Goal: Communication & Community: Ask a question

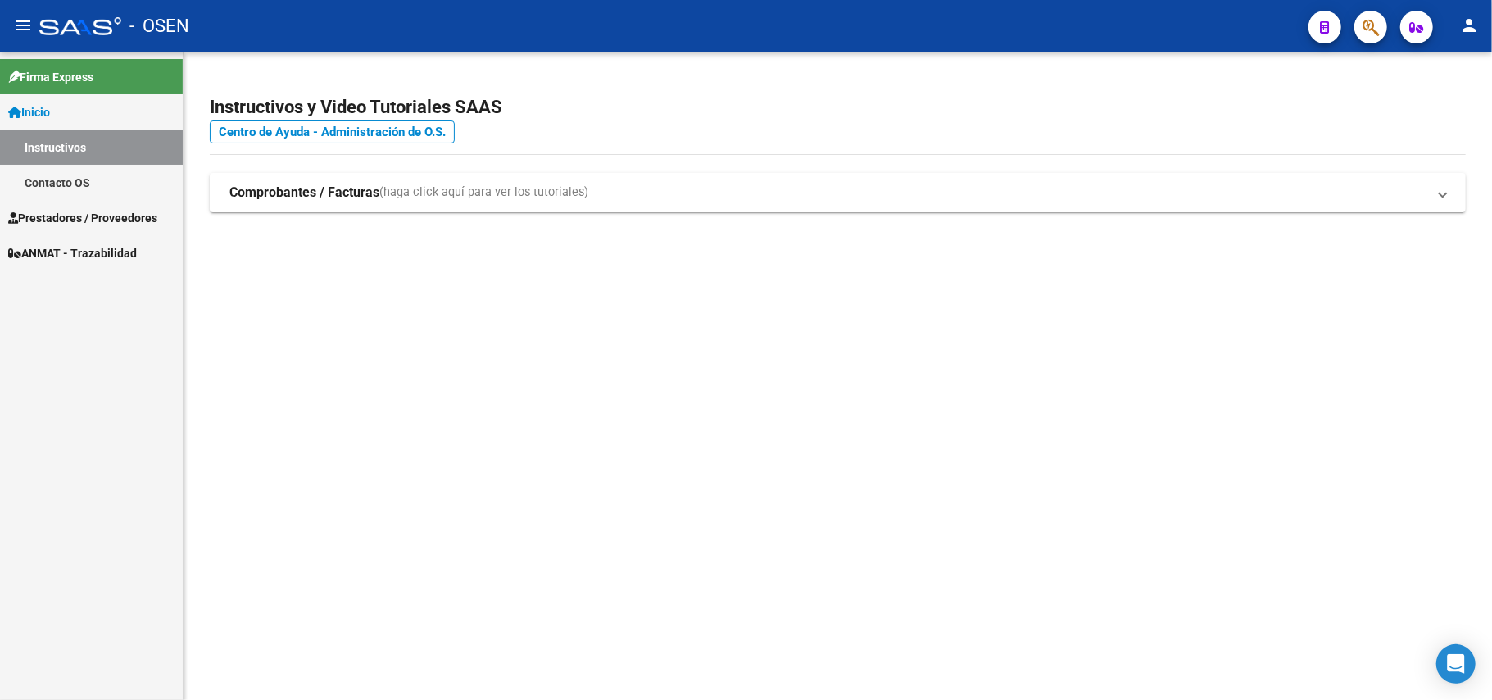
click at [92, 216] on span "Prestadores / Proveedores" at bounding box center [82, 218] width 149 height 18
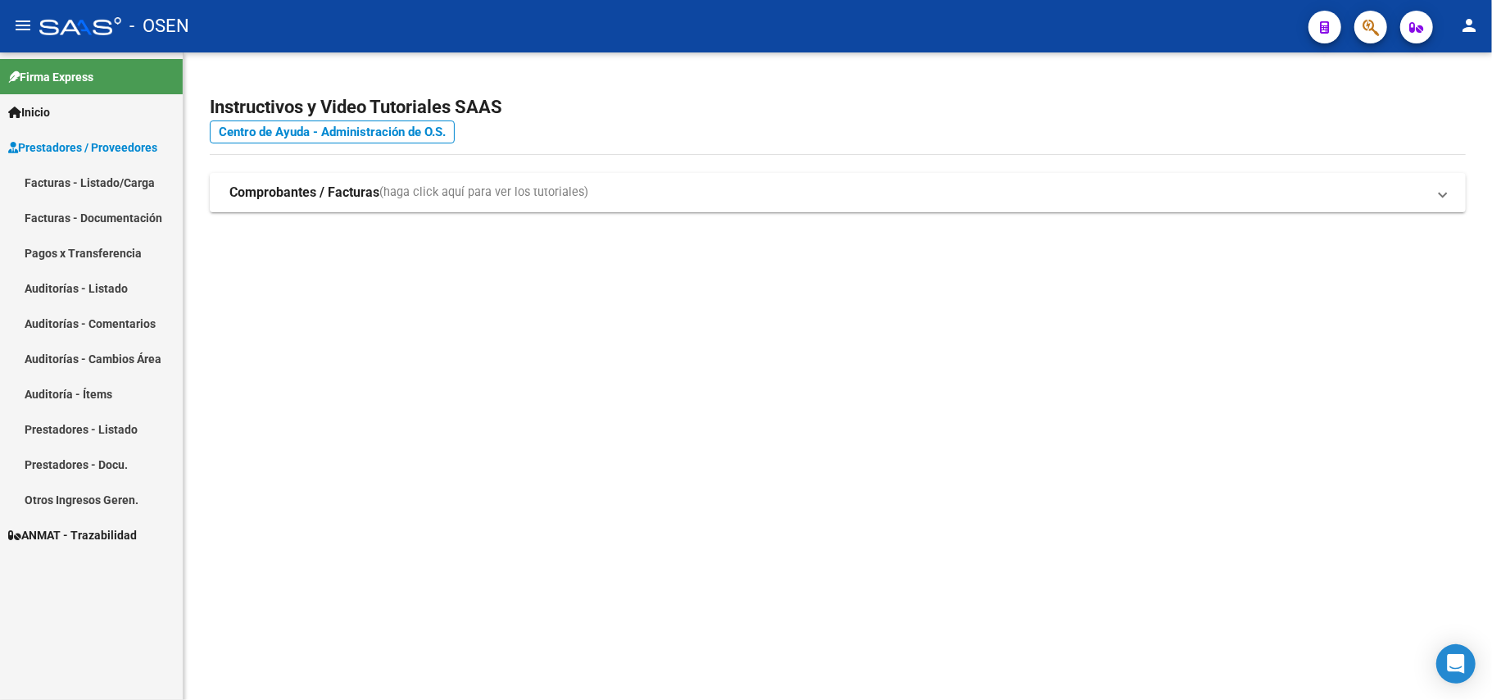
click at [49, 456] on link "Prestadores - Docu." at bounding box center [91, 464] width 183 height 35
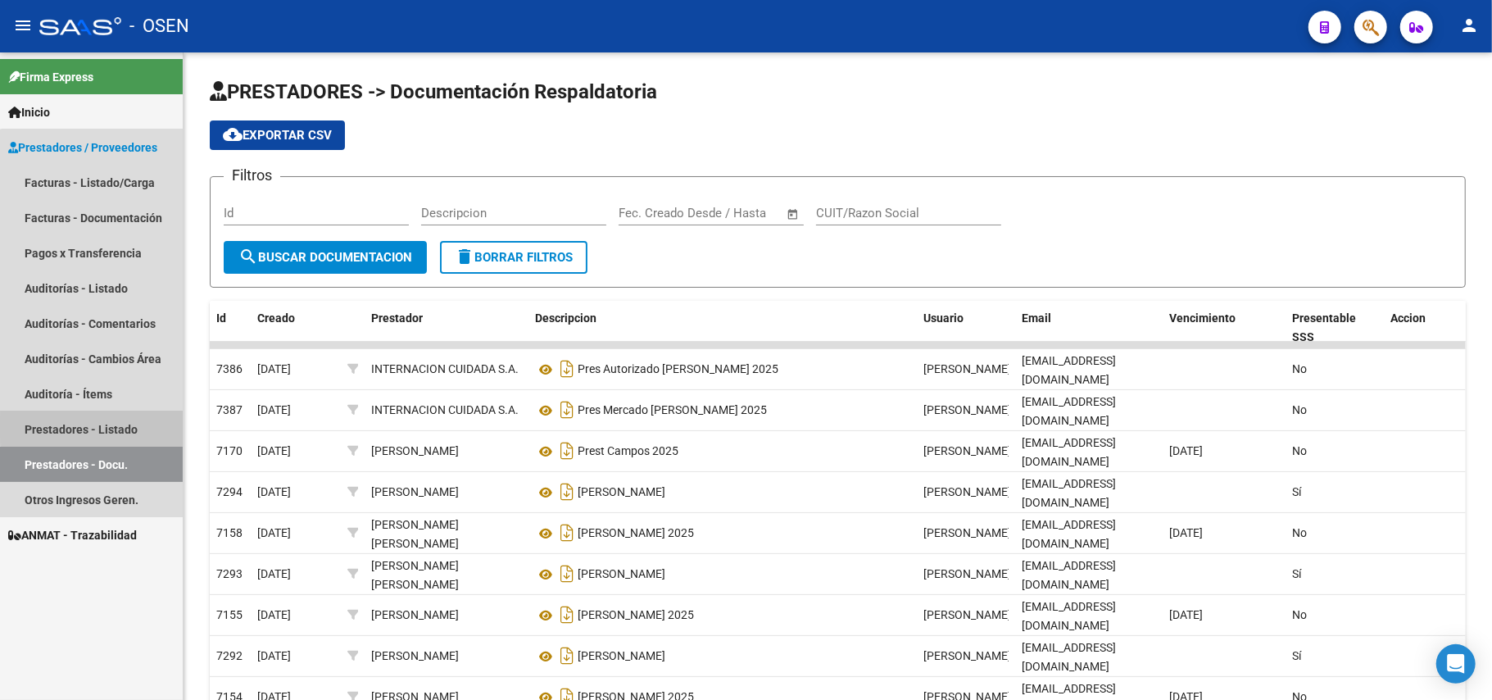
click at [97, 427] on link "Prestadores - Listado" at bounding box center [91, 428] width 183 height 35
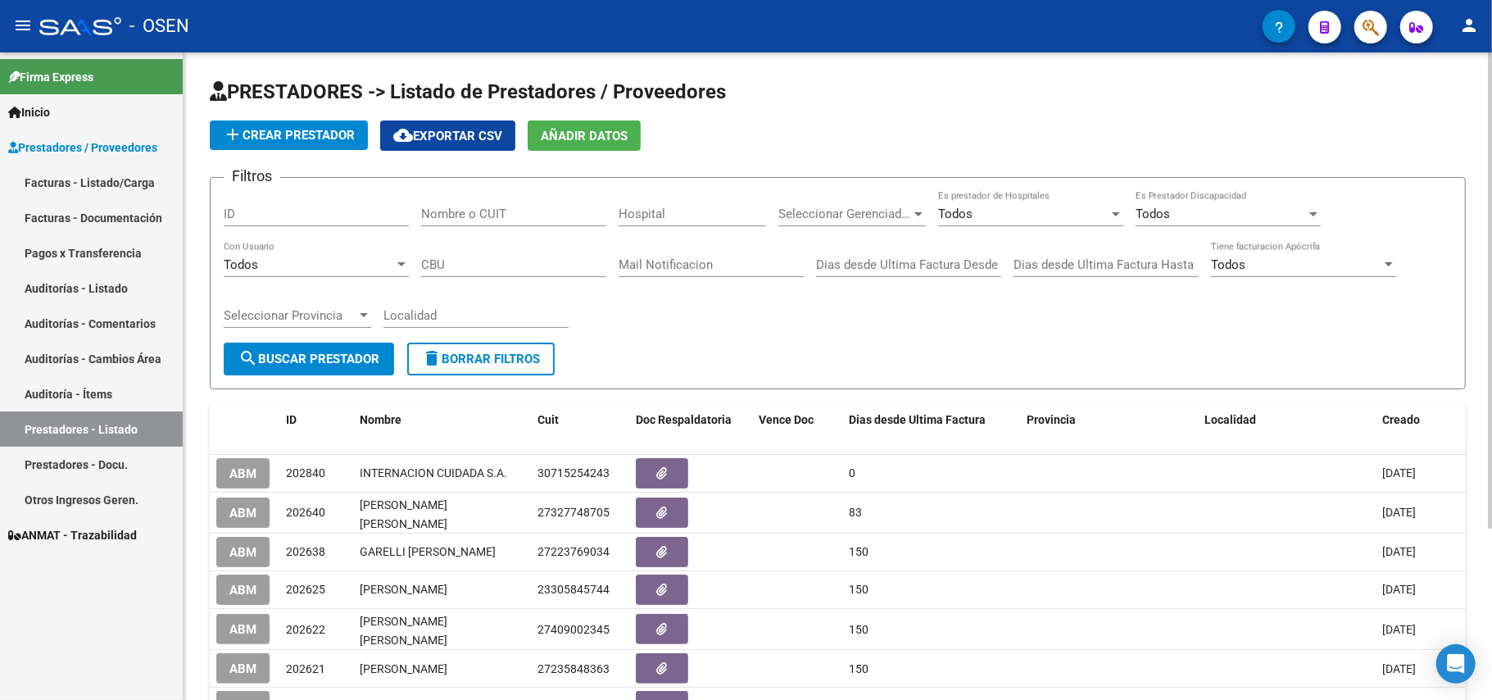
click at [502, 213] on input "Nombre o CUIT" at bounding box center [513, 214] width 185 height 15
click at [456, 207] on input "Nombre o CUIT" at bounding box center [513, 214] width 185 height 15
paste input "EQUIPO DE TRANSPLANTE RENAL SALTA S.R.L."
click at [323, 364] on span "search Buscar Prestador" at bounding box center [308, 359] width 141 height 15
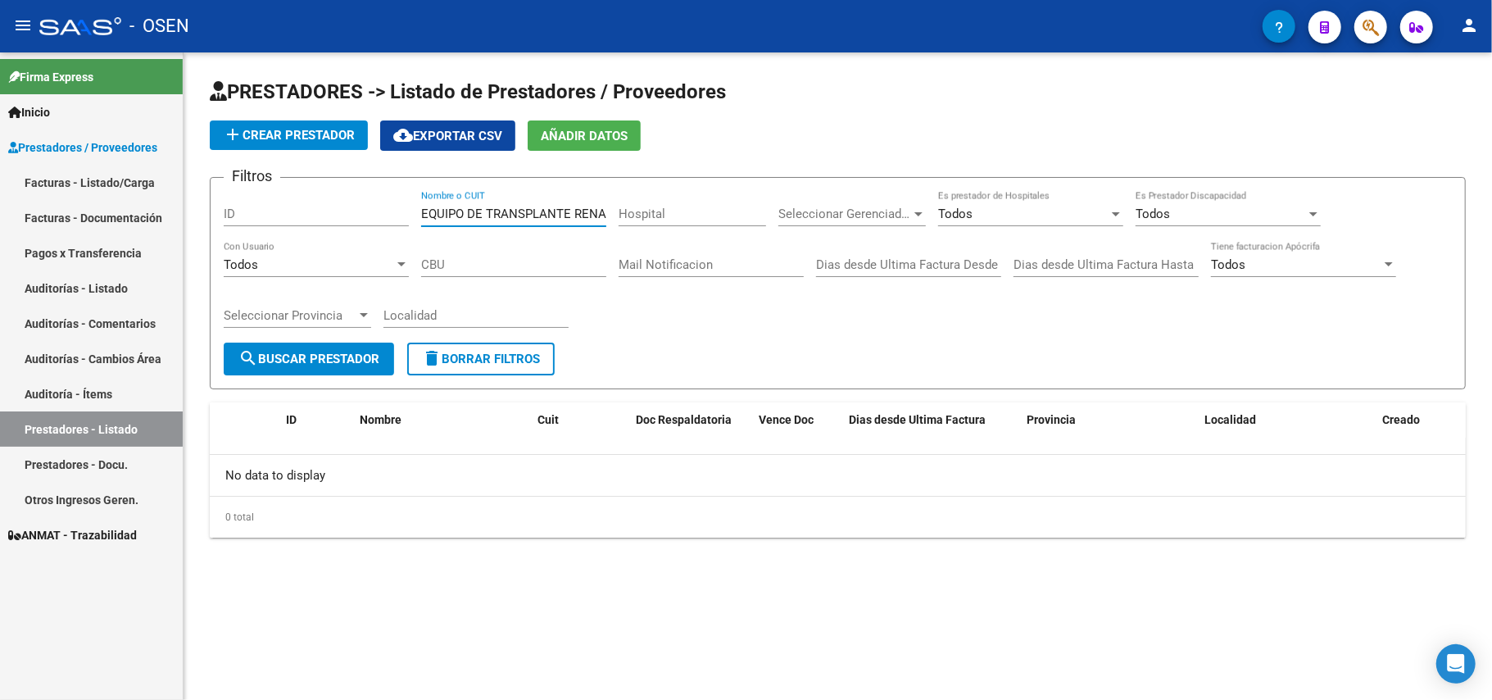
scroll to position [0, 76]
drag, startPoint x: 426, startPoint y: 211, endPoint x: 628, endPoint y: 211, distance: 201.6
click at [628, 211] on div "Filtros ID EQUIPO DE TRANSPLANTE RENAL SALTA S.R.L. Nombre o CUIT Hospital Sele…" at bounding box center [838, 267] width 1228 height 152
click at [429, 211] on input "E30709799467" at bounding box center [513, 214] width 185 height 15
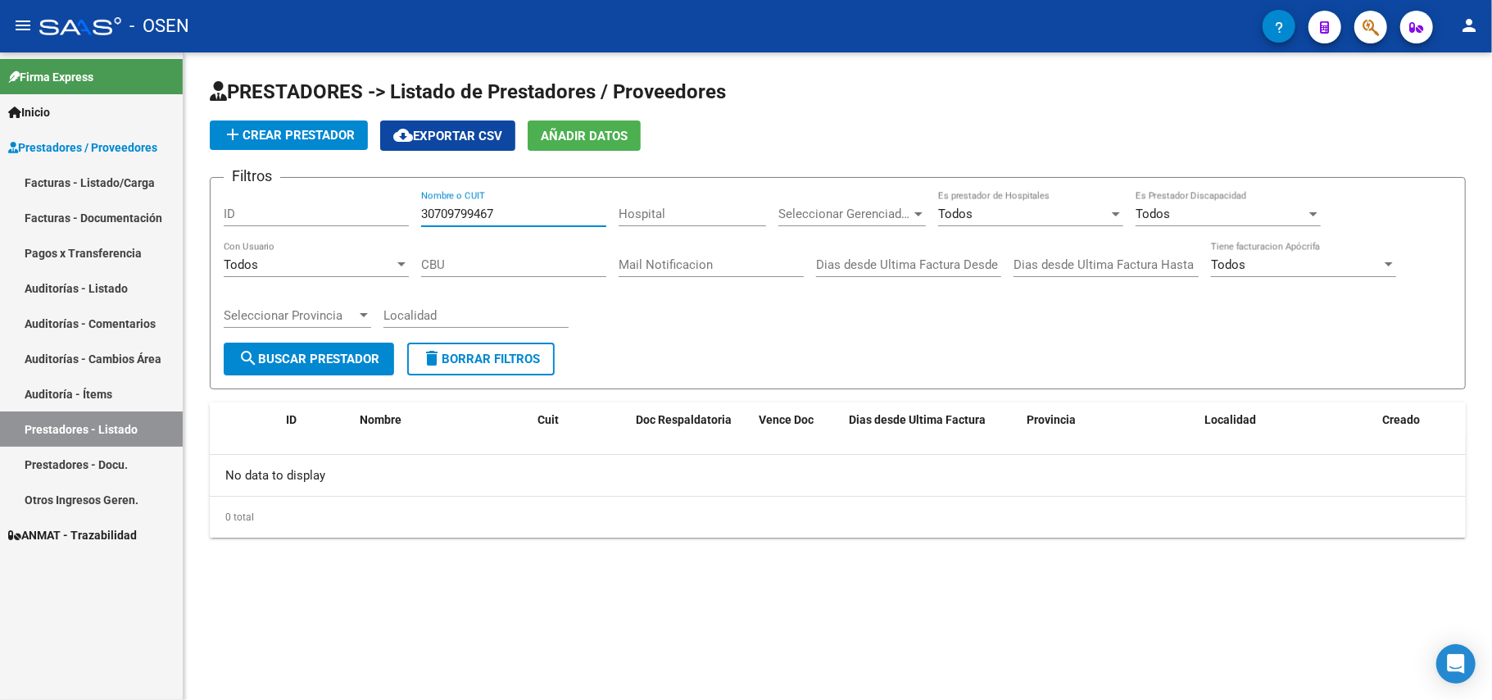
type input "30709799467"
click at [263, 352] on span "search Buscar Prestador" at bounding box center [308, 359] width 141 height 15
click at [325, 356] on span "search Buscar Prestador" at bounding box center [308, 359] width 141 height 15
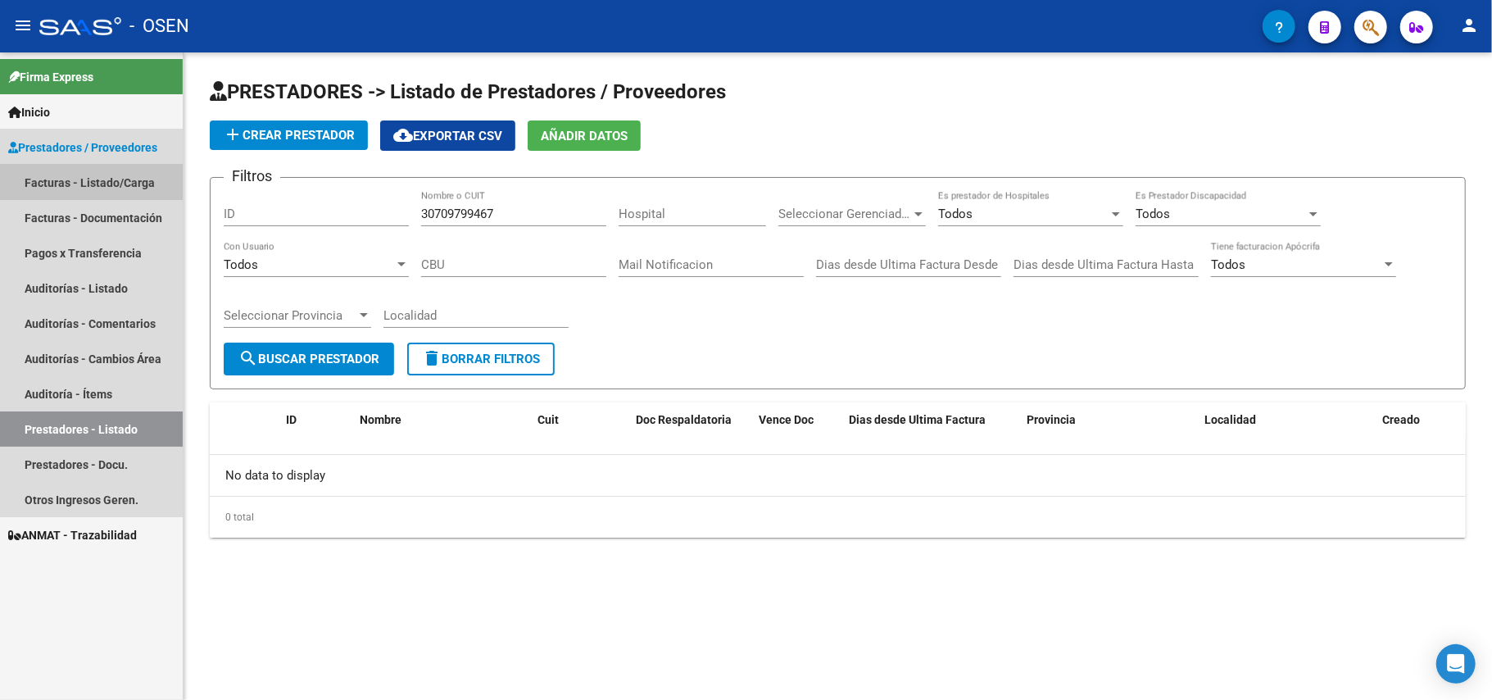
click at [138, 171] on link "Facturas - Listado/Carga" at bounding box center [91, 182] width 183 height 35
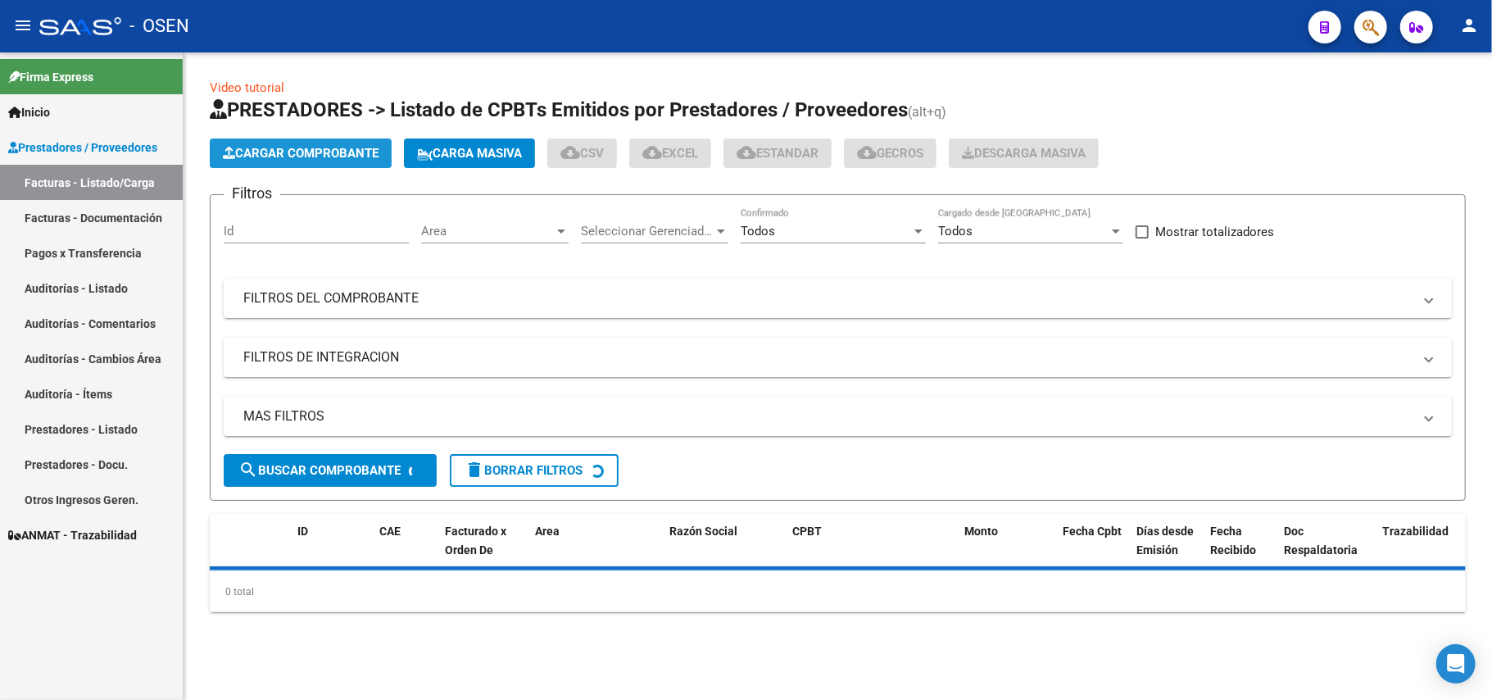
click at [320, 151] on span "Cargar Comprobante" at bounding box center [301, 153] width 156 height 15
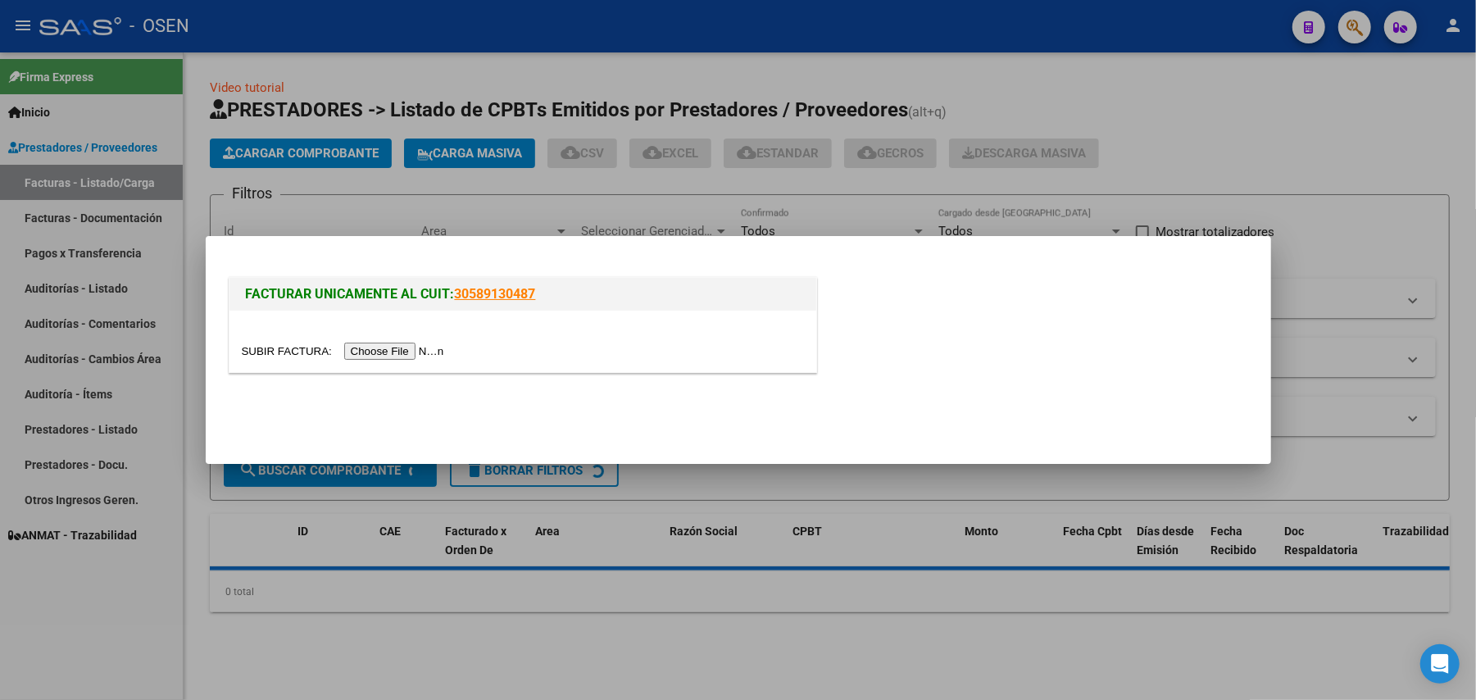
click at [374, 352] on input "file" at bounding box center [345, 351] width 207 height 17
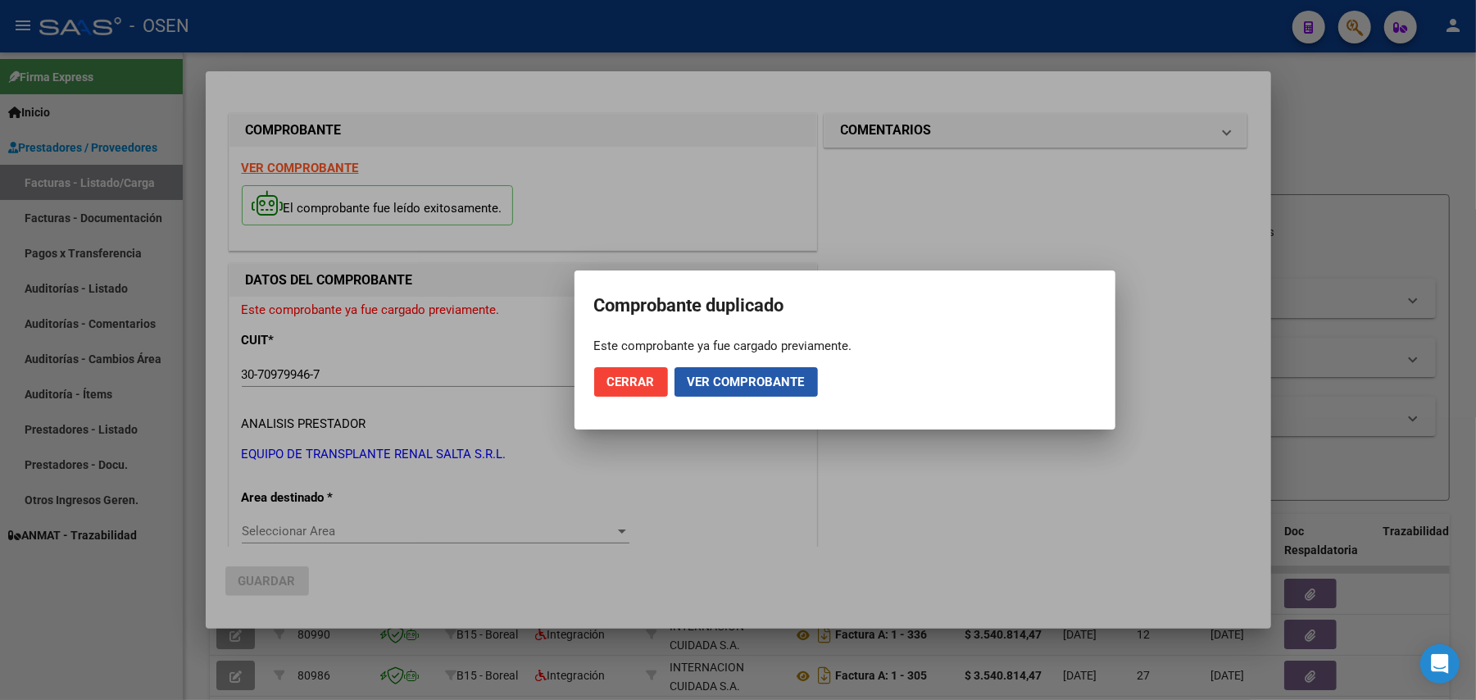
click at [745, 375] on span "Ver comprobante" at bounding box center [746, 382] width 117 height 15
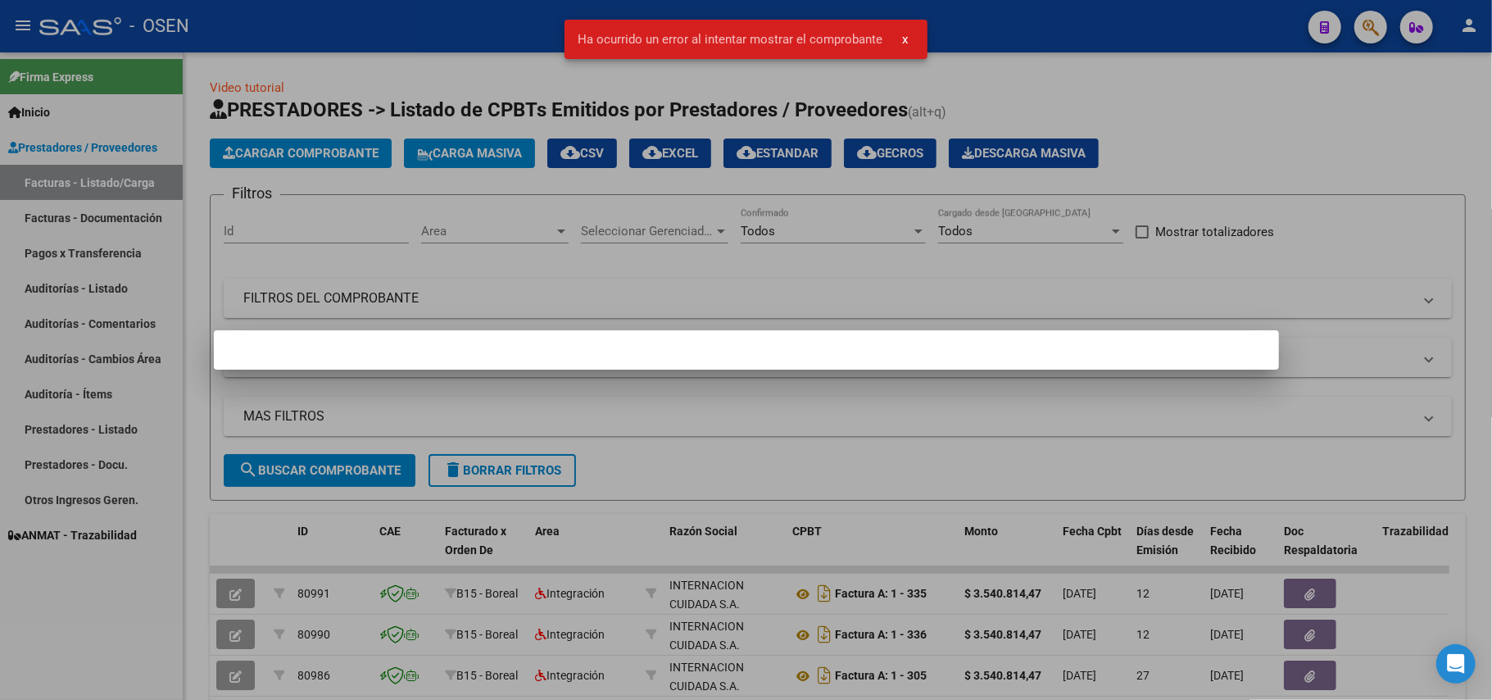
click at [378, 292] on div at bounding box center [746, 350] width 1492 height 700
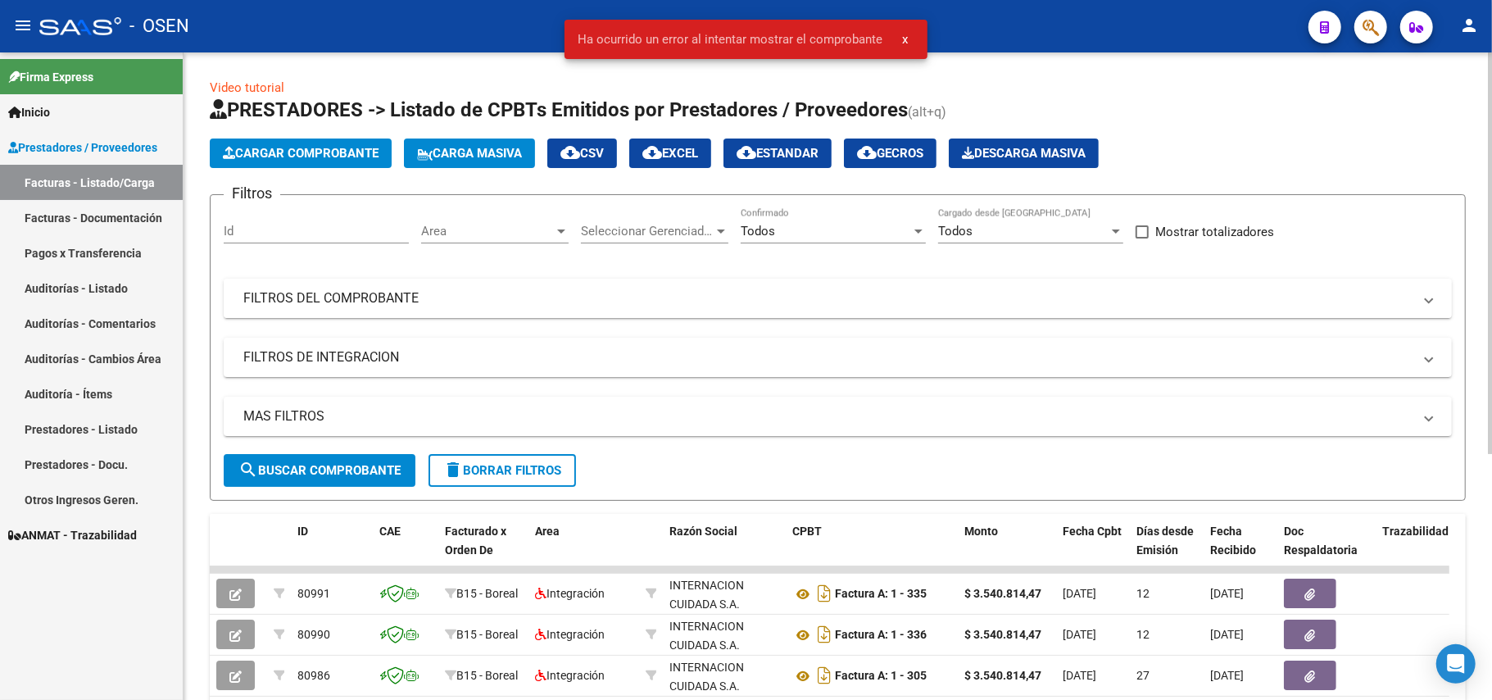
click at [379, 296] on mat-panel-title "FILTROS DEL COMPROBANTE" at bounding box center [827, 298] width 1169 height 18
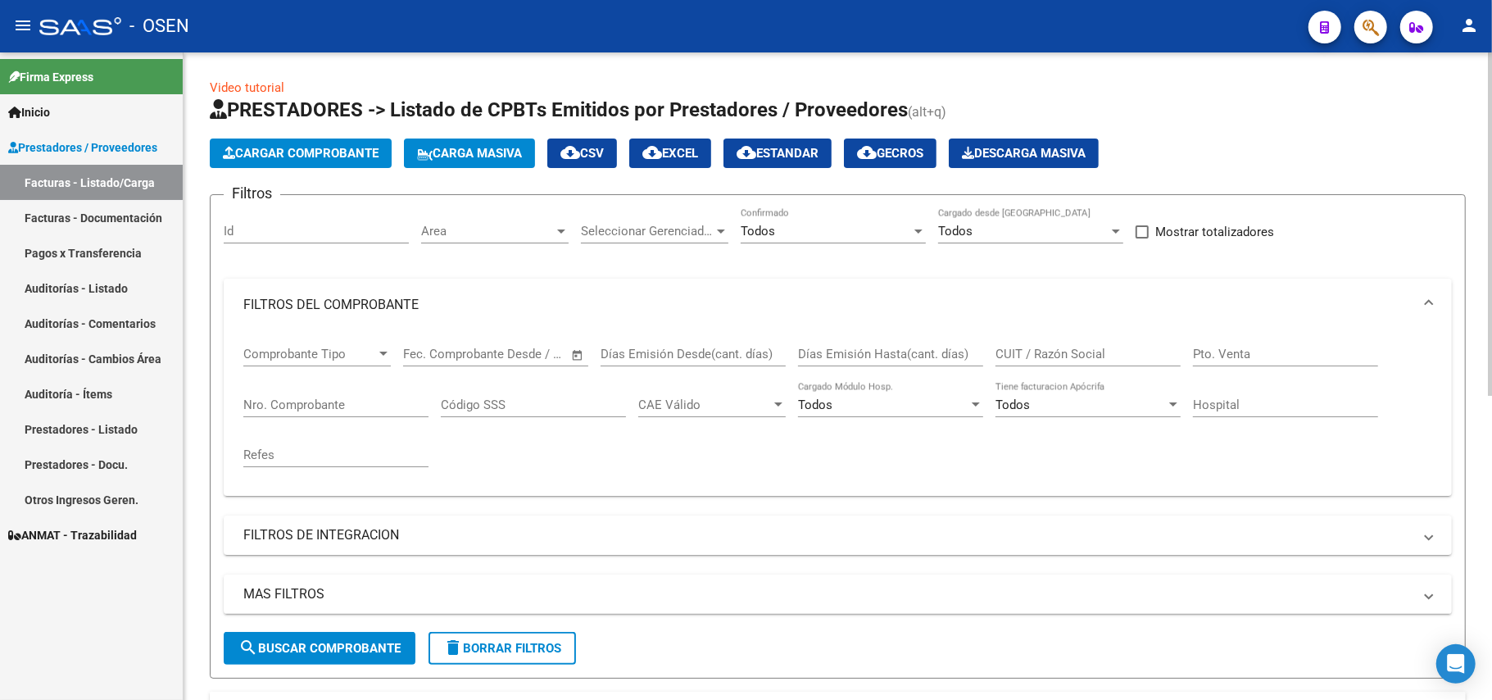
click at [333, 406] on input "Nro. Comprobante" at bounding box center [335, 404] width 185 height 15
type input "00005"
type input "00000826"
click at [375, 639] on button "search Buscar Comprobante" at bounding box center [320, 648] width 192 height 33
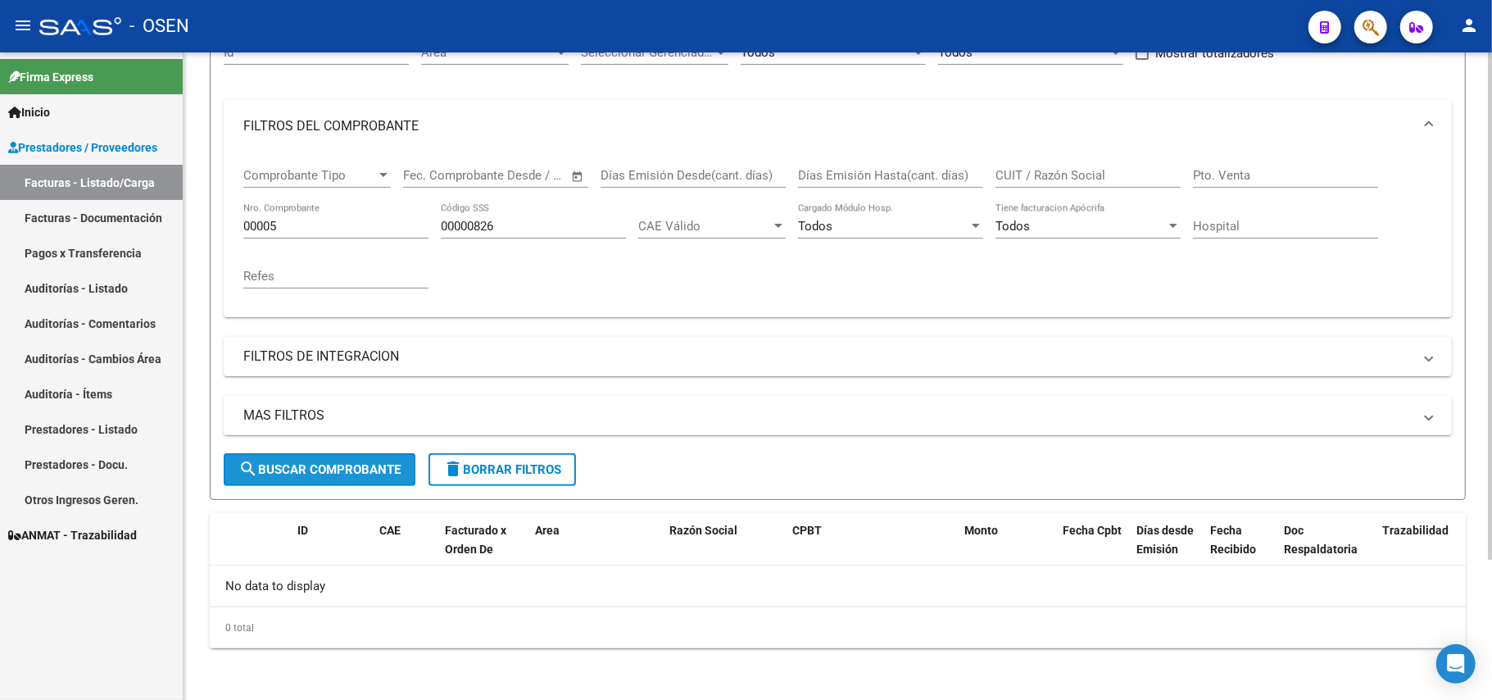
click at [347, 470] on span "search Buscar Comprobante" at bounding box center [319, 469] width 162 height 15
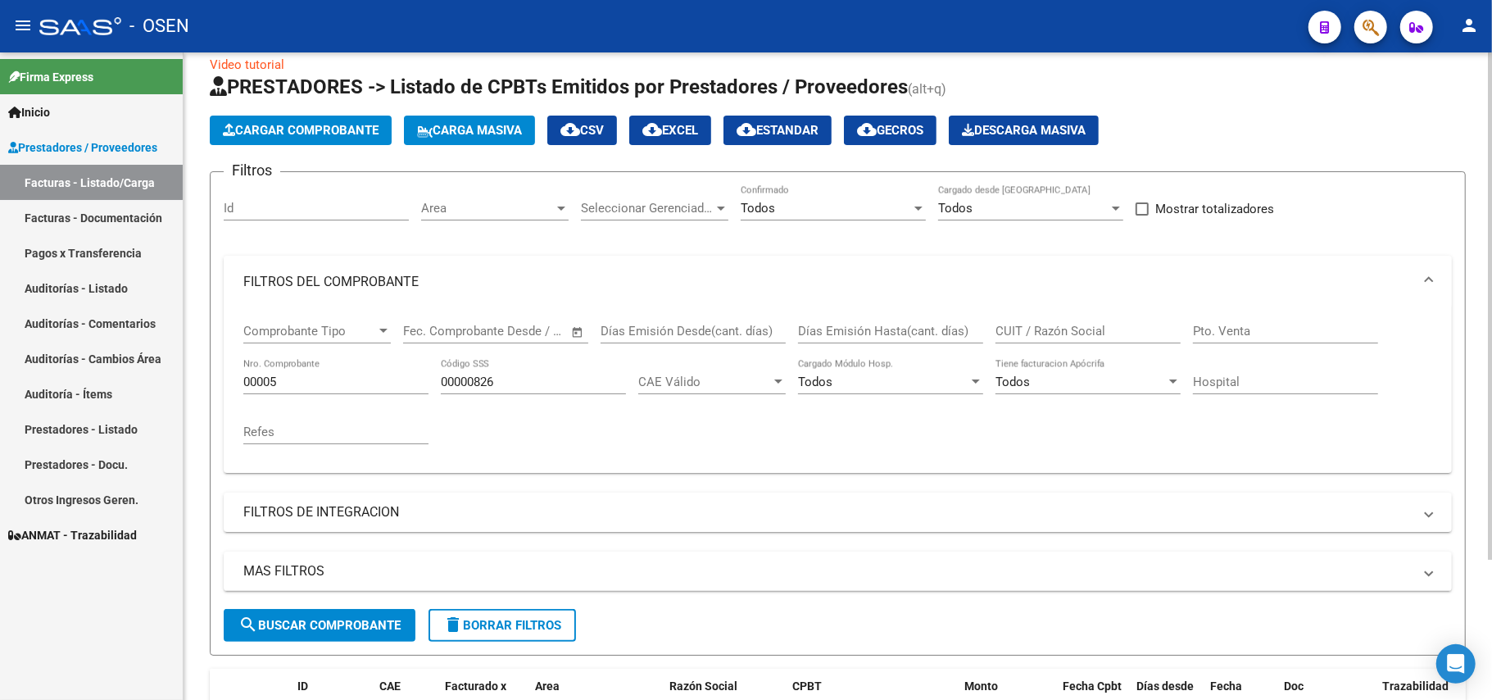
scroll to position [0, 0]
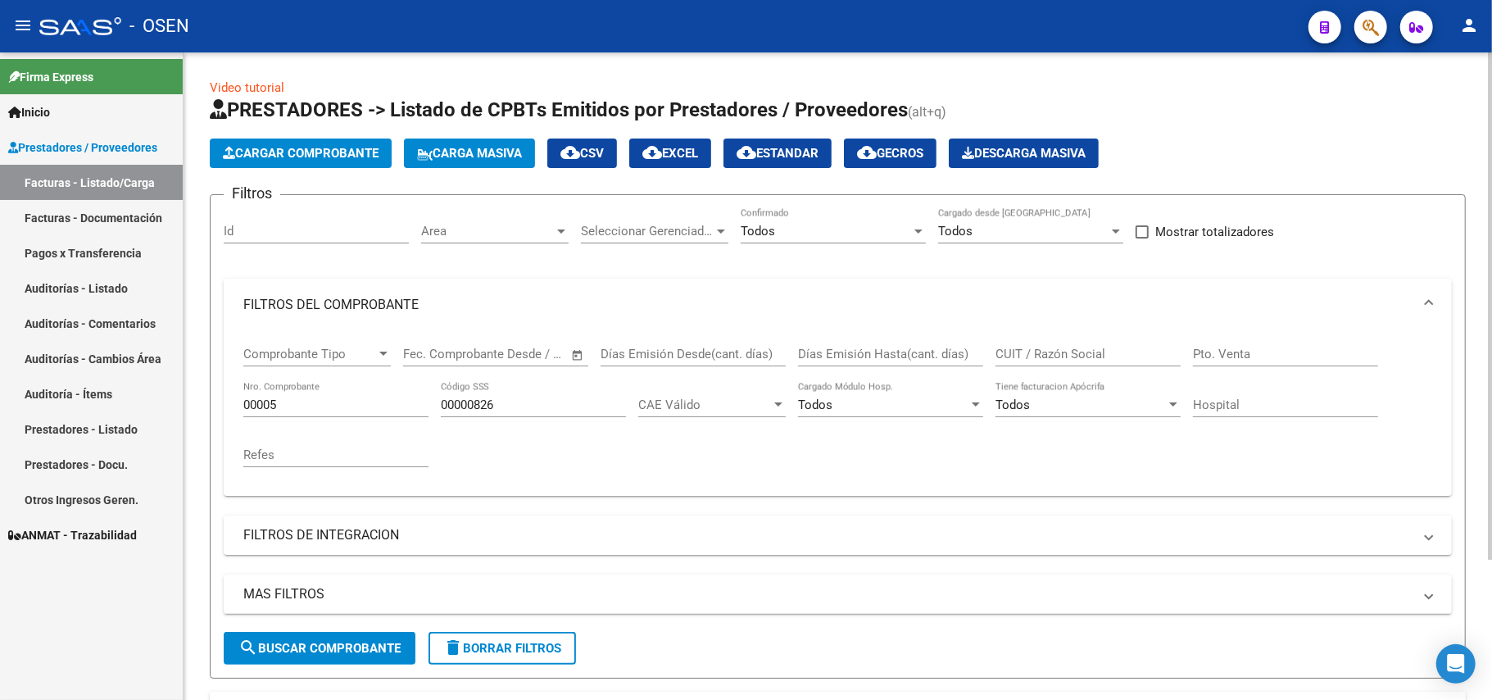
click at [326, 149] on span "Cargar Comprobante" at bounding box center [301, 153] width 156 height 15
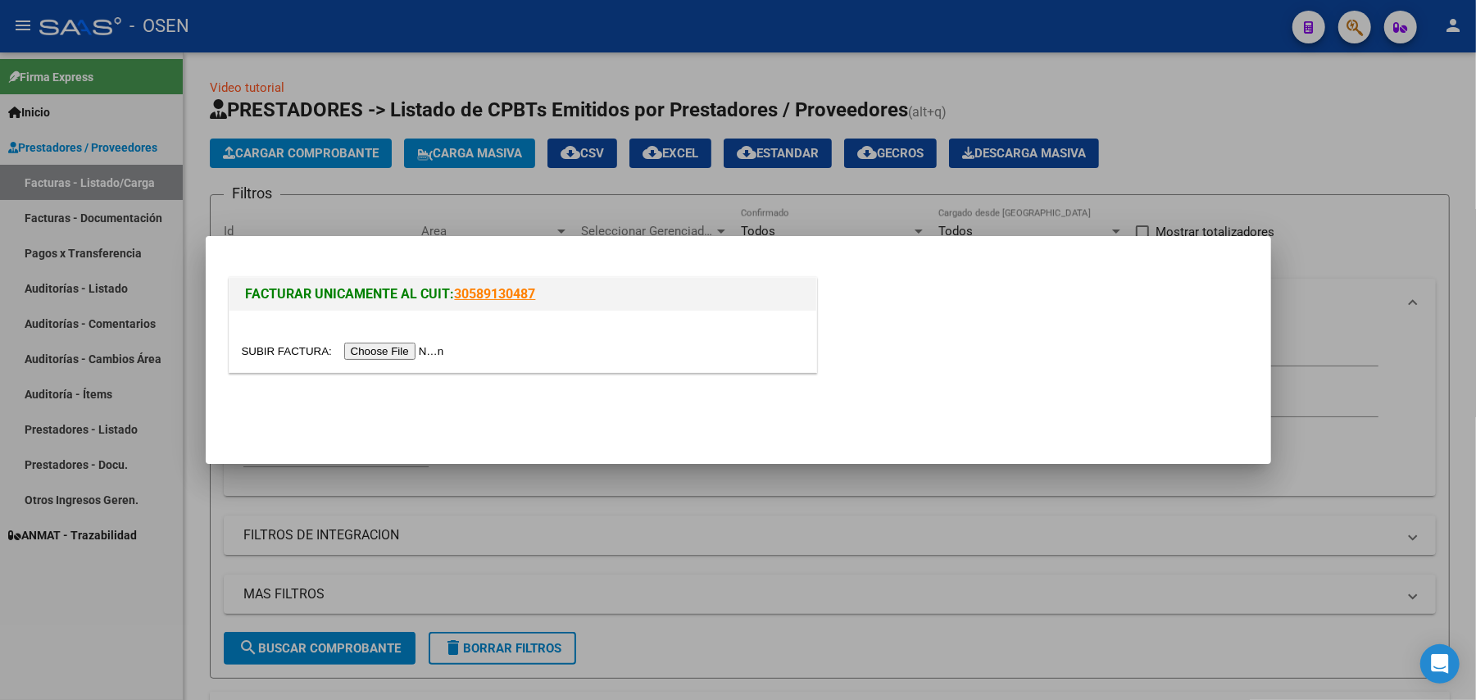
click at [398, 354] on input "file" at bounding box center [345, 351] width 207 height 17
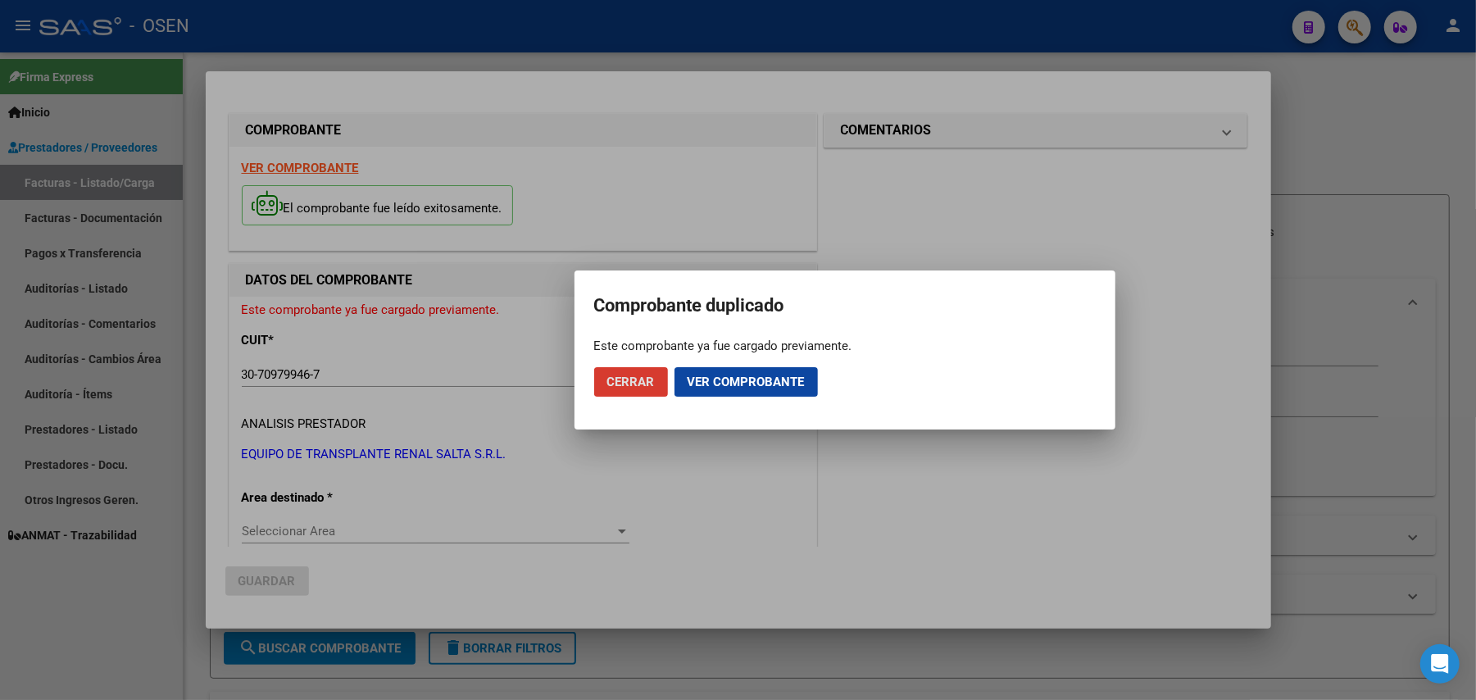
click at [628, 379] on span "Cerrar" at bounding box center [631, 382] width 48 height 15
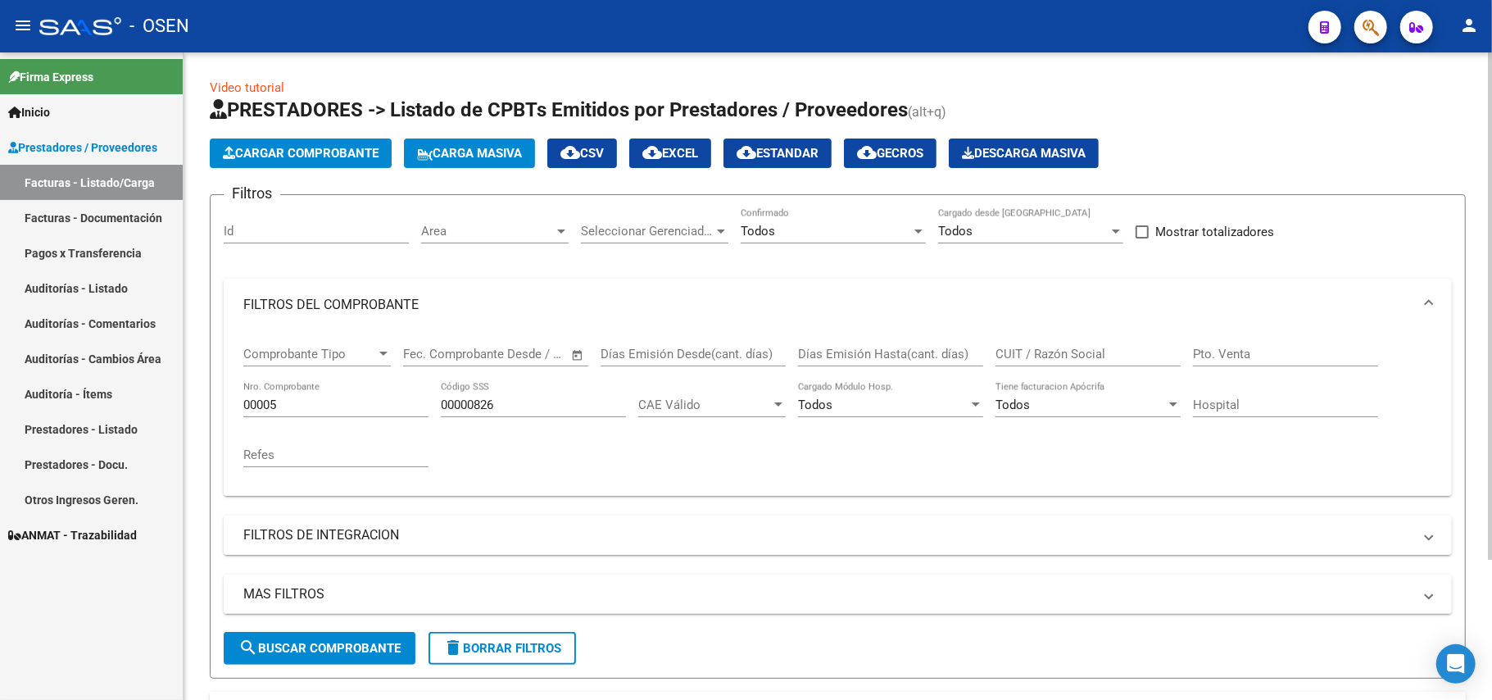
click at [531, 404] on input "00000826" at bounding box center [533, 404] width 185 height 15
click at [343, 647] on span "search Buscar Comprobante" at bounding box center [319, 648] width 162 height 15
click at [347, 398] on input "00005" at bounding box center [335, 404] width 185 height 15
click at [325, 159] on span "Cargar Comprobante" at bounding box center [301, 153] width 156 height 15
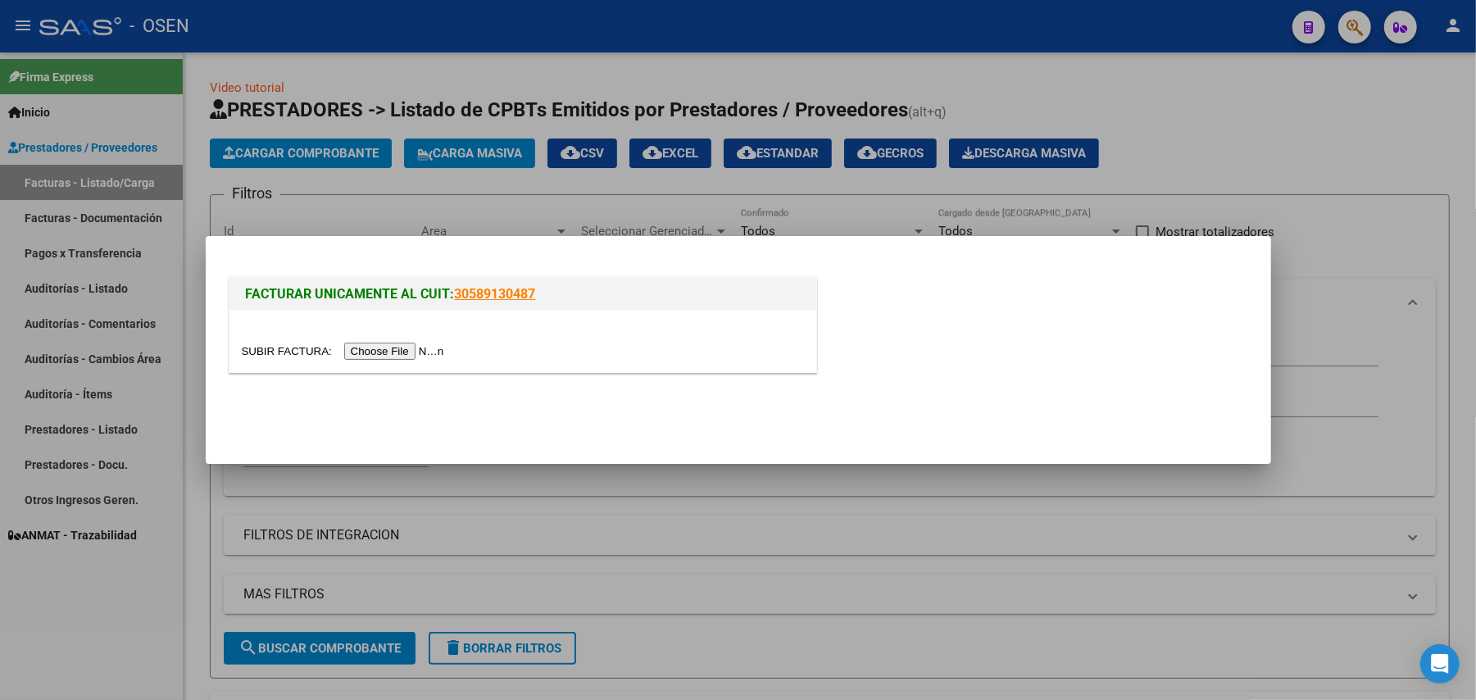
click at [391, 357] on input "file" at bounding box center [345, 351] width 207 height 17
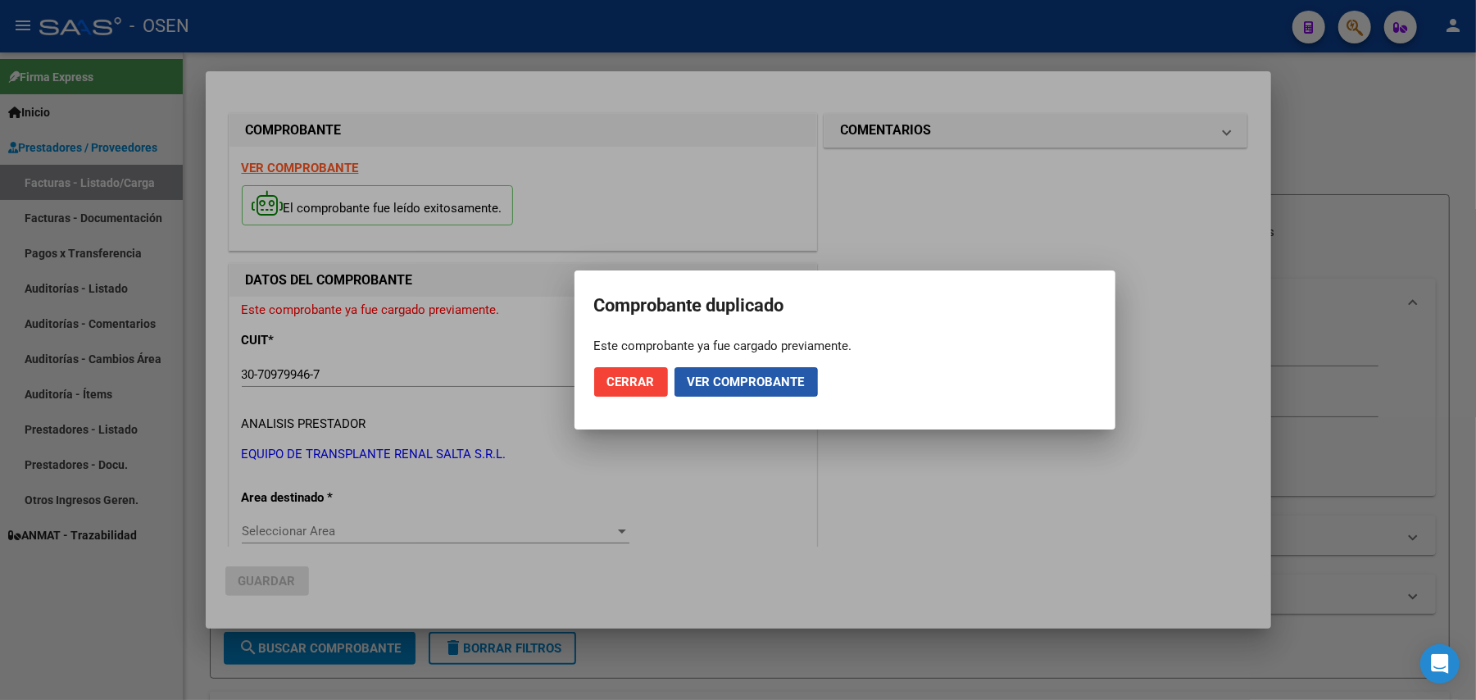
click at [734, 382] on span "Ver comprobante" at bounding box center [746, 382] width 117 height 15
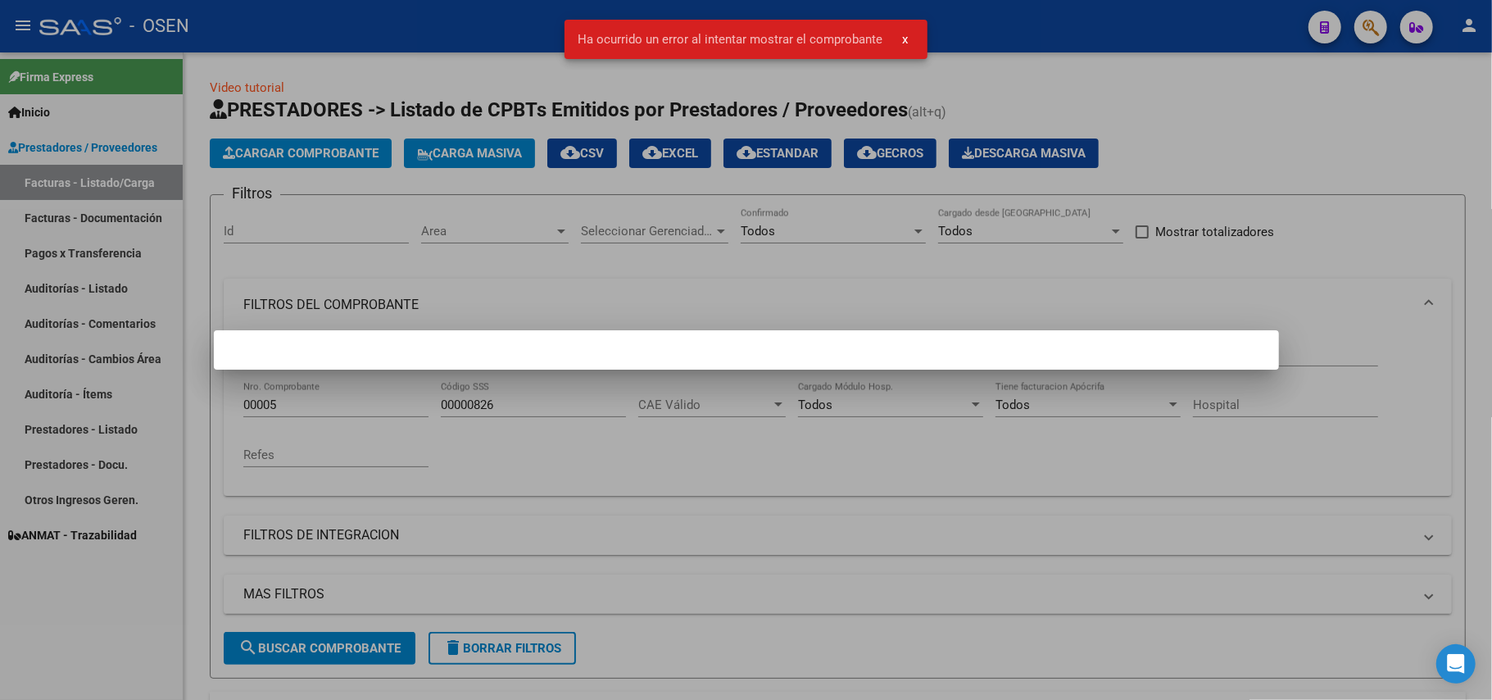
click at [863, 44] on span "Ha ocurrido un error al intentar mostrar el comprobante" at bounding box center [730, 39] width 305 height 16
click at [903, 38] on span "x" at bounding box center [905, 39] width 6 height 15
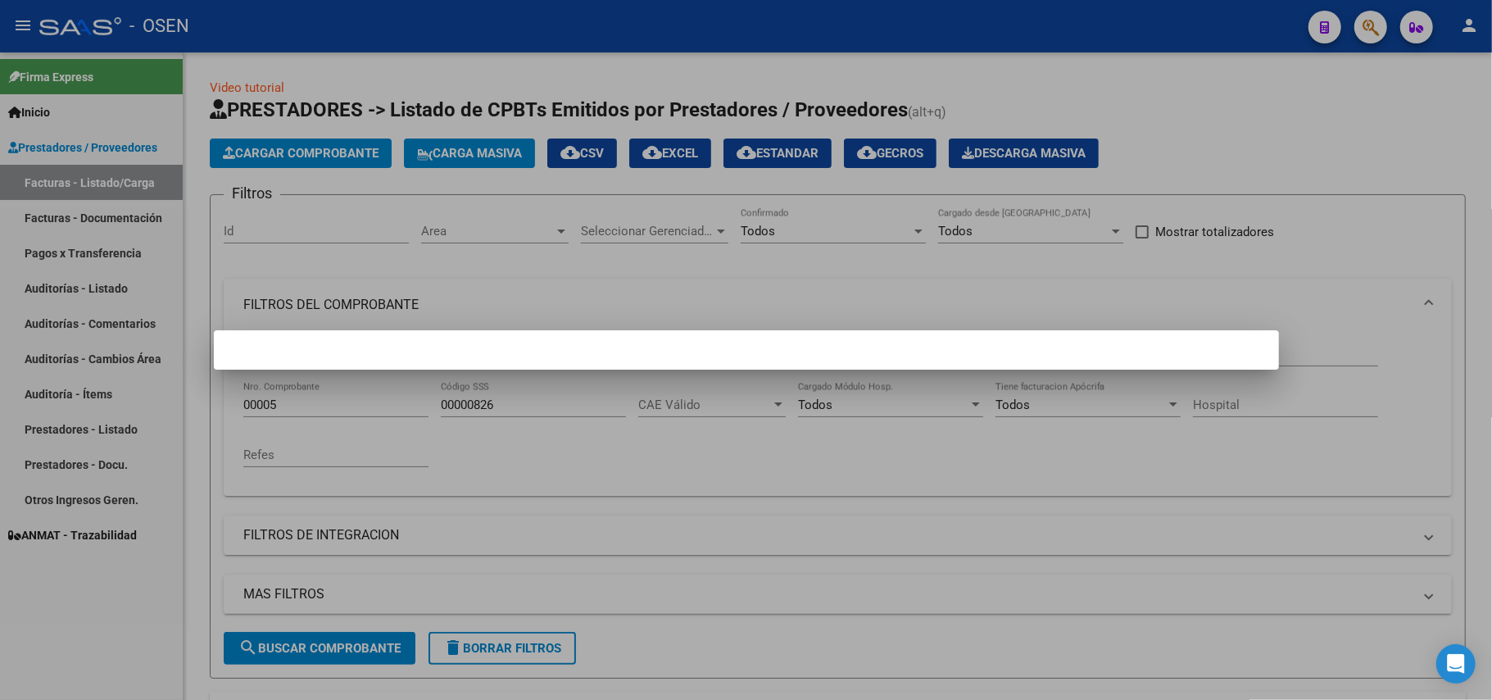
click at [283, 175] on div at bounding box center [746, 350] width 1492 height 700
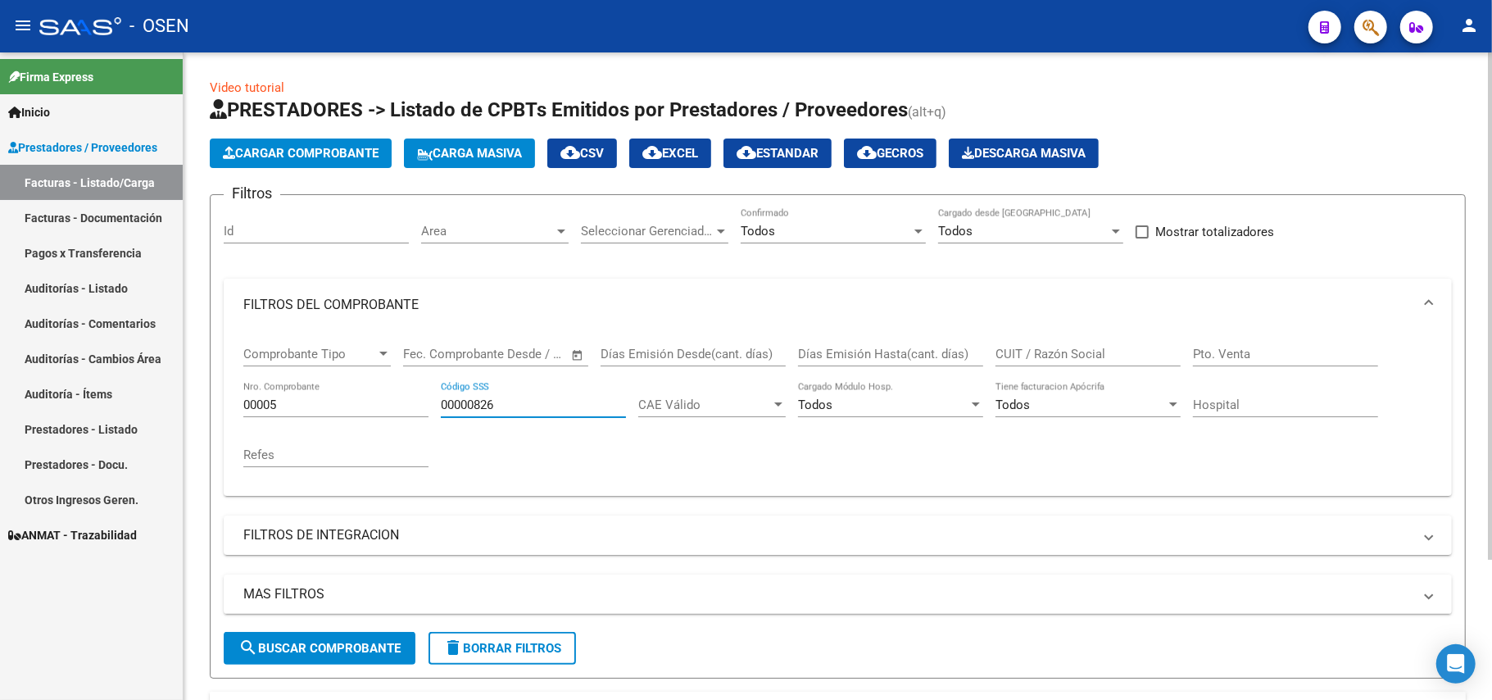
click at [519, 403] on input "00000826" at bounding box center [533, 404] width 185 height 15
click at [361, 646] on span "search Buscar Comprobante" at bounding box center [319, 648] width 162 height 15
click at [1060, 349] on input "CUIT / Razón Social" at bounding box center [1088, 354] width 185 height 15
type input "30709799467"
drag, startPoint x: 352, startPoint y: 653, endPoint x: 348, endPoint y: 580, distance: 73.0
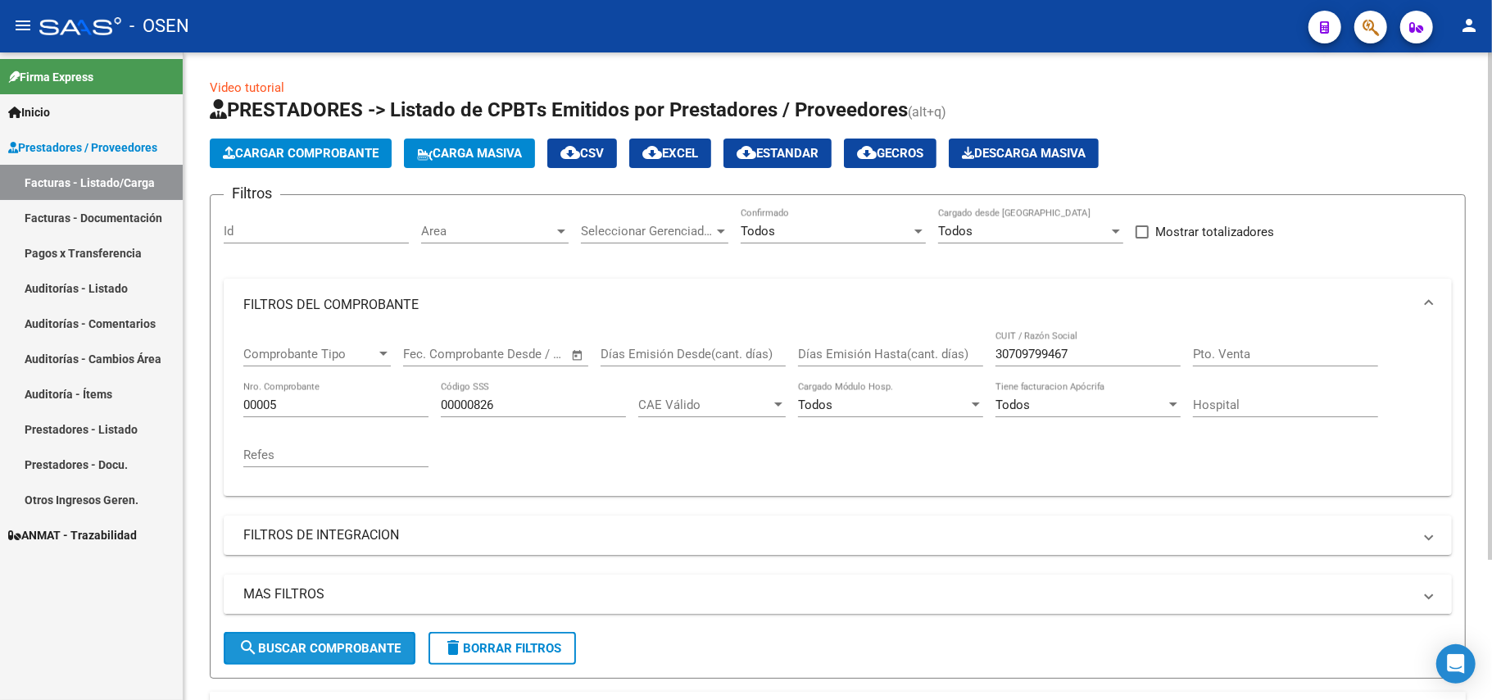
click at [352, 654] on span "search Buscar Comprobante" at bounding box center [319, 648] width 162 height 15
drag, startPoint x: 316, startPoint y: 408, endPoint x: 236, endPoint y: 413, distance: 79.6
click at [236, 413] on div "Comprobante Tipo Comprobante Tipo Fecha inicio – Fecha fin Fec. Comprobante Des…" at bounding box center [838, 413] width 1228 height 165
drag, startPoint x: 515, startPoint y: 407, endPoint x: 433, endPoint y: 421, distance: 83.1
click at [433, 421] on div "Comprobante Tipo Comprobante Tipo Fecha inicio – Fecha fin Fec. Comprobante Des…" at bounding box center [837, 407] width 1189 height 152
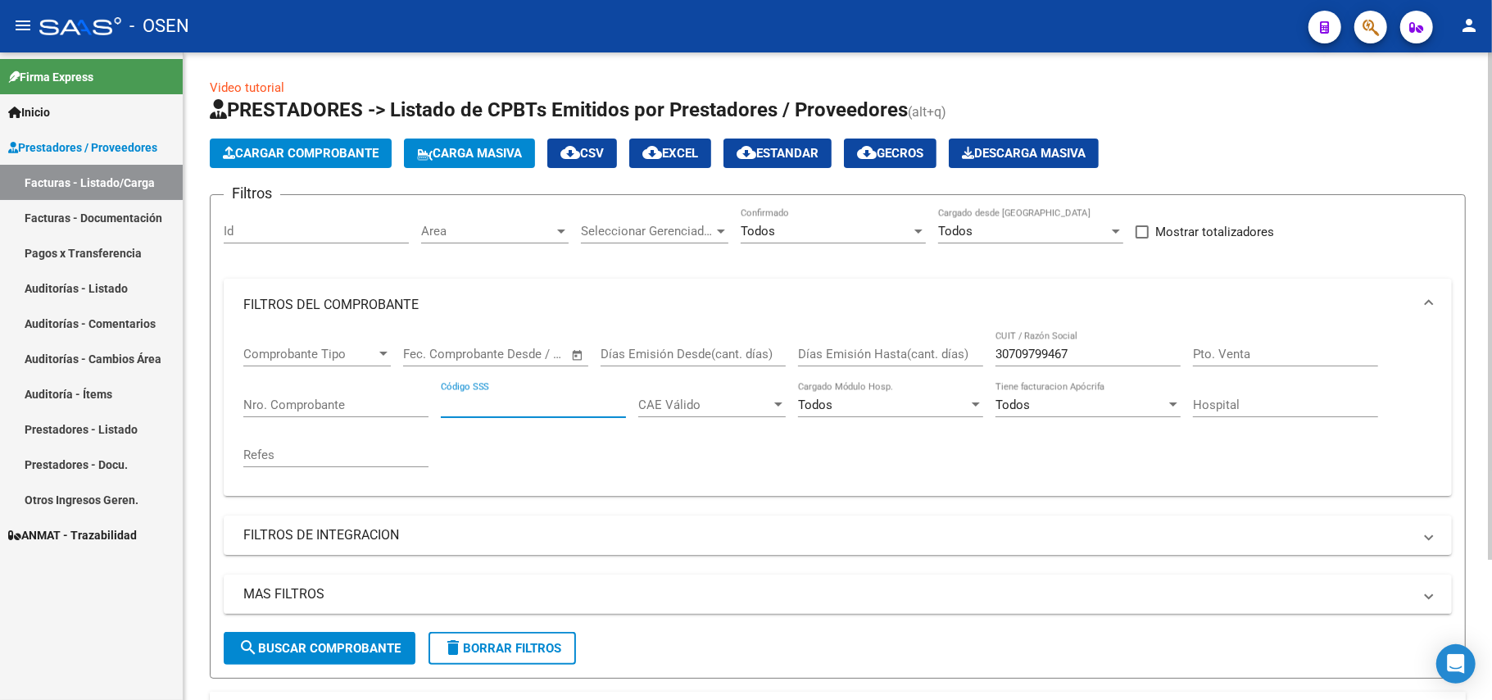
click at [370, 647] on span "search Buscar Comprobante" at bounding box center [319, 648] width 162 height 15
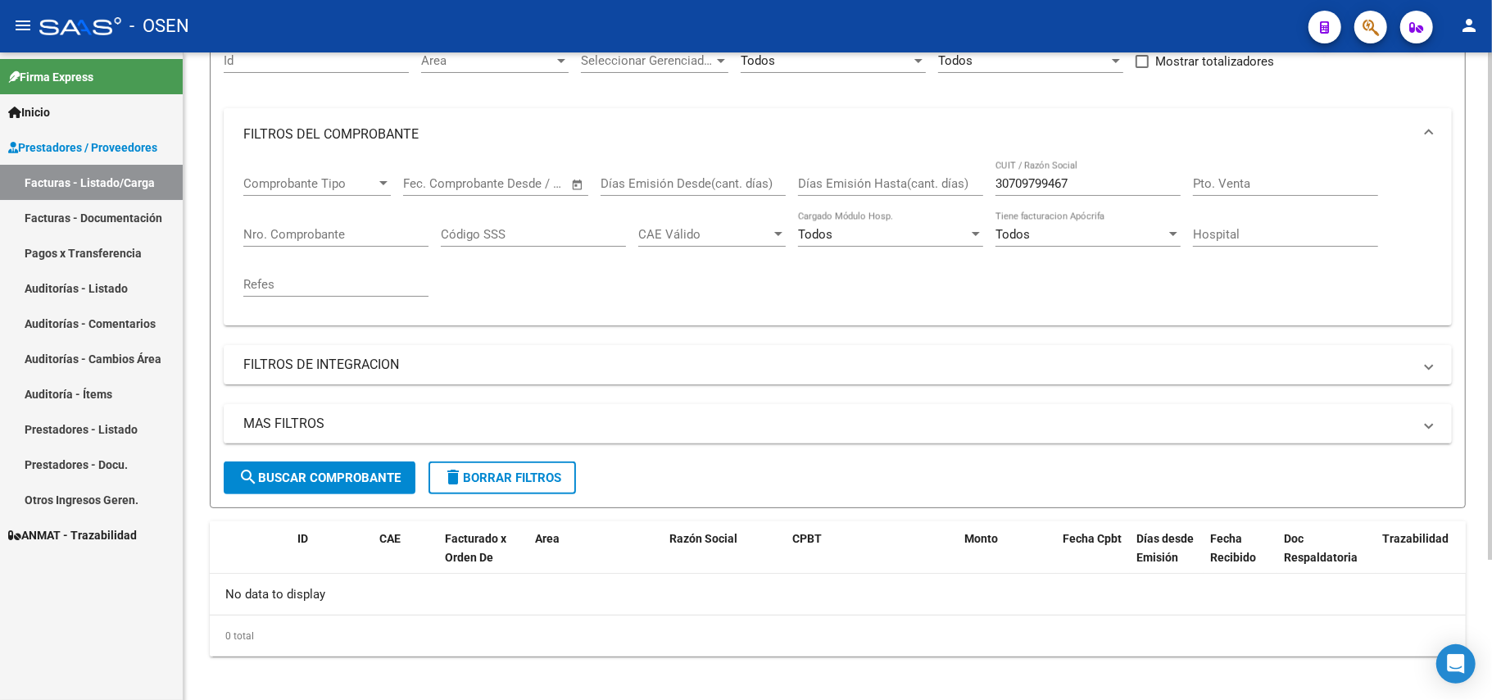
scroll to position [179, 0]
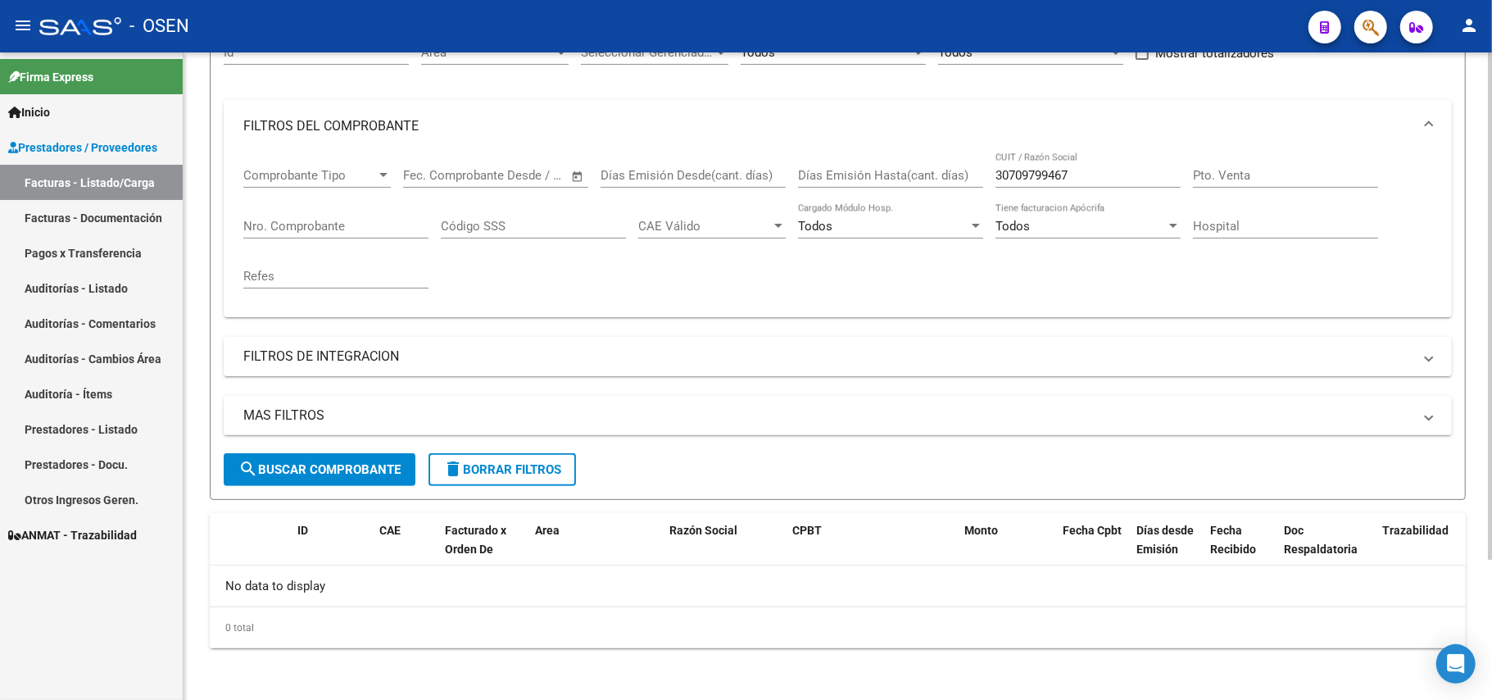
click at [1011, 172] on input "30709799467" at bounding box center [1088, 175] width 185 height 15
click at [356, 475] on span "search Buscar Comprobante" at bounding box center [319, 469] width 162 height 15
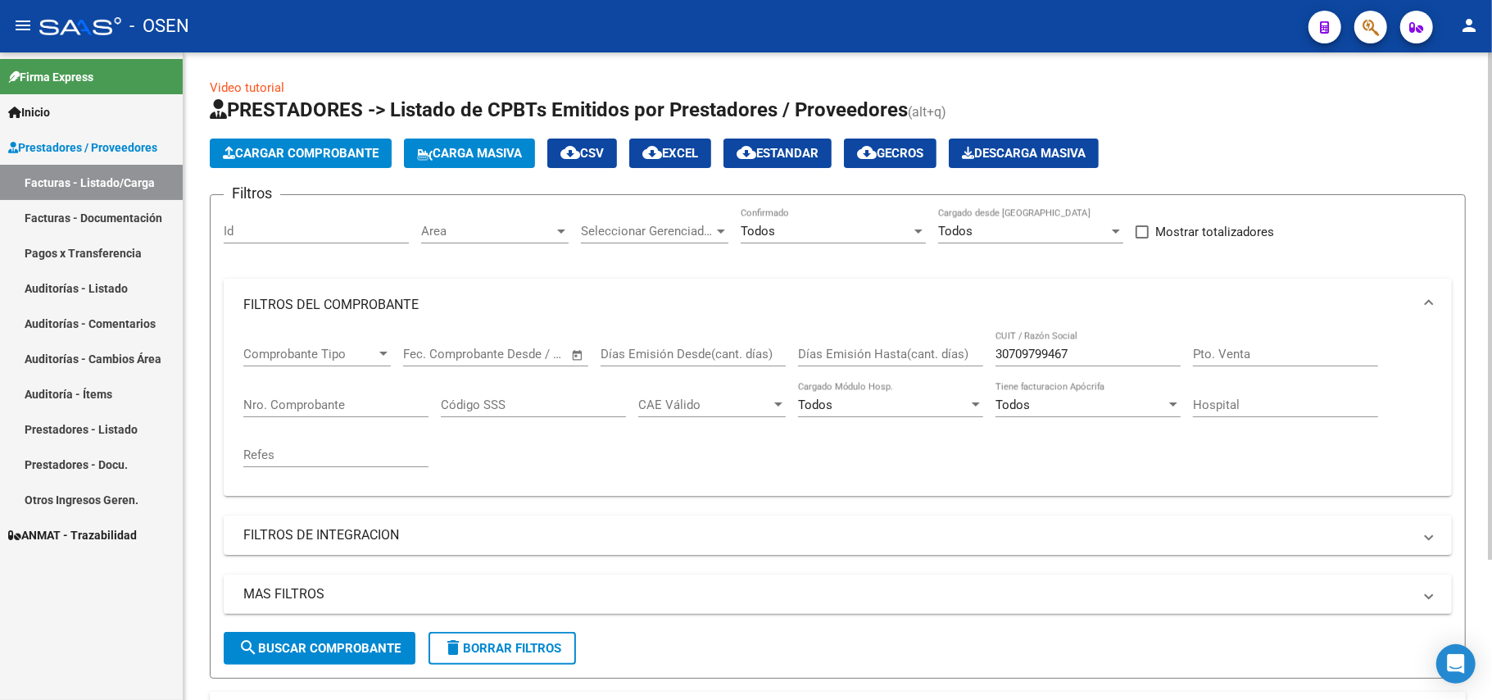
click at [270, 146] on span "Cargar Comprobante" at bounding box center [301, 153] width 156 height 15
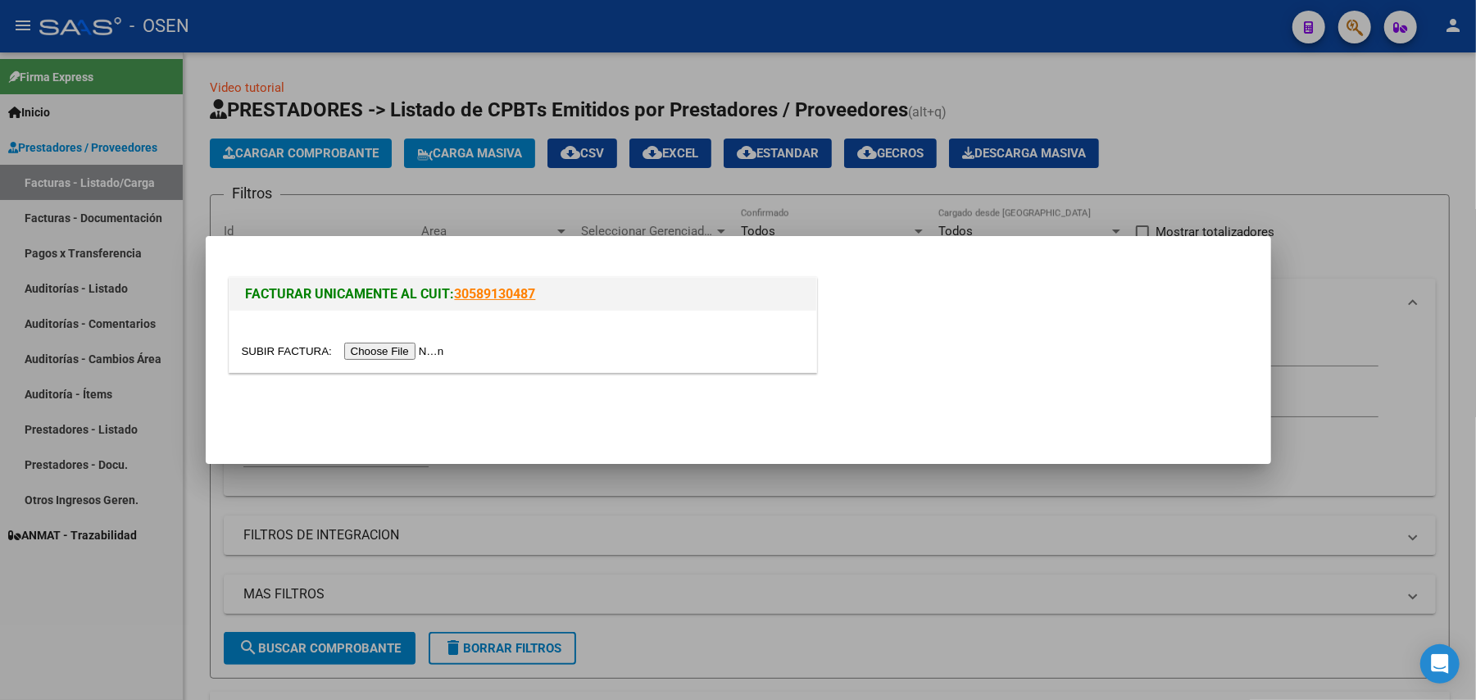
click at [397, 342] on div at bounding box center [523, 351] width 562 height 19
click at [407, 354] on input "file" at bounding box center [345, 351] width 207 height 17
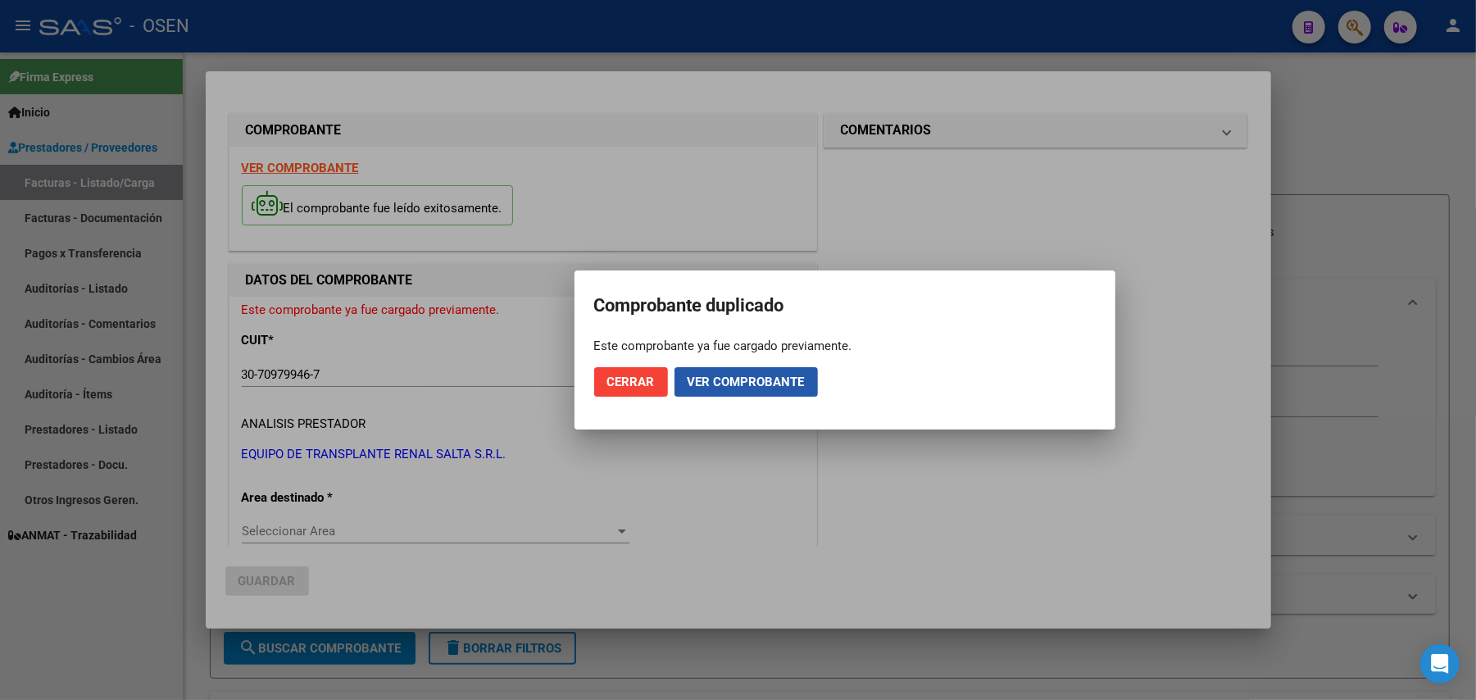
click at [747, 379] on span "Ver comprobante" at bounding box center [746, 382] width 117 height 15
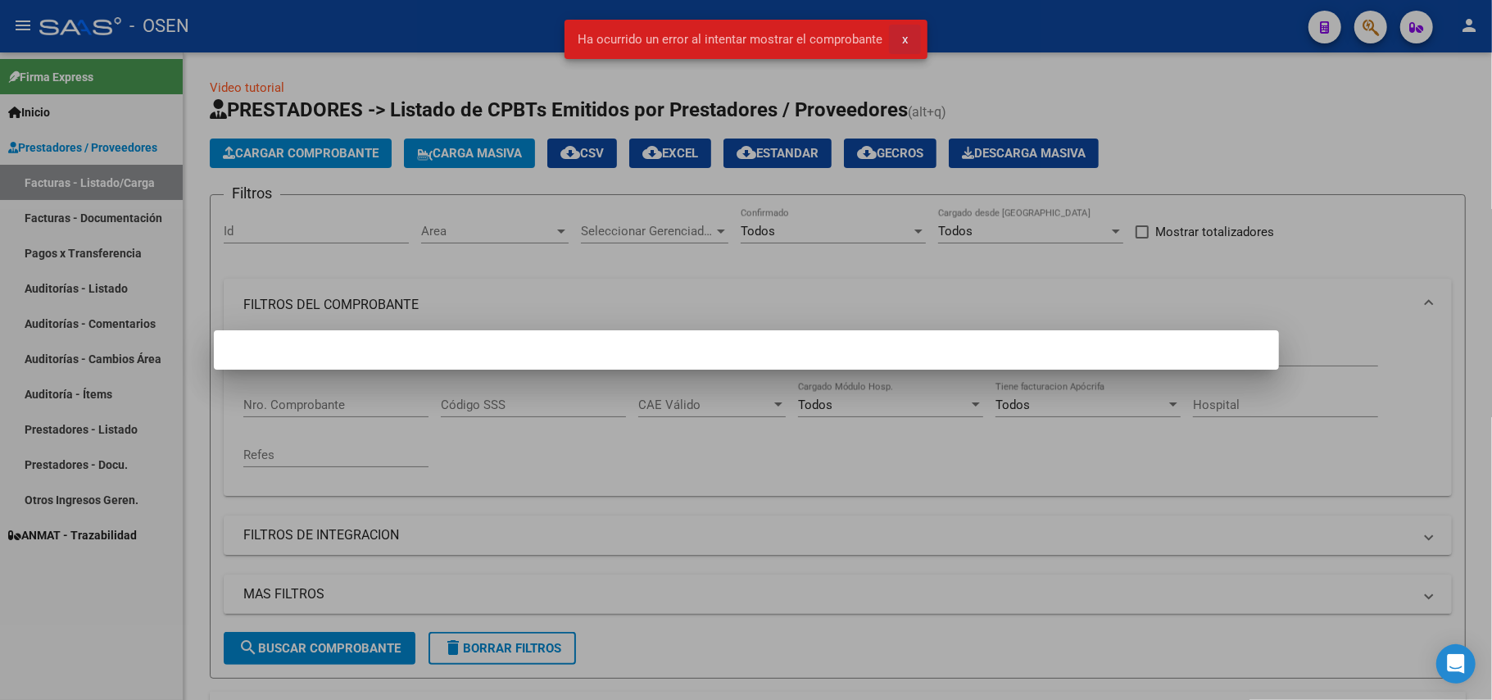
click at [897, 39] on button "x" at bounding box center [905, 40] width 32 height 30
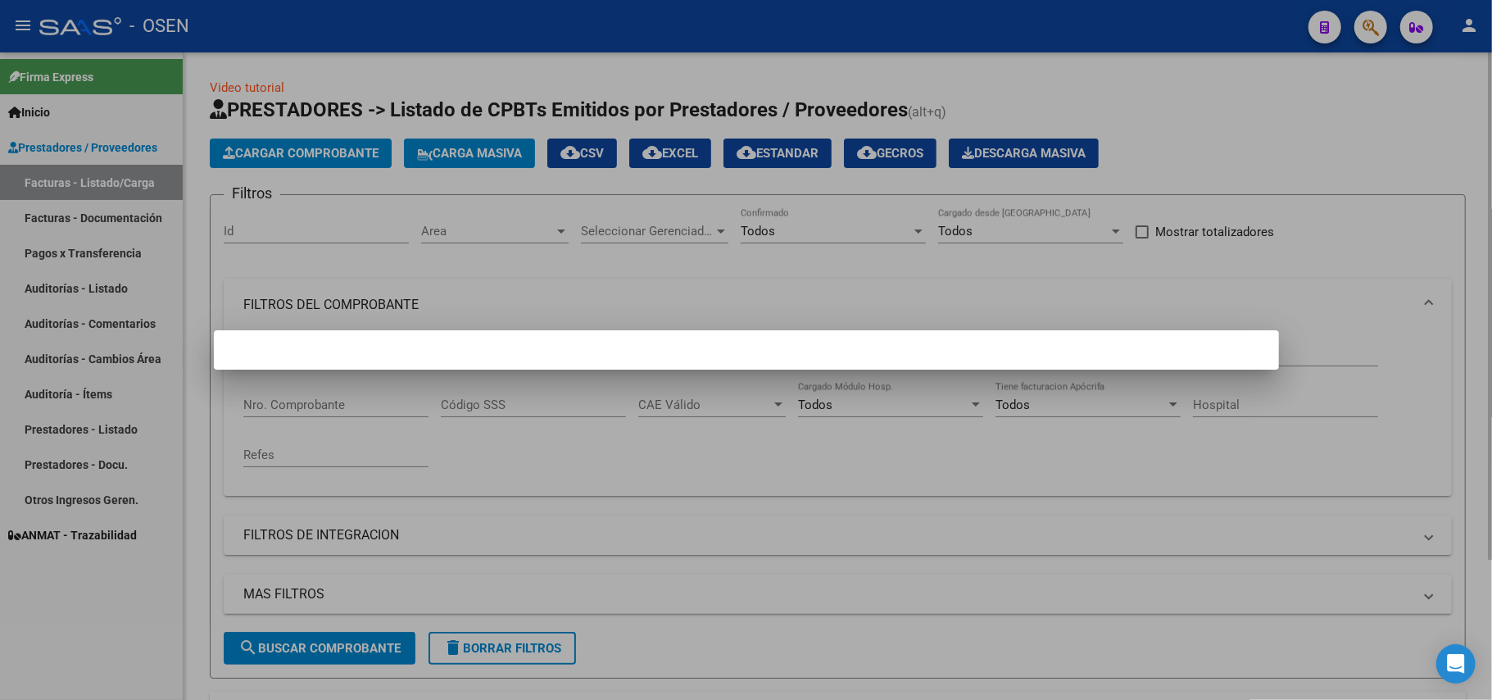
click at [309, 162] on div at bounding box center [746, 350] width 1492 height 700
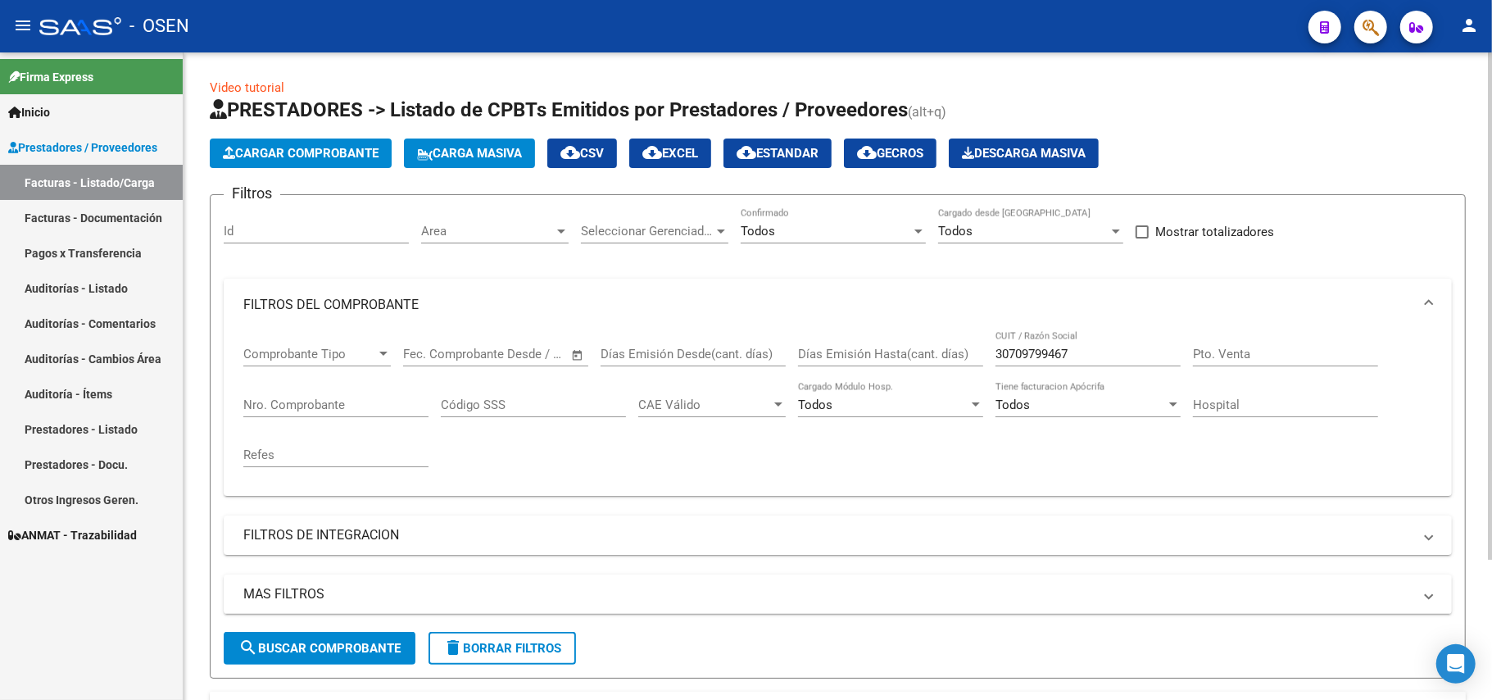
click at [318, 158] on span "Cargar Comprobante" at bounding box center [301, 153] width 156 height 15
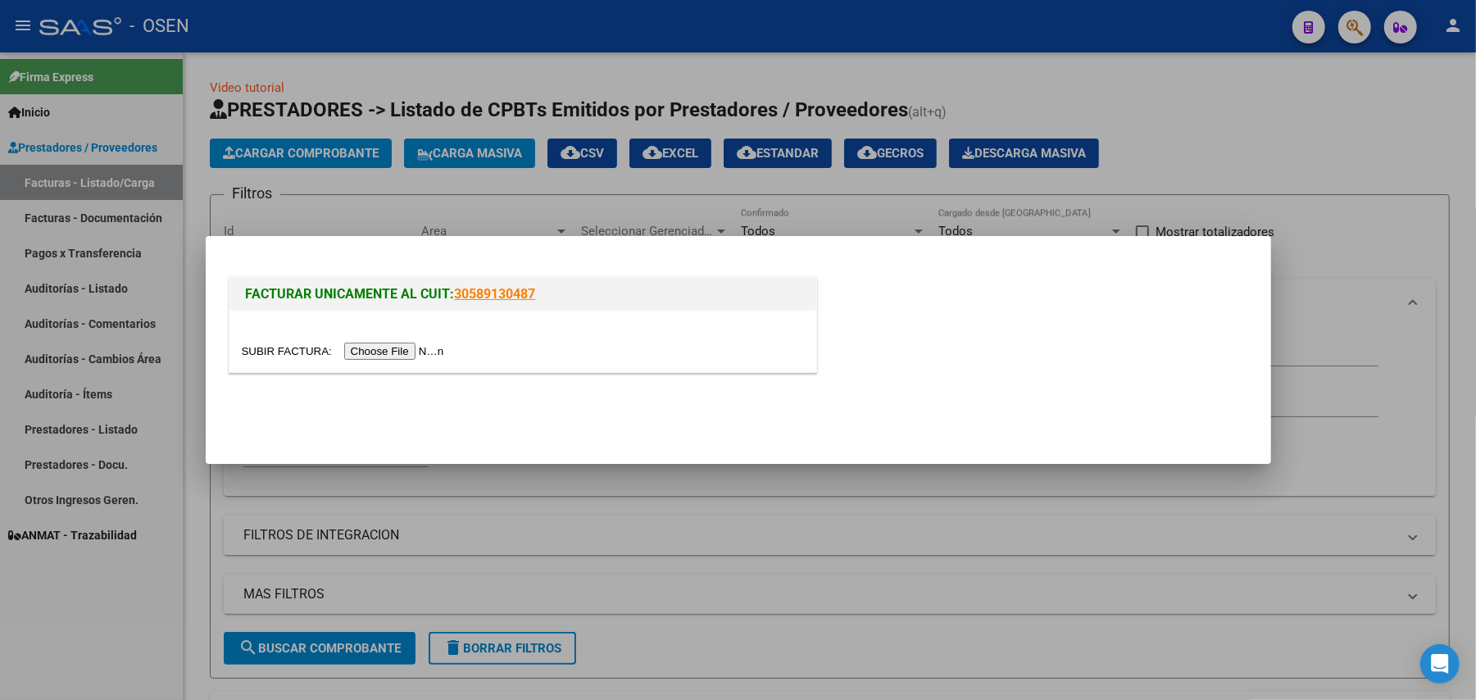
click at [365, 344] on input "file" at bounding box center [345, 351] width 207 height 17
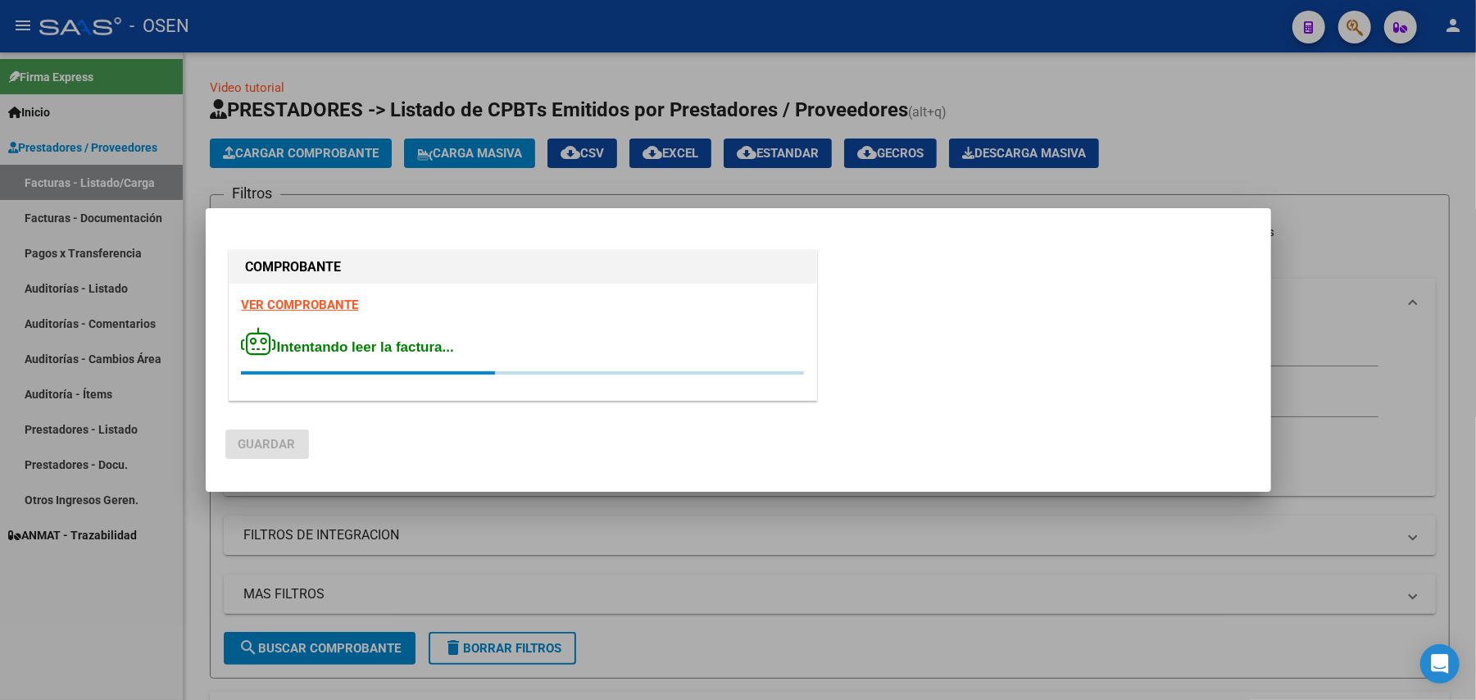
click at [300, 302] on strong "VER COMPROBANTE" at bounding box center [300, 304] width 117 height 15
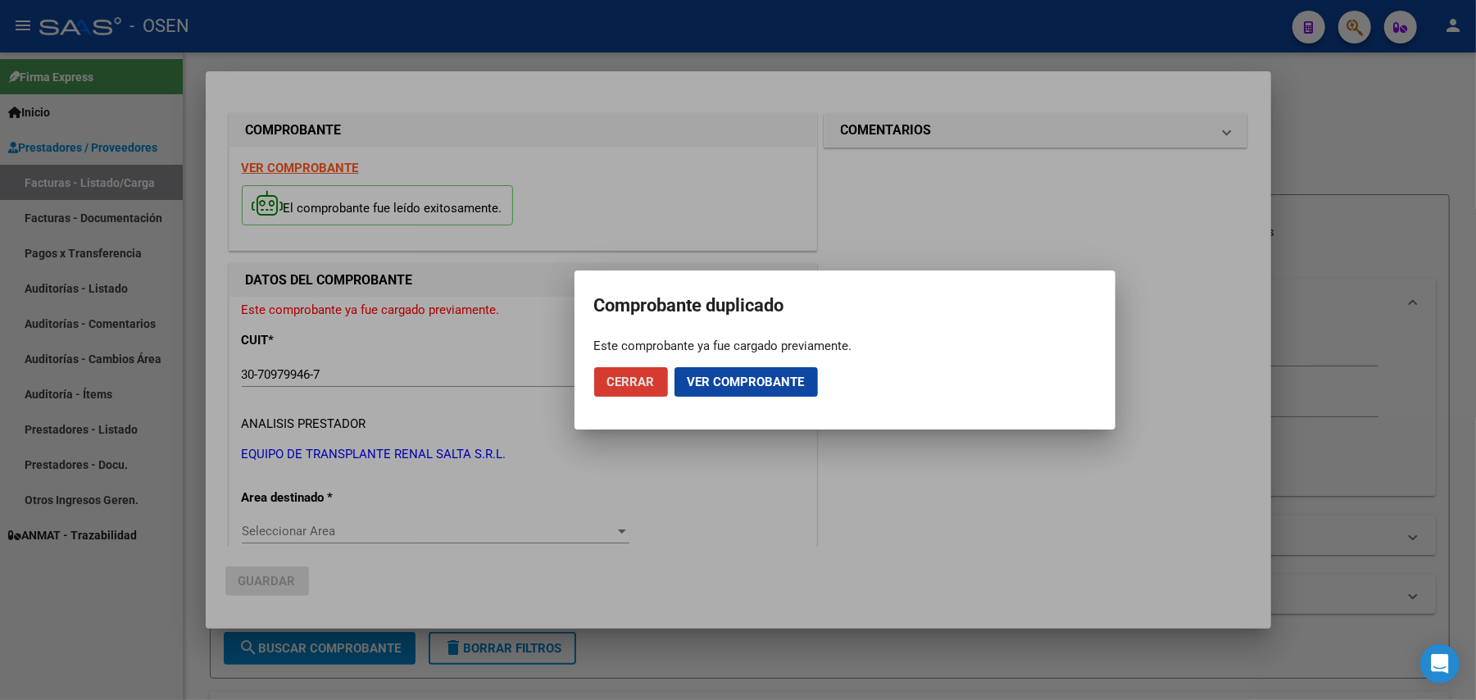
click at [623, 378] on span "Cerrar" at bounding box center [631, 382] width 48 height 15
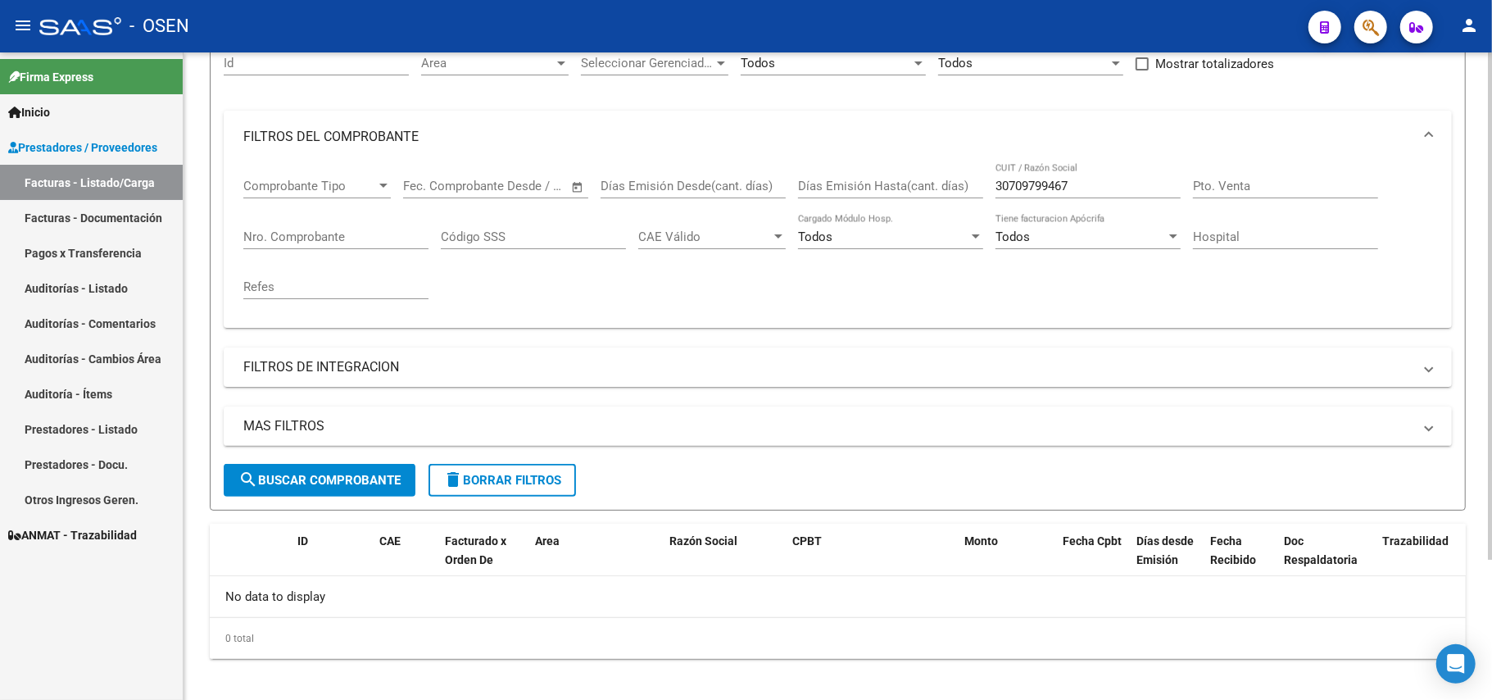
scroll to position [179, 0]
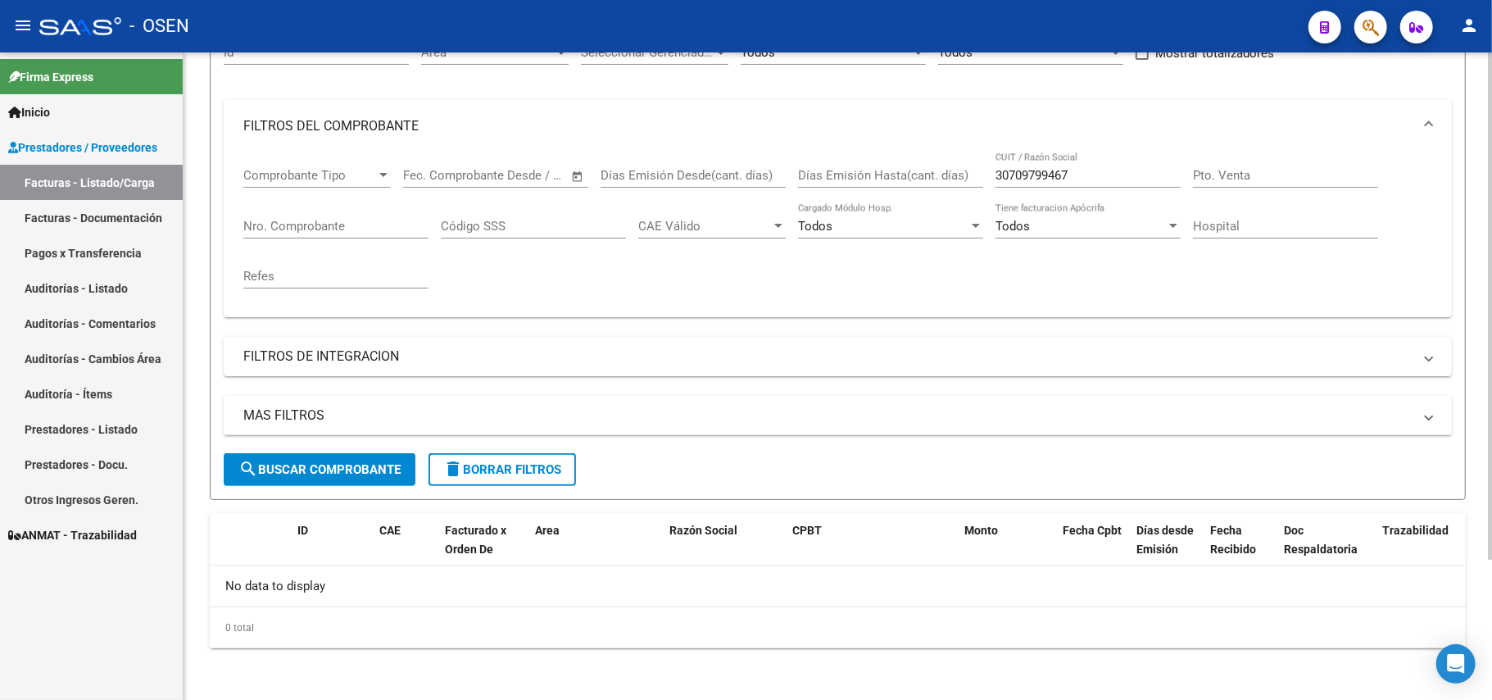
click at [574, 290] on div "Comprobante Tipo Comprobante Tipo Fecha inicio – Fecha fin Fec. Comprobante Des…" at bounding box center [837, 228] width 1189 height 152
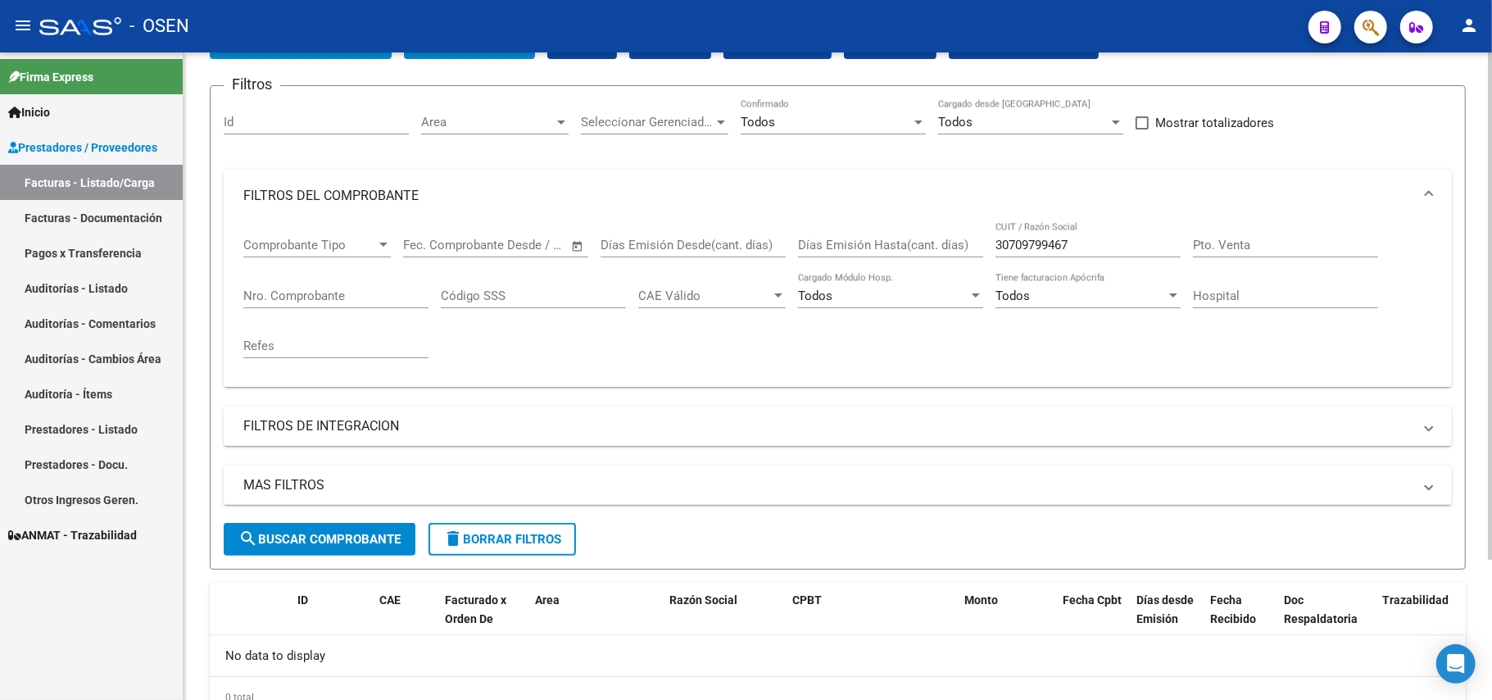
scroll to position [0, 0]
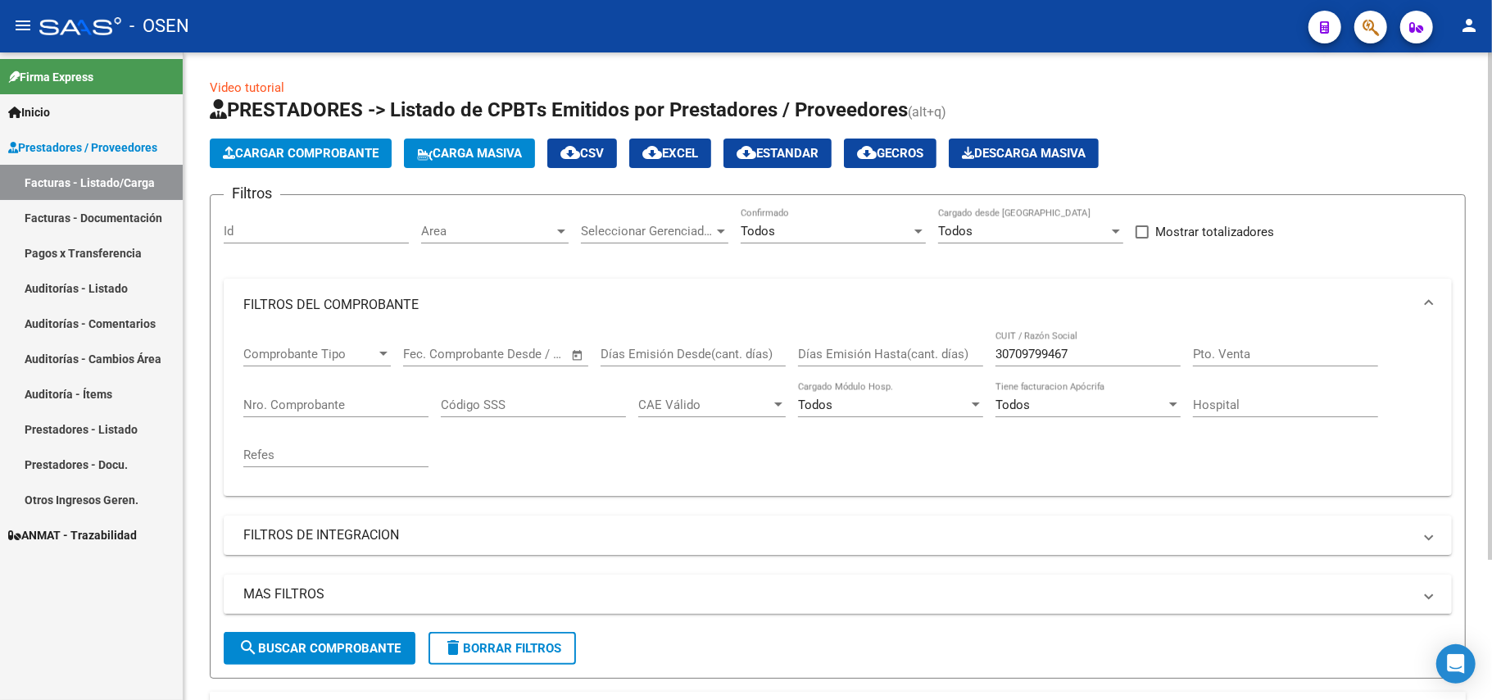
click at [322, 394] on div "Nro. Comprobante" at bounding box center [335, 399] width 185 height 35
click at [303, 302] on mat-panel-title "FILTROS DEL COMPROBANTE" at bounding box center [827, 305] width 1169 height 18
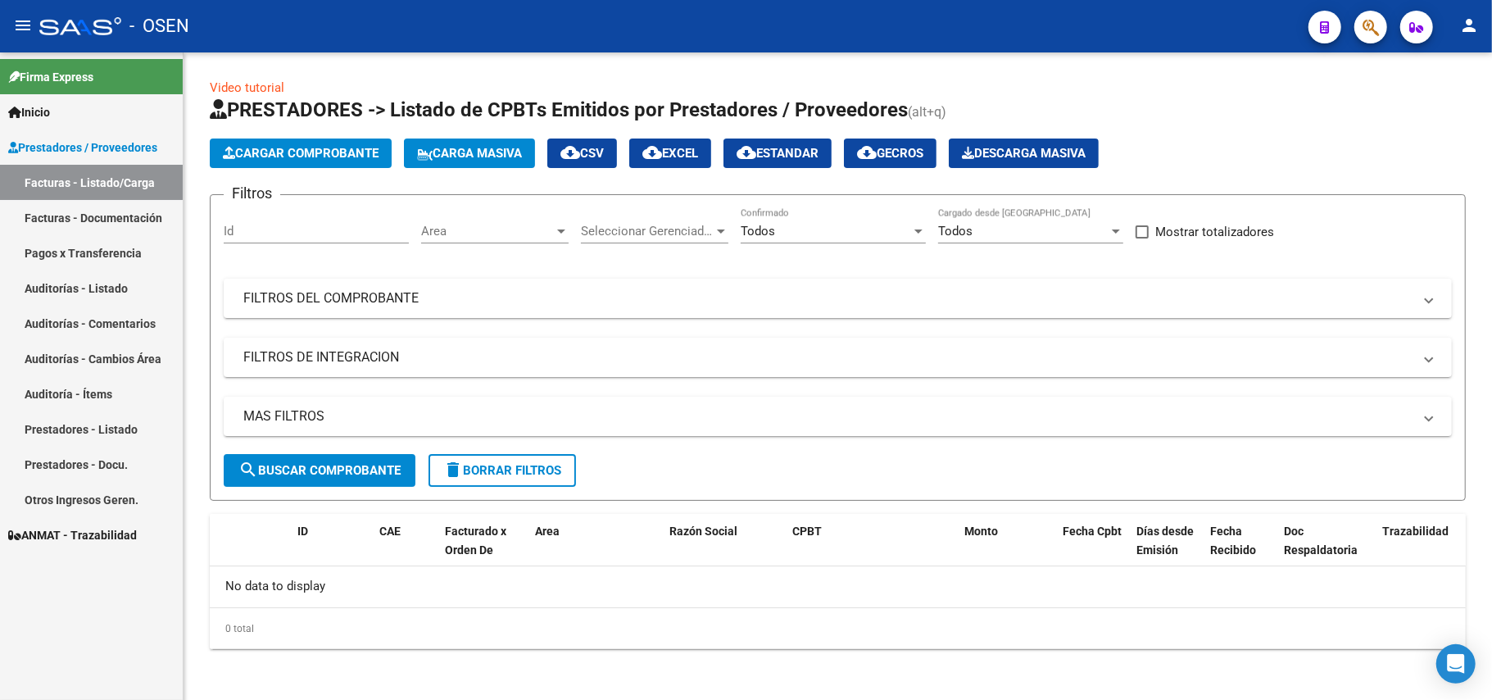
scroll to position [1, 0]
click at [120, 188] on link "Facturas - Listado/Carga" at bounding box center [91, 182] width 183 height 35
click at [424, 305] on mat-panel-title "FILTROS DEL COMPROBANTE" at bounding box center [827, 298] width 1169 height 18
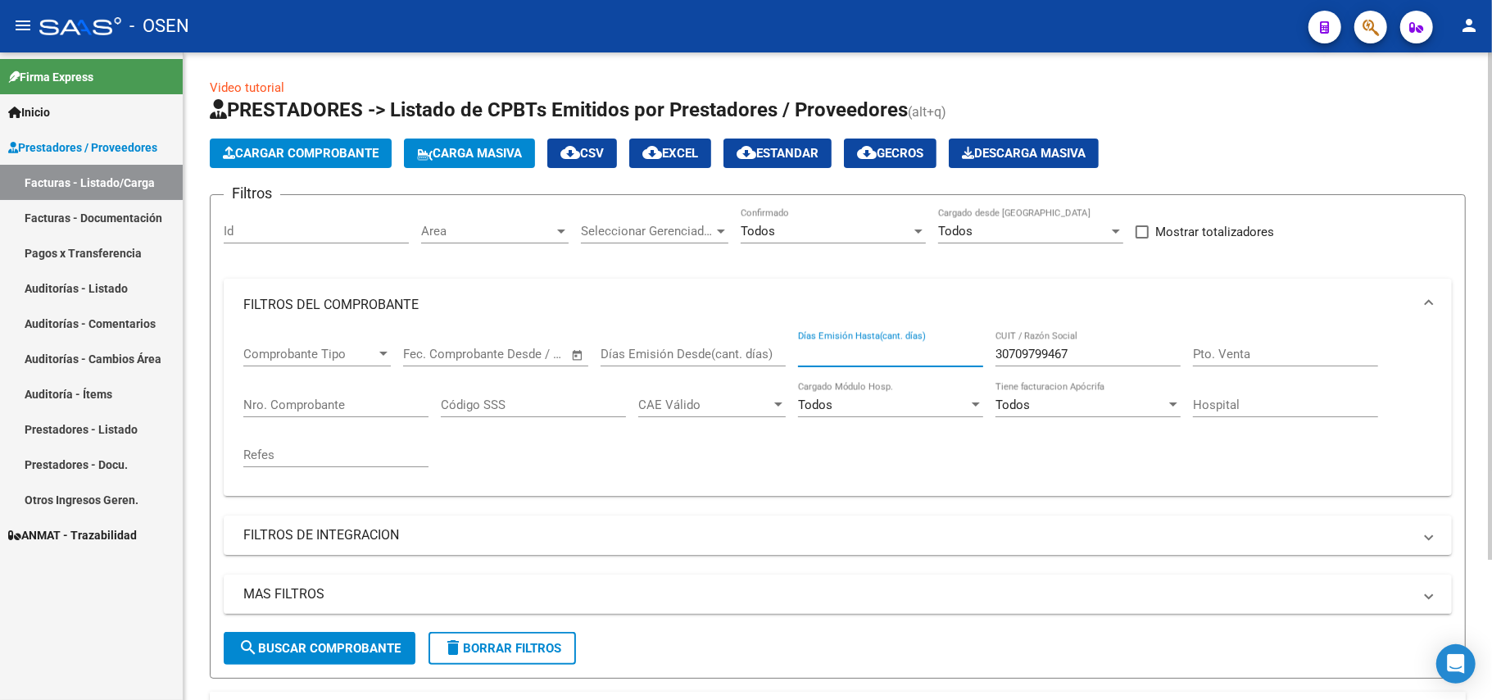
drag, startPoint x: 1001, startPoint y: 346, endPoint x: 1010, endPoint y: 345, distance: 8.2
click at [1010, 345] on div "Comprobante Tipo Comprobante Tipo Fecha inicio – Fecha fin Fec. Comprobante Des…" at bounding box center [837, 407] width 1189 height 152
click at [1033, 345] on div "30709799467 CUIT / Razón Social" at bounding box center [1088, 348] width 185 height 35
drag, startPoint x: 1078, startPoint y: 348, endPoint x: 984, endPoint y: 371, distance: 97.0
click at [984, 371] on div "Comprobante Tipo Comprobante Tipo Fecha inicio – Fecha fin Fec. Comprobante Des…" at bounding box center [837, 407] width 1189 height 152
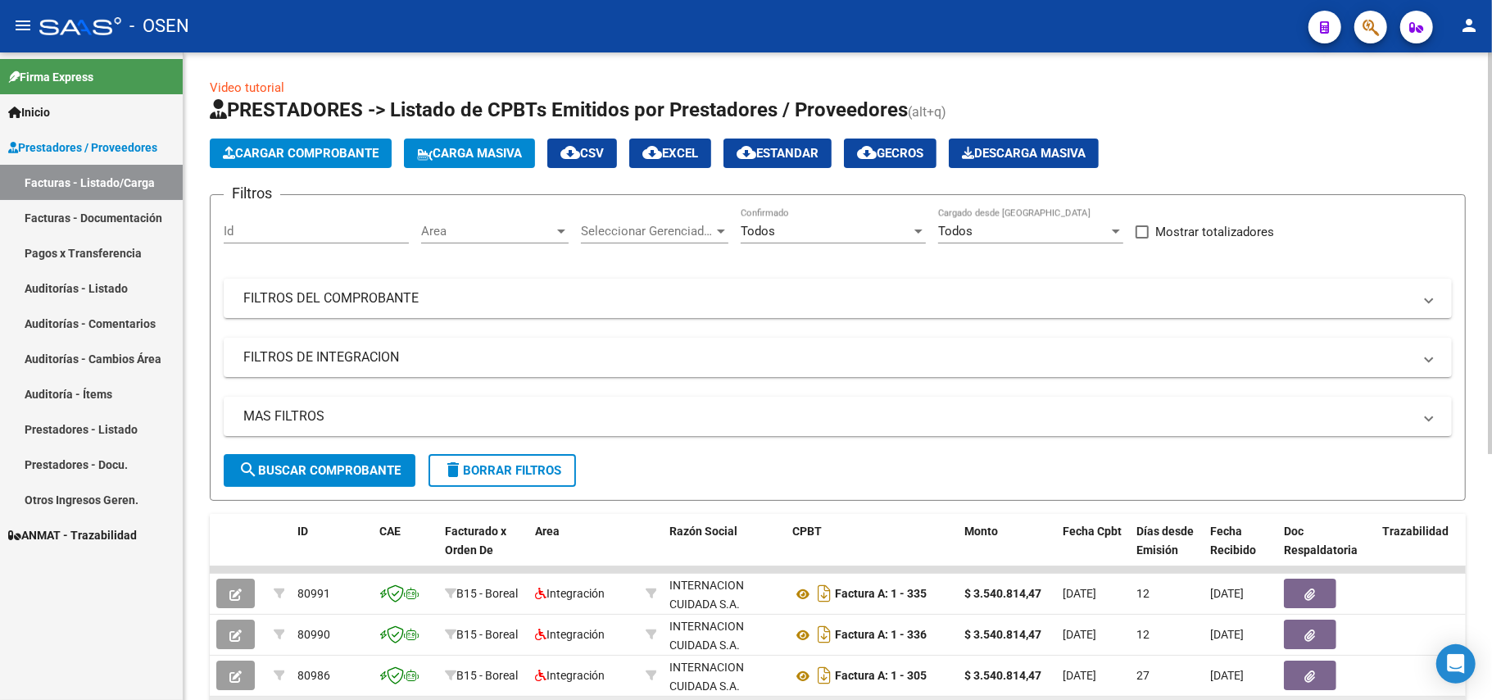
scroll to position [218, 0]
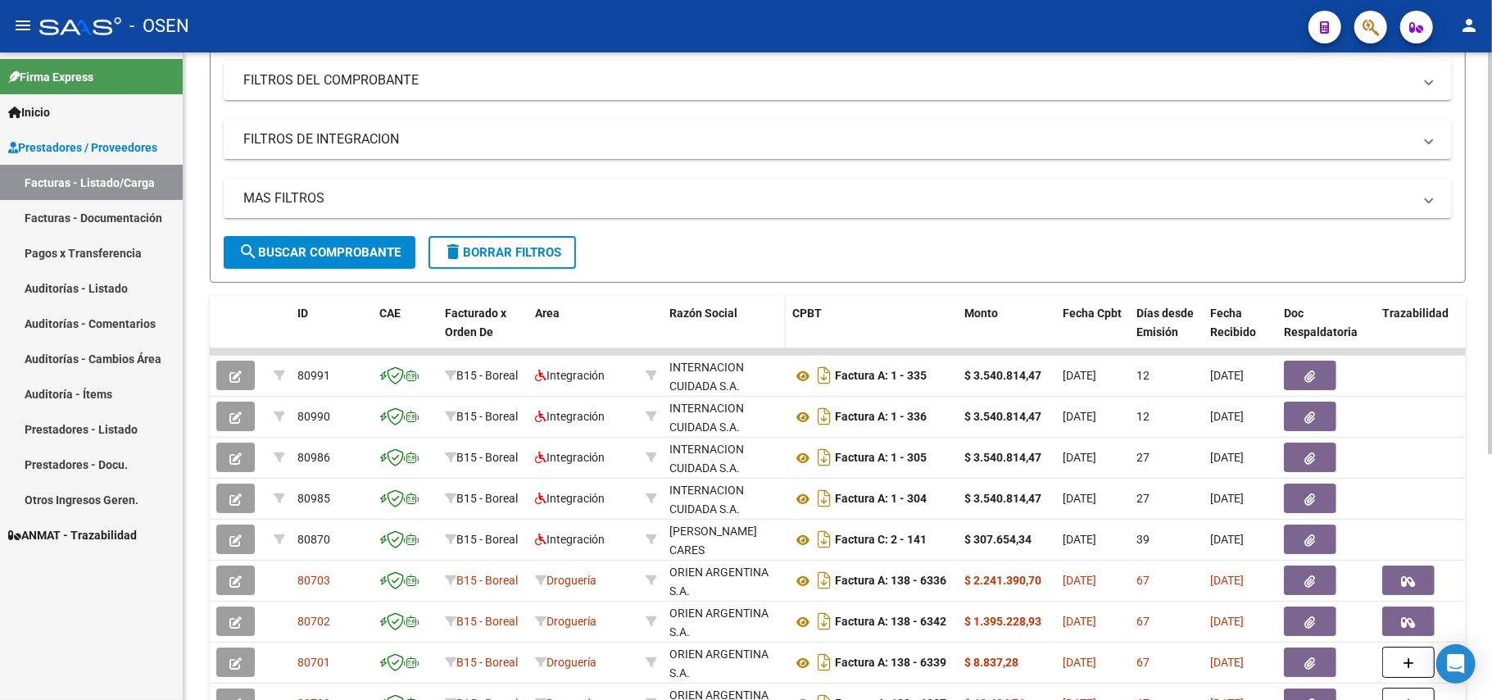
click at [706, 311] on span "Razón Social" at bounding box center [704, 312] width 68 height 13
click at [705, 306] on span "Razón Social" at bounding box center [704, 312] width 68 height 13
click at [708, 312] on span "Razón Social" at bounding box center [704, 312] width 68 height 13
click at [738, 311] on div "Razón Social" at bounding box center [725, 313] width 110 height 19
click at [722, 313] on span "Razón Social" at bounding box center [704, 312] width 68 height 13
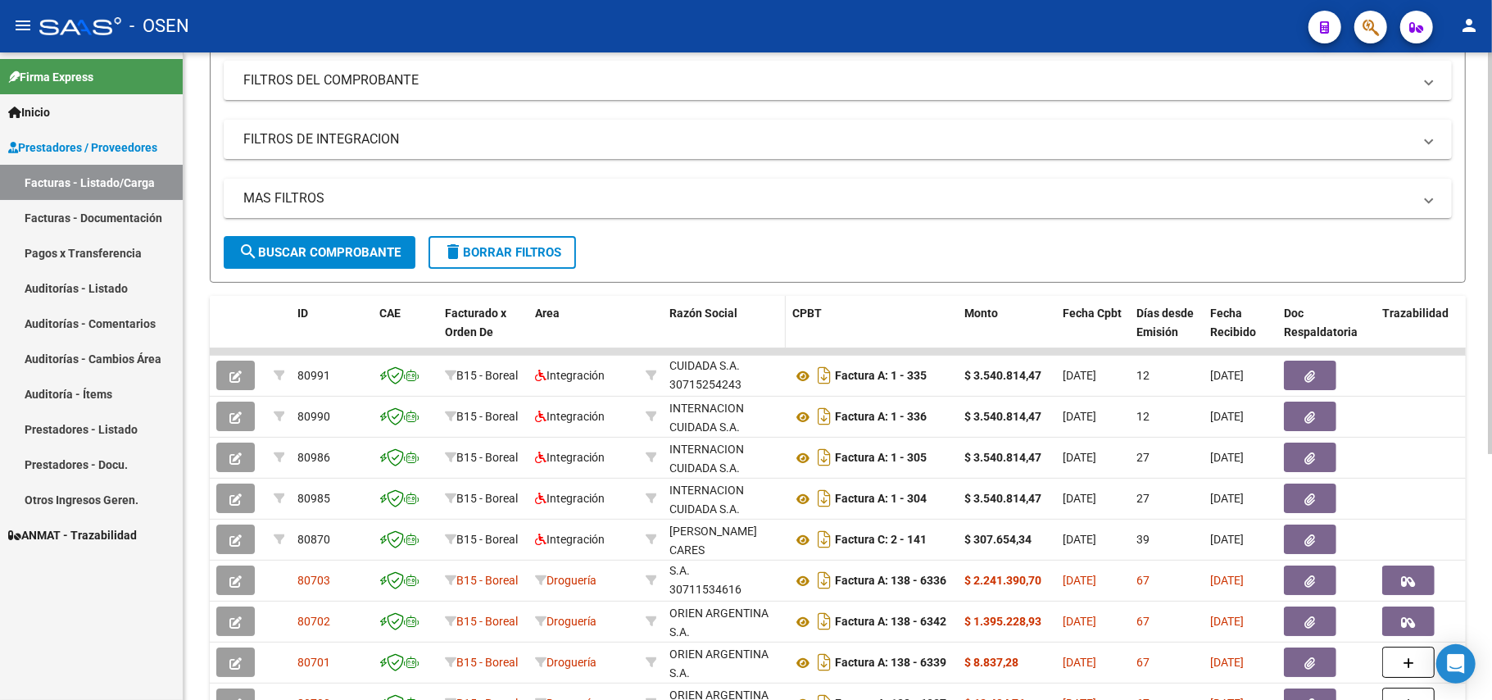
click at [686, 316] on span "Razón Social" at bounding box center [704, 312] width 68 height 13
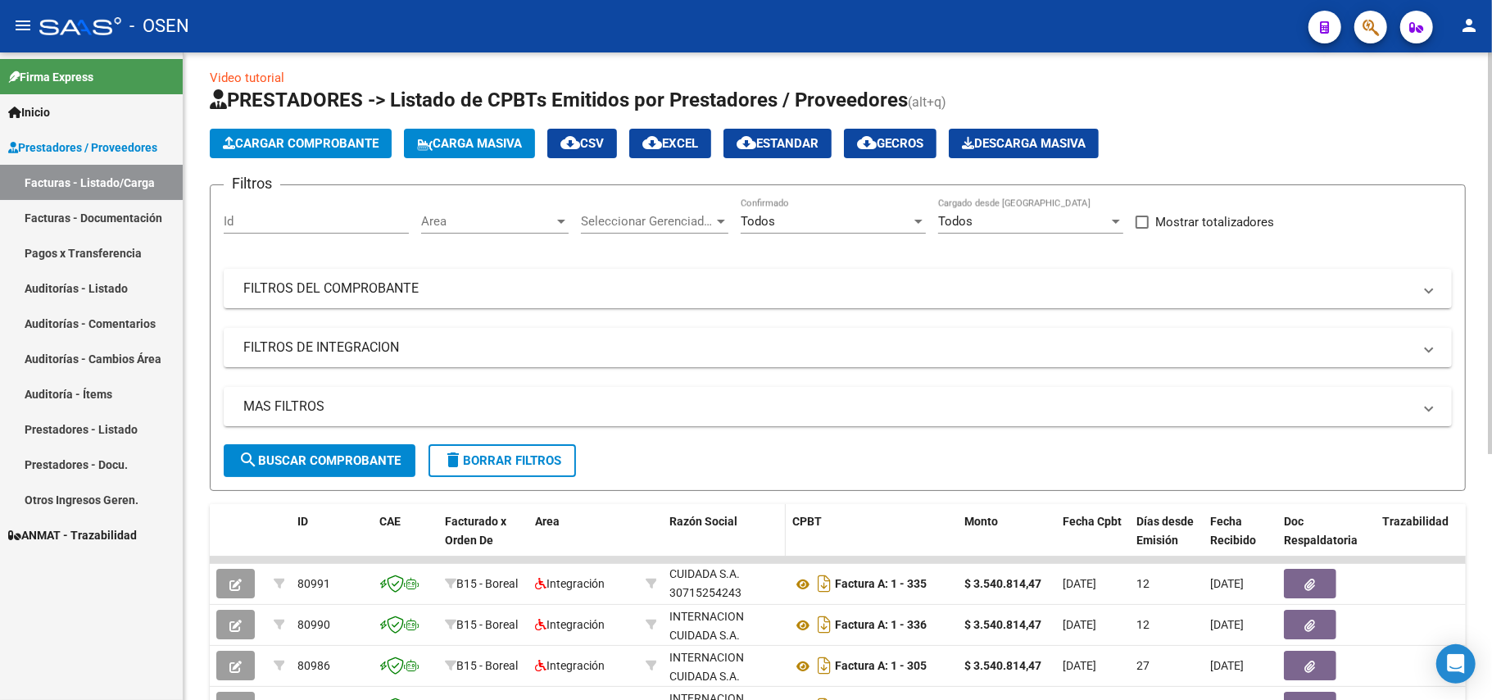
scroll to position [0, 0]
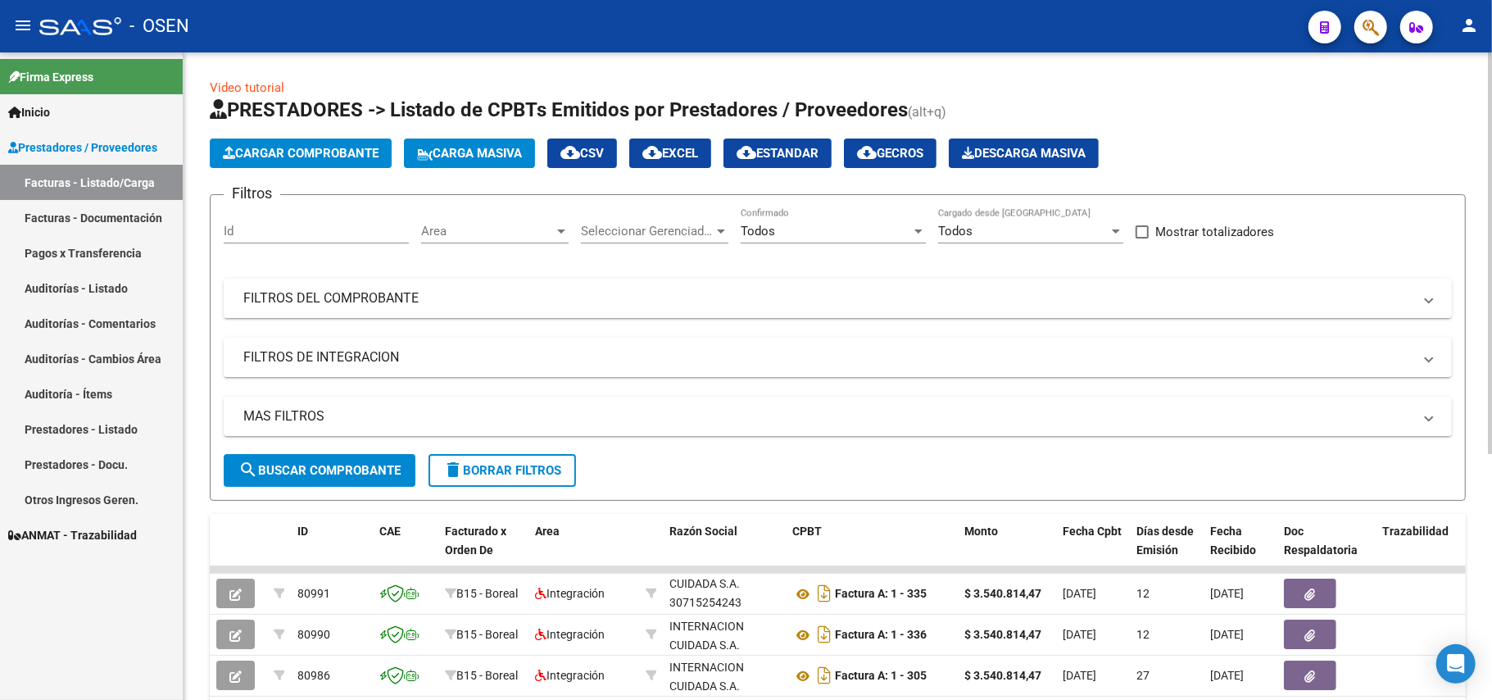
click at [370, 303] on mat-panel-title "FILTROS DEL COMPROBANTE" at bounding box center [827, 298] width 1169 height 18
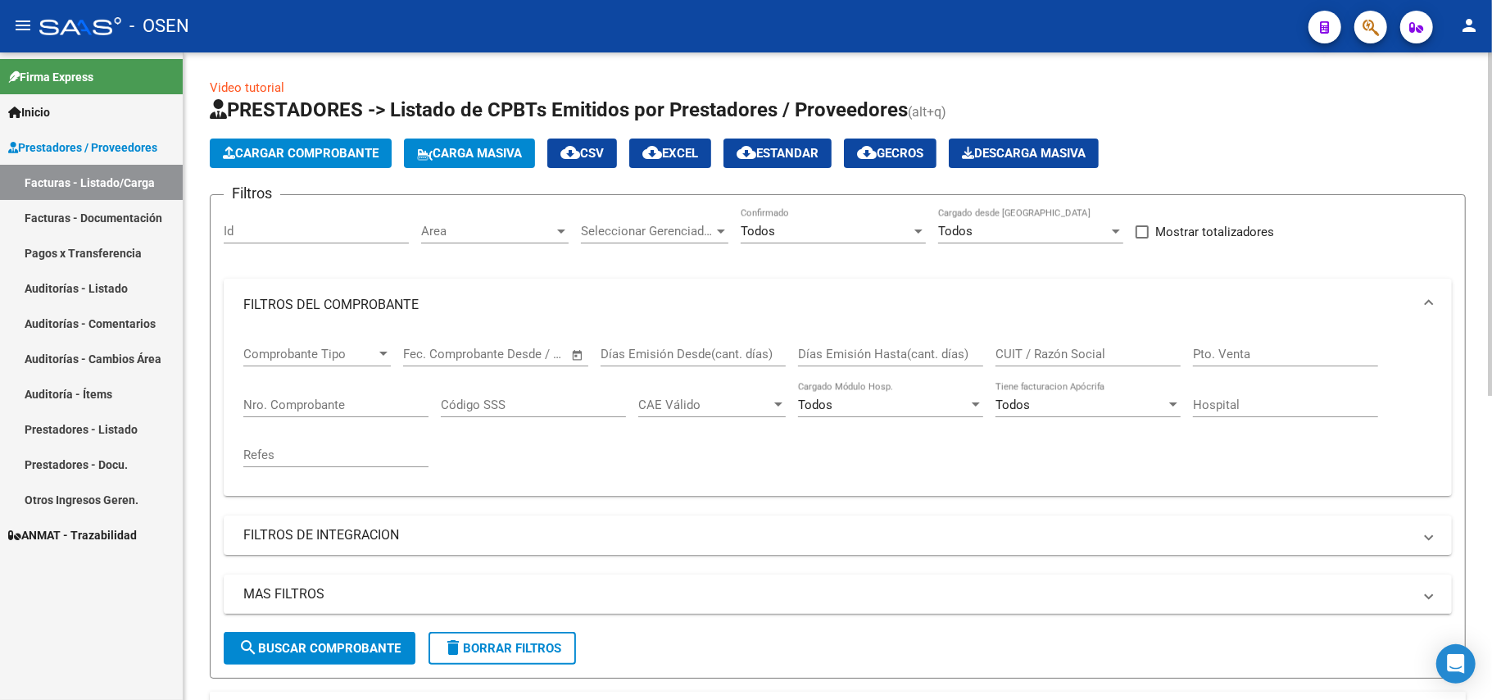
click at [306, 402] on input "Nro. Comprobante" at bounding box center [335, 404] width 185 height 15
type input "00005"
click at [546, 404] on input "Código SSS" at bounding box center [533, 404] width 185 height 15
click at [1306, 354] on input "Pto. Venta" at bounding box center [1285, 354] width 185 height 15
type input "00005"
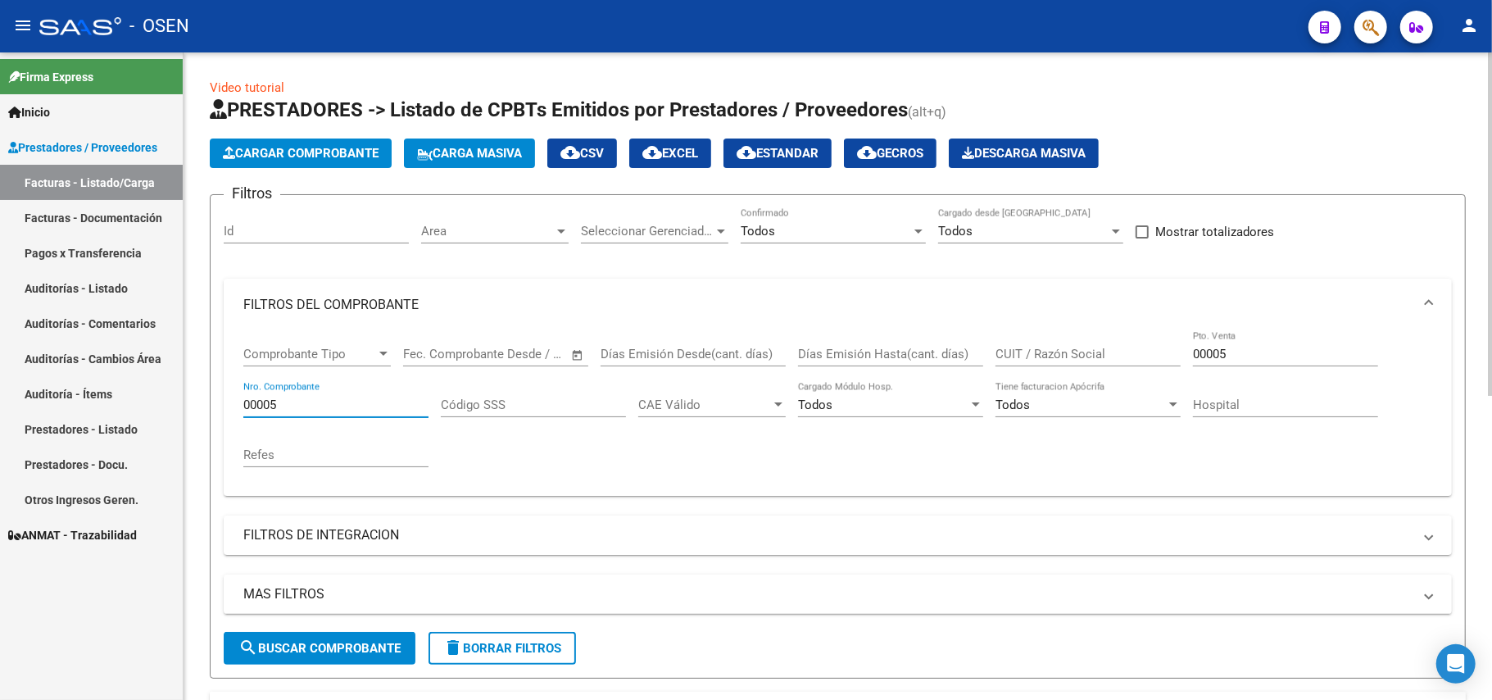
drag, startPoint x: 339, startPoint y: 401, endPoint x: 236, endPoint y: 407, distance: 103.5
click at [236, 407] on div "Comprobante Tipo Comprobante Tipo Fecha inicio – Fecha fin Fec. Comprobante Des…" at bounding box center [838, 413] width 1228 height 165
type input "00000826"
click at [321, 639] on button "search Buscar Comprobante" at bounding box center [320, 648] width 192 height 33
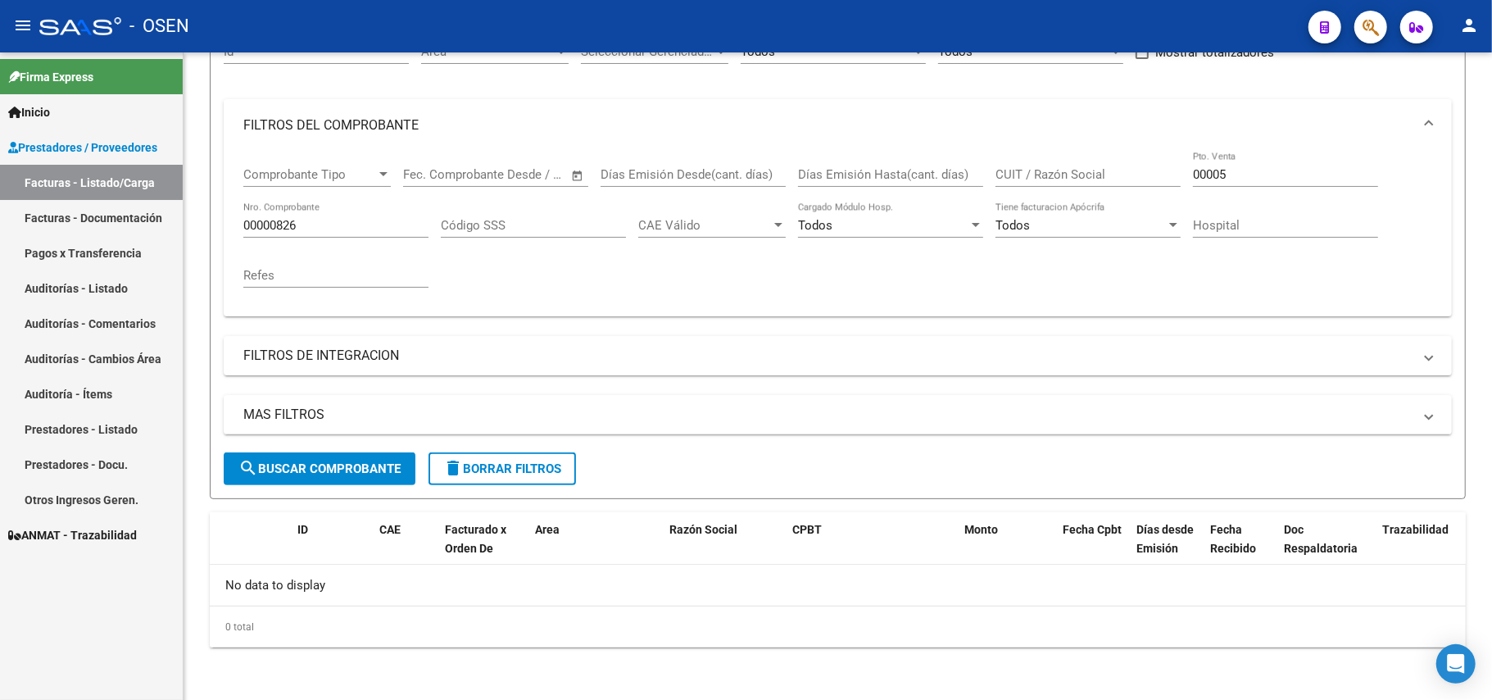
scroll to position [179, 0]
click at [246, 224] on input "00000826" at bounding box center [335, 226] width 185 height 15
click at [293, 473] on span "search Buscar Comprobante" at bounding box center [319, 469] width 162 height 15
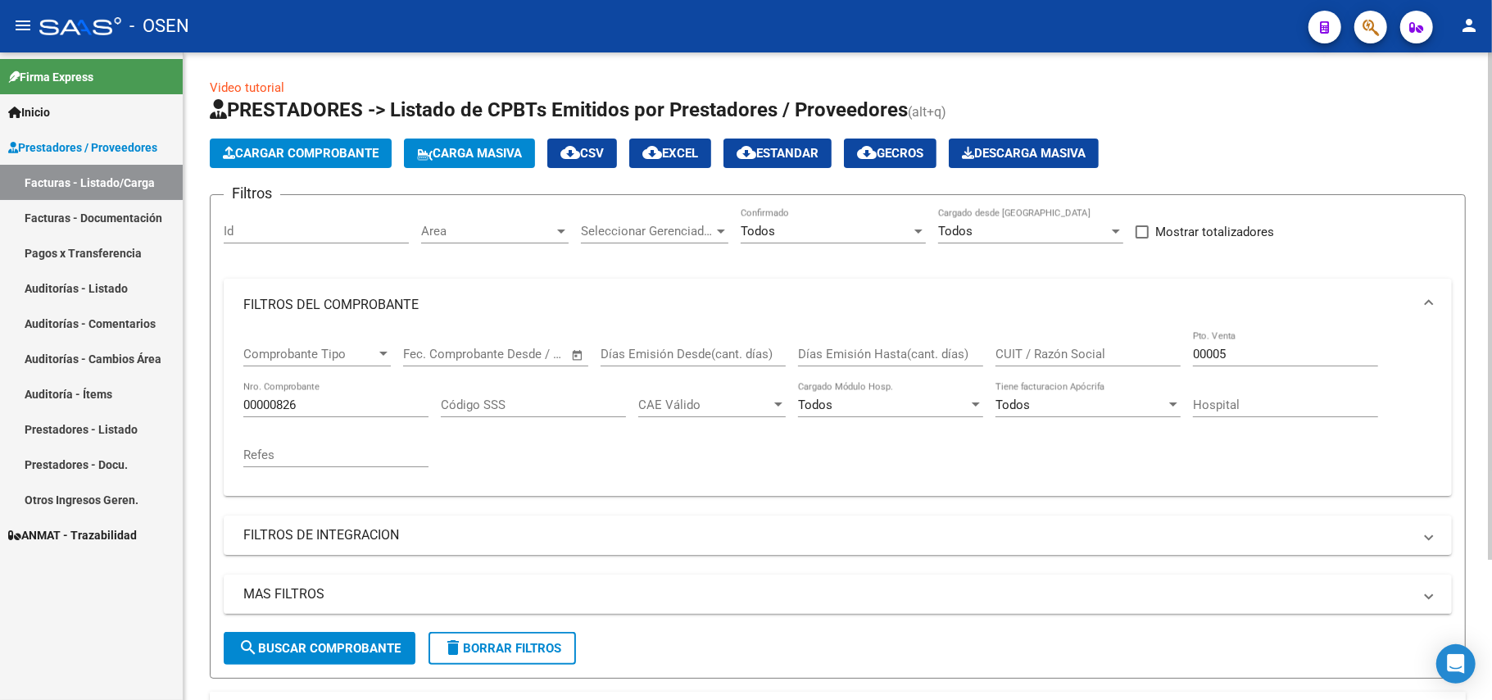
scroll to position [109, 0]
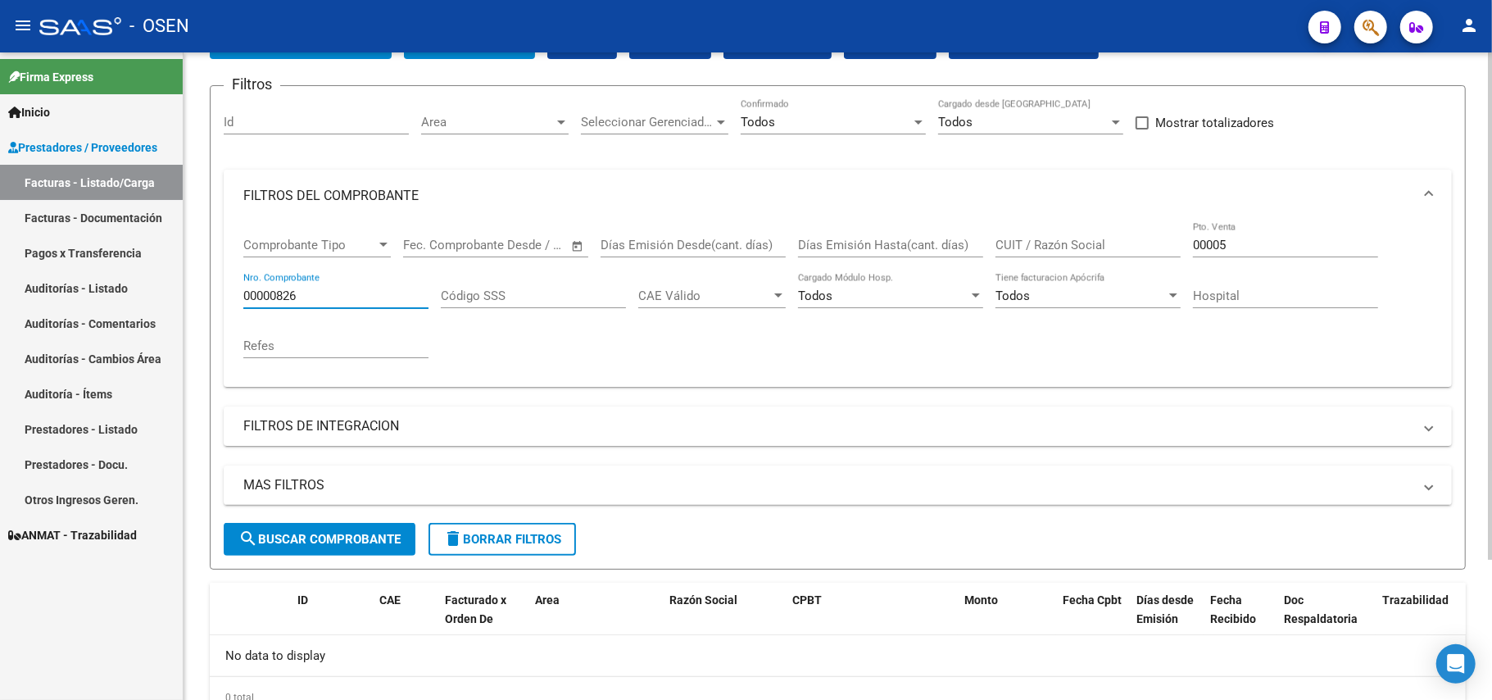
click at [316, 299] on input "00000826" at bounding box center [335, 295] width 185 height 15
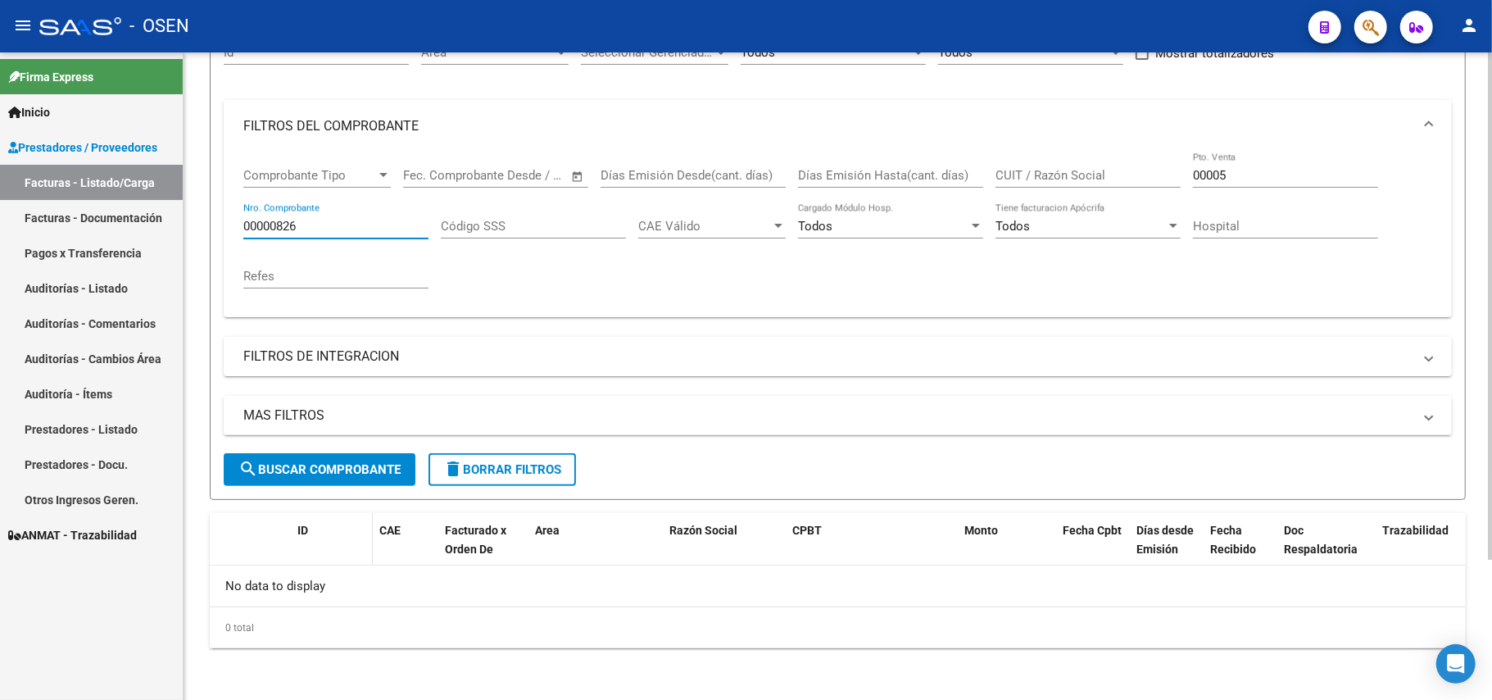
scroll to position [0, 0]
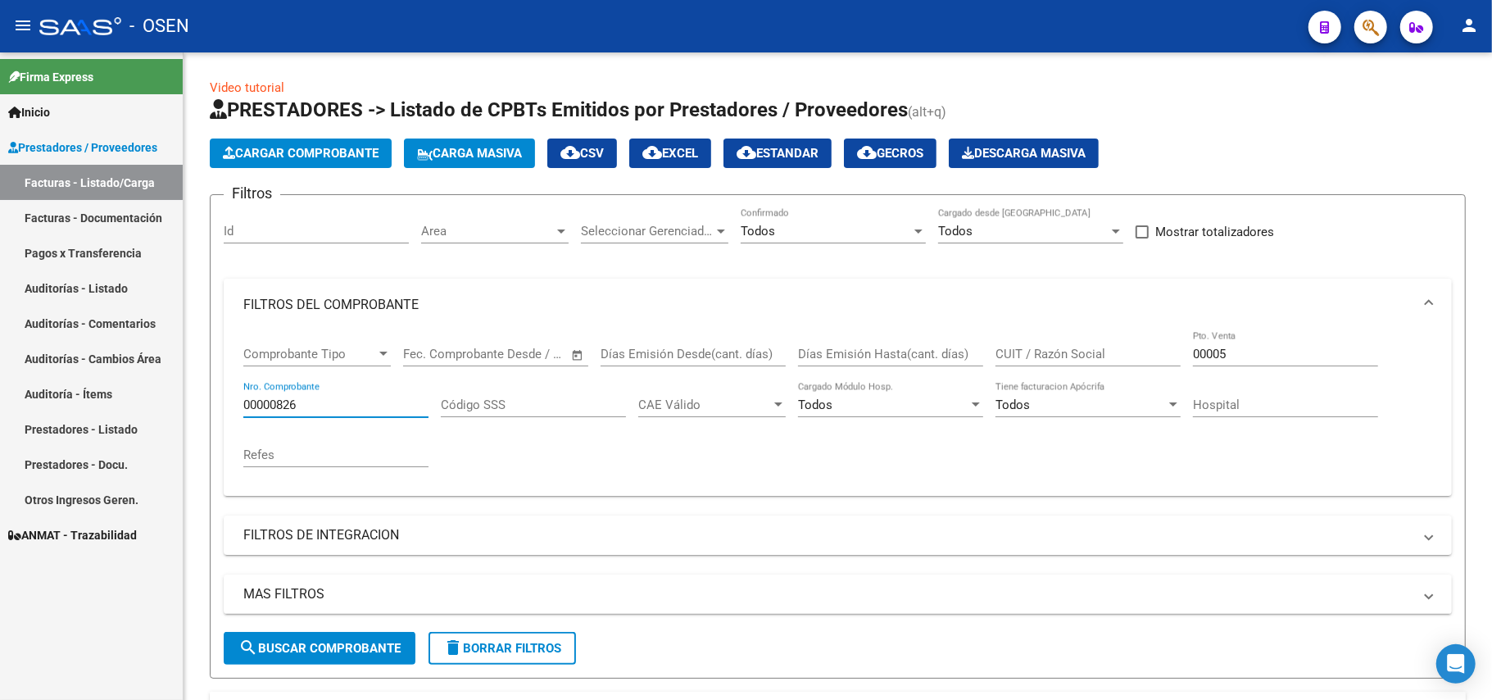
drag, startPoint x: 316, startPoint y: 407, endPoint x: 179, endPoint y: 416, distance: 137.2
click at [179, 416] on mat-sidenav-container "Firma Express Inicio Instructivos Contacto OS Prestadores / Proveedores Factura…" at bounding box center [746, 375] width 1492 height 647
click at [1237, 338] on div "00005 Pto. Venta" at bounding box center [1285, 348] width 185 height 35
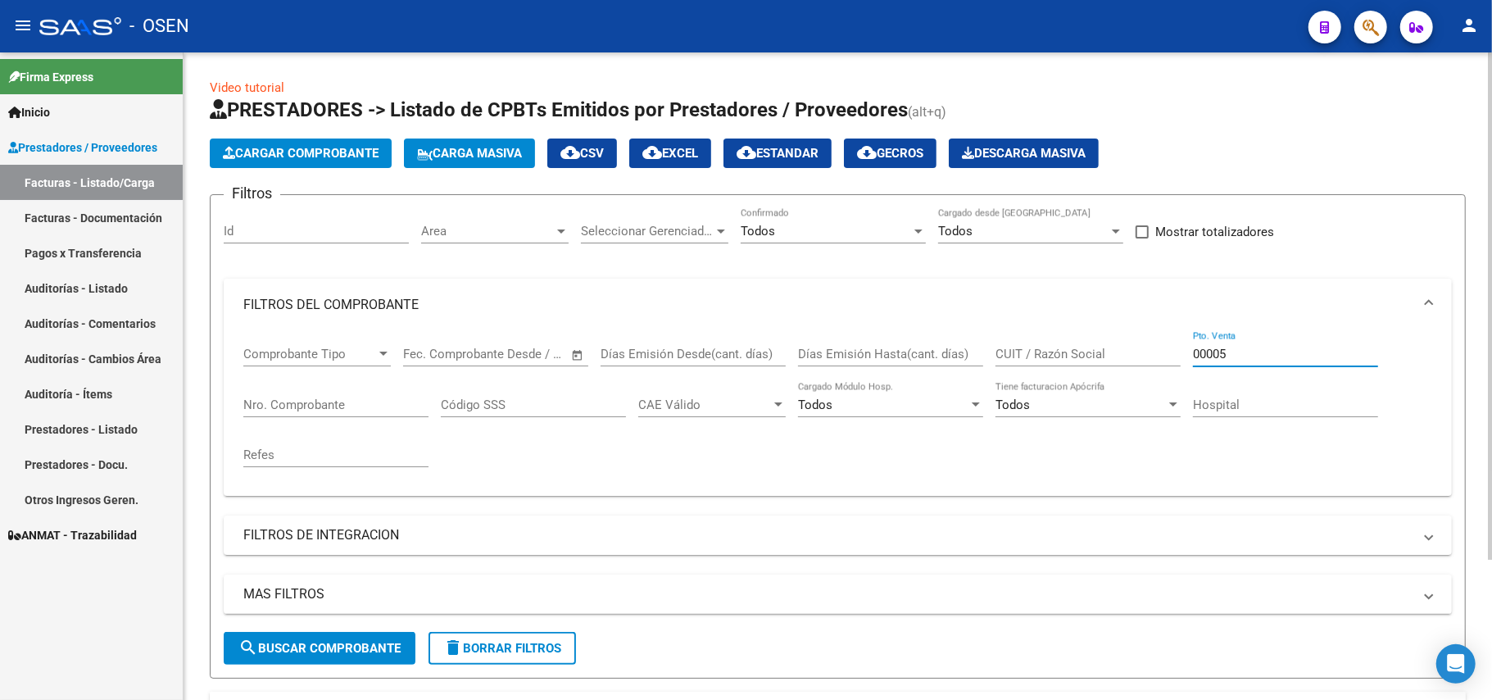
drag, startPoint x: 1249, startPoint y: 355, endPoint x: 1152, endPoint y: 367, distance: 97.5
click at [1152, 367] on div "Comprobante Tipo Comprobante Tipo Fecha inicio – Fecha fin Fec. Comprobante Des…" at bounding box center [837, 407] width 1189 height 152
click at [306, 656] on span "search Buscar Comprobante" at bounding box center [319, 648] width 162 height 15
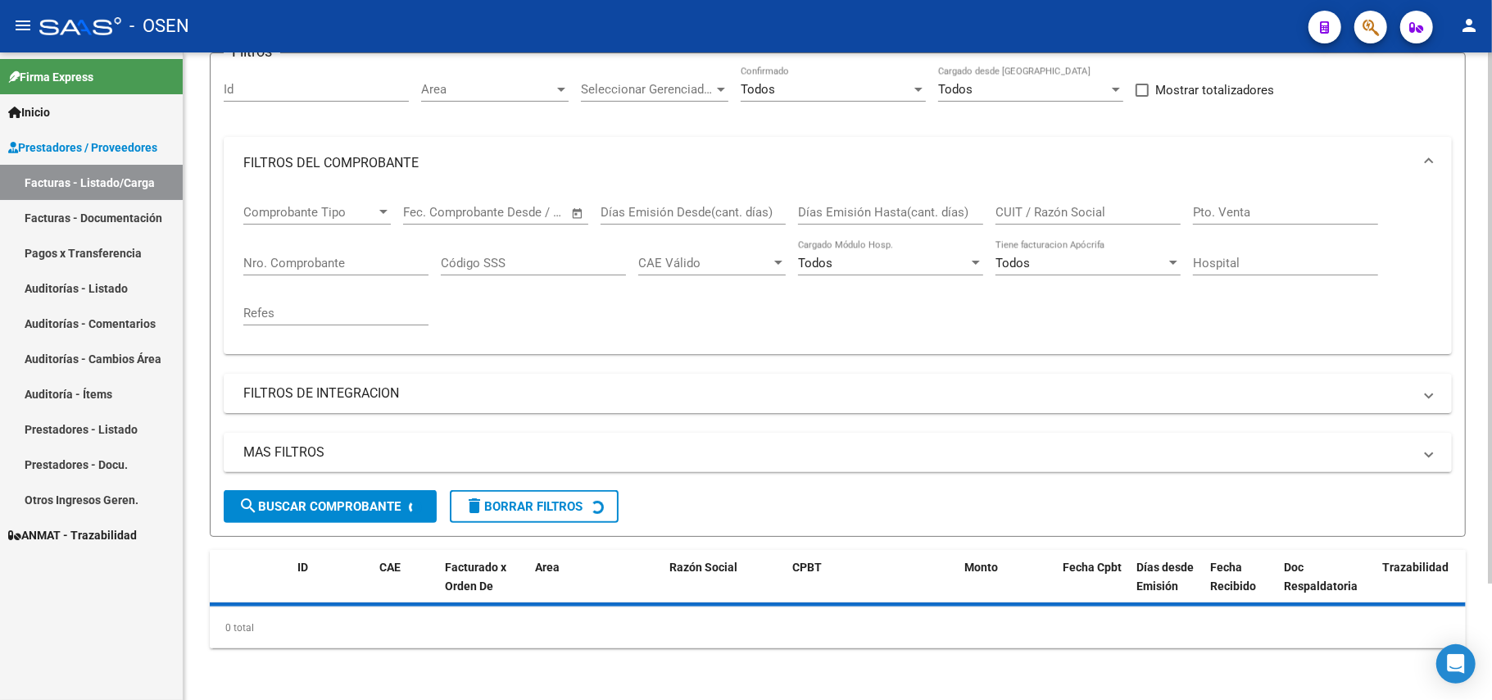
scroll to position [143, 0]
click at [329, 395] on mat-panel-title "FILTROS DE INTEGRACION" at bounding box center [827, 393] width 1169 height 18
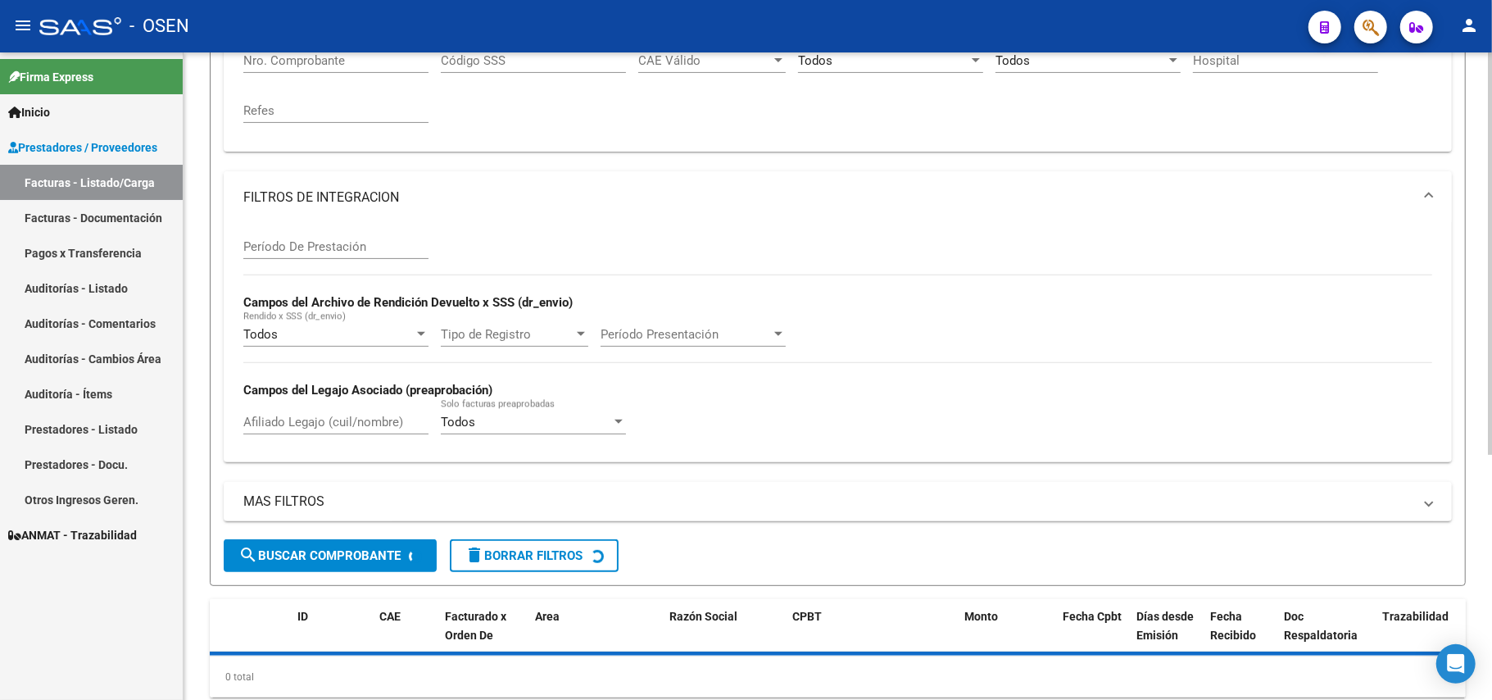
scroll to position [361, 0]
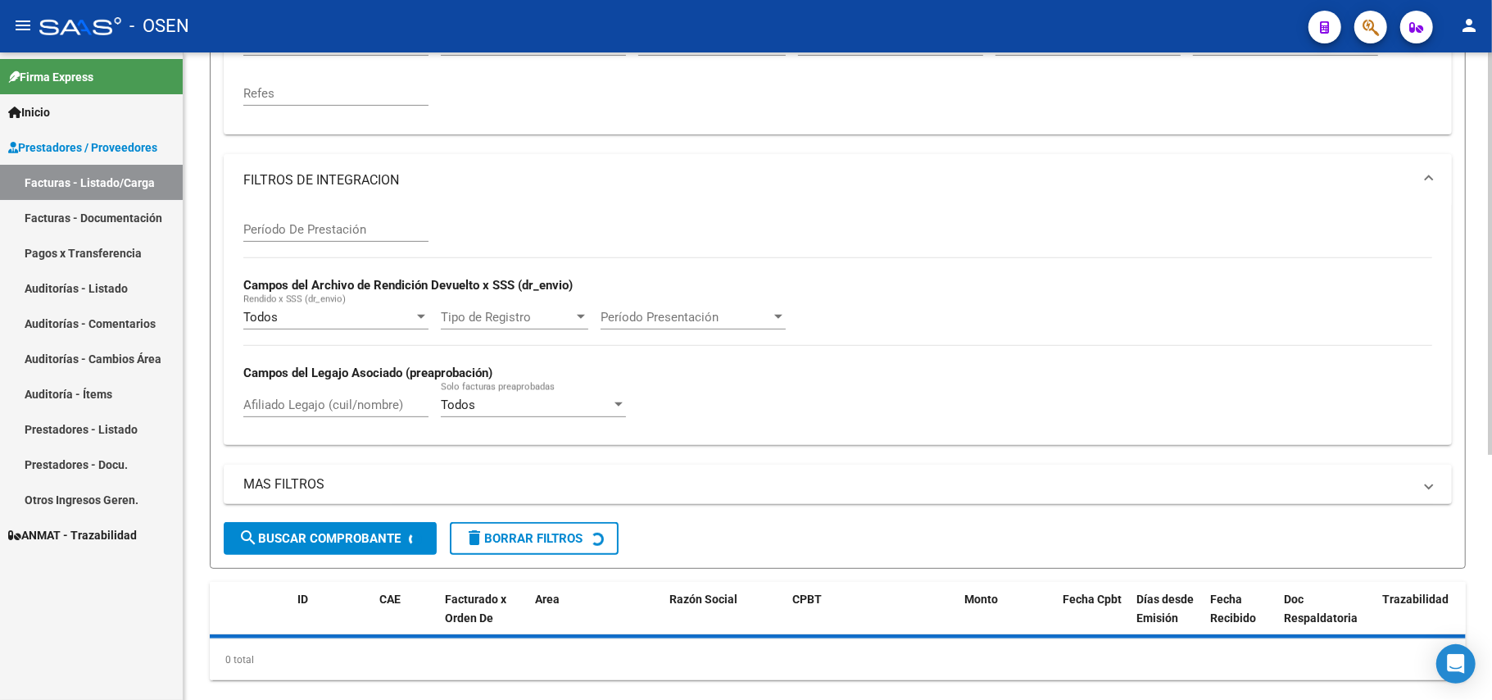
click at [311, 179] on mat-panel-title "FILTROS DE INTEGRACION" at bounding box center [827, 180] width 1169 height 18
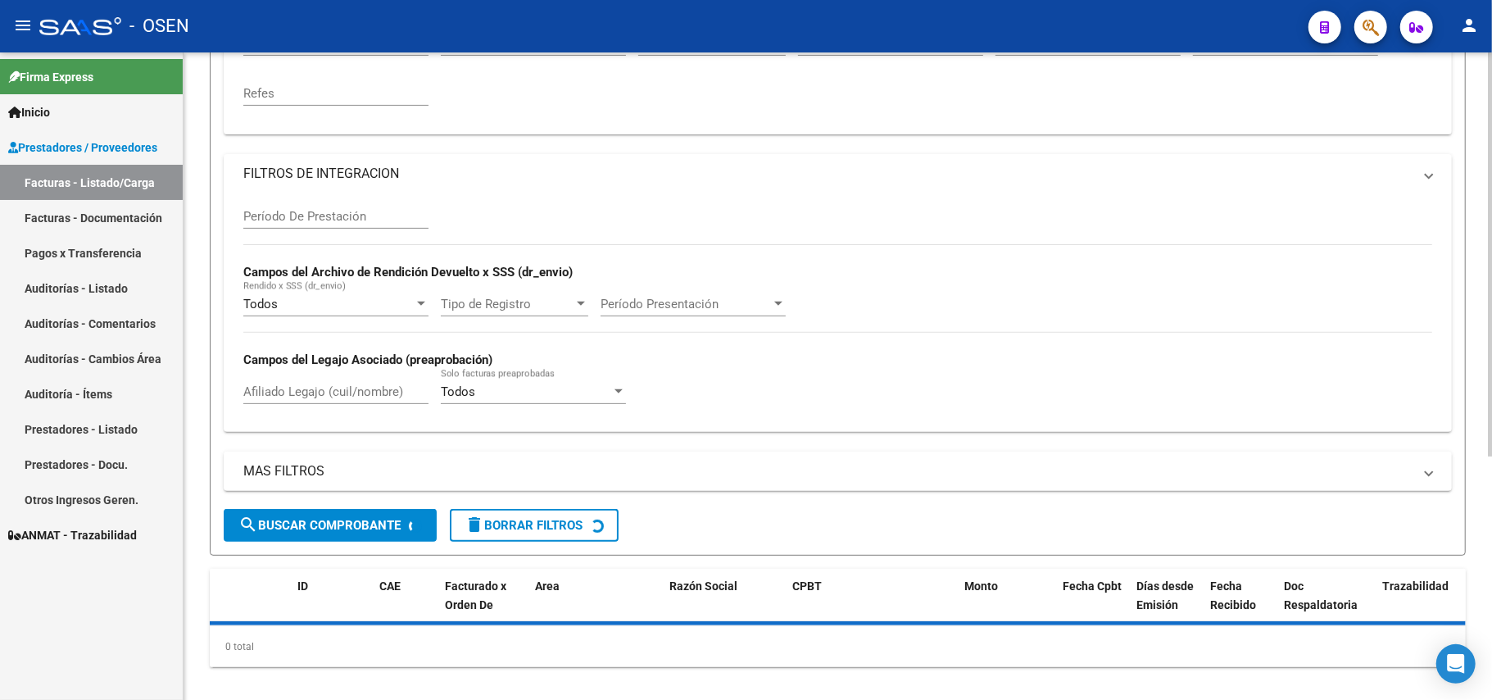
scroll to position [143, 0]
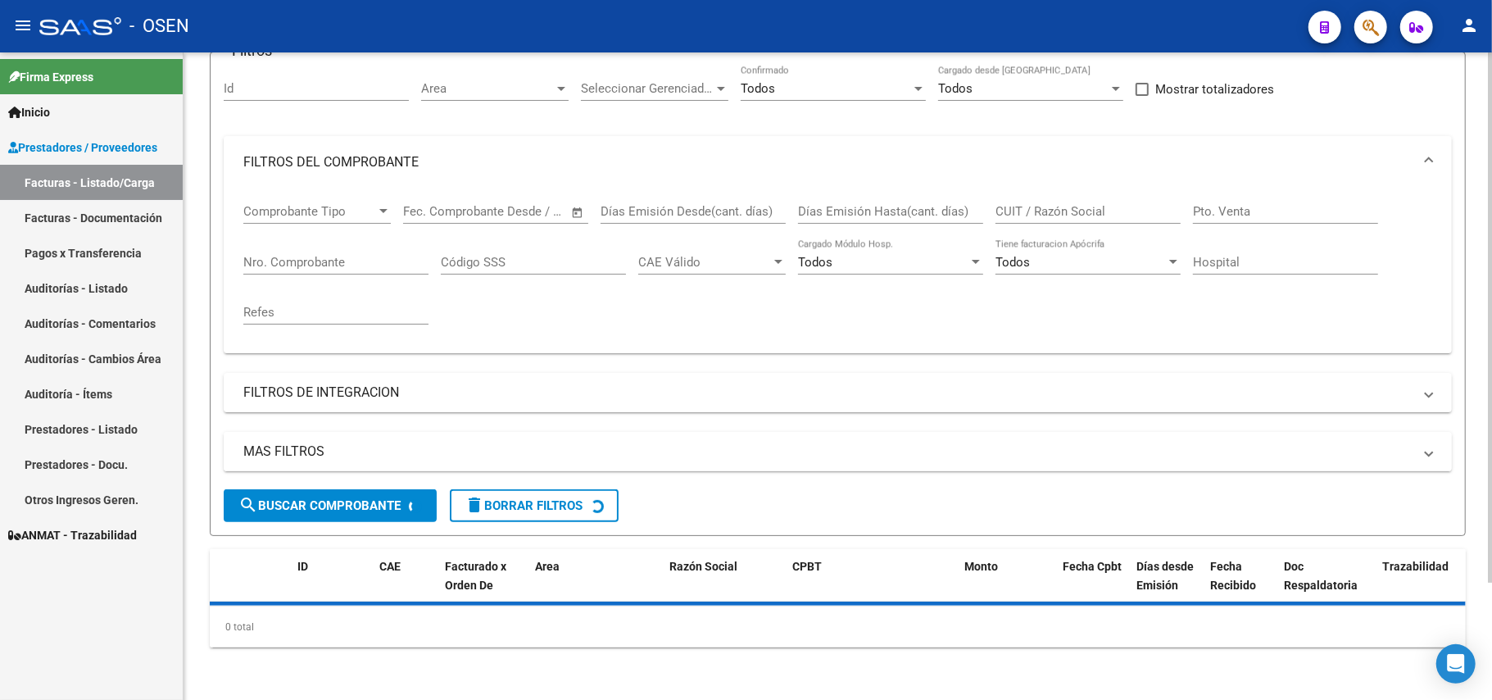
click at [302, 453] on mat-panel-title "MAS FILTROS" at bounding box center [827, 452] width 1169 height 18
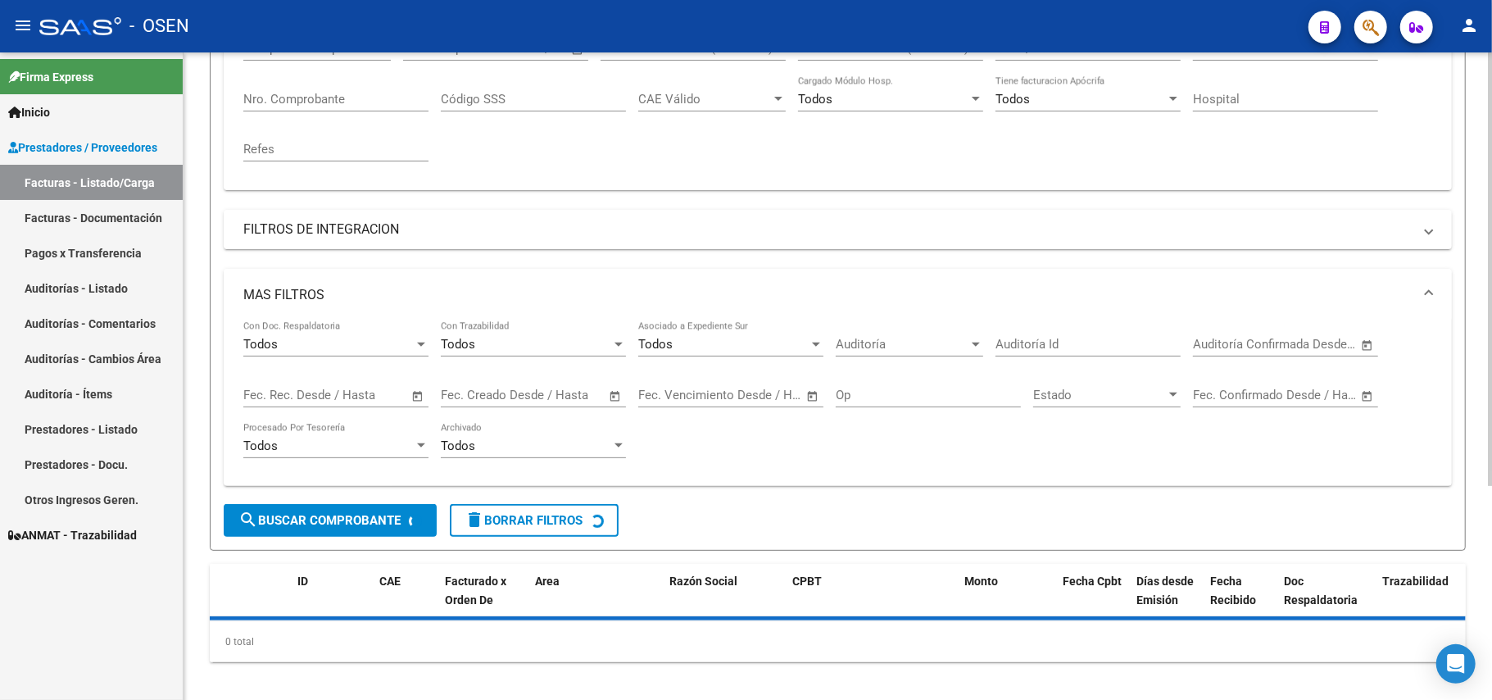
scroll to position [321, 0]
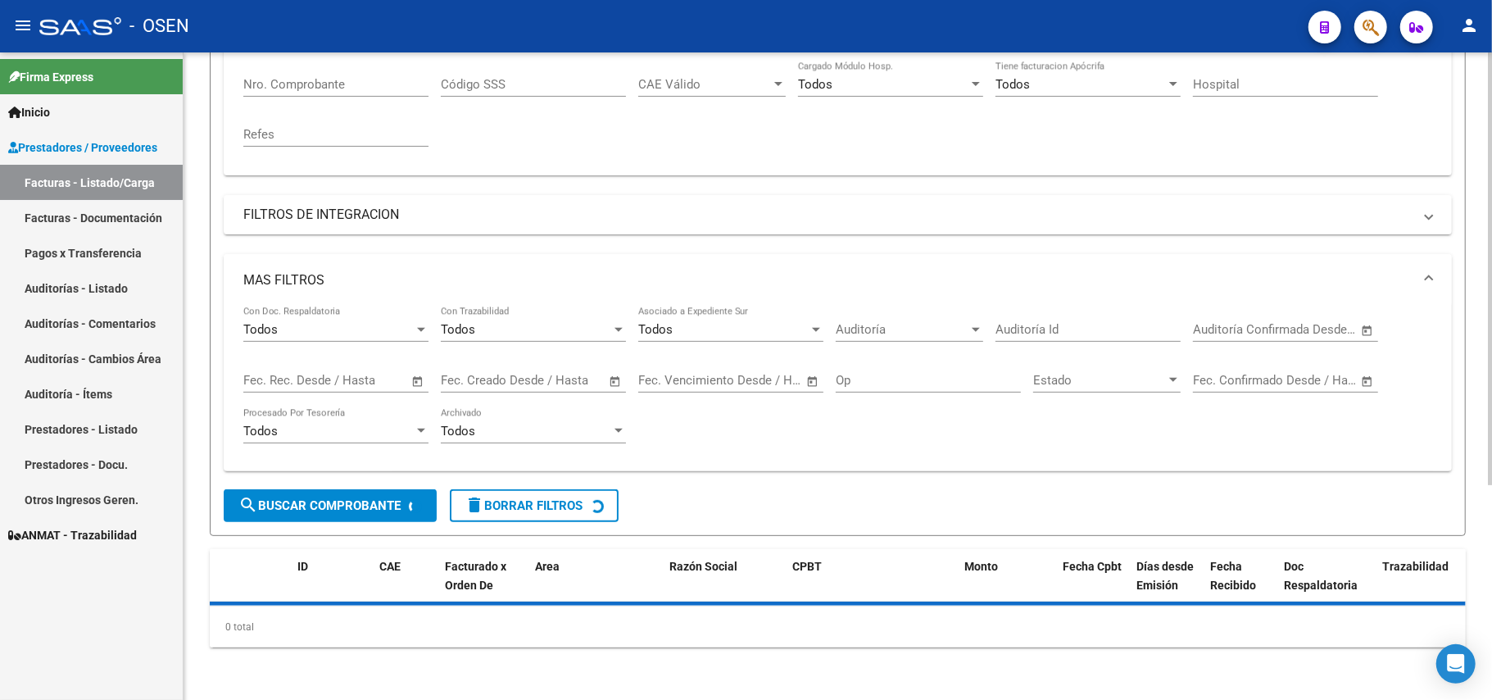
click at [259, 279] on mat-panel-title "MAS FILTROS" at bounding box center [827, 280] width 1169 height 18
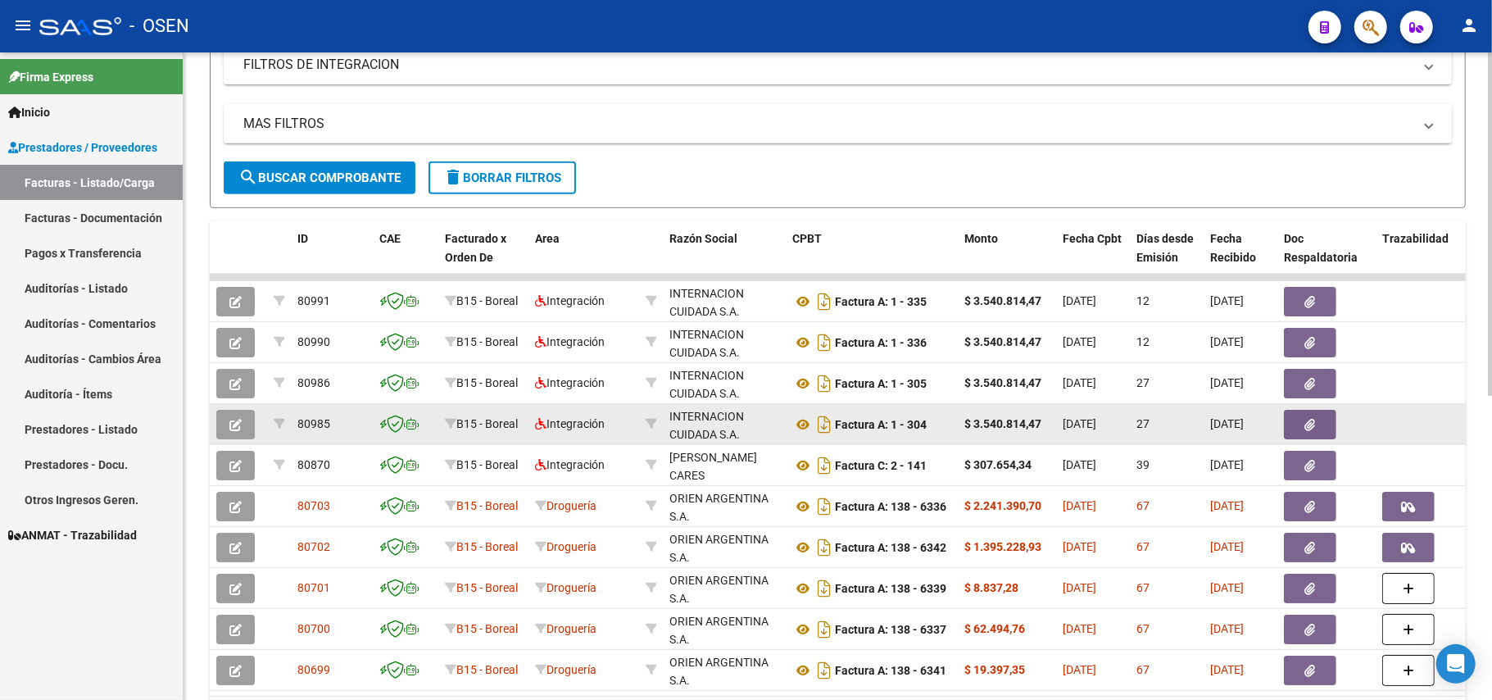
scroll to position [20, 0]
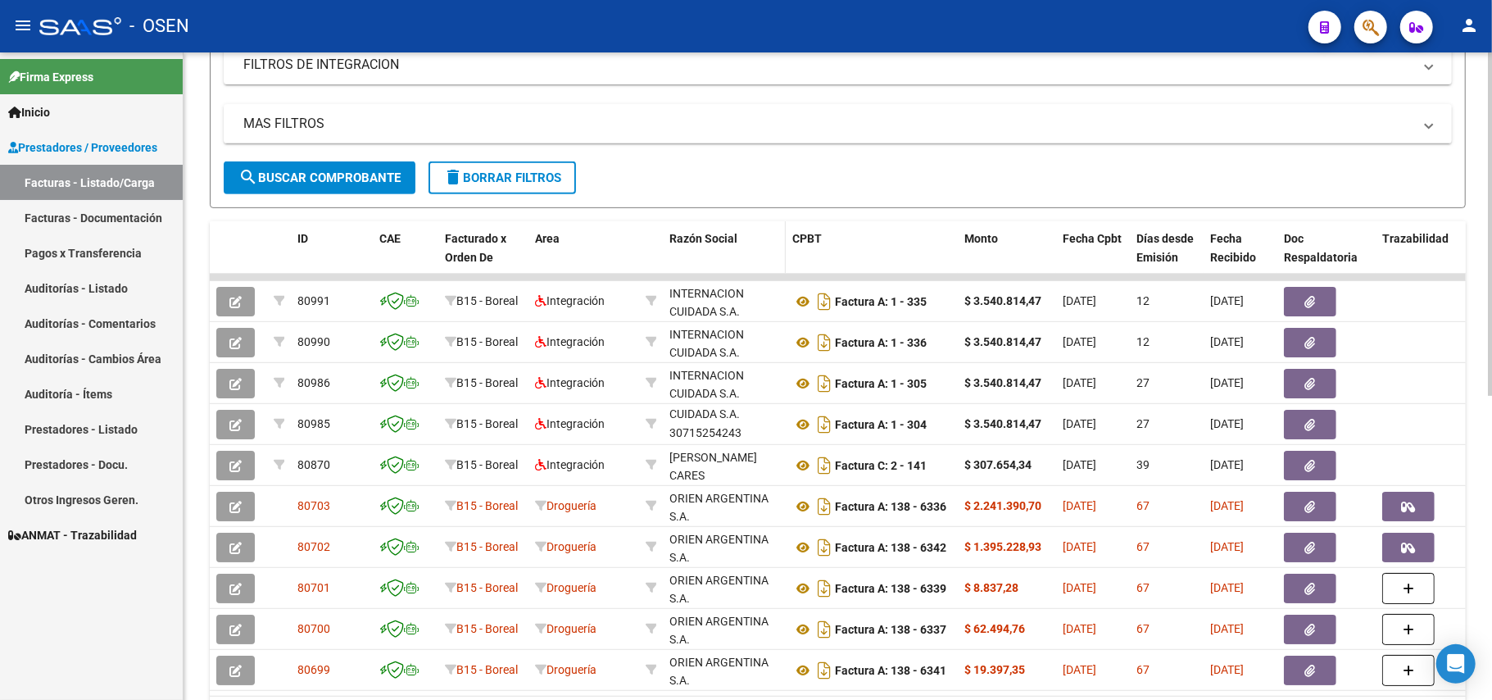
click at [713, 243] on span "Razón Social" at bounding box center [704, 238] width 68 height 13
click at [713, 236] on span "Razón Social" at bounding box center [704, 238] width 68 height 13
click at [710, 236] on span "Razón Social" at bounding box center [704, 238] width 68 height 13
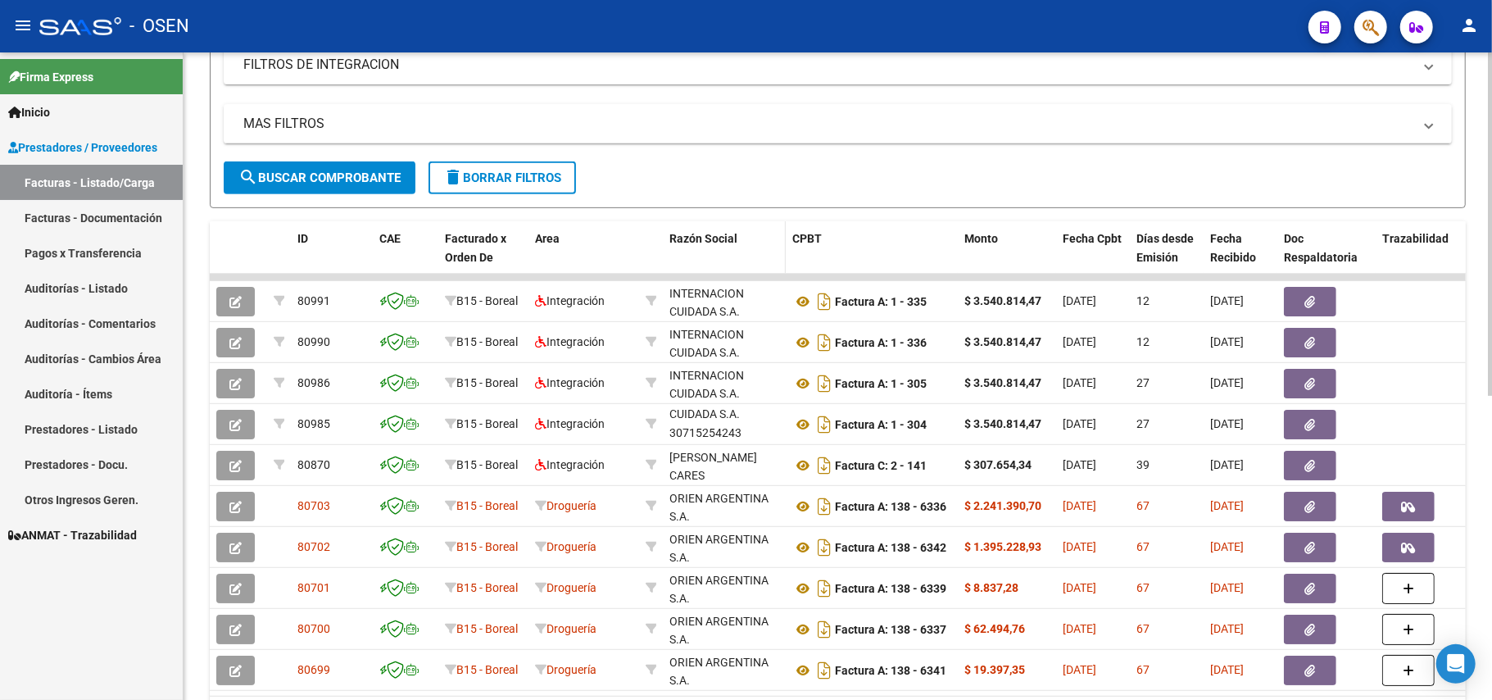
click at [759, 240] on div "Razón Social" at bounding box center [725, 238] width 110 height 19
click at [721, 240] on span "Razón Social" at bounding box center [704, 238] width 68 height 13
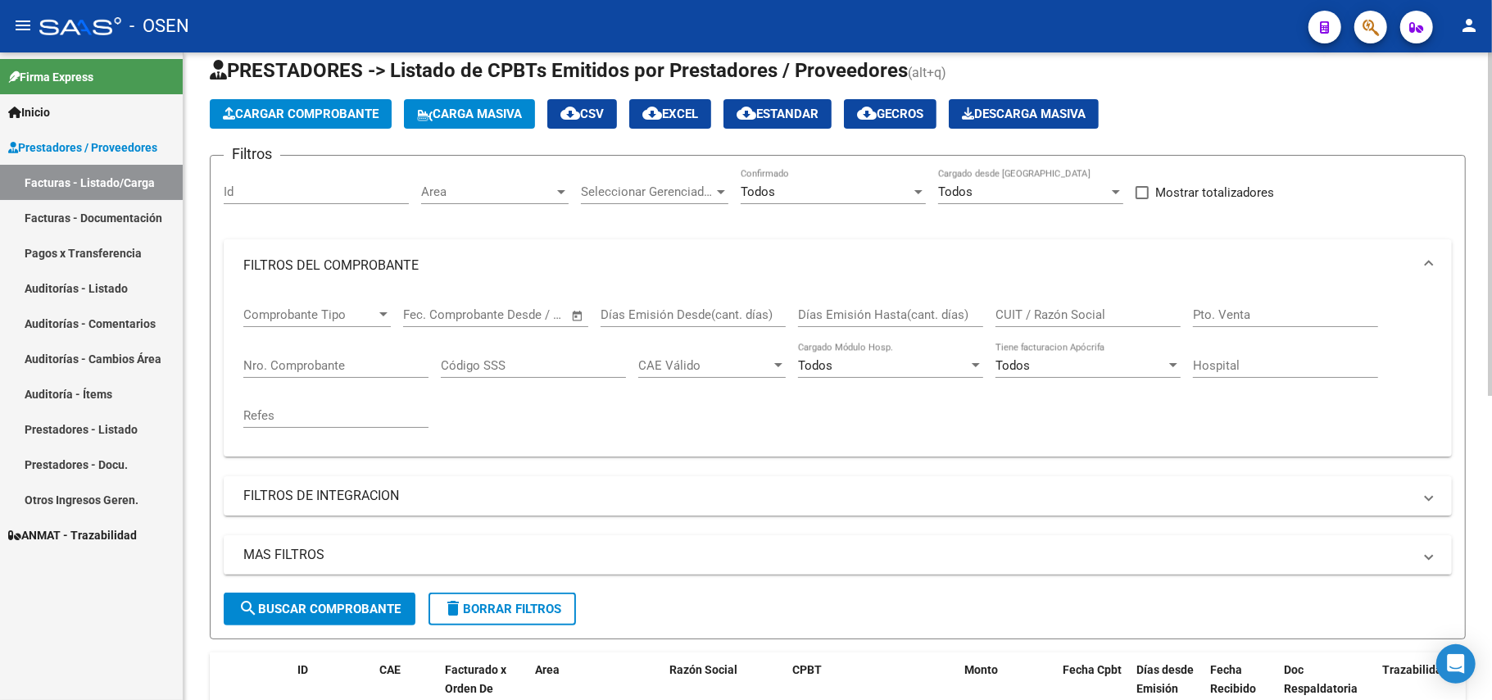
scroll to position [0, 0]
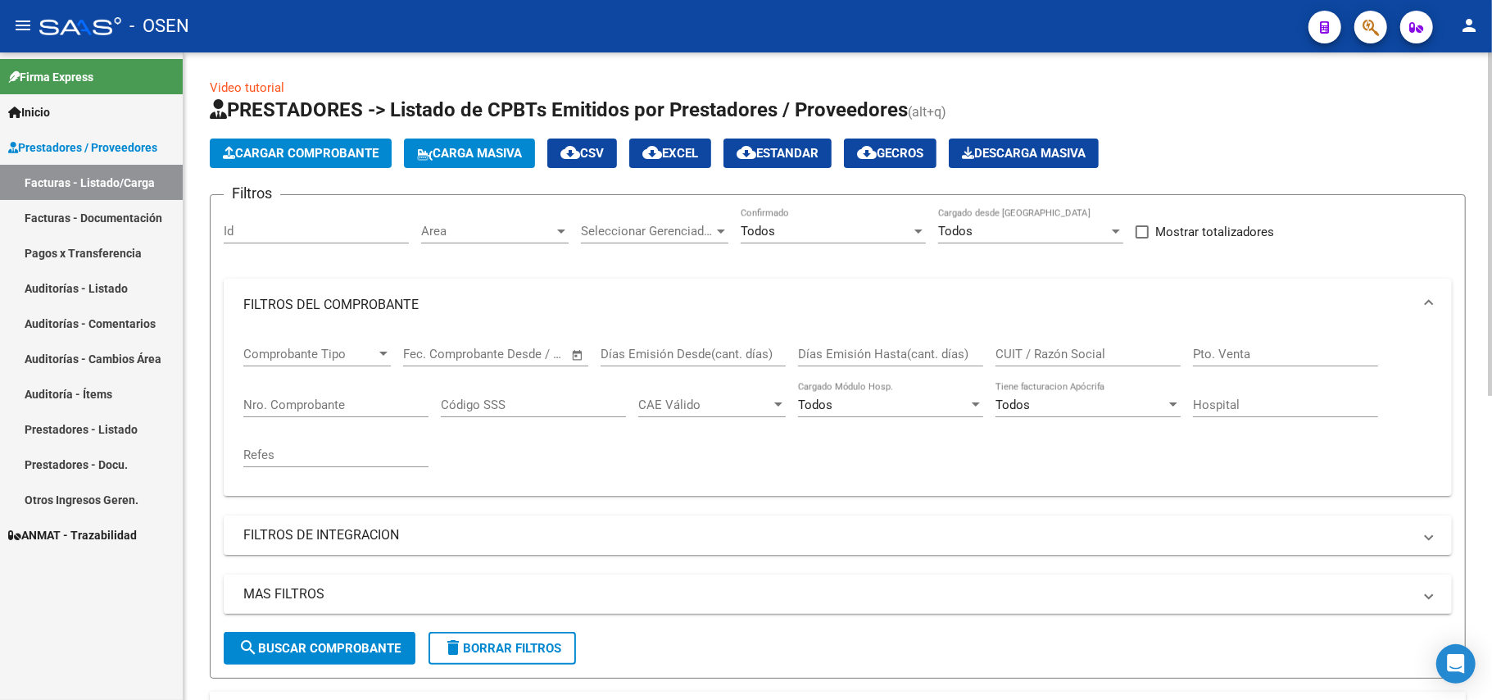
click at [316, 149] on span "Cargar Comprobante" at bounding box center [301, 153] width 156 height 15
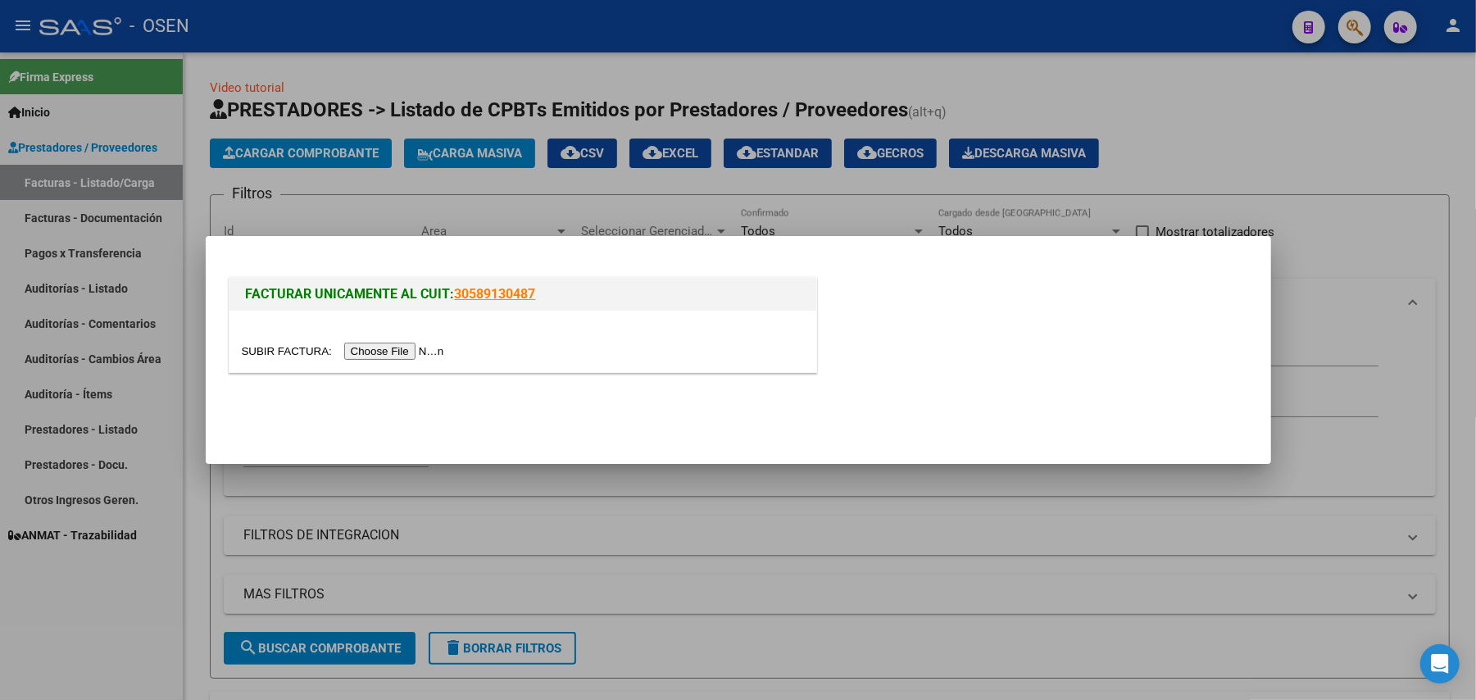
click at [405, 352] on input "file" at bounding box center [345, 351] width 207 height 17
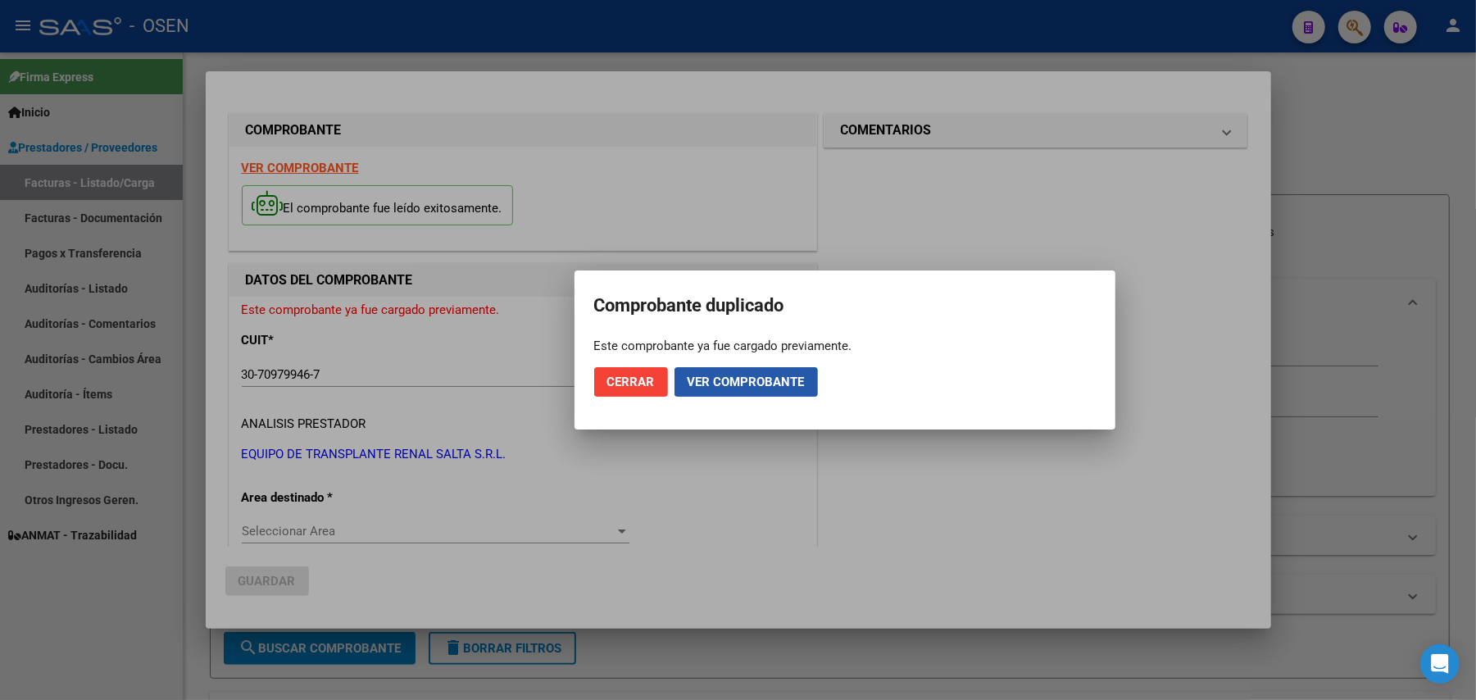
click at [749, 388] on span "Ver comprobante" at bounding box center [746, 382] width 117 height 15
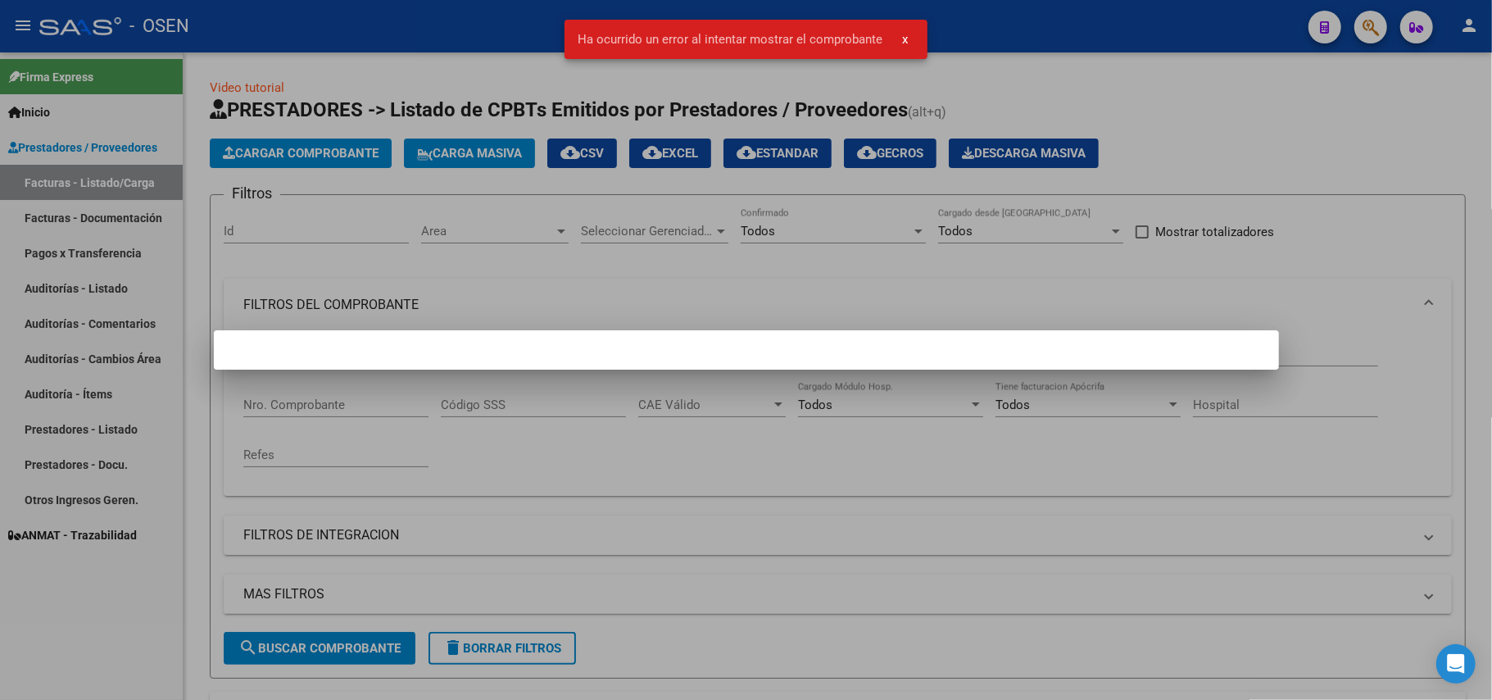
click at [905, 43] on span "x" at bounding box center [905, 39] width 6 height 15
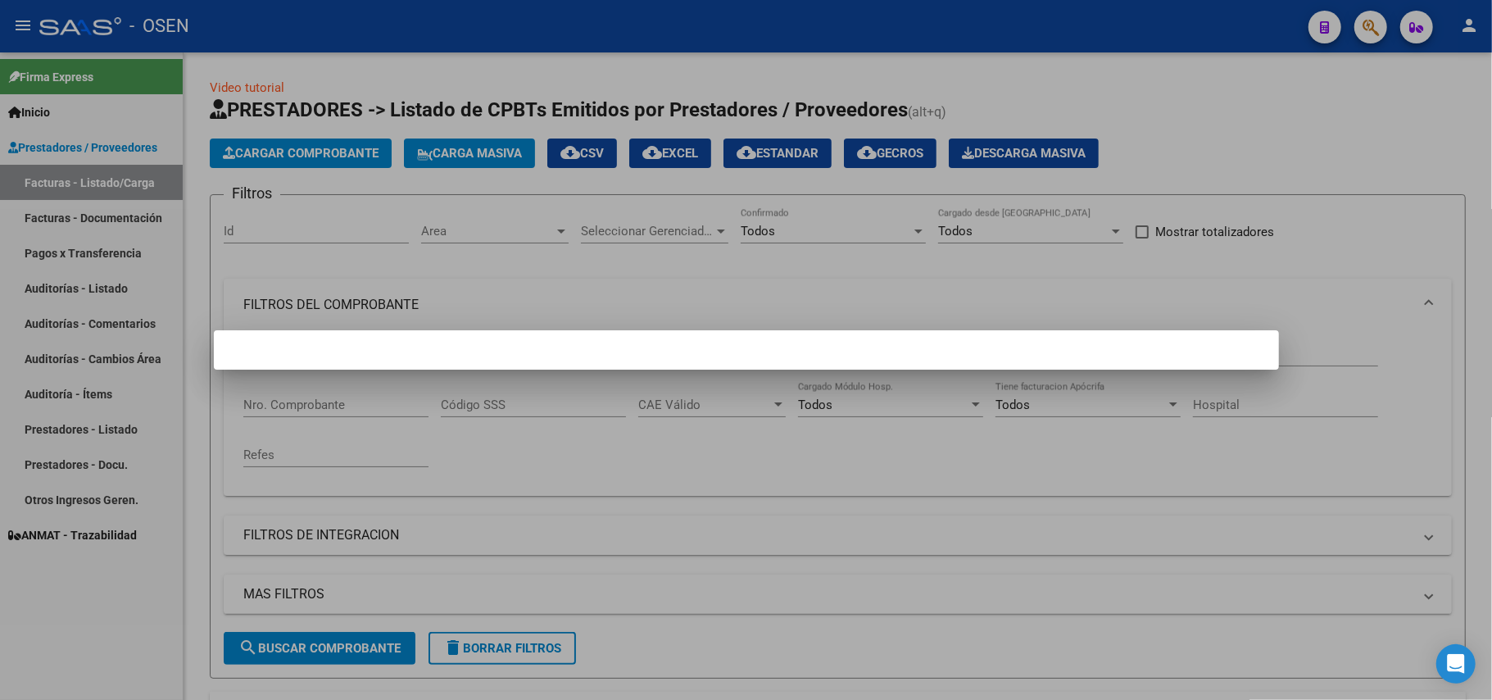
click at [538, 272] on div at bounding box center [746, 350] width 1492 height 700
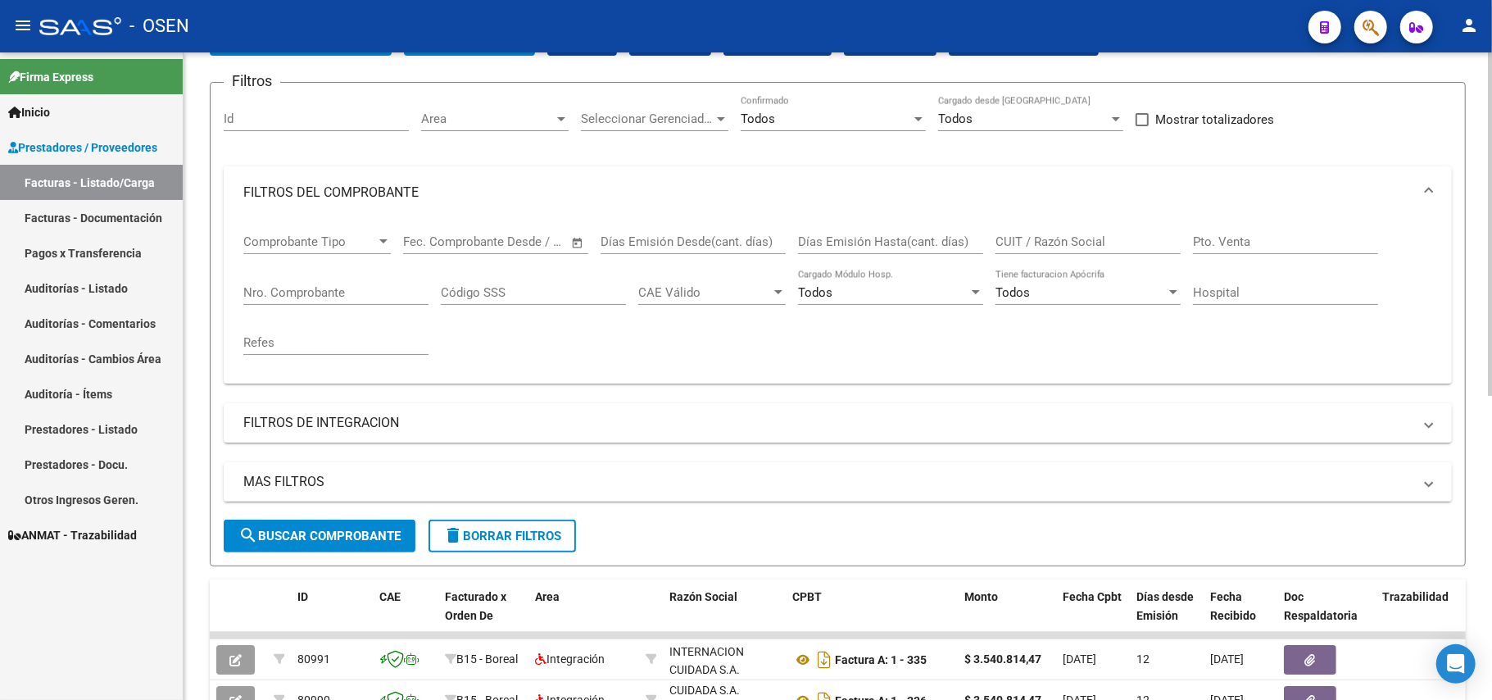
scroll to position [577, 0]
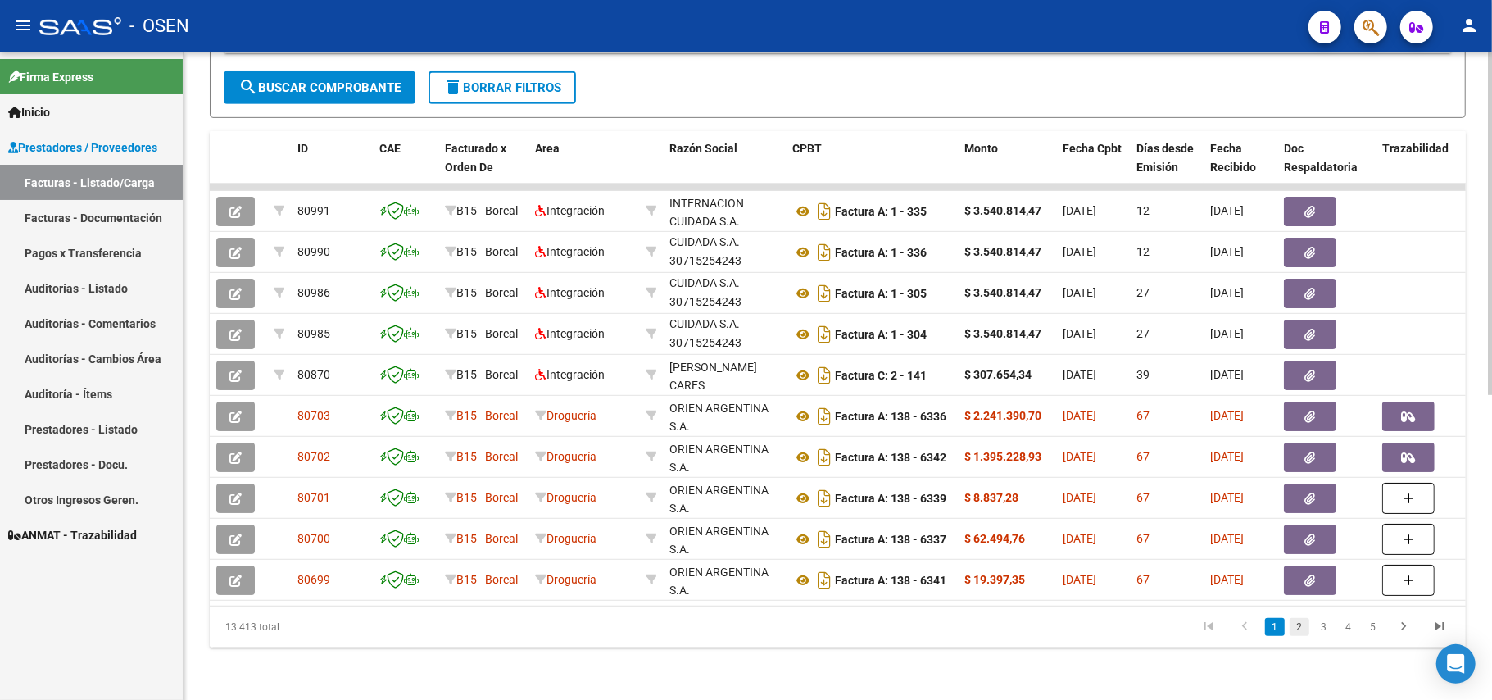
click at [1292, 623] on link "2" at bounding box center [1300, 627] width 20 height 18
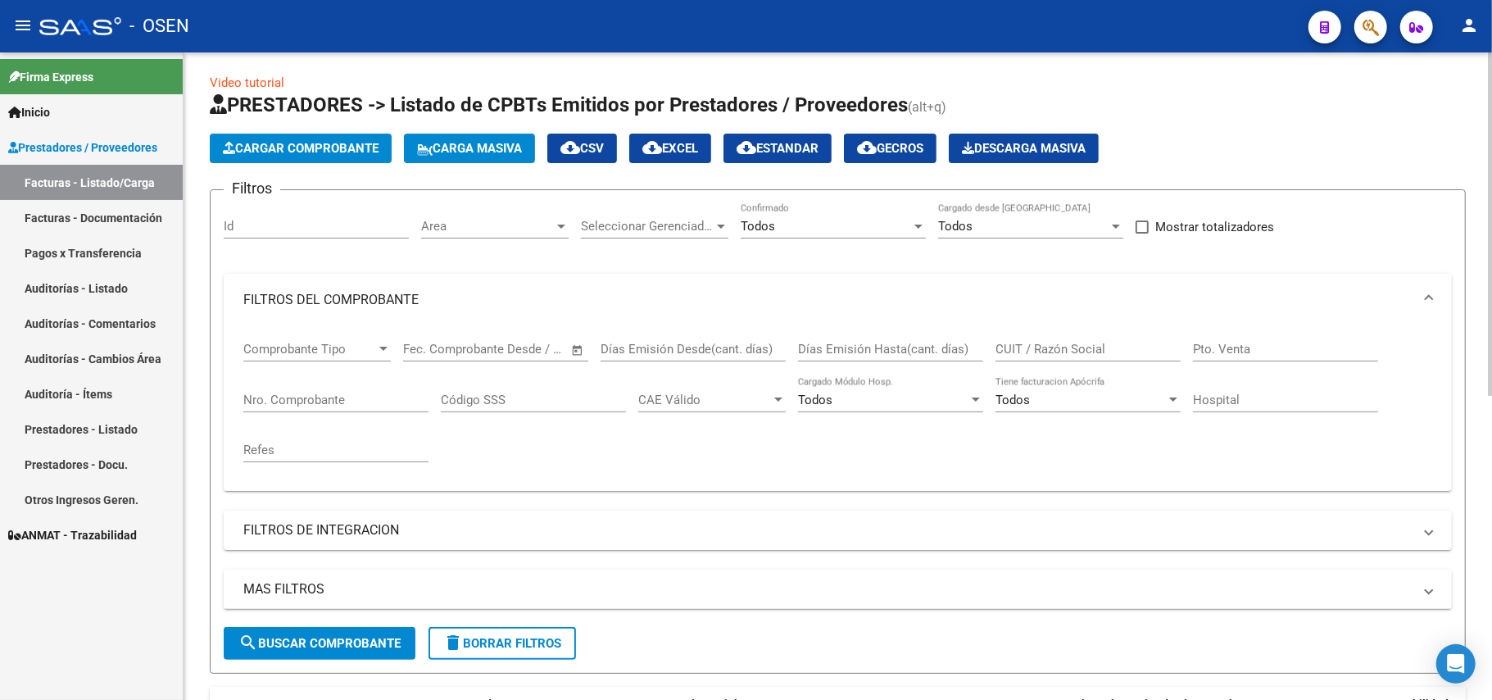
scroll to position [0, 0]
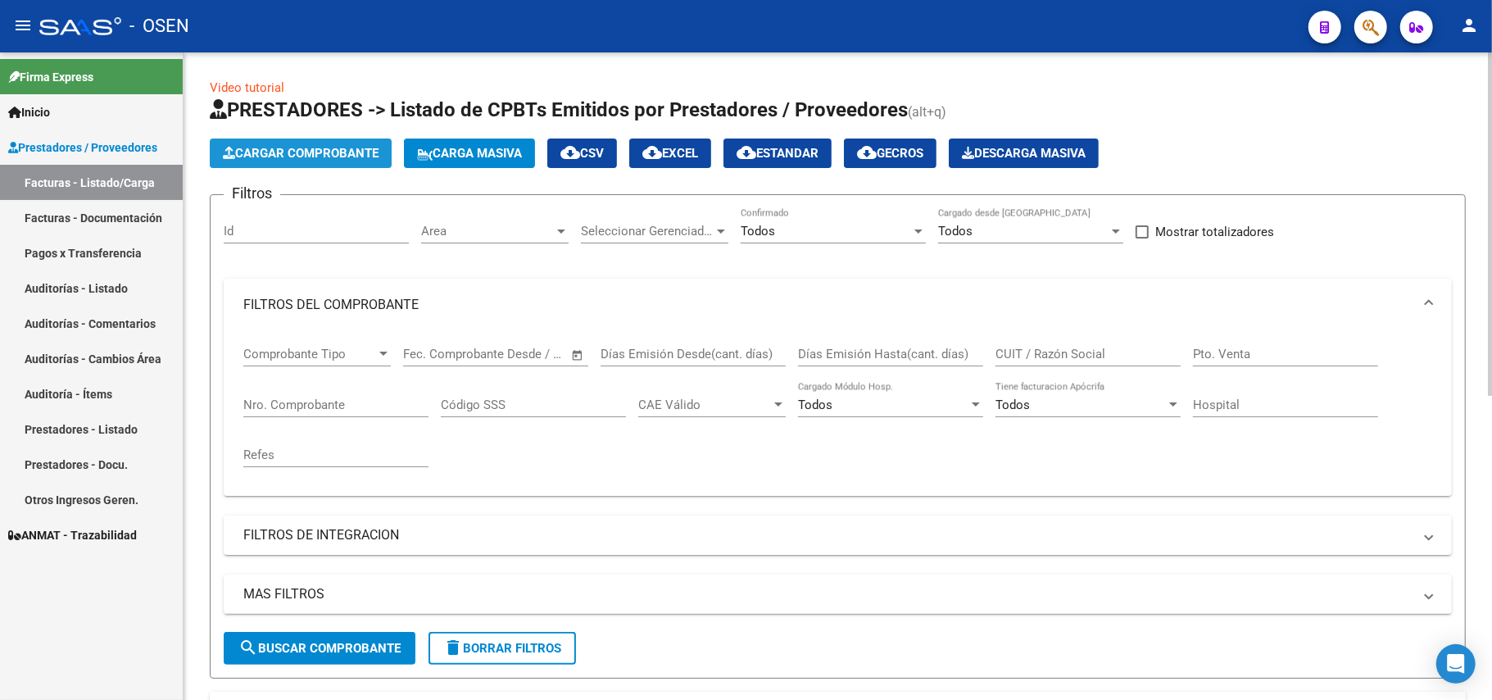
click at [349, 146] on span "Cargar Comprobante" at bounding box center [301, 153] width 156 height 15
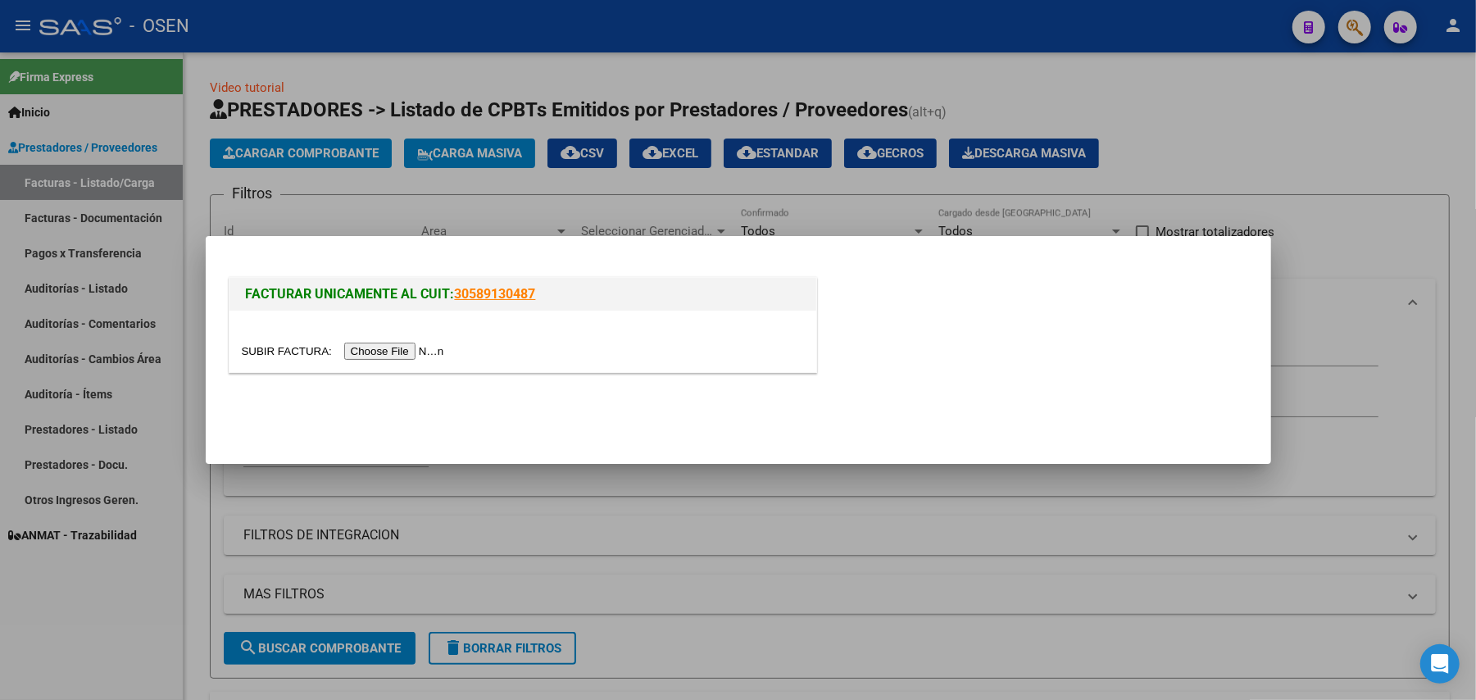
click at [410, 345] on input "file" at bounding box center [345, 351] width 207 height 17
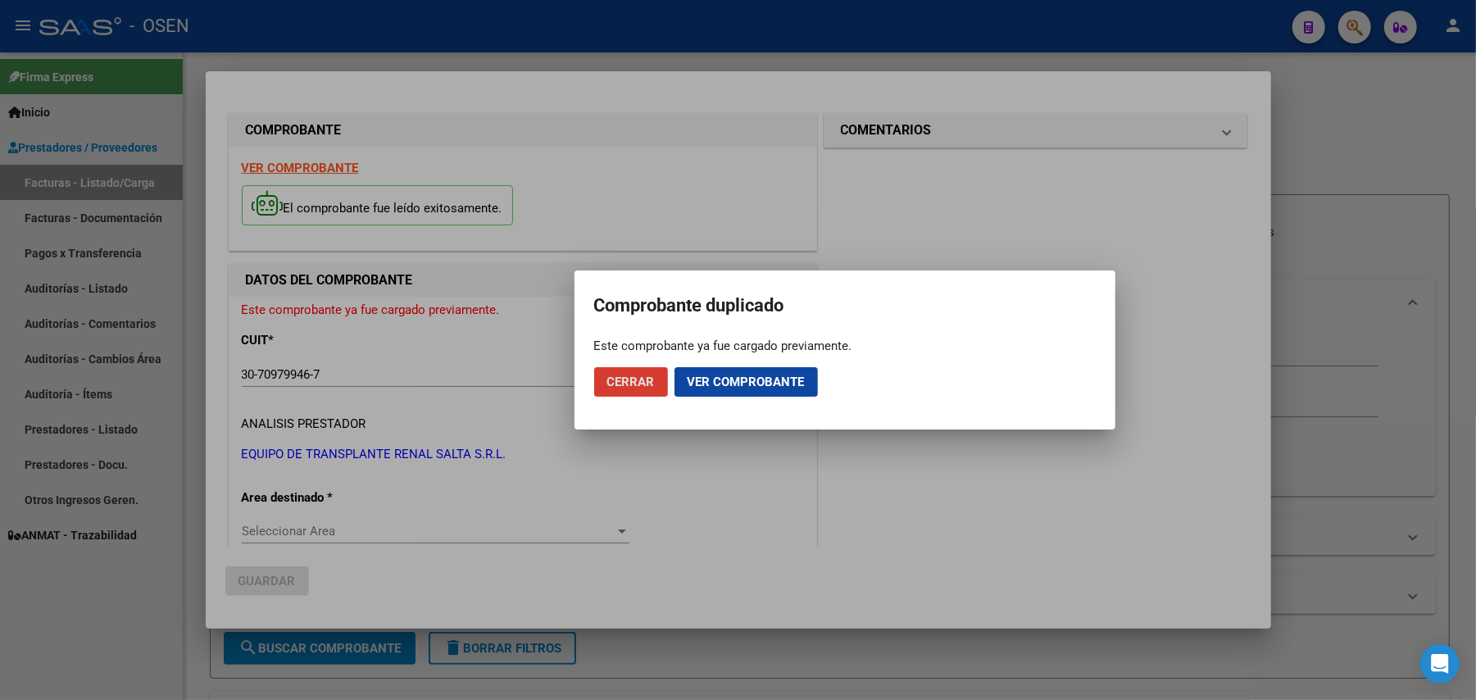
click at [751, 379] on span "Ver comprobante" at bounding box center [746, 382] width 117 height 15
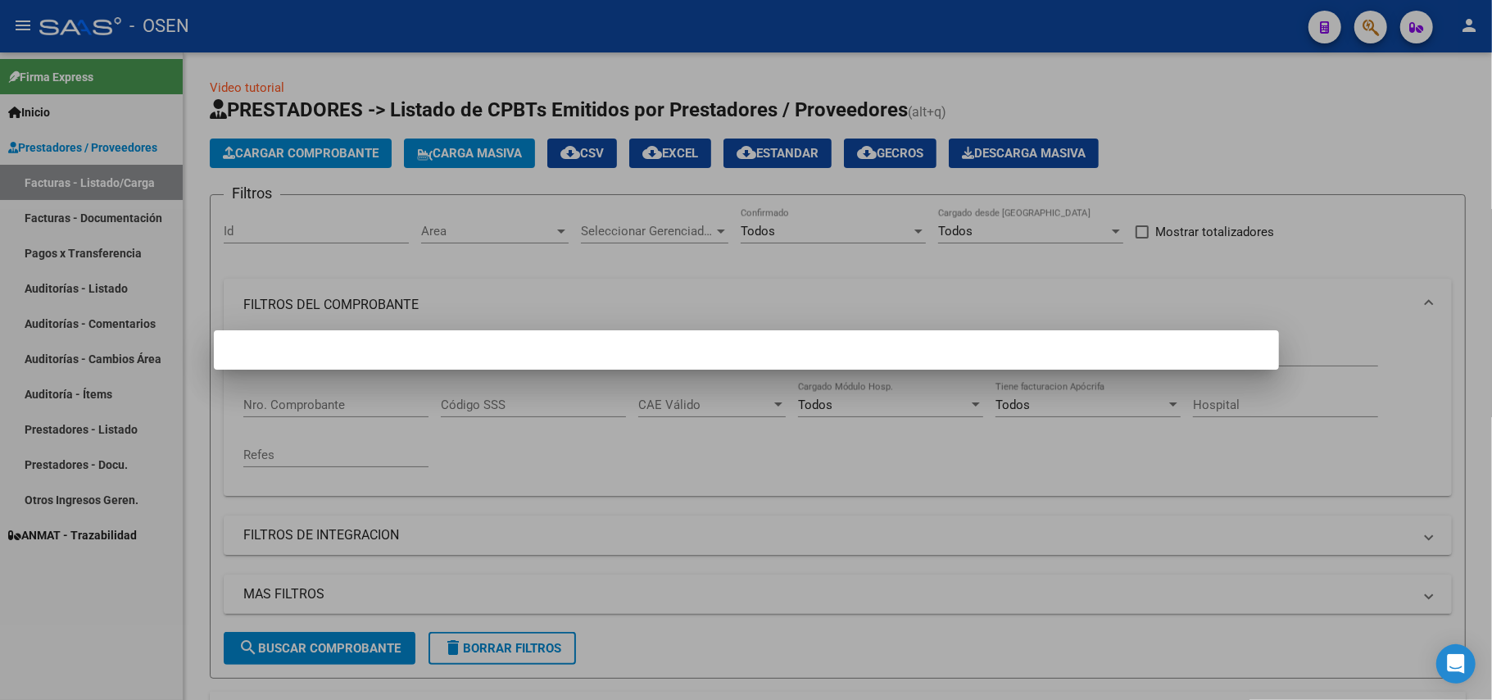
click at [452, 241] on div at bounding box center [746, 350] width 1492 height 700
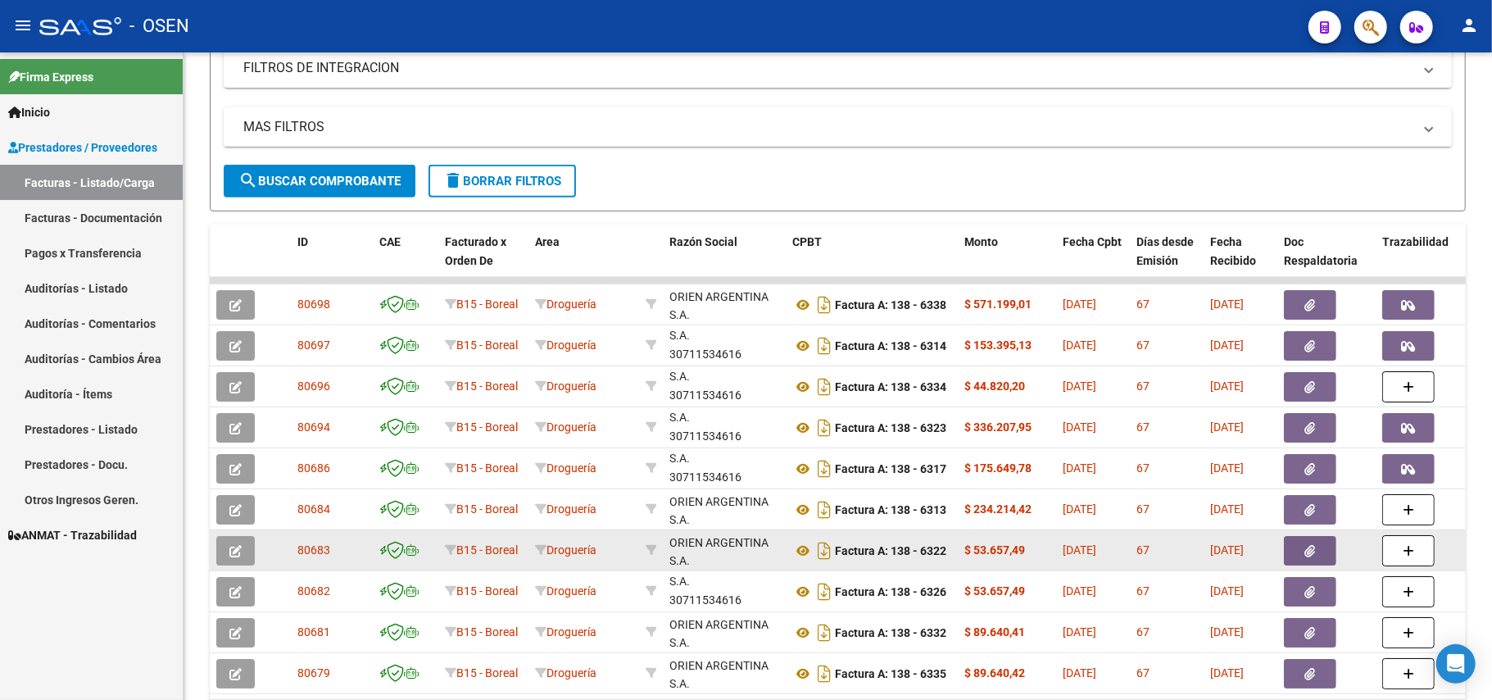
scroll to position [20, 0]
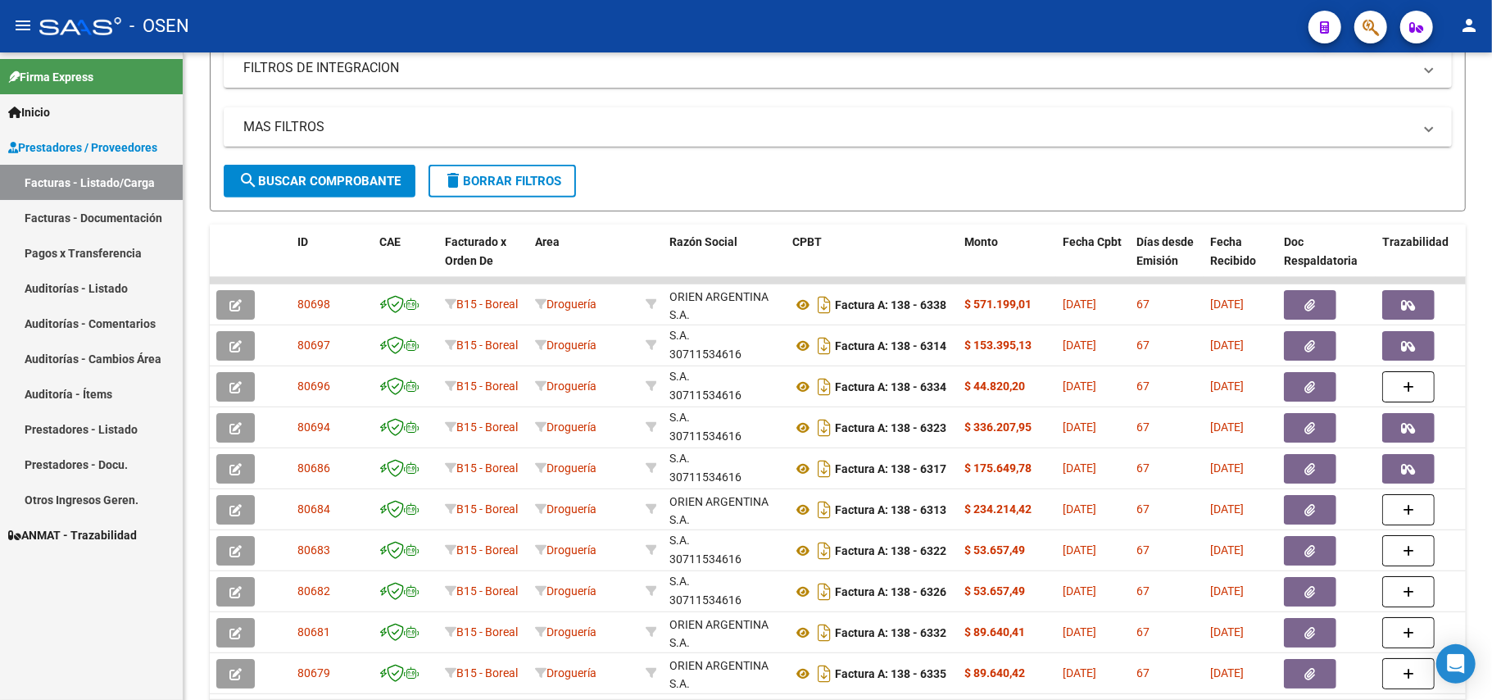
click at [1480, 152] on div "Video tutorial PRESTADORES -> Listado de CPBTs Emitidos por Prestadores / Prove…" at bounding box center [838, 189] width 1309 height 1208
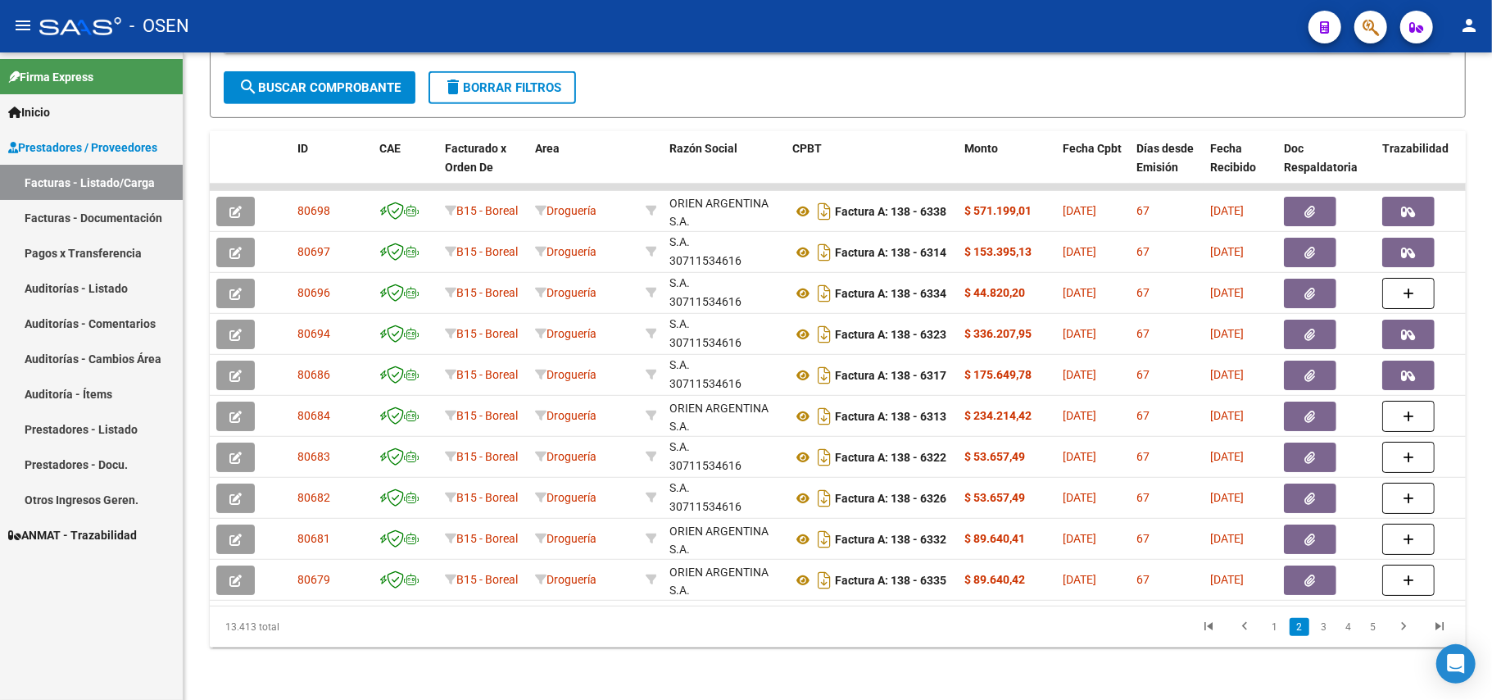
click at [948, 674] on div "Video tutorial PRESTADORES -> Listado de CPBTs Emitidos por Prestadores / Prove…" at bounding box center [838, 96] width 1309 height 1208
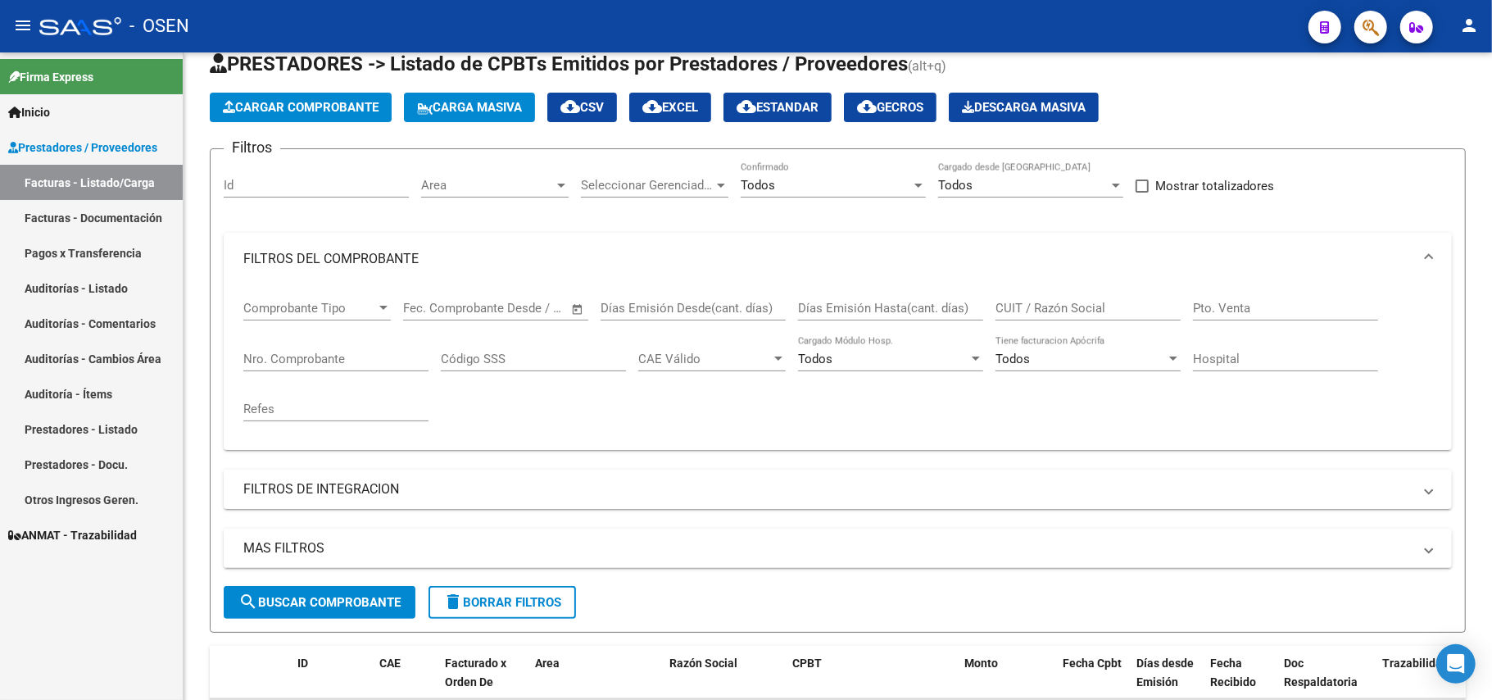
scroll to position [30, 0]
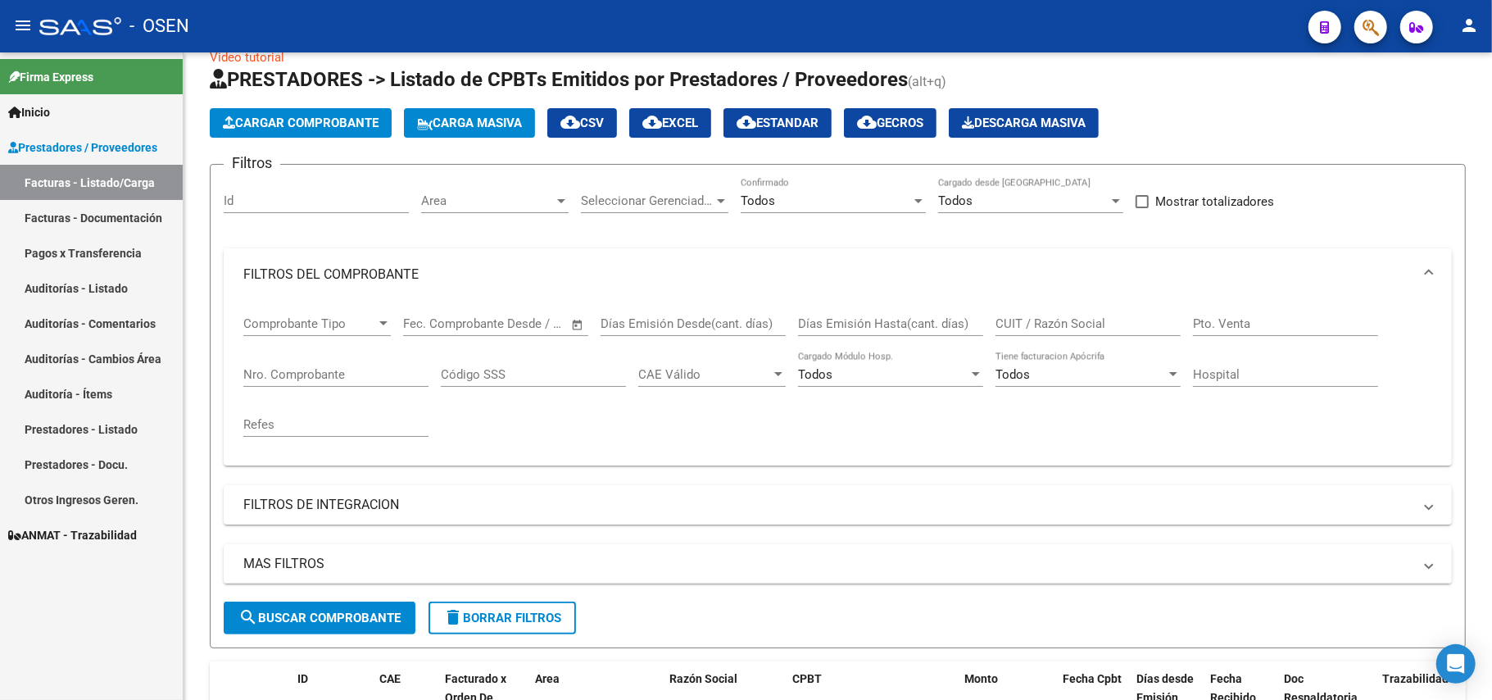
click at [1260, 323] on input "Pto. Venta" at bounding box center [1285, 323] width 185 height 15
type input "00005"
click at [321, 375] on input "Nro. Comprobante" at bounding box center [335, 374] width 185 height 15
type input "826"
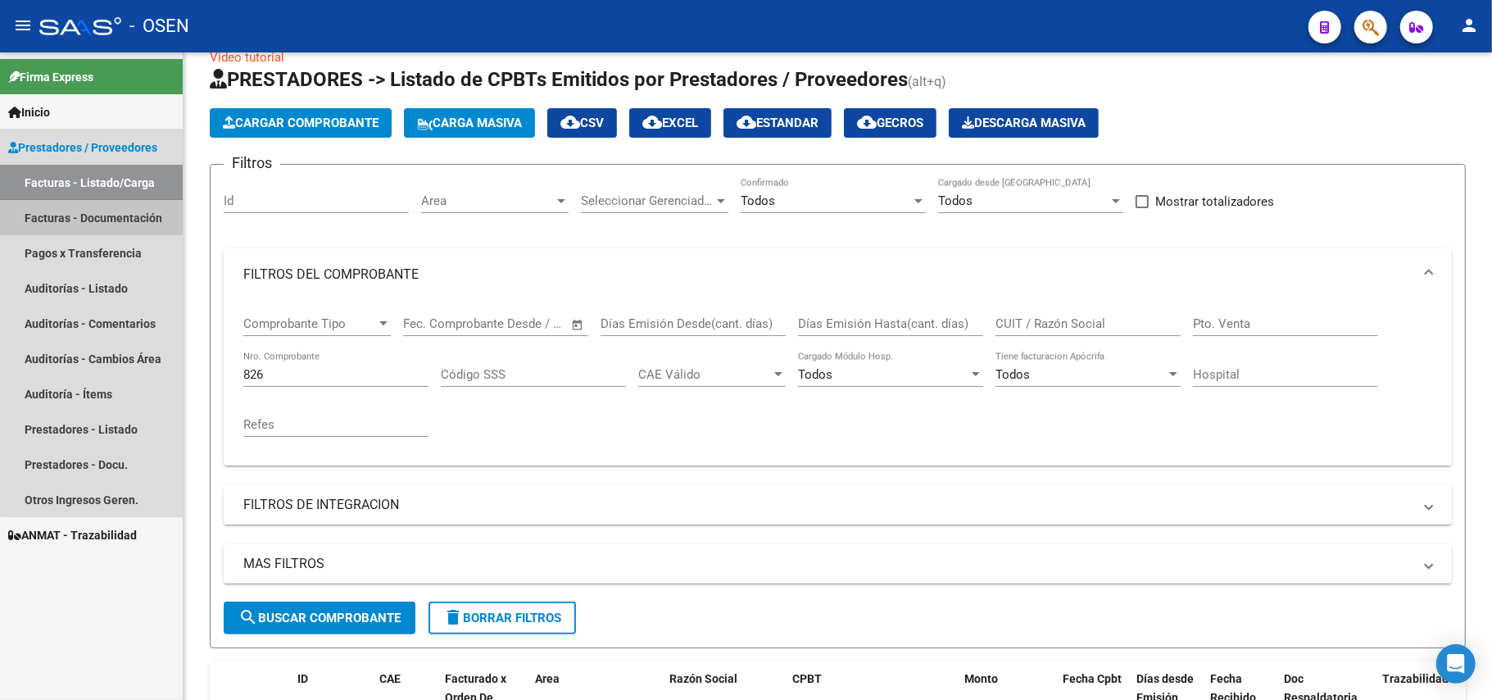
click at [116, 220] on link "Facturas - Documentación" at bounding box center [91, 217] width 183 height 35
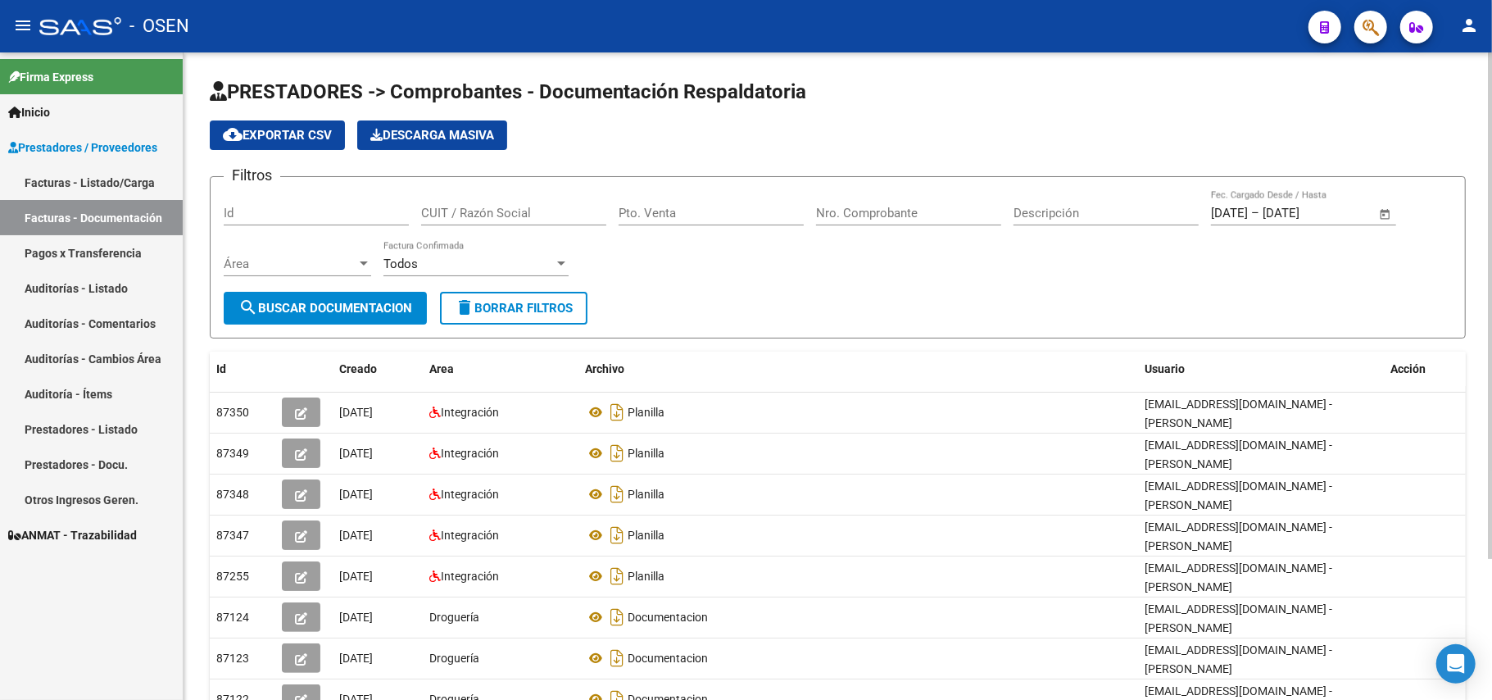
click at [139, 185] on link "Facturas - Listado/Carga" at bounding box center [91, 182] width 183 height 35
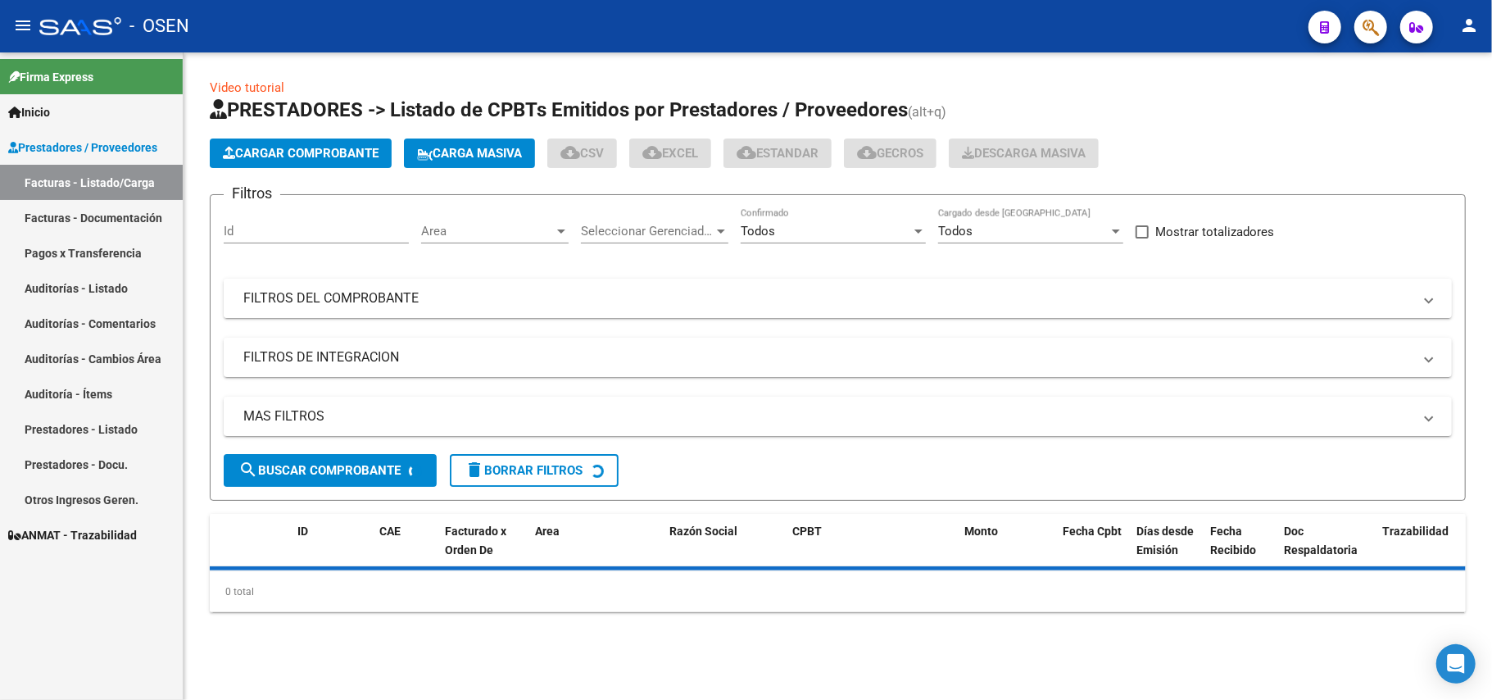
drag, startPoint x: 854, startPoint y: 285, endPoint x: 863, endPoint y: 289, distance: 9.9
click at [854, 286] on mat-expansion-panel-header "FILTROS DEL COMPROBANTE" at bounding box center [838, 298] width 1228 height 39
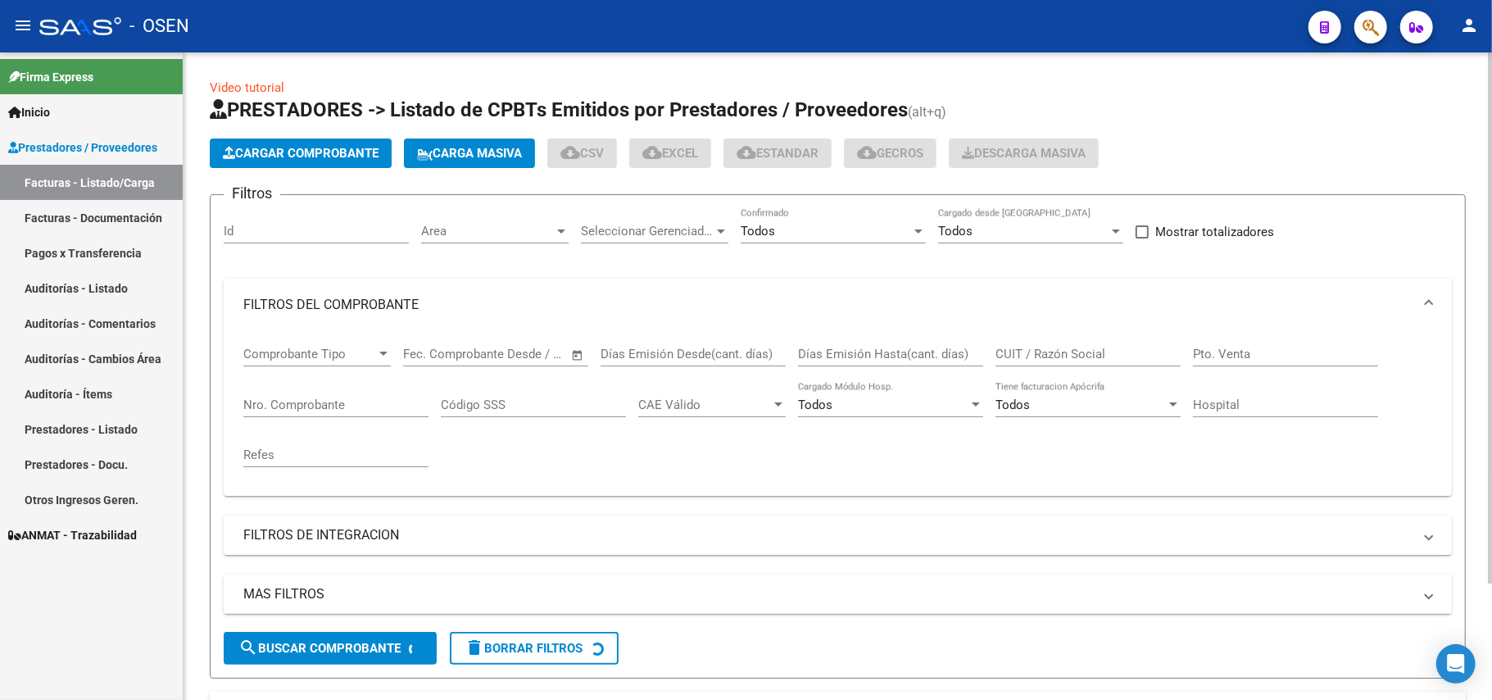
click at [326, 400] on input "Nro. Comprobante" at bounding box center [335, 404] width 185 height 15
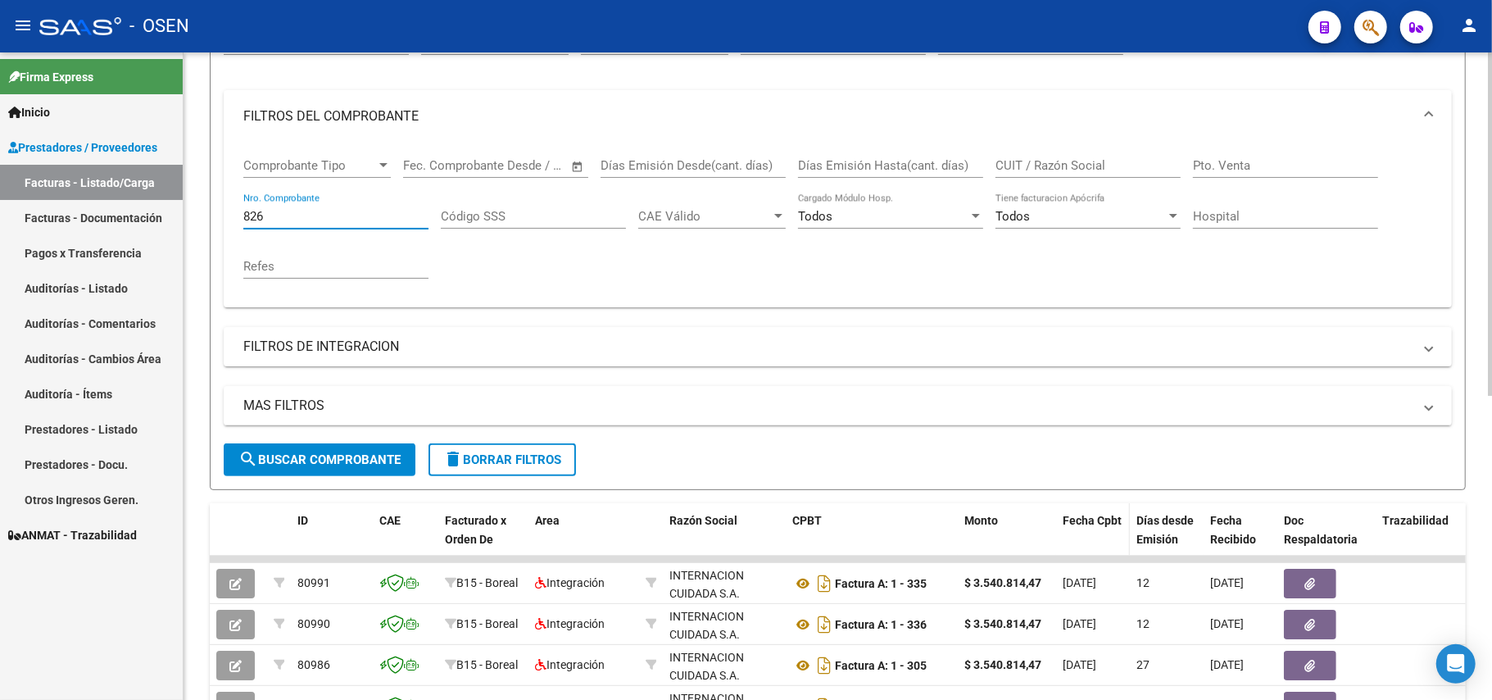
scroll to position [139, 0]
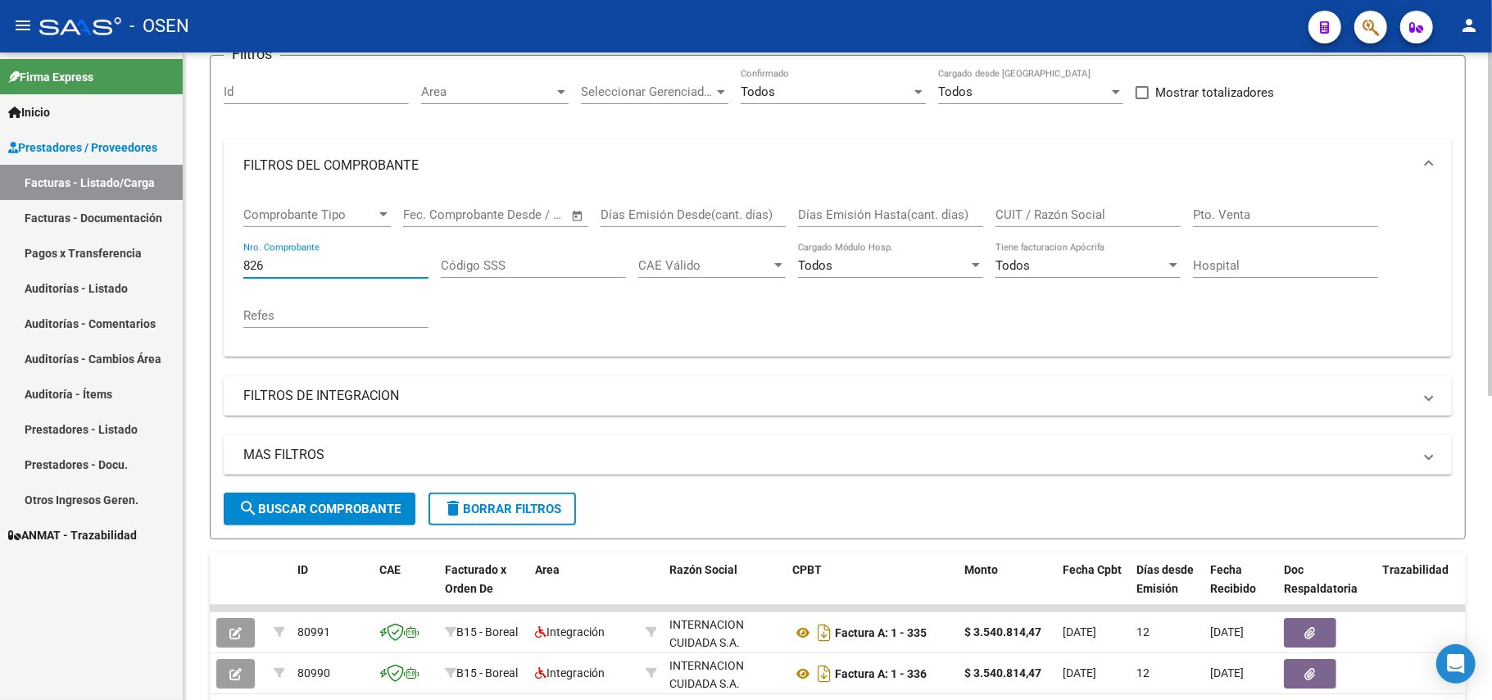
type input "826"
click at [1243, 211] on input "Pto. Venta" at bounding box center [1285, 214] width 185 height 15
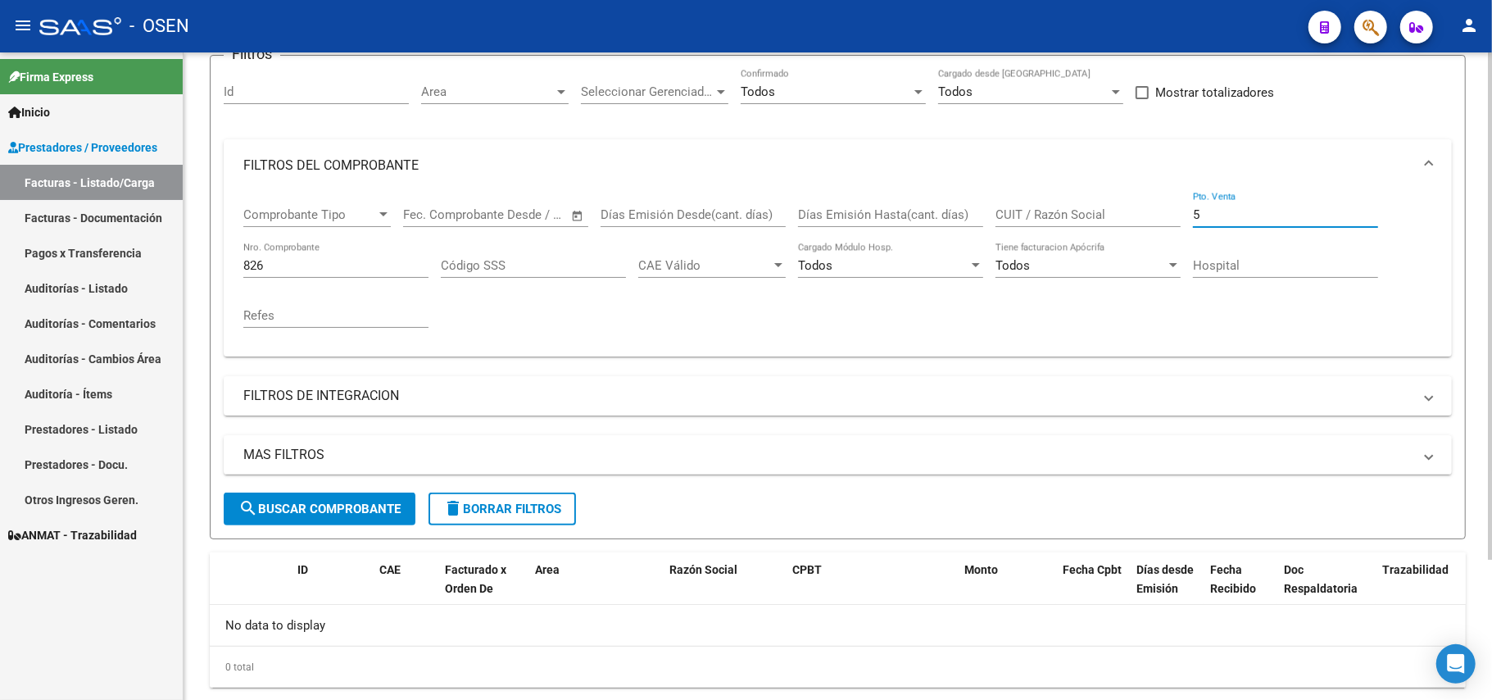
scroll to position [179, 0]
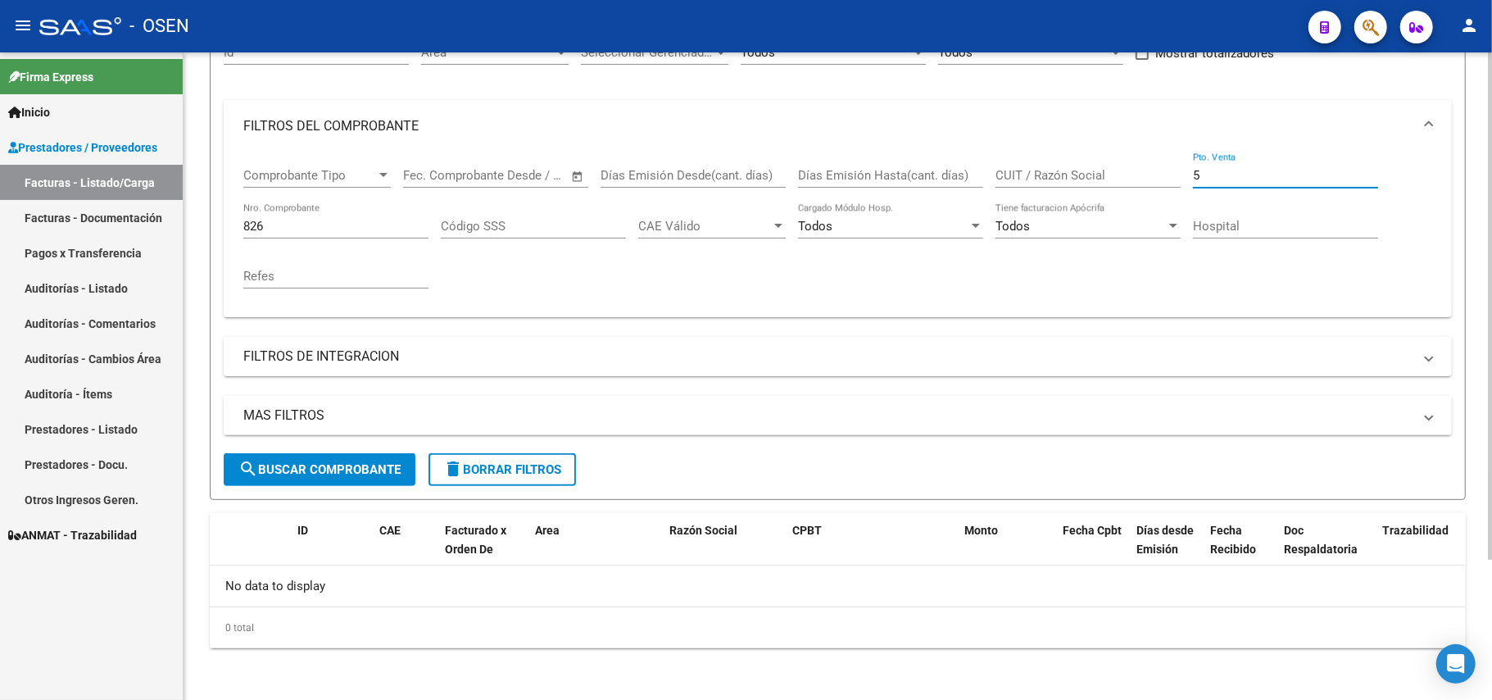
type input "5"
click at [326, 225] on input "826" at bounding box center [335, 226] width 185 height 15
click at [1230, 175] on input "5" at bounding box center [1285, 175] width 185 height 15
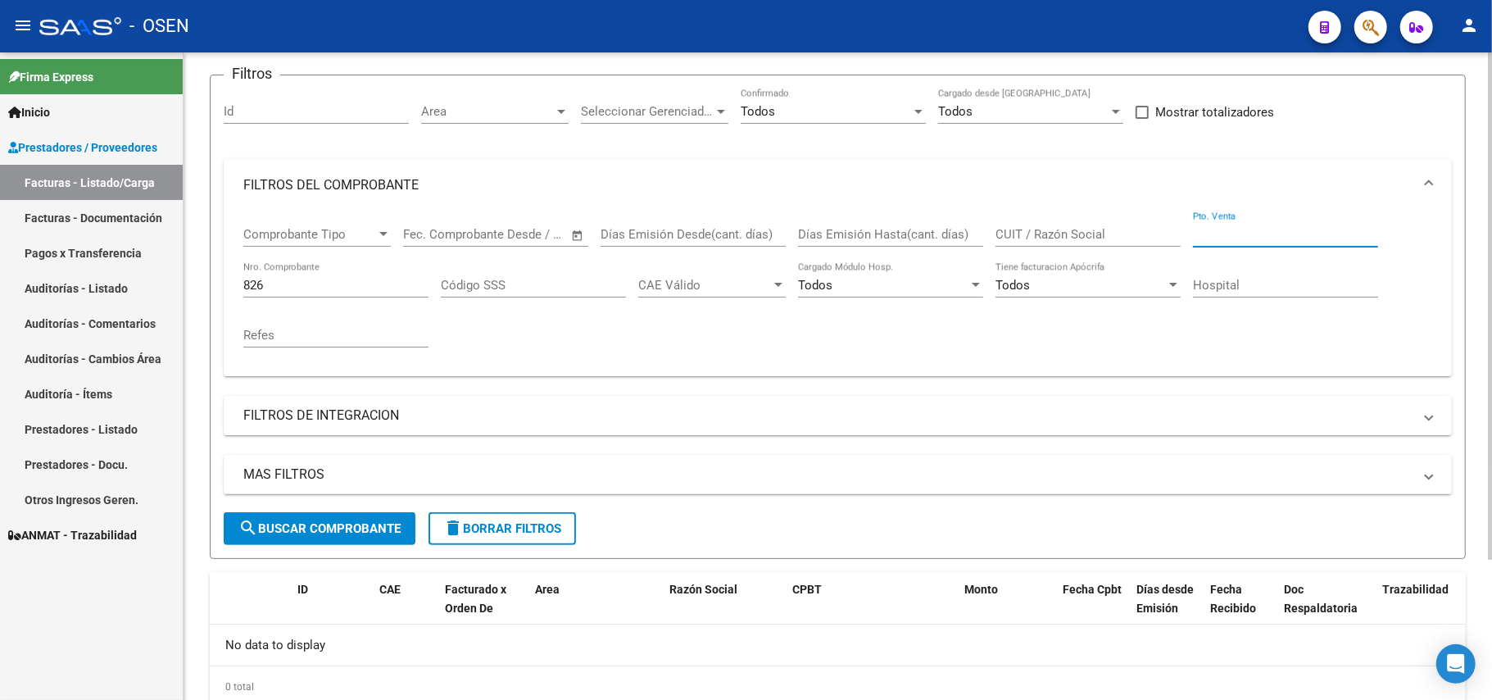
scroll to position [70, 0]
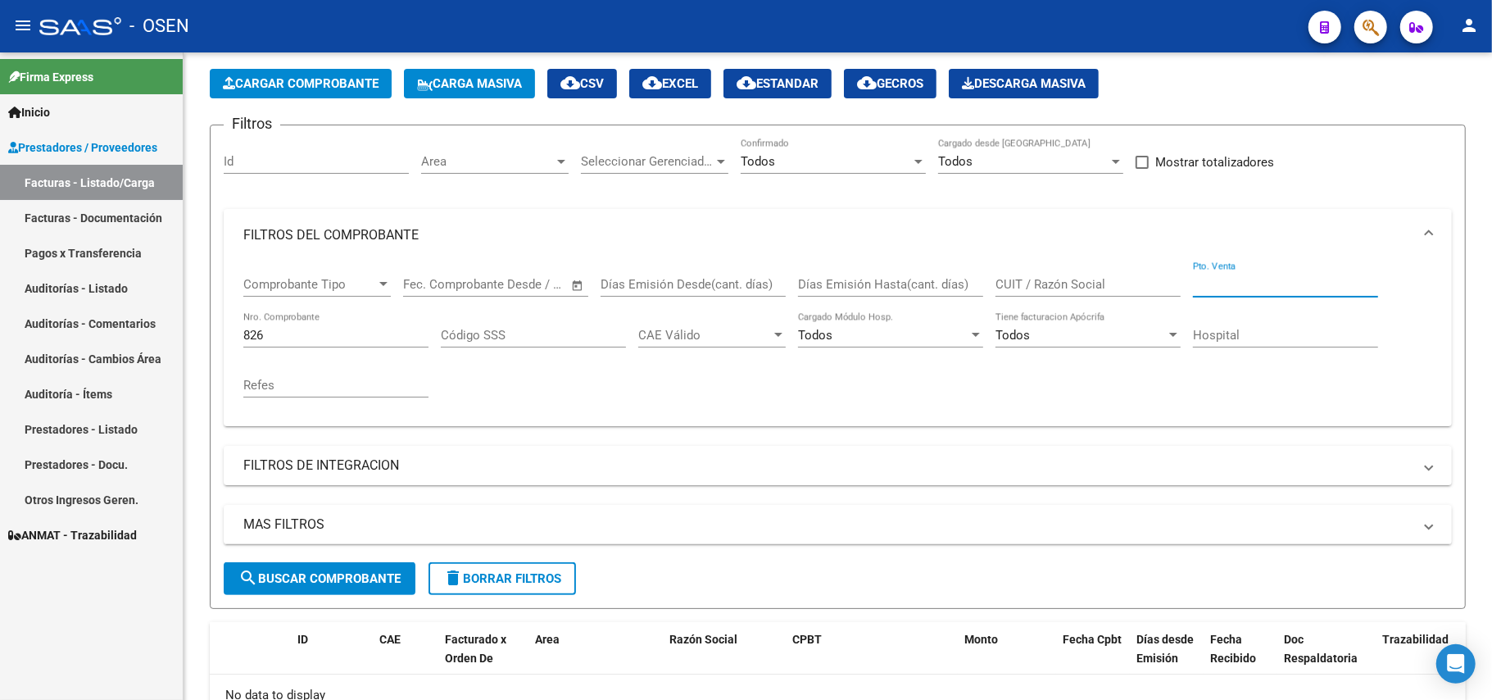
click at [132, 218] on link "Facturas - Documentación" at bounding box center [91, 217] width 183 height 35
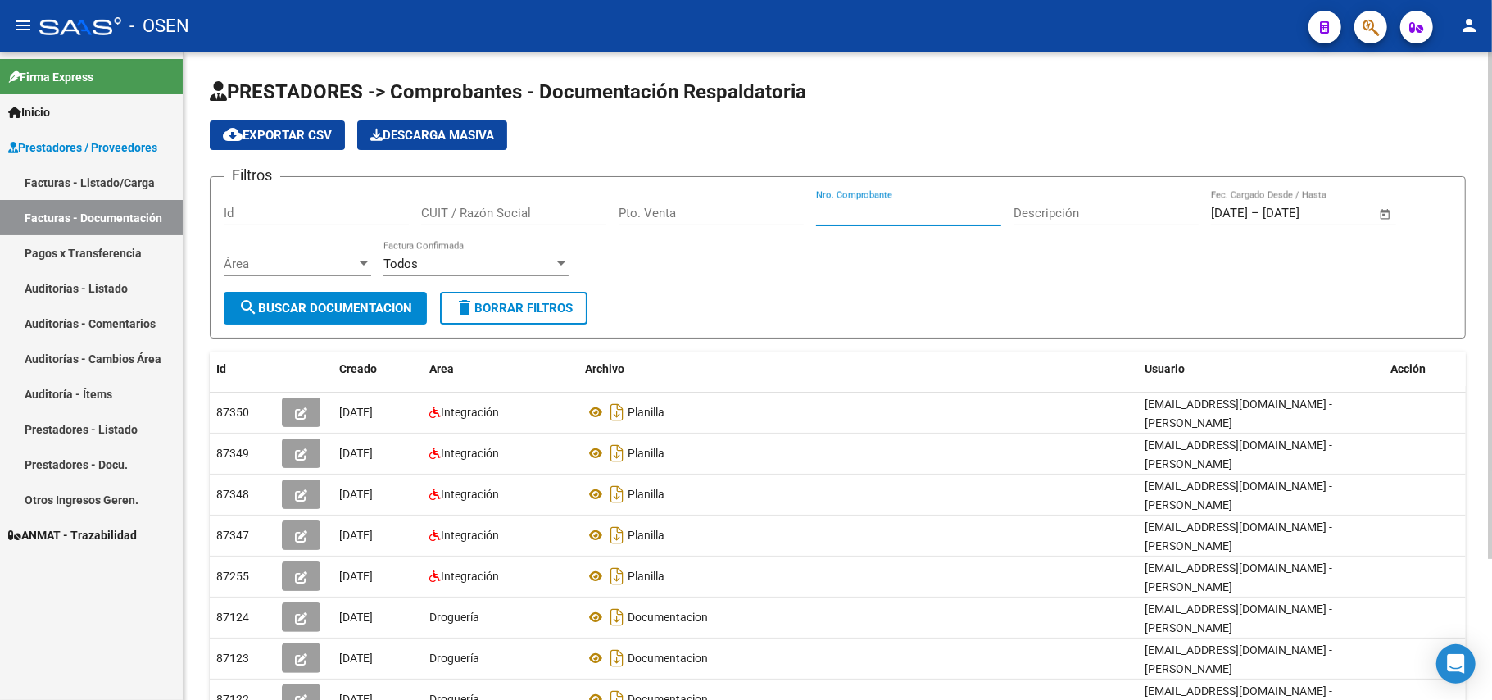
click at [876, 210] on input "Nro. Comprobante" at bounding box center [908, 213] width 185 height 15
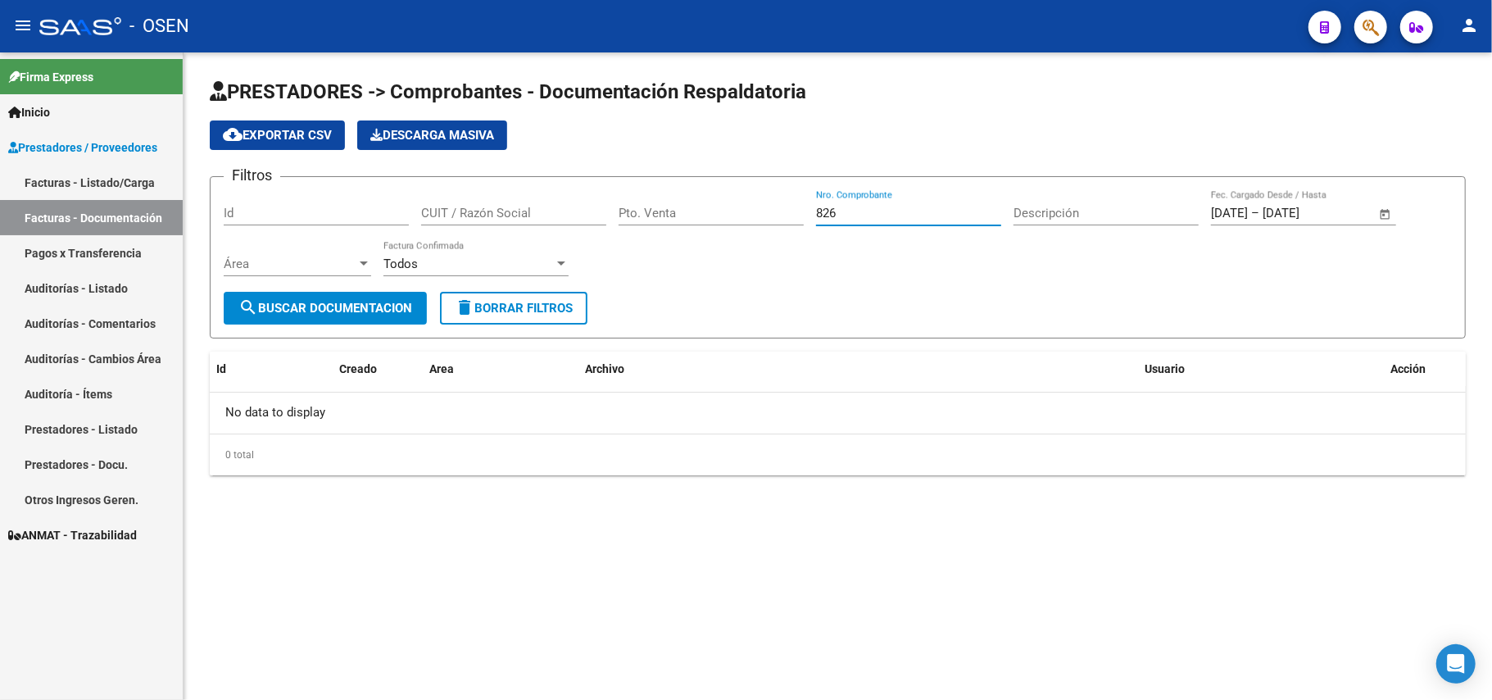
type input "826"
click at [135, 184] on link "Facturas - Listado/Carga" at bounding box center [91, 182] width 183 height 35
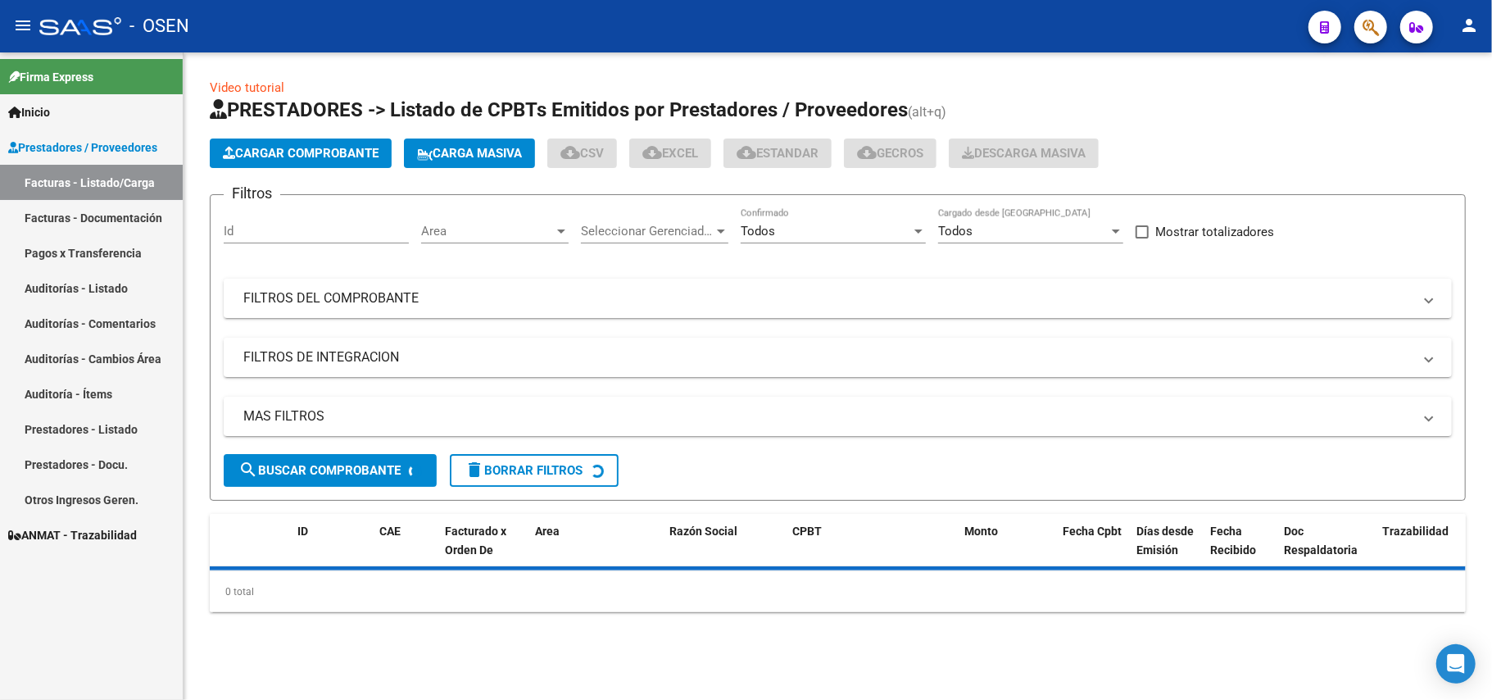
click at [321, 158] on span "Cargar Comprobante" at bounding box center [301, 153] width 156 height 15
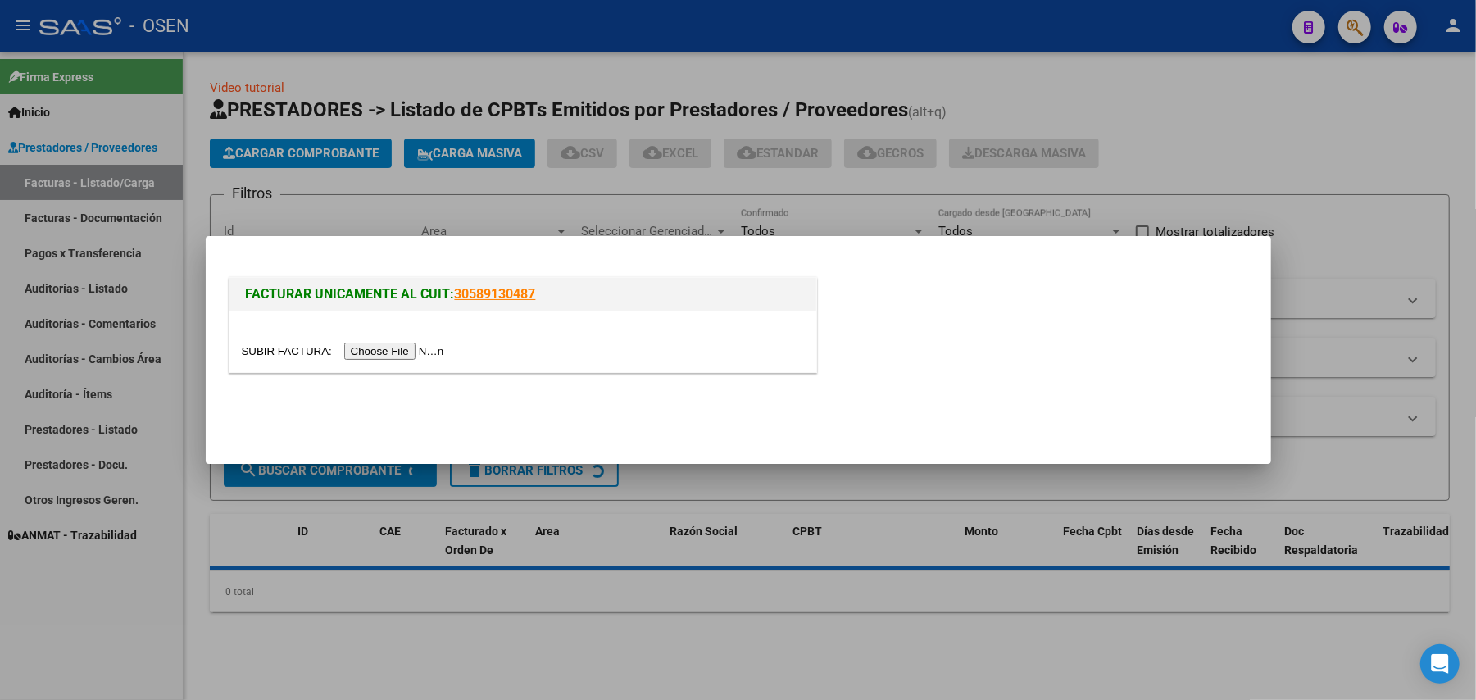
click at [410, 355] on input "file" at bounding box center [345, 351] width 207 height 17
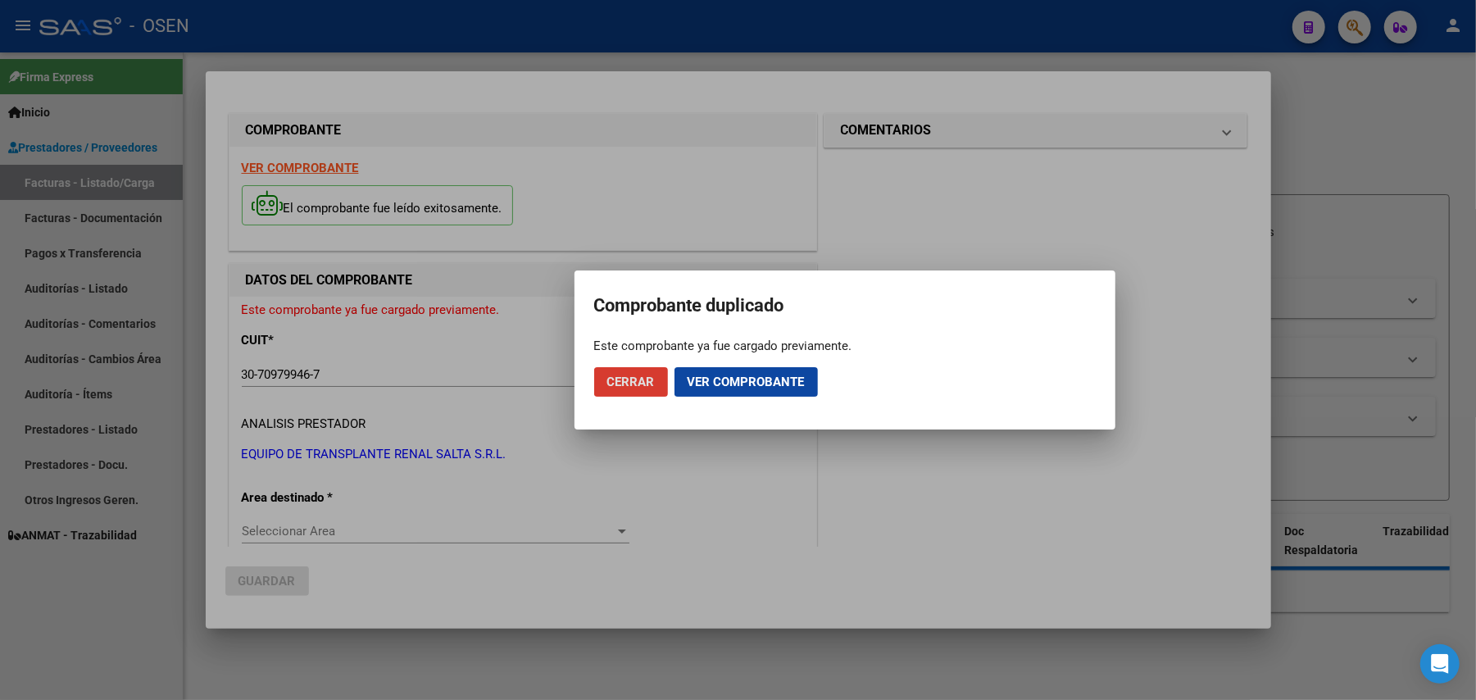
click at [758, 382] on span "Ver comprobante" at bounding box center [746, 382] width 117 height 15
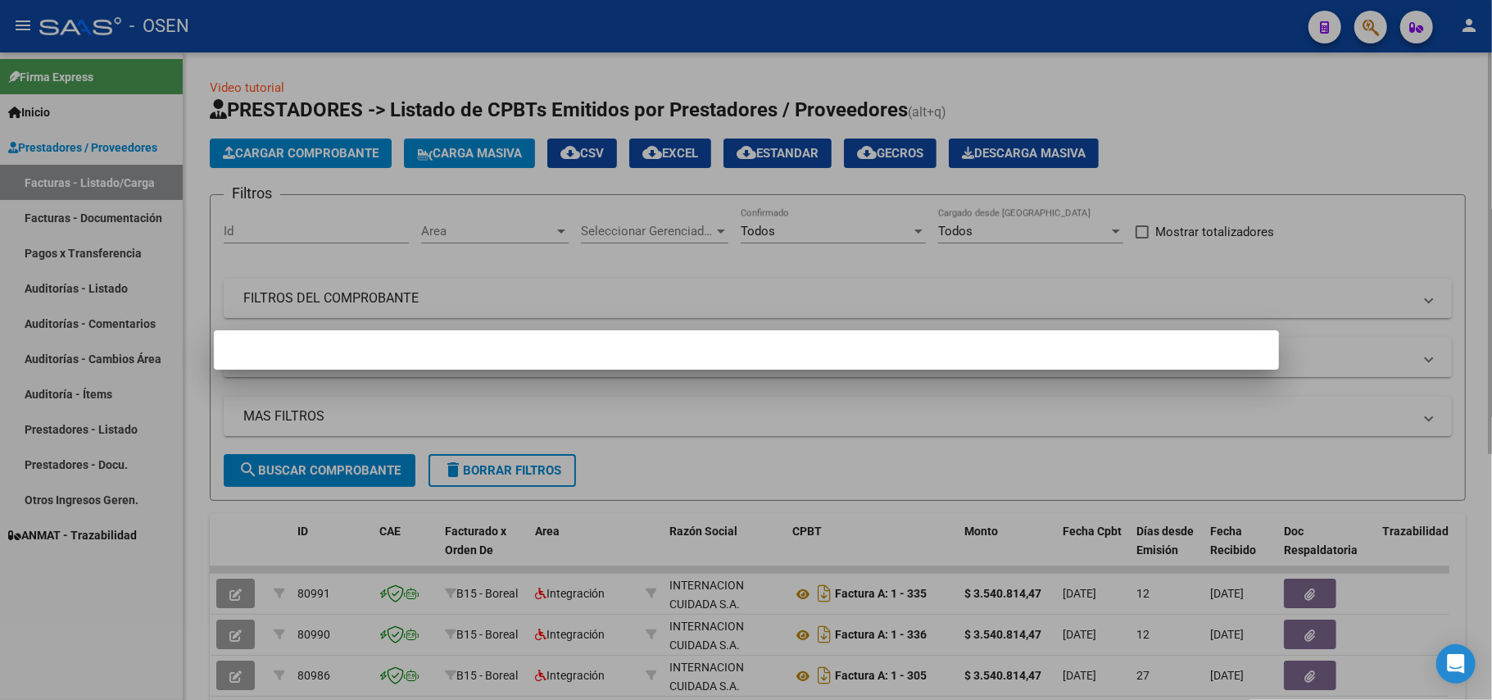
click at [1155, 105] on div at bounding box center [746, 350] width 1492 height 700
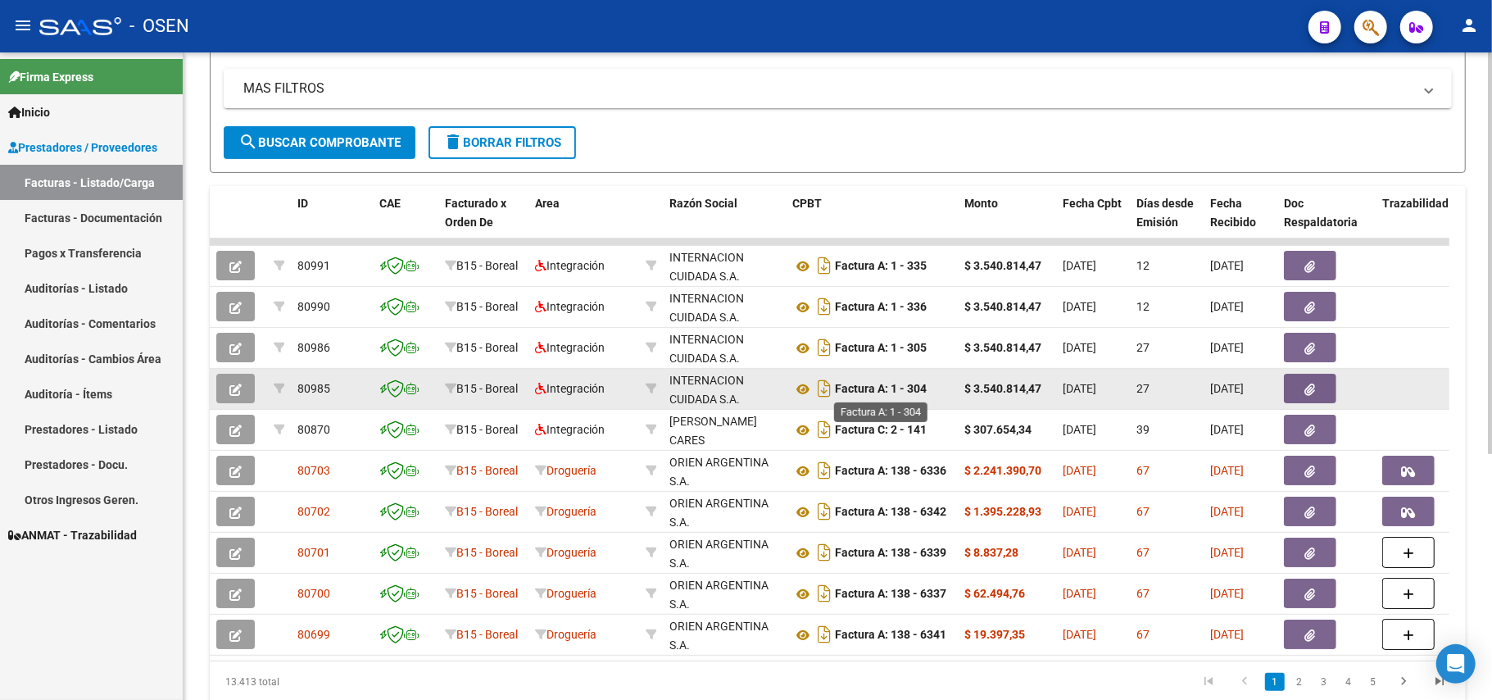
scroll to position [398, 0]
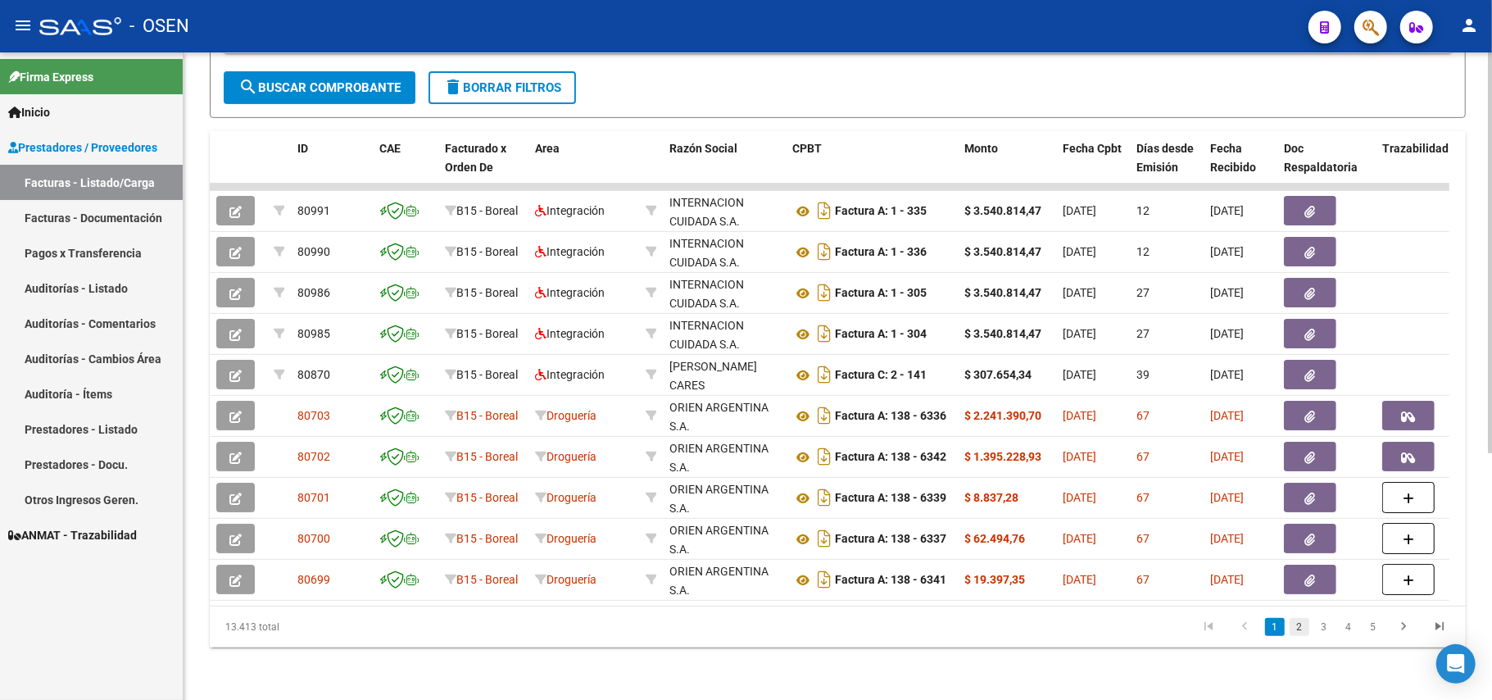
click at [1296, 623] on link "2" at bounding box center [1300, 627] width 20 height 18
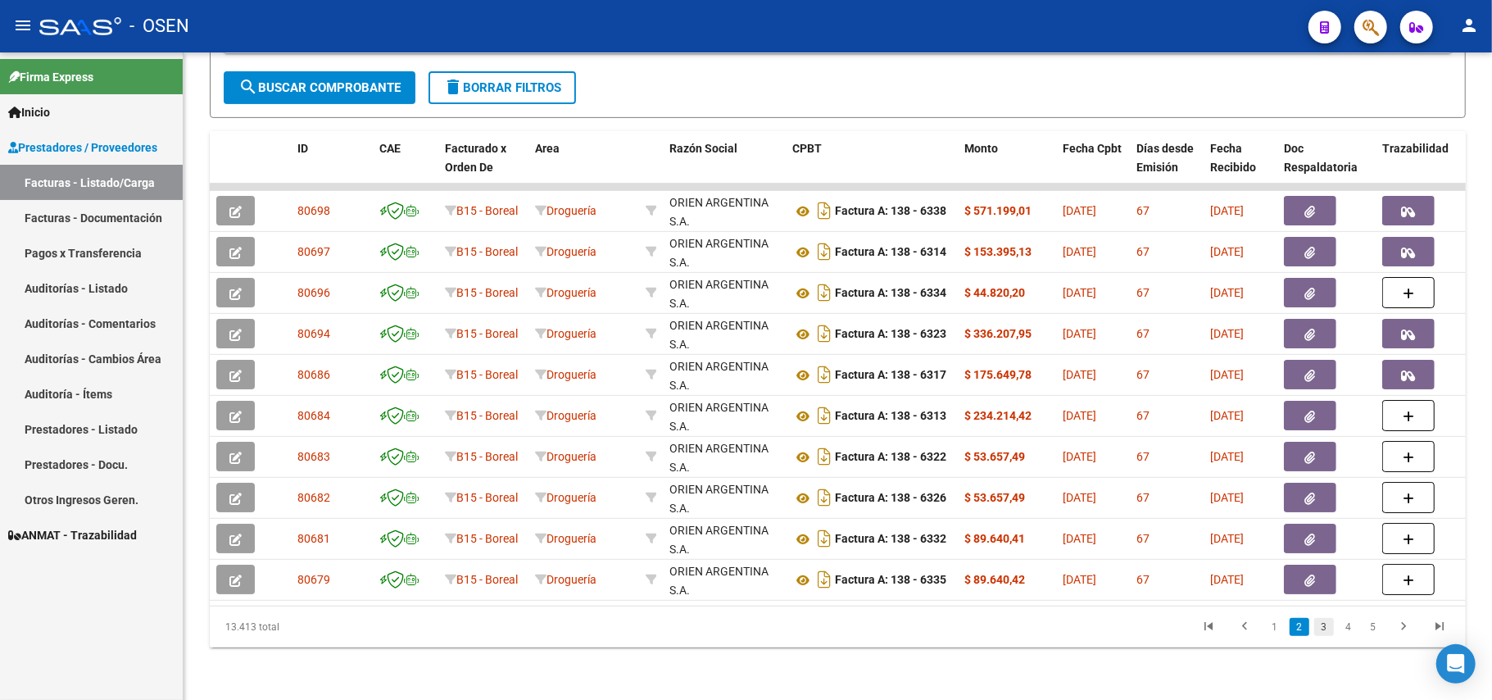
click at [1323, 634] on link "3" at bounding box center [1324, 627] width 20 height 18
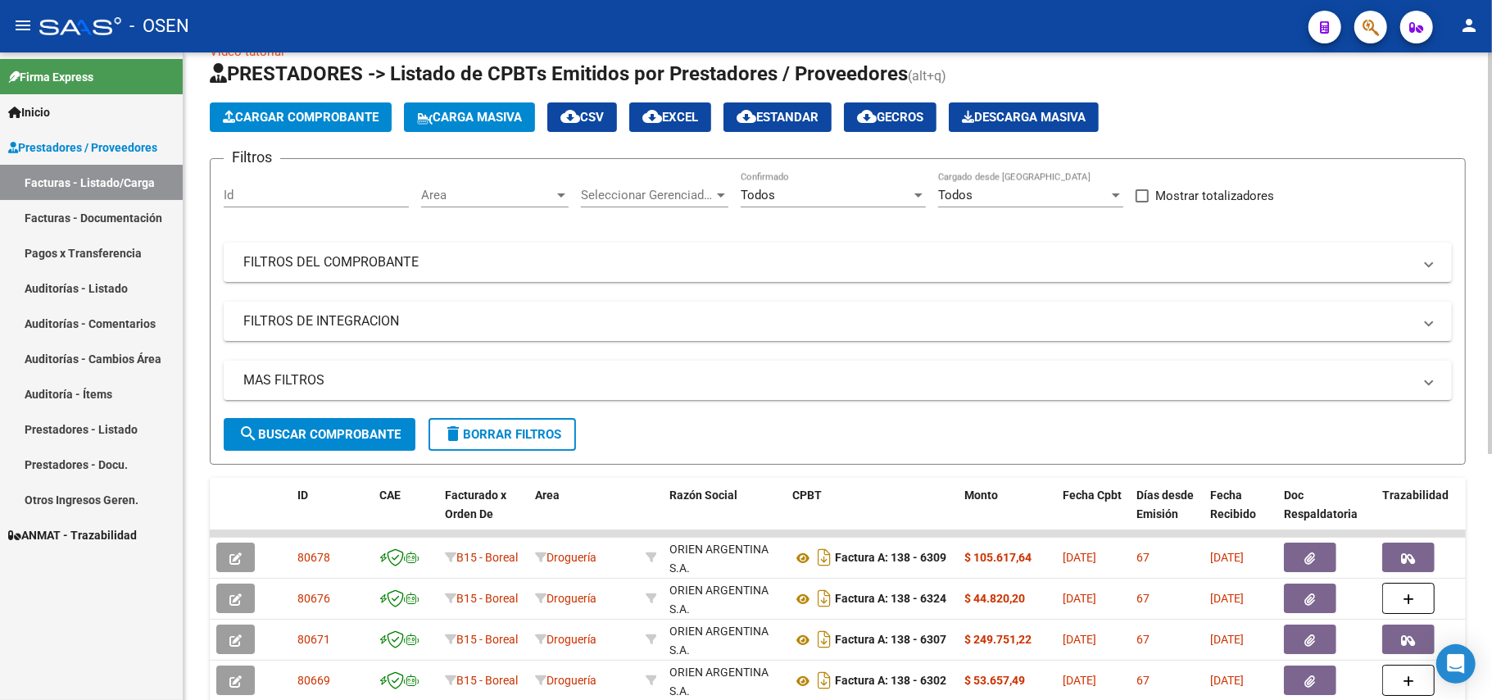
scroll to position [0, 0]
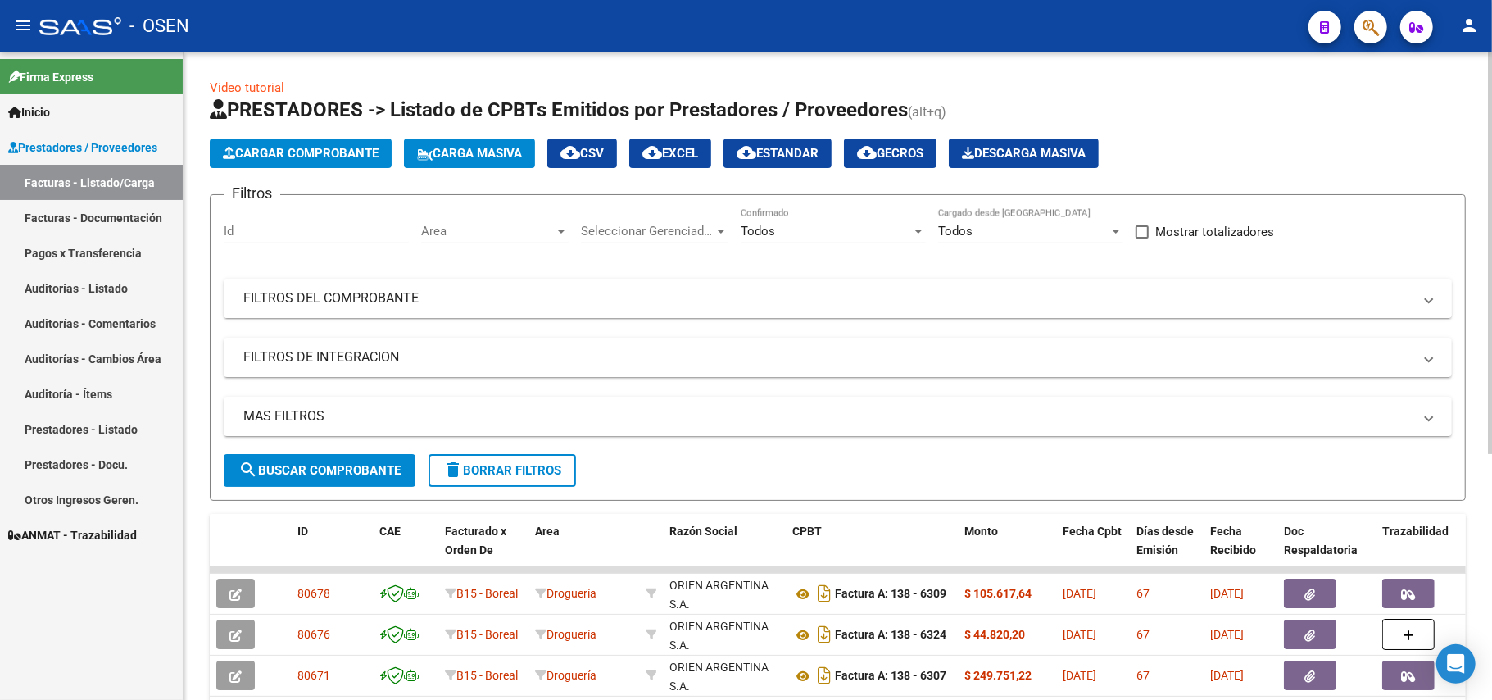
click at [584, 292] on mat-panel-title "FILTROS DEL COMPROBANTE" at bounding box center [827, 298] width 1169 height 18
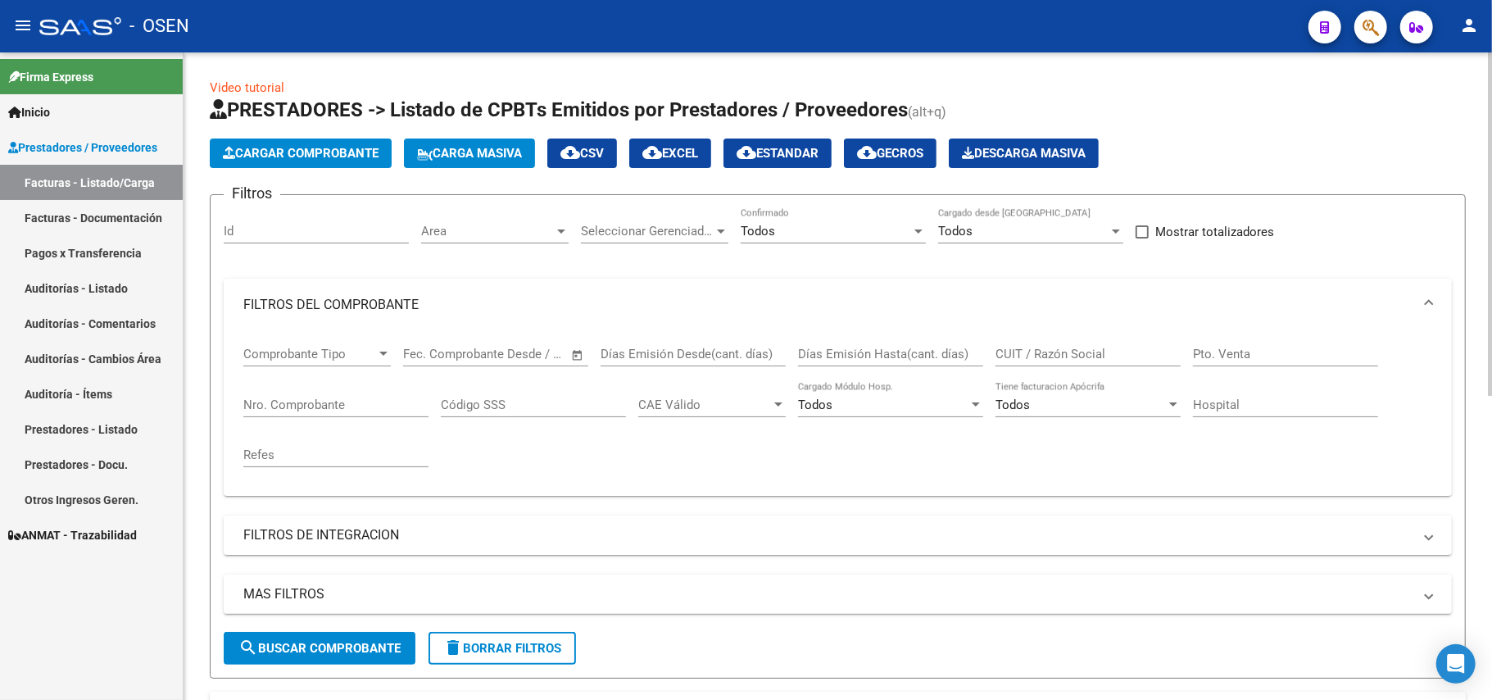
click at [348, 406] on input "Nro. Comprobante" at bounding box center [335, 404] width 185 height 15
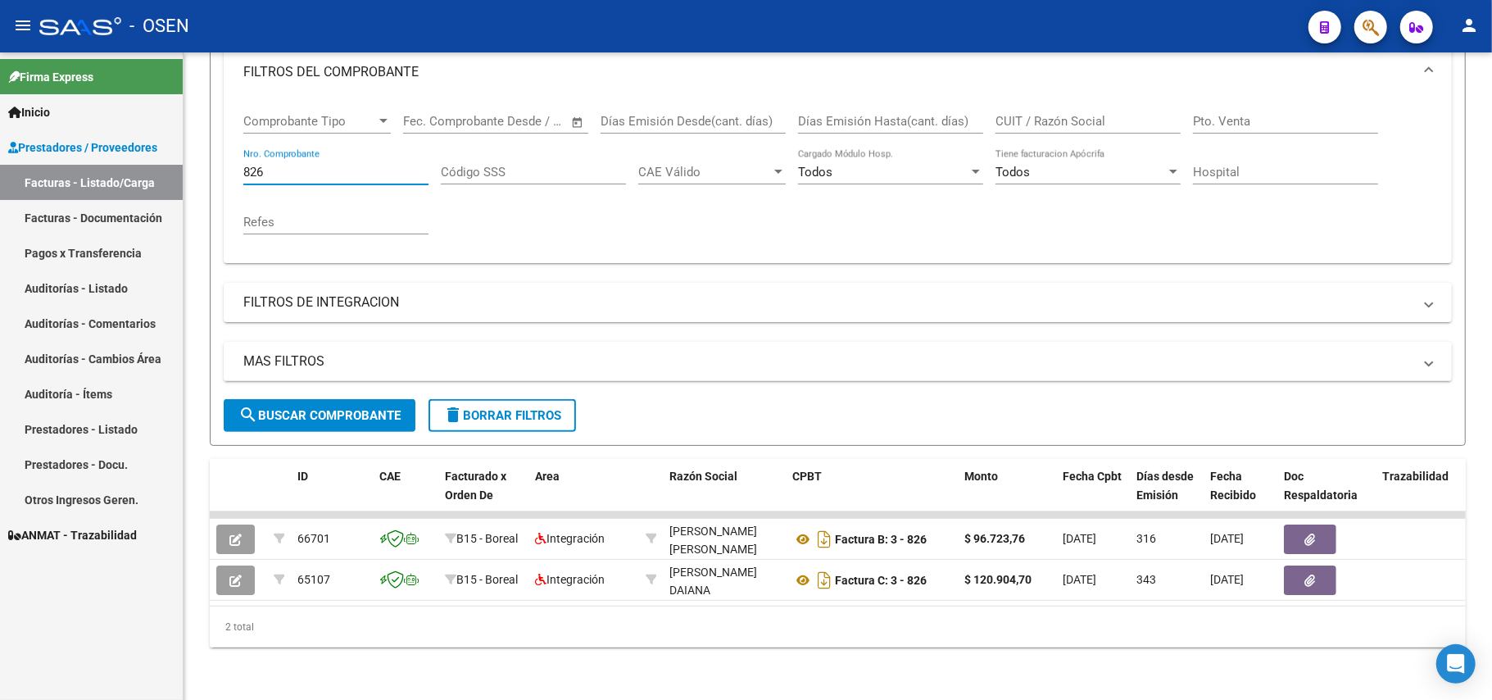
type input "826"
drag, startPoint x: 473, startPoint y: 608, endPoint x: 447, endPoint y: 606, distance: 25.5
click at [447, 606] on div "2 total" at bounding box center [838, 626] width 1256 height 41
click at [129, 249] on link "Pagos x Transferencia" at bounding box center [91, 252] width 183 height 35
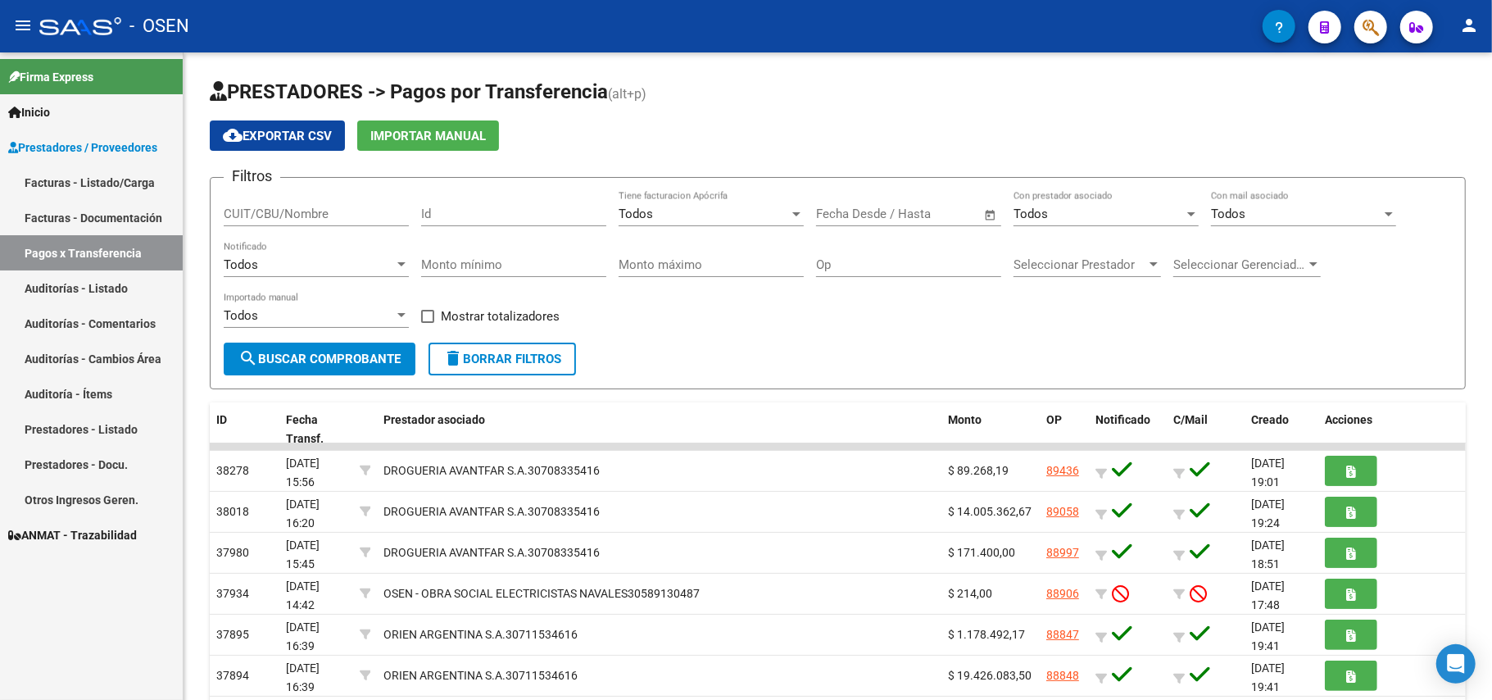
click at [82, 177] on link "Facturas - Listado/Carga" at bounding box center [91, 182] width 183 height 35
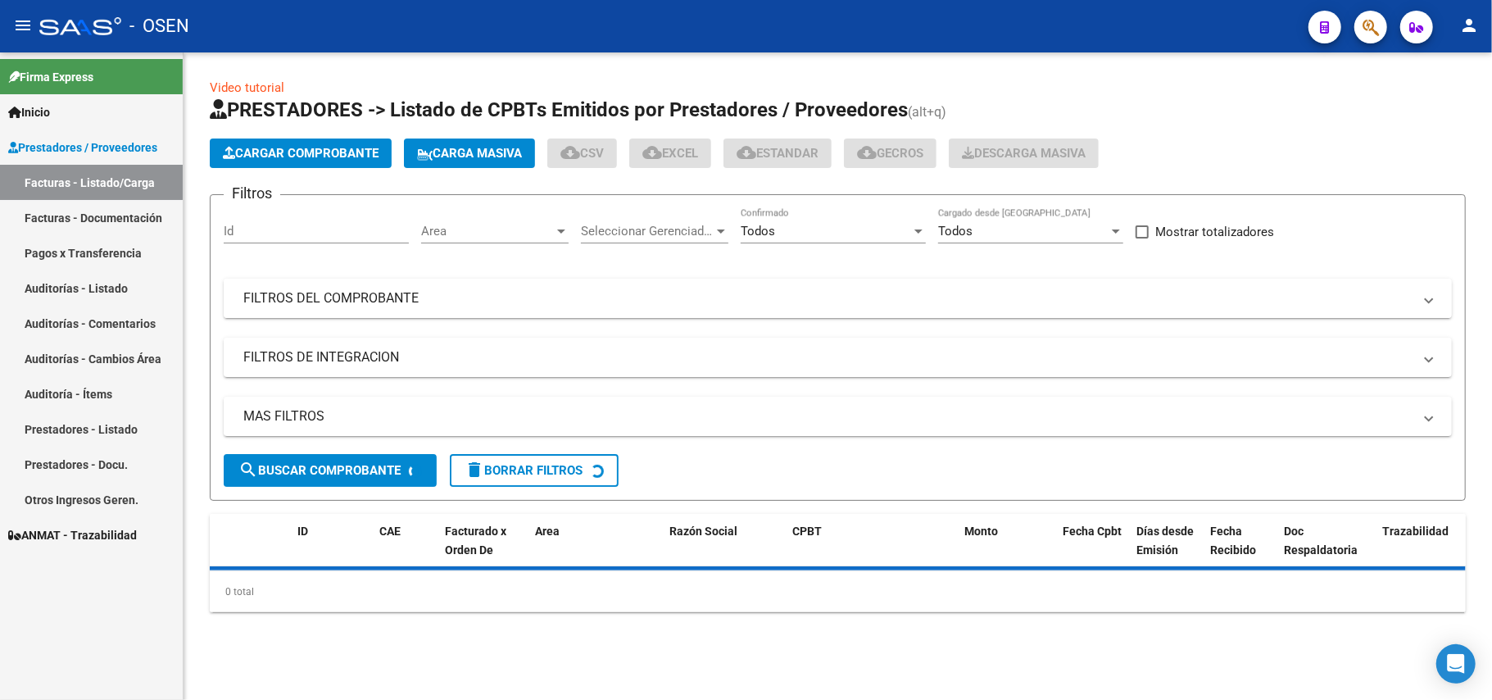
click at [384, 297] on mat-panel-title "FILTROS DEL COMPROBANTE" at bounding box center [827, 298] width 1169 height 18
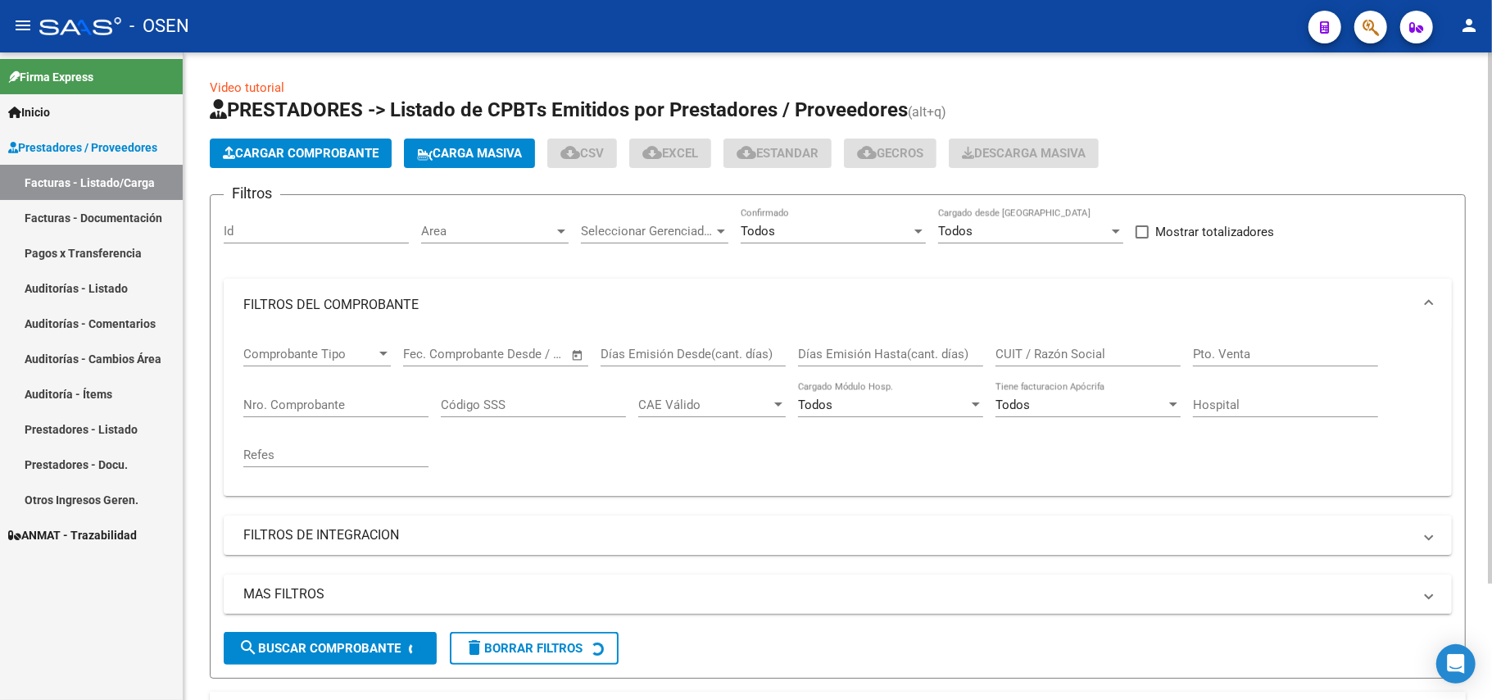
click at [384, 297] on mat-panel-title "FILTROS DEL COMPROBANTE" at bounding box center [827, 305] width 1169 height 18
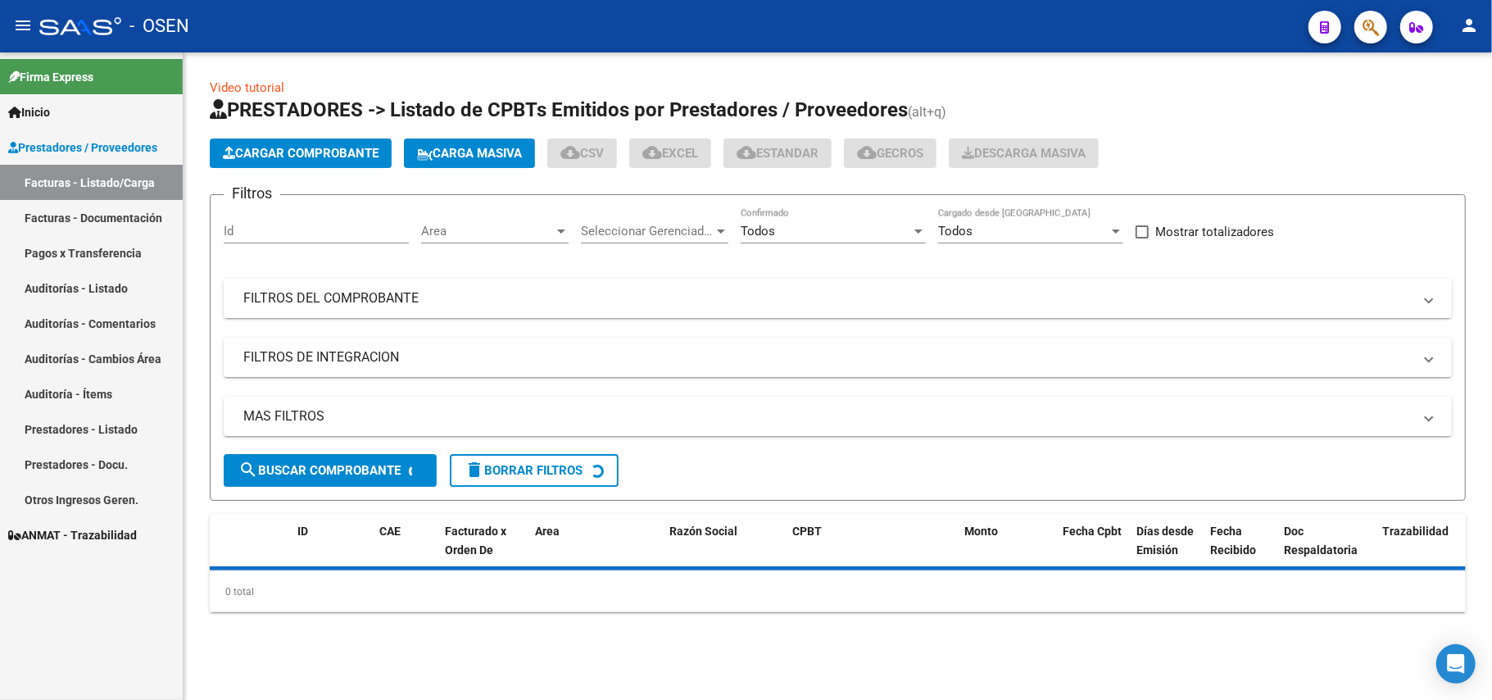
click at [382, 306] on mat-panel-title "FILTROS DEL COMPROBANTE" at bounding box center [827, 298] width 1169 height 18
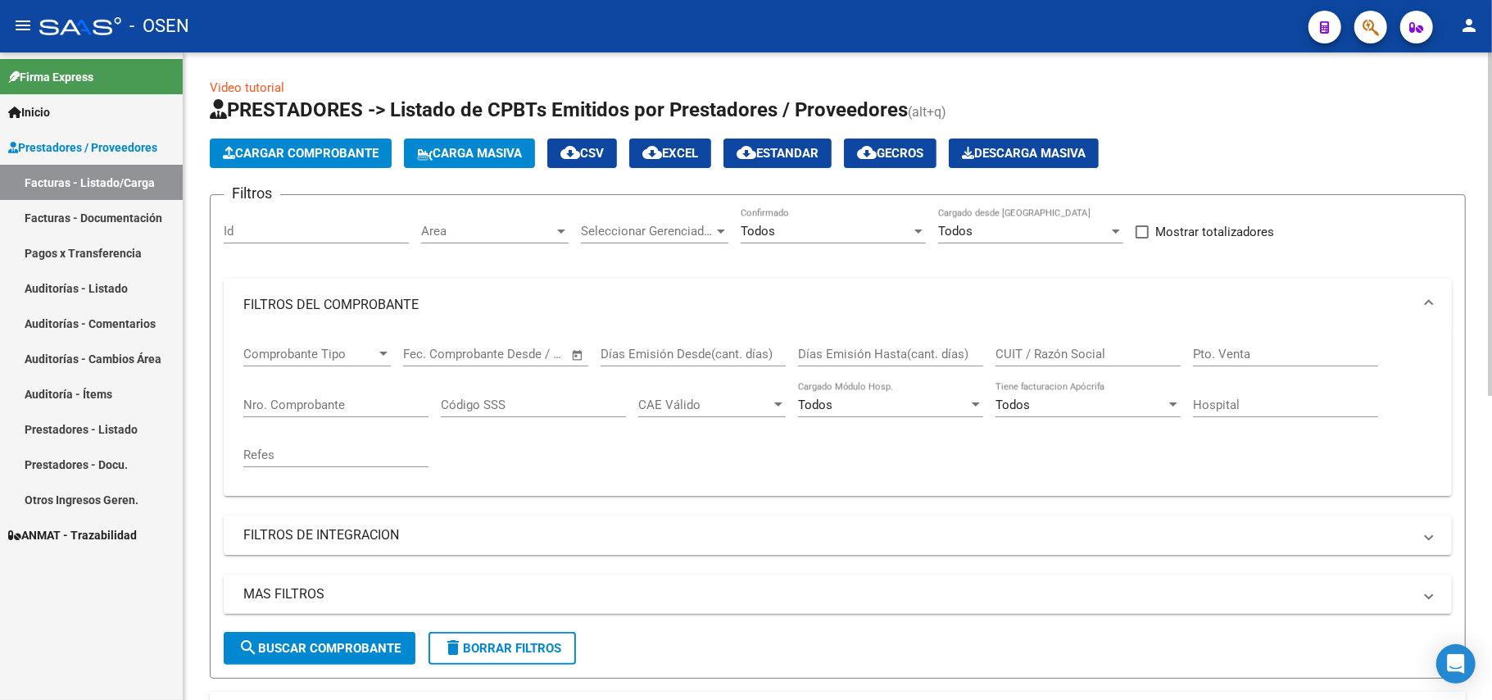
click at [348, 302] on mat-panel-title "FILTROS DEL COMPROBANTE" at bounding box center [827, 305] width 1169 height 18
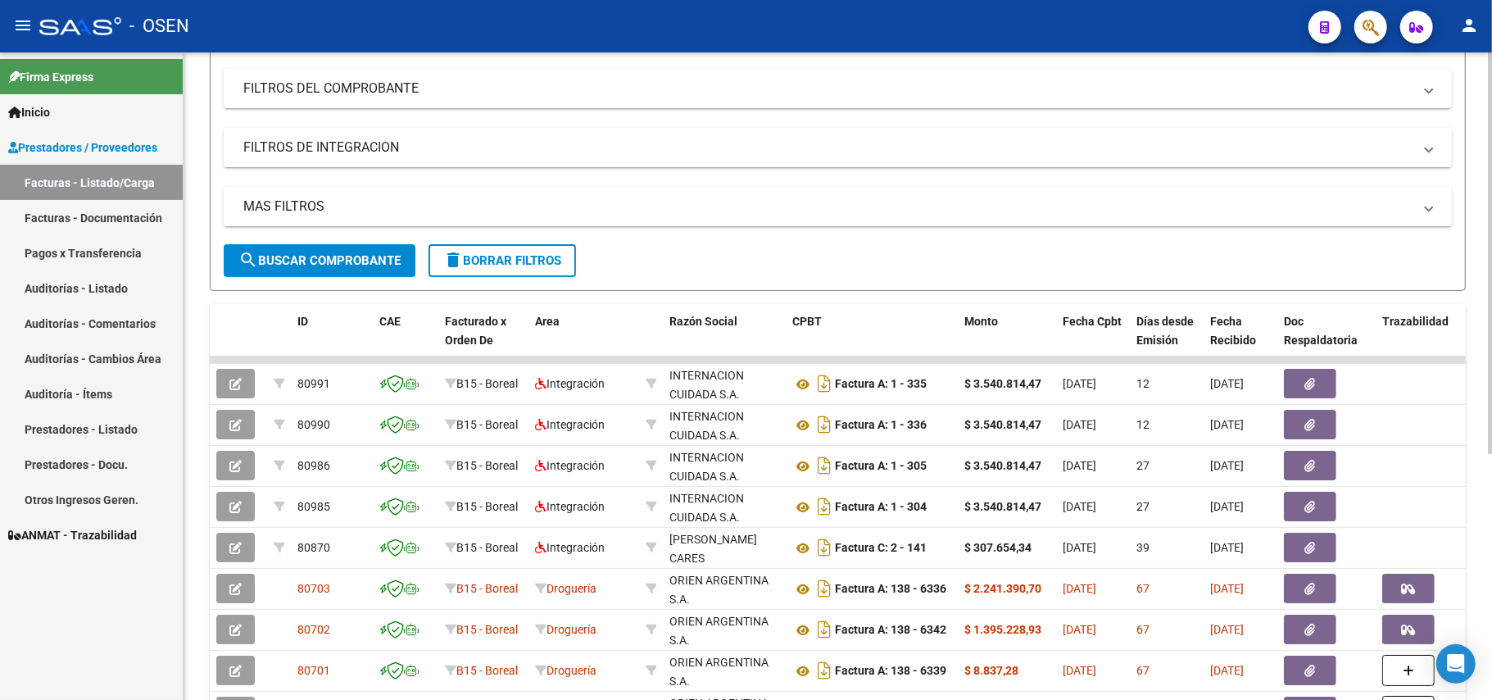
scroll to position [218, 0]
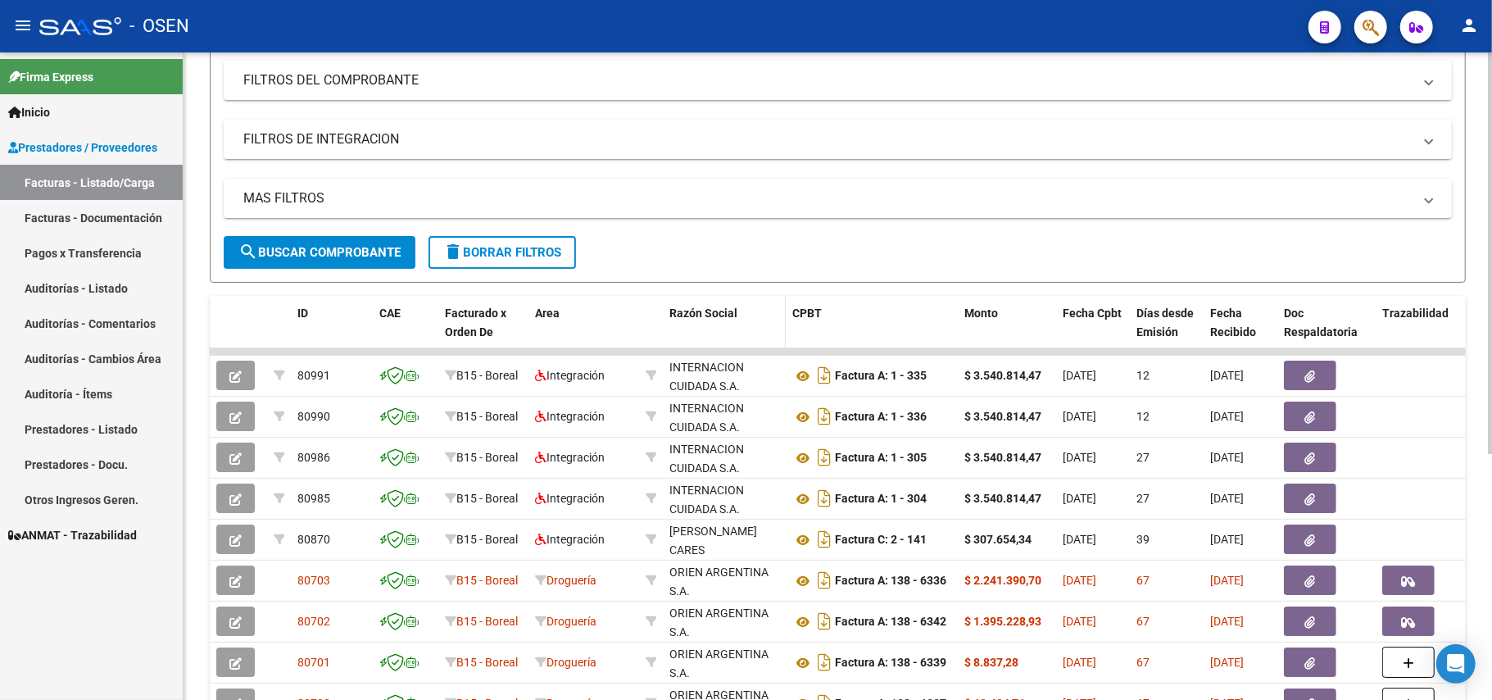
click at [710, 315] on span "Razón Social" at bounding box center [704, 312] width 68 height 13
click at [670, 313] on span "Razón Social" at bounding box center [704, 312] width 68 height 13
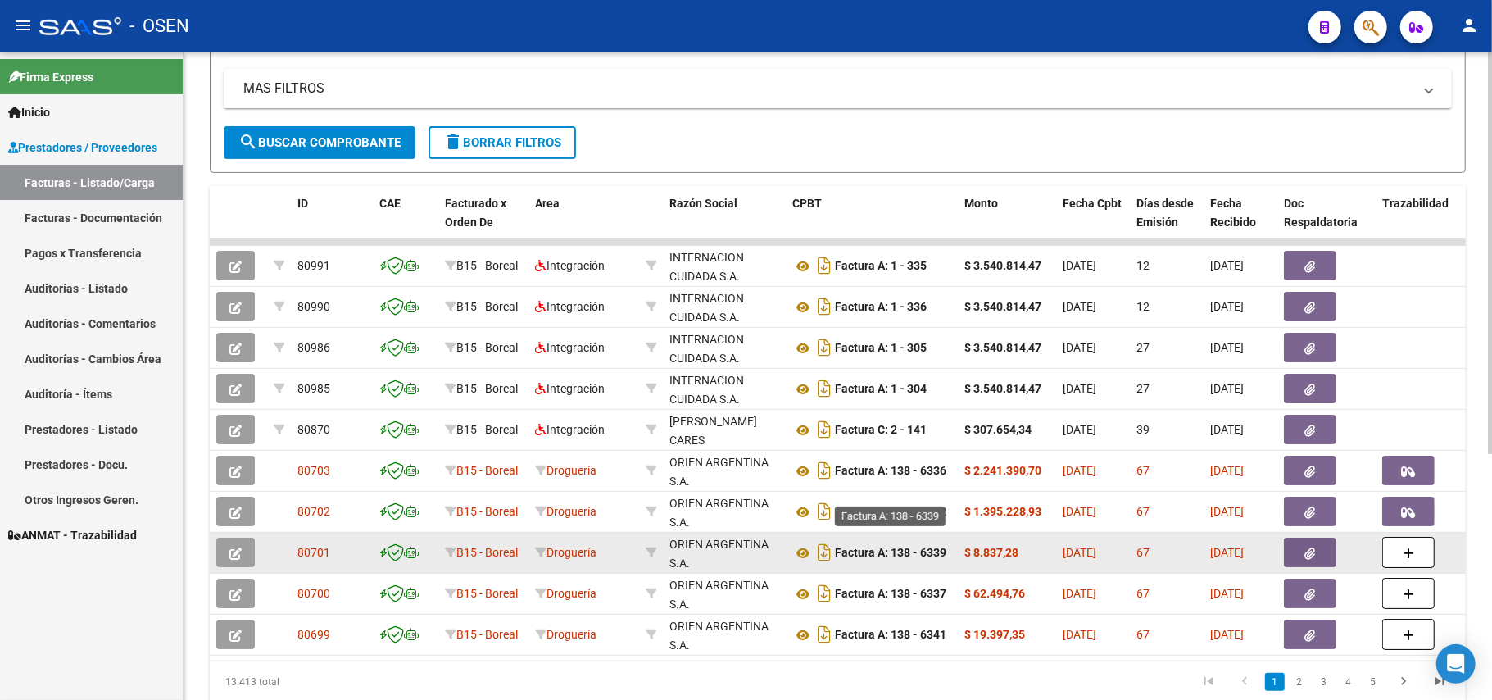
scroll to position [398, 0]
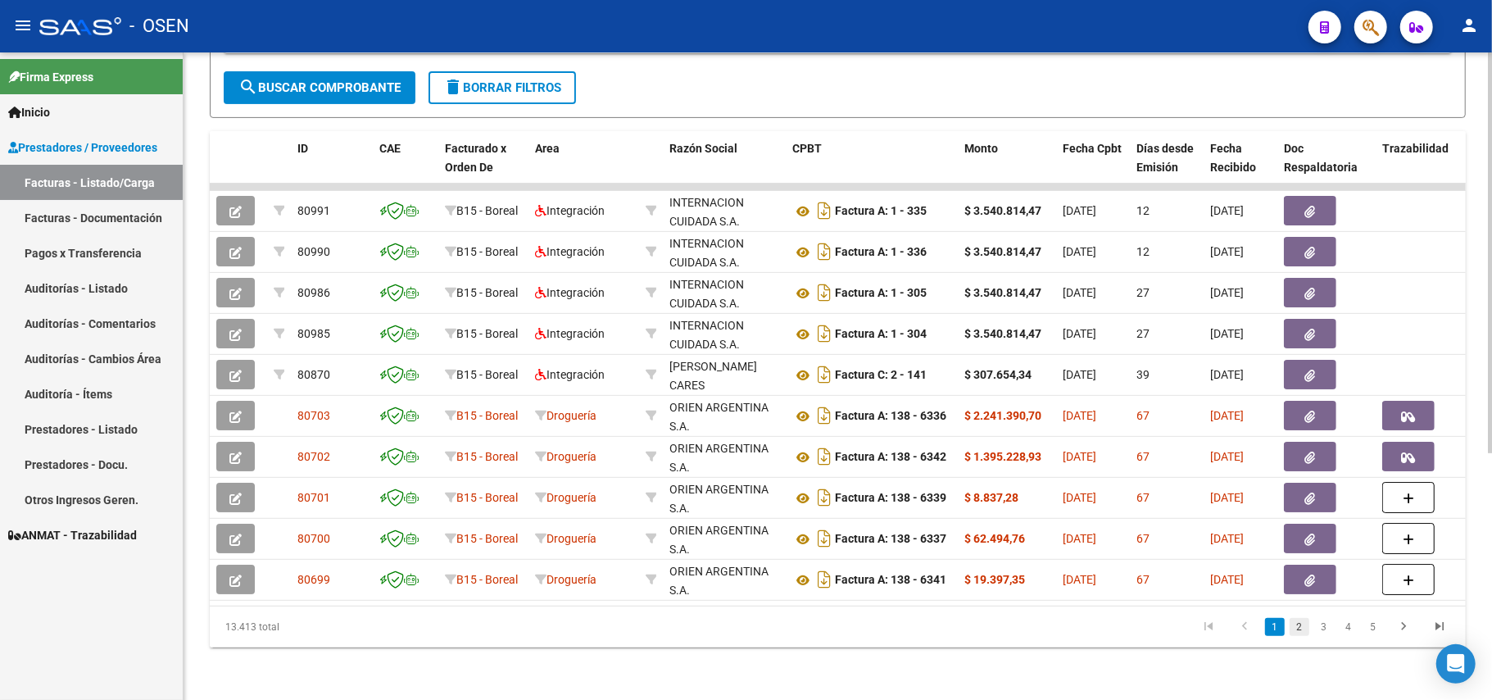
click at [1298, 626] on link "2" at bounding box center [1300, 627] width 20 height 18
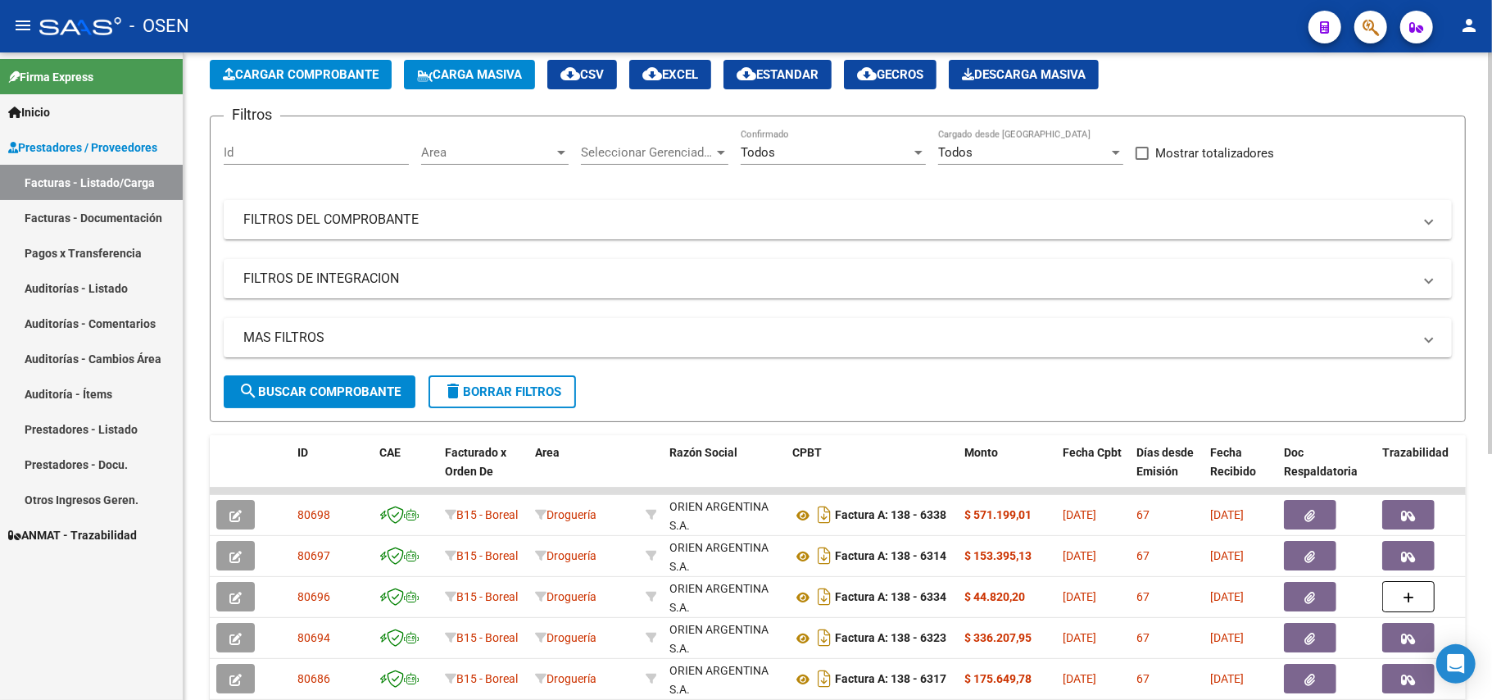
scroll to position [109, 0]
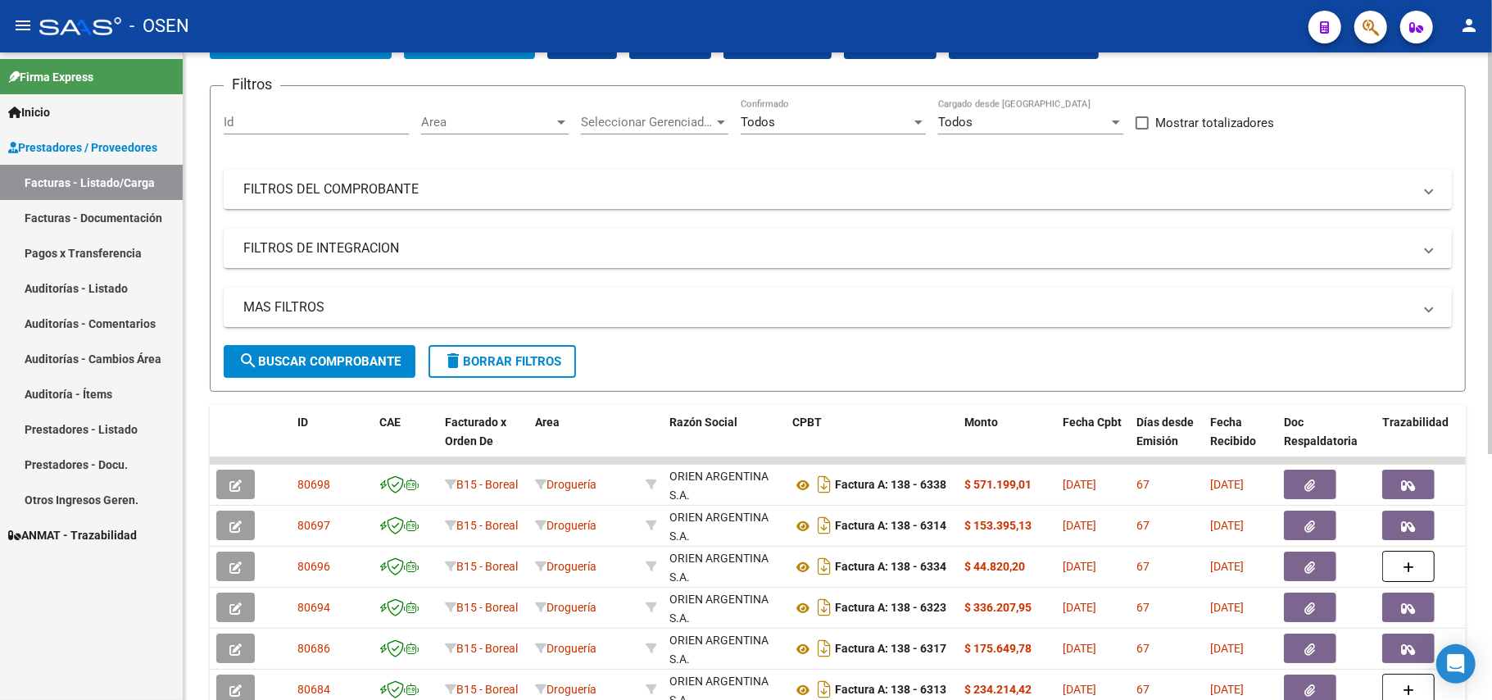
click at [407, 191] on mat-panel-title "FILTROS DEL COMPROBANTE" at bounding box center [827, 189] width 1169 height 18
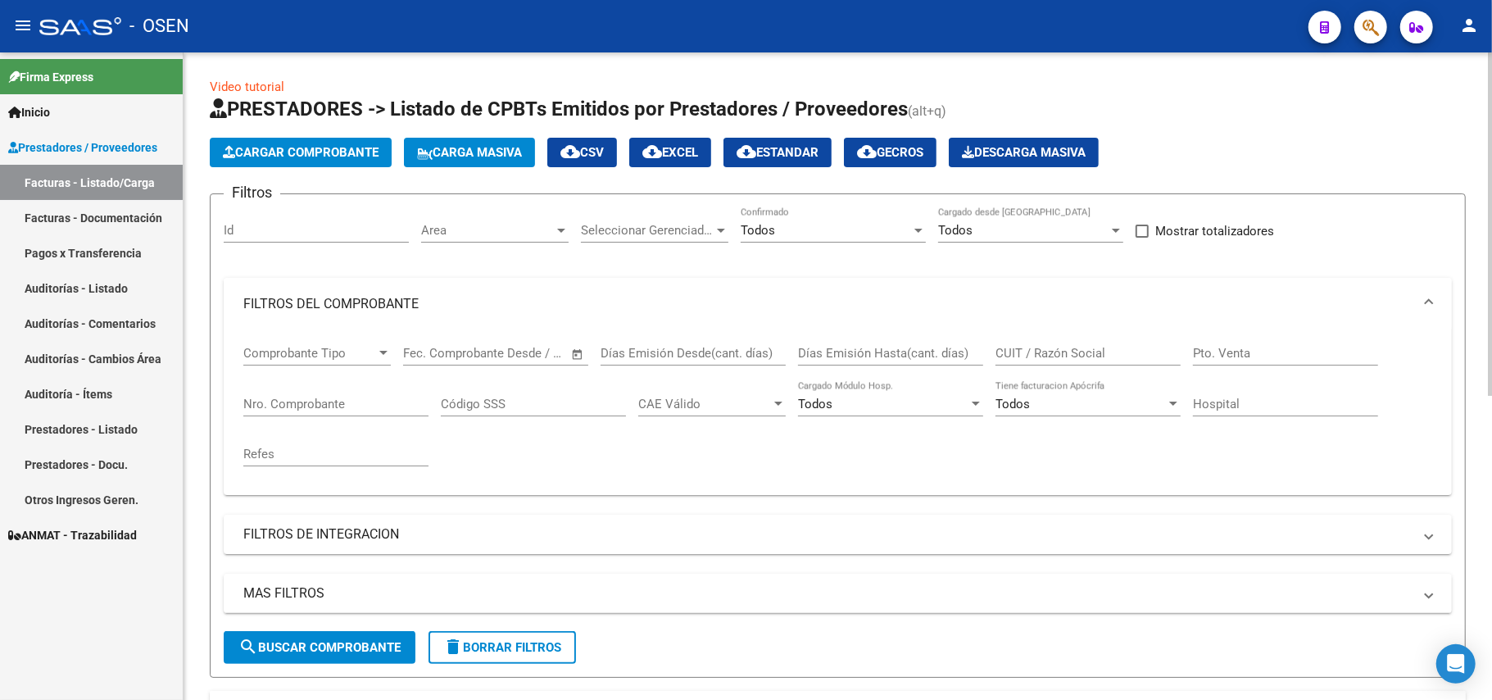
scroll to position [0, 0]
click at [695, 403] on span "CAE Válido" at bounding box center [704, 404] width 133 height 15
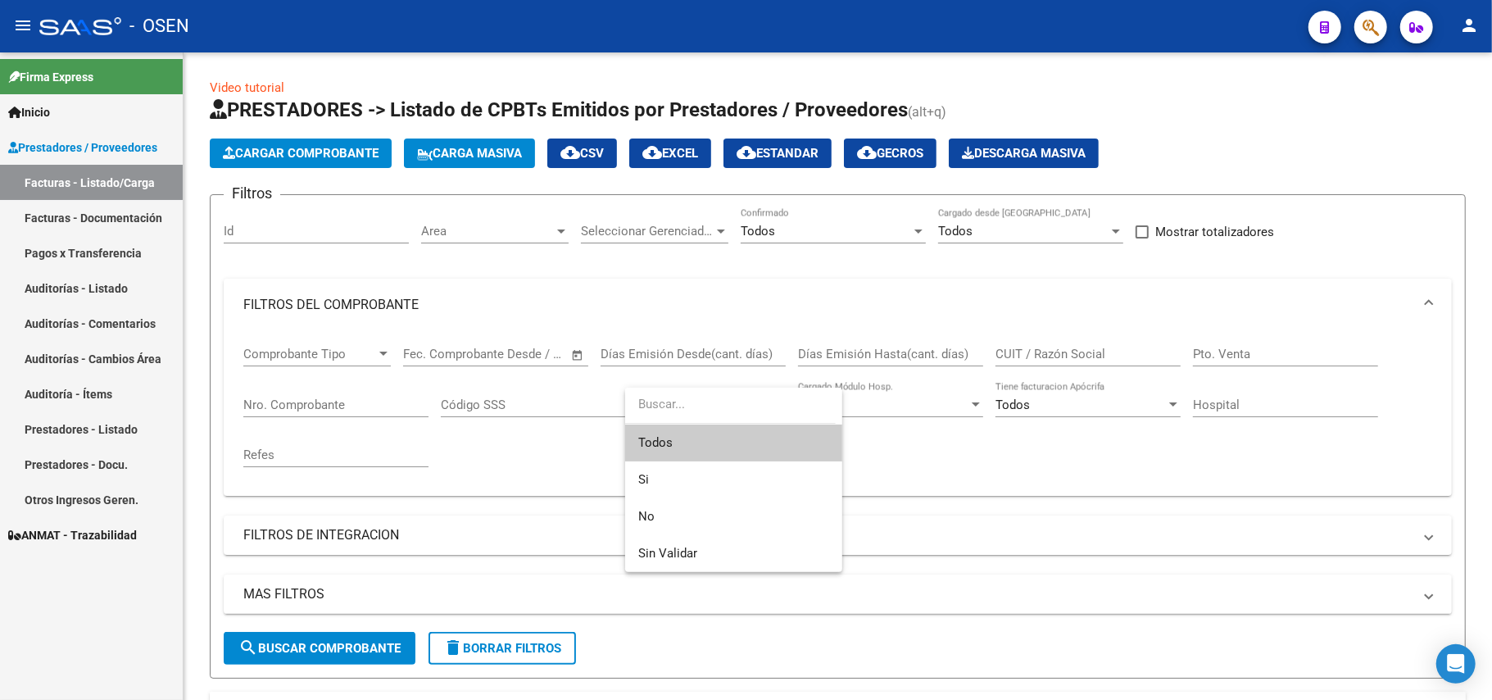
click at [961, 463] on div at bounding box center [746, 350] width 1492 height 700
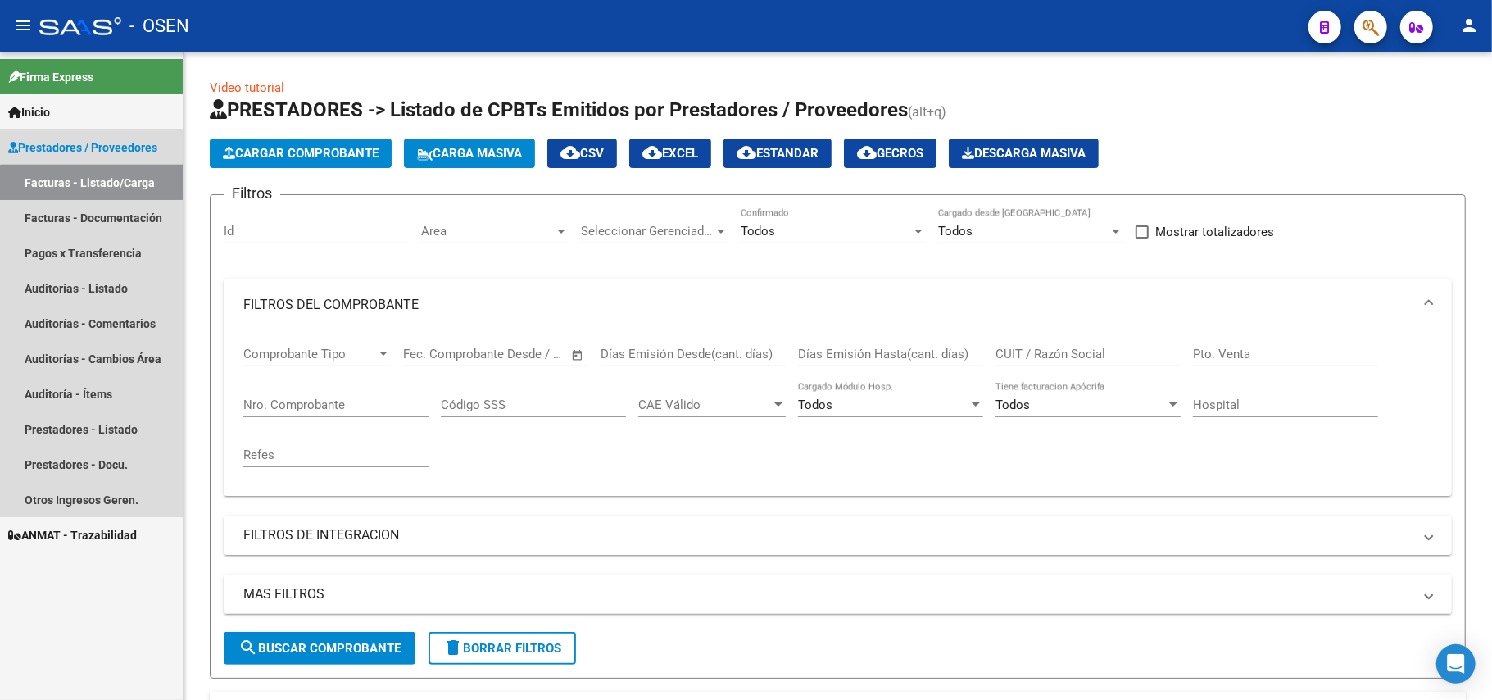
click at [136, 188] on link "Facturas - Listado/Carga" at bounding box center [91, 182] width 183 height 35
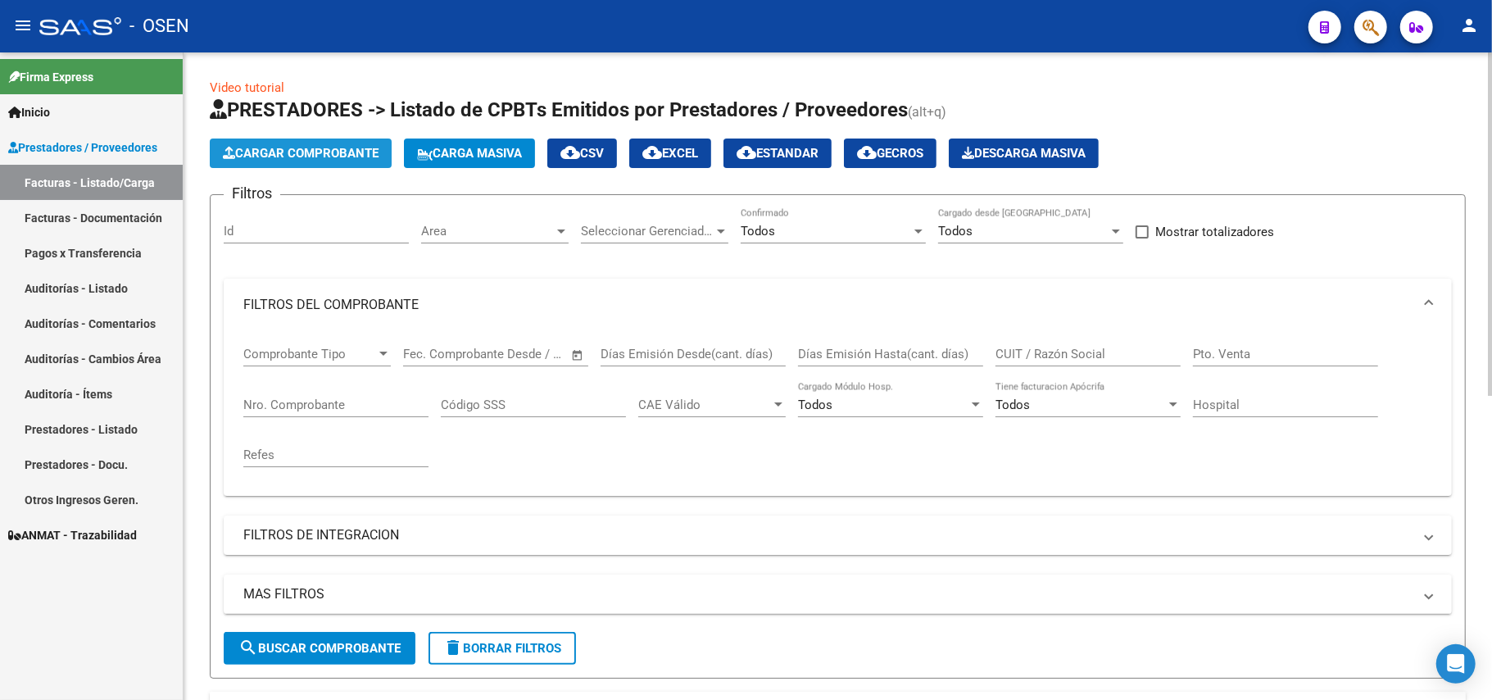
click at [326, 152] on span "Cargar Comprobante" at bounding box center [301, 153] width 156 height 15
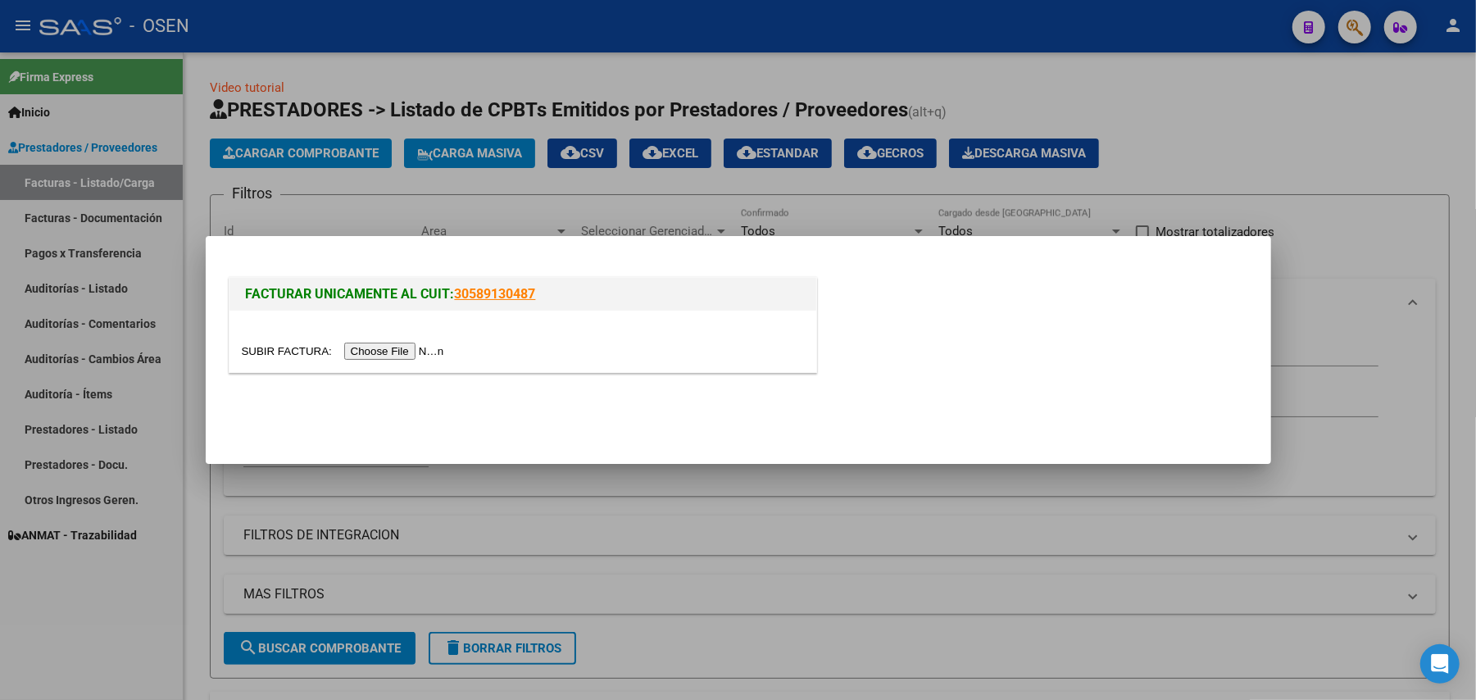
click at [384, 348] on input "file" at bounding box center [345, 351] width 207 height 17
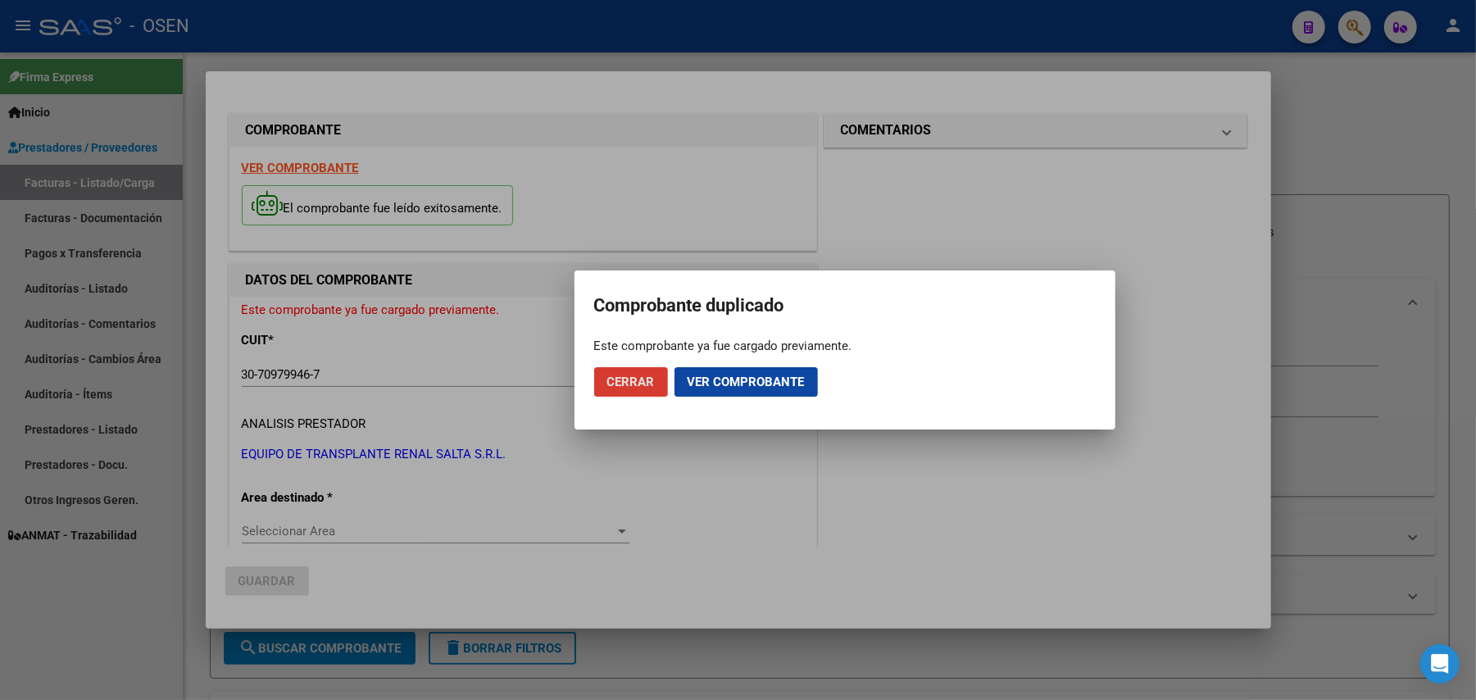
click at [633, 371] on button "Cerrar" at bounding box center [631, 382] width 74 height 30
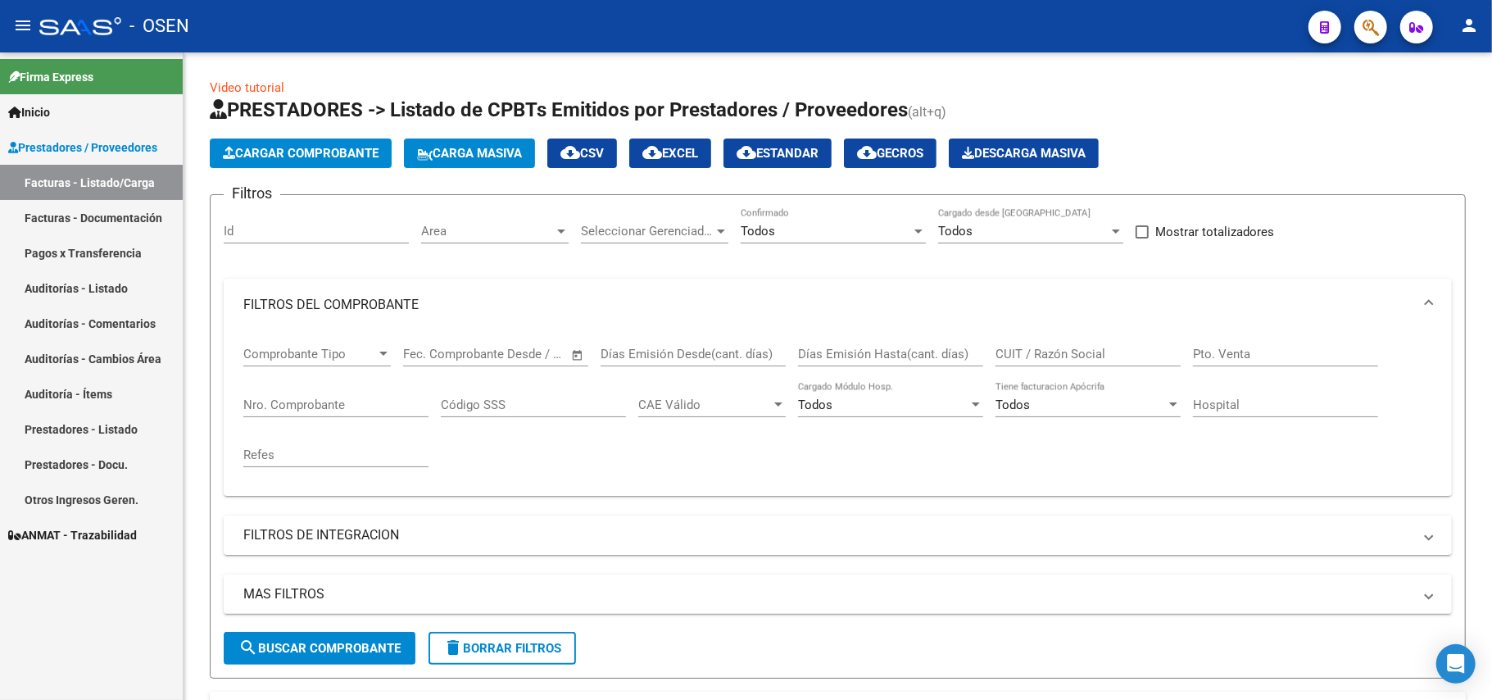
click at [1467, 36] on button "person" at bounding box center [1469, 26] width 33 height 33
click at [1440, 102] on button "exit_to_app Salir" at bounding box center [1436, 108] width 100 height 39
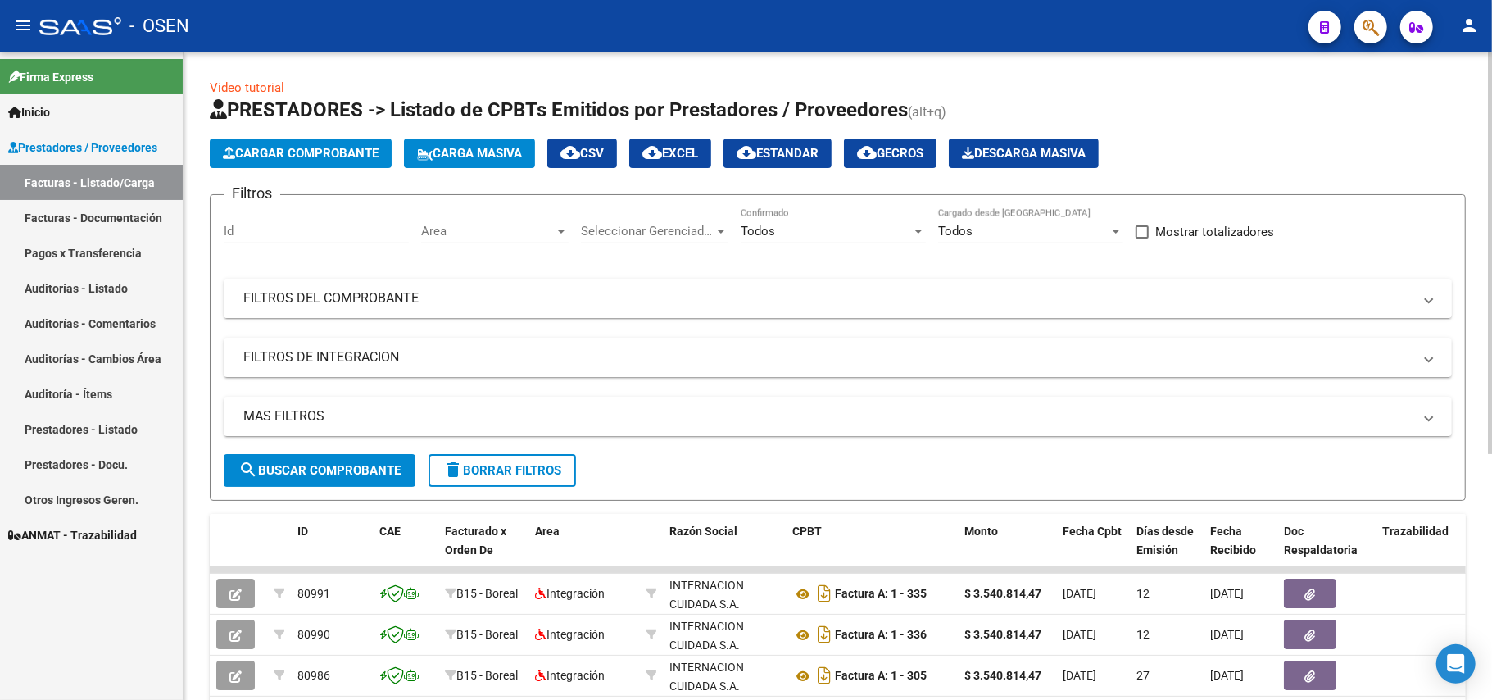
click at [388, 285] on mat-expansion-panel-header "FILTROS DEL COMPROBANTE" at bounding box center [838, 298] width 1228 height 39
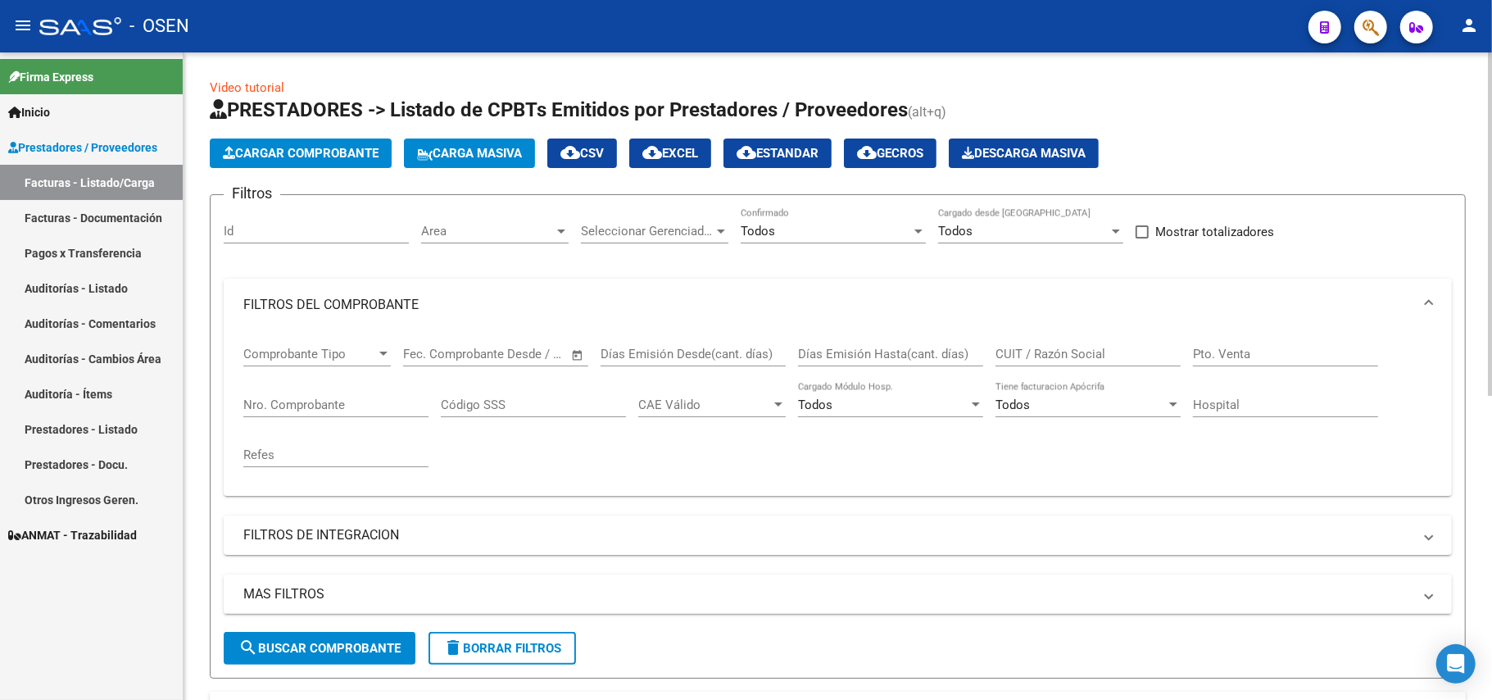
click at [318, 403] on input "Nro. Comprobante" at bounding box center [335, 404] width 185 height 15
type input "826"
click at [284, 154] on span "Cargar Comprobante" at bounding box center [301, 153] width 156 height 15
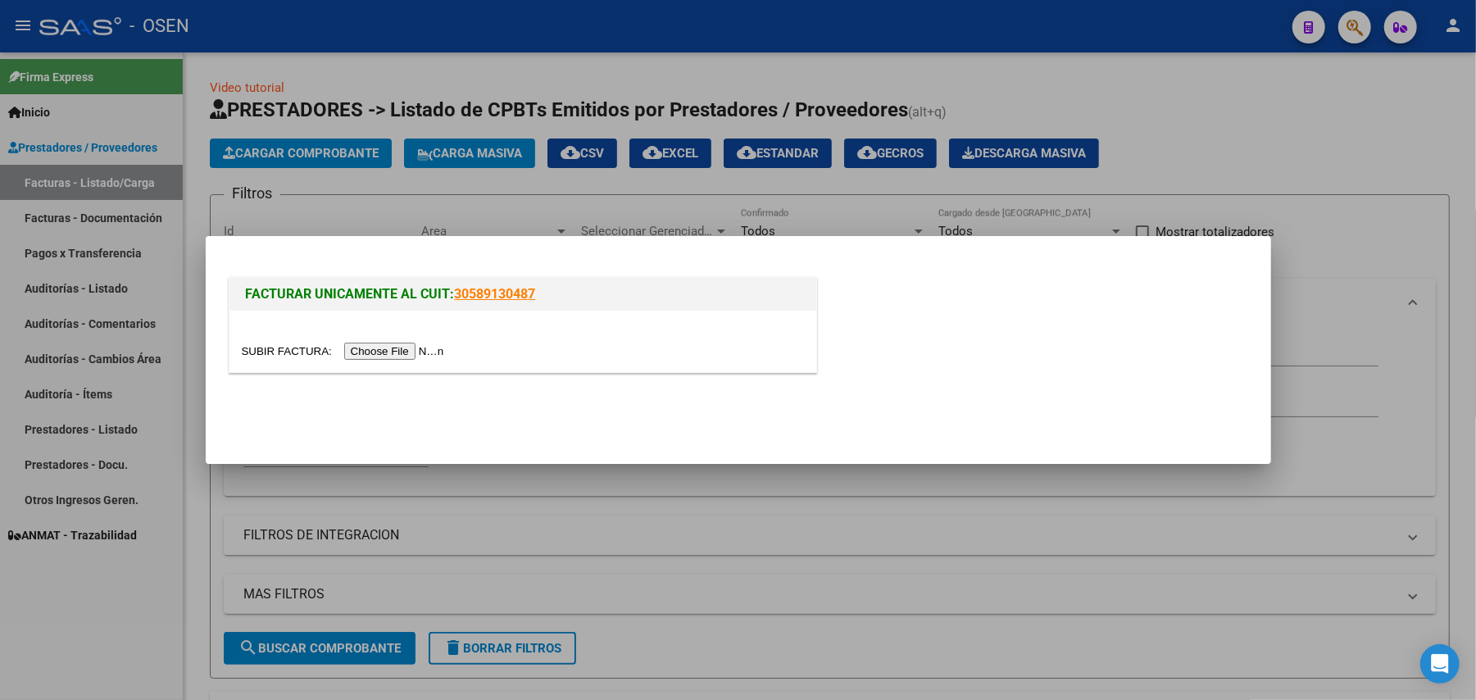
click at [393, 352] on input "file" at bounding box center [345, 351] width 207 height 17
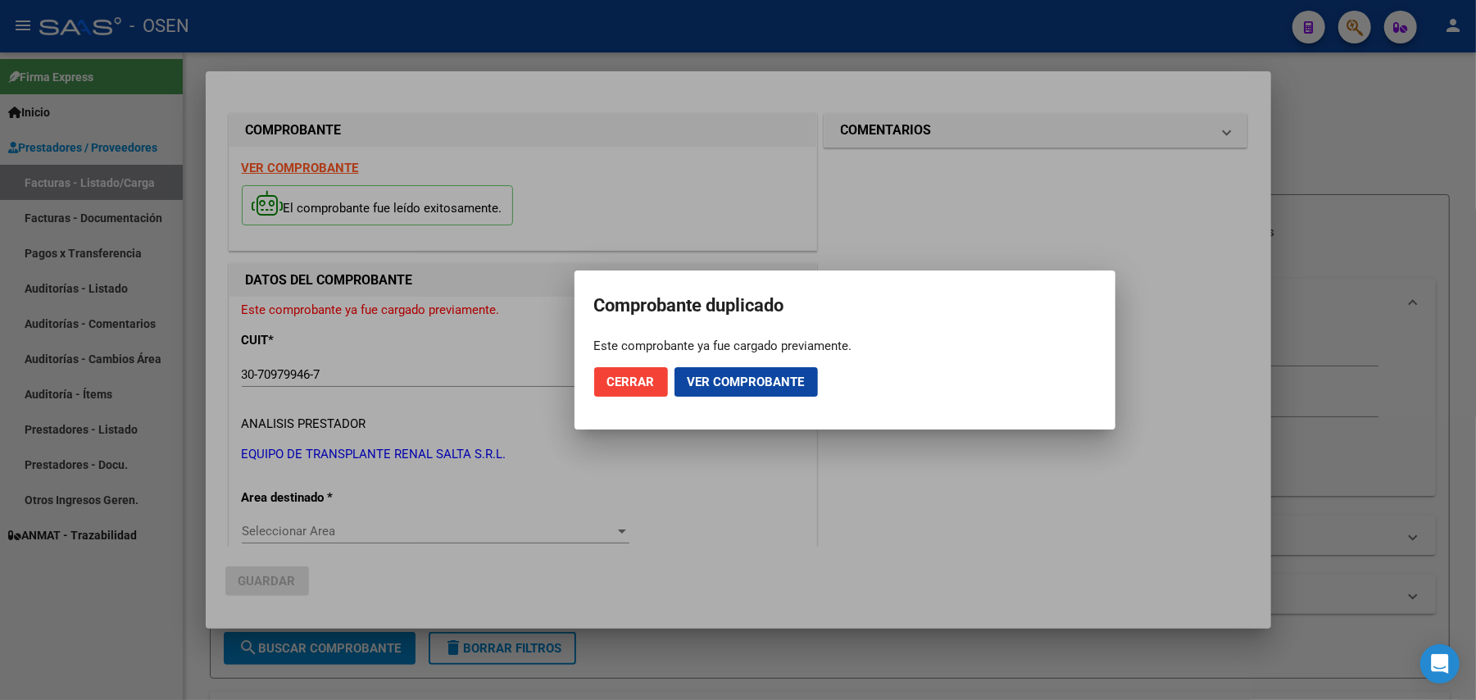
drag, startPoint x: 1262, startPoint y: 217, endPoint x: 1260, endPoint y: 259, distance: 41.8
click at [1260, 259] on div at bounding box center [738, 350] width 1476 height 700
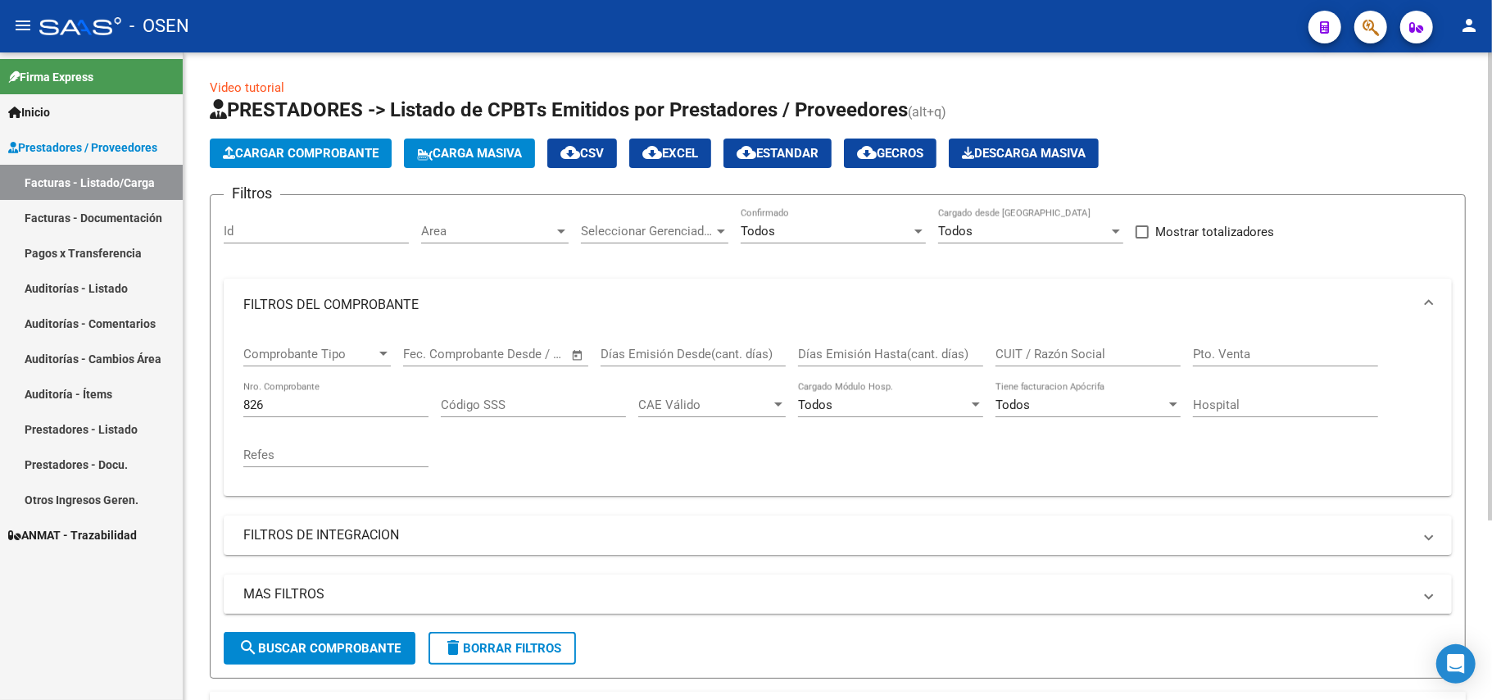
click at [286, 158] on span "Cargar Comprobante" at bounding box center [301, 153] width 156 height 15
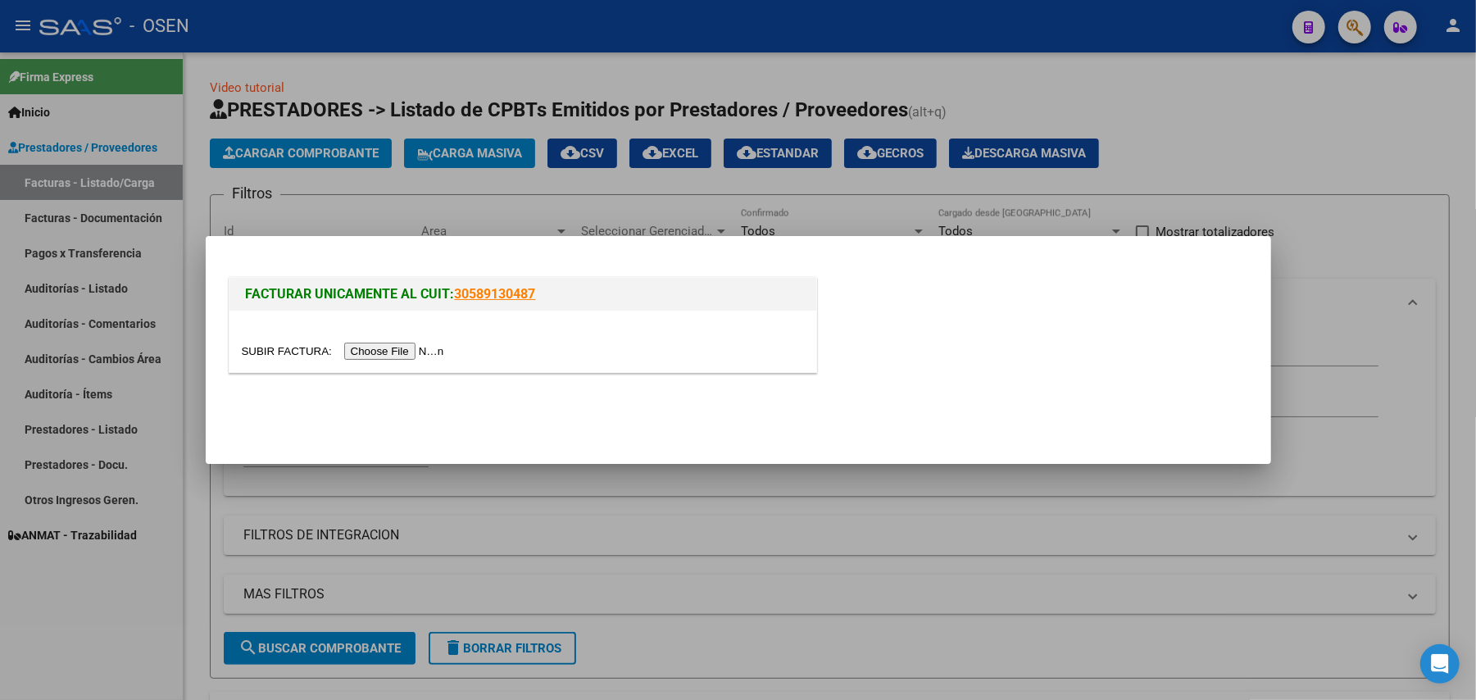
click at [416, 349] on input "file" at bounding box center [345, 351] width 207 height 17
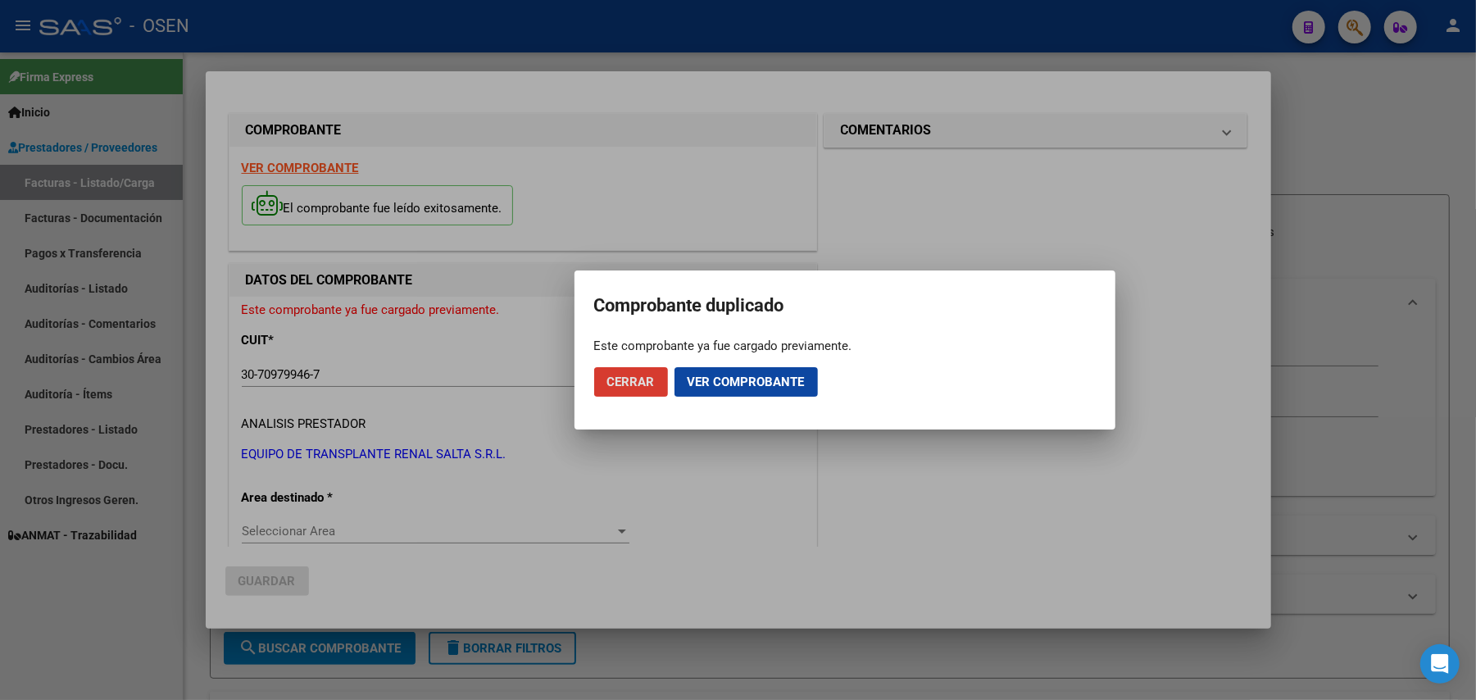
click at [756, 371] on button "Ver comprobante" at bounding box center [745, 382] width 143 height 30
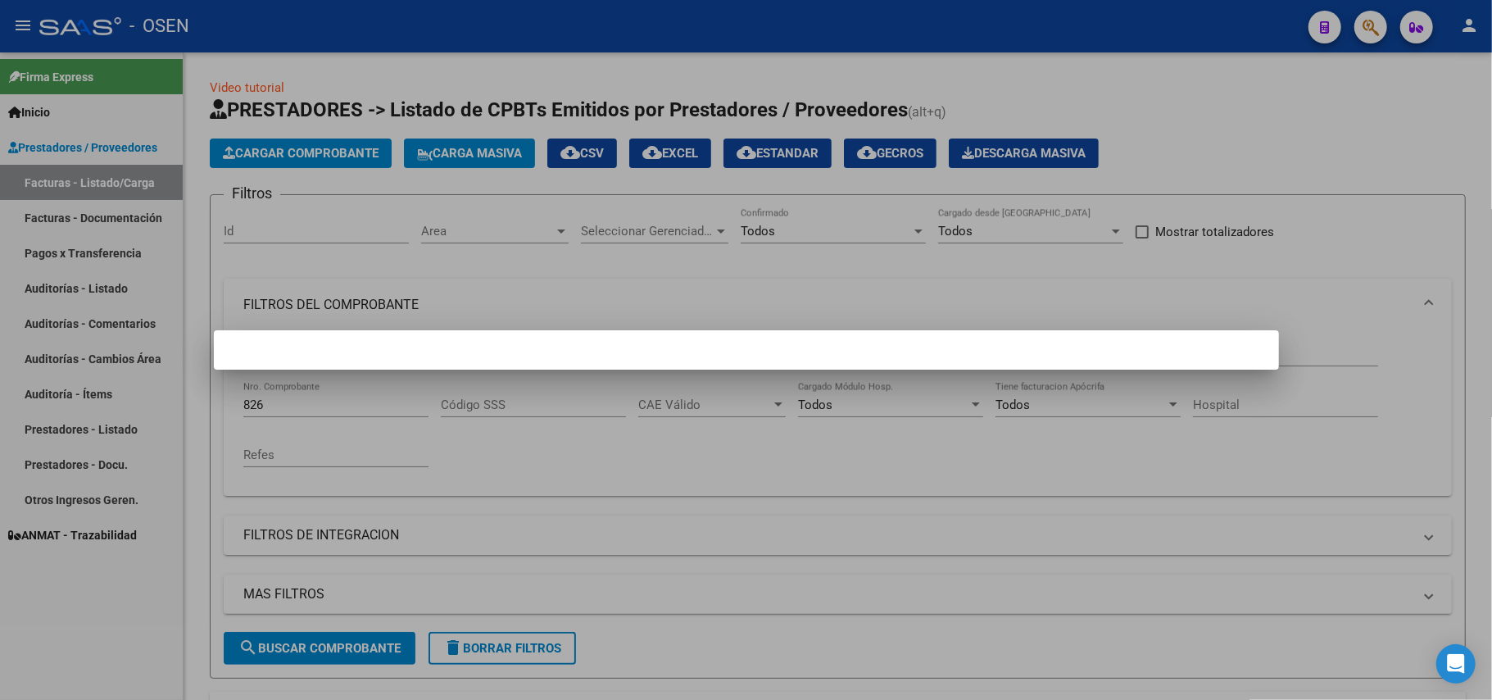
click at [361, 217] on div at bounding box center [746, 350] width 1492 height 700
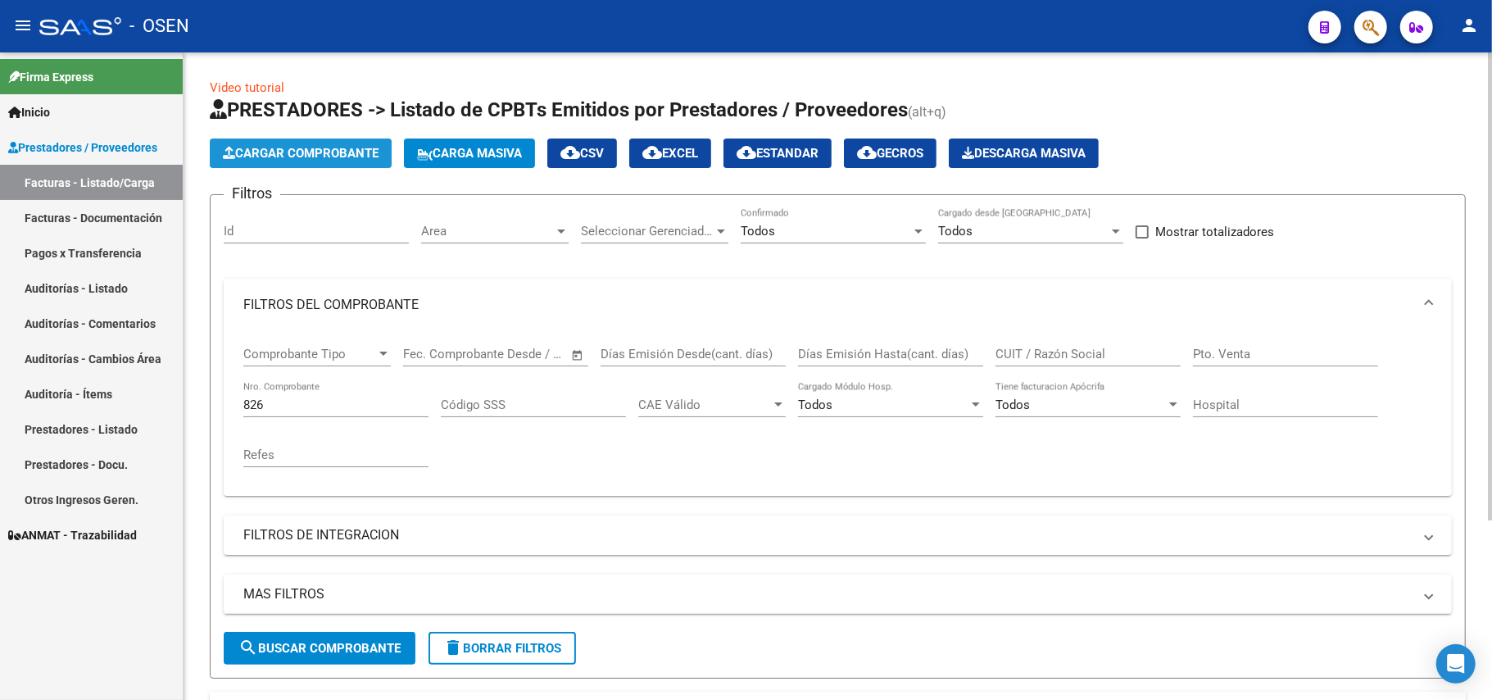
click at [302, 148] on span "Cargar Comprobante" at bounding box center [301, 153] width 156 height 15
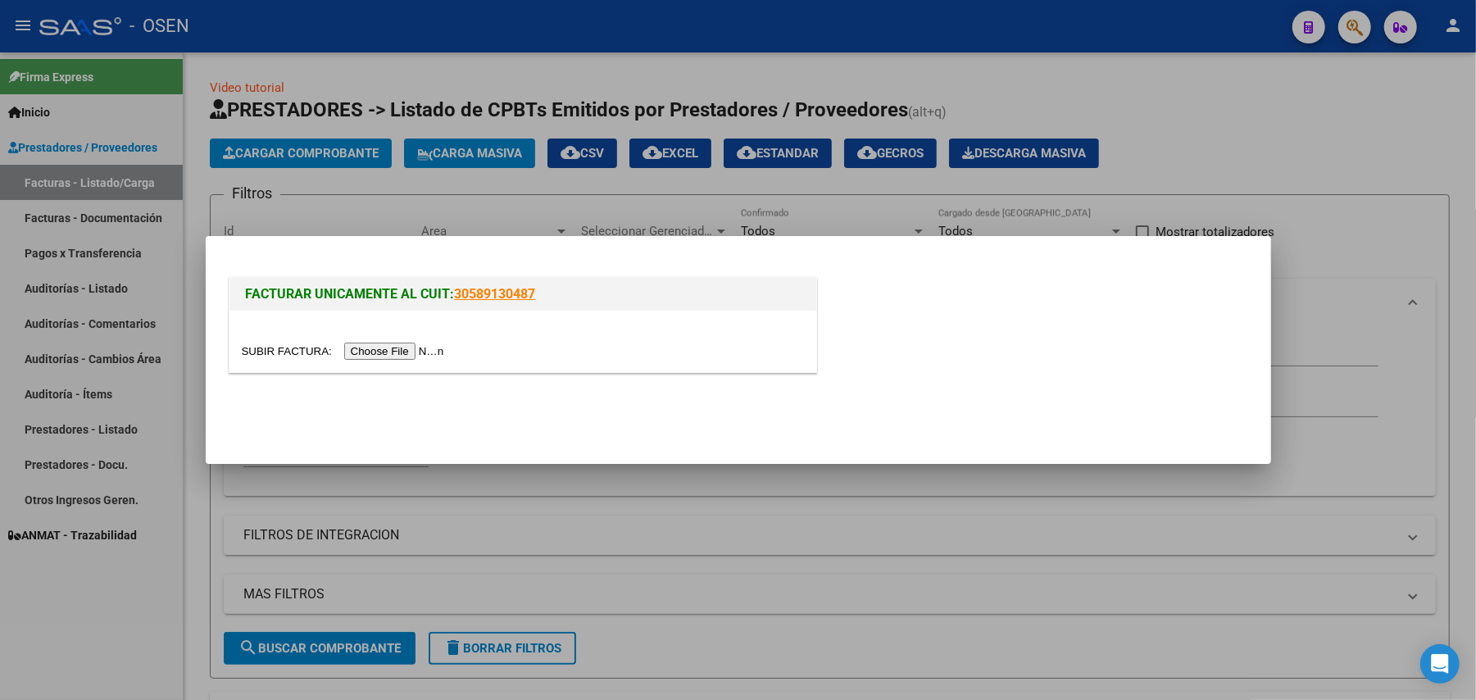
click at [401, 347] on input "file" at bounding box center [345, 351] width 207 height 17
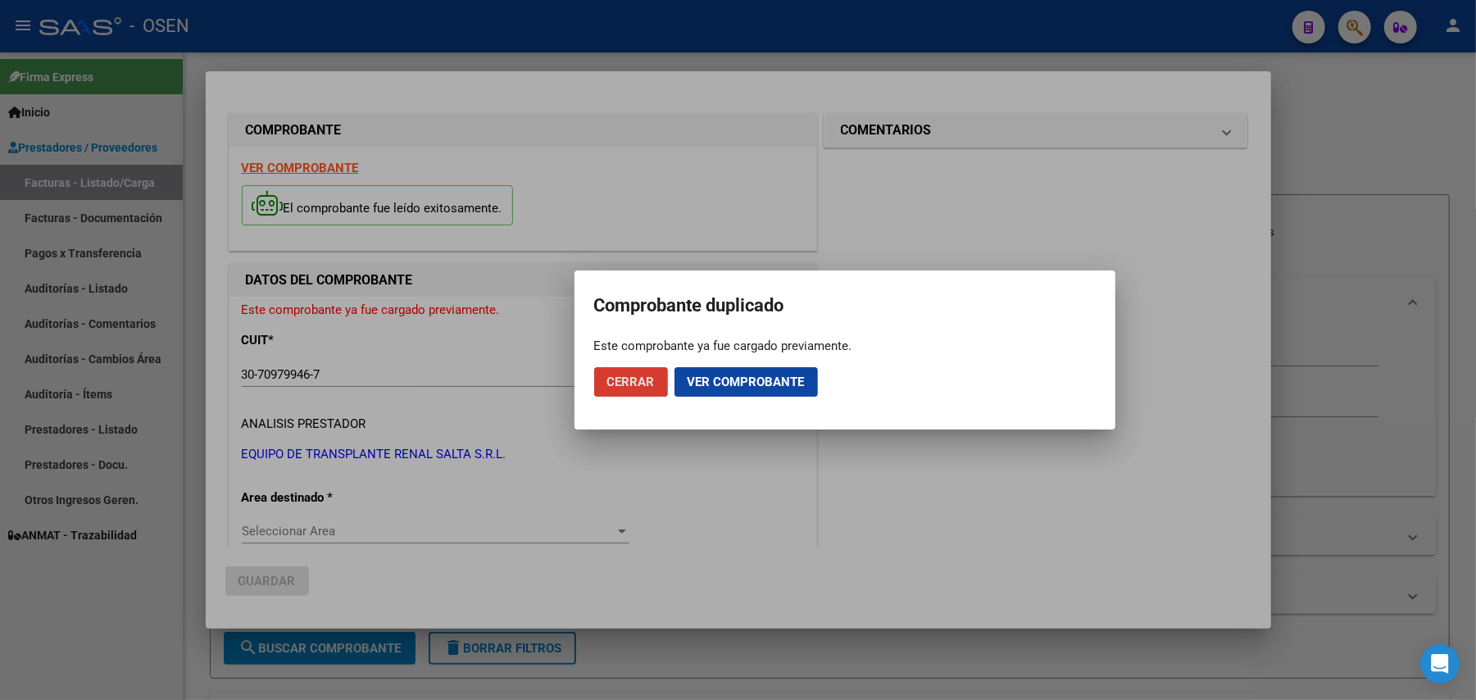
click at [675, 387] on button "Ver comprobante" at bounding box center [745, 382] width 143 height 30
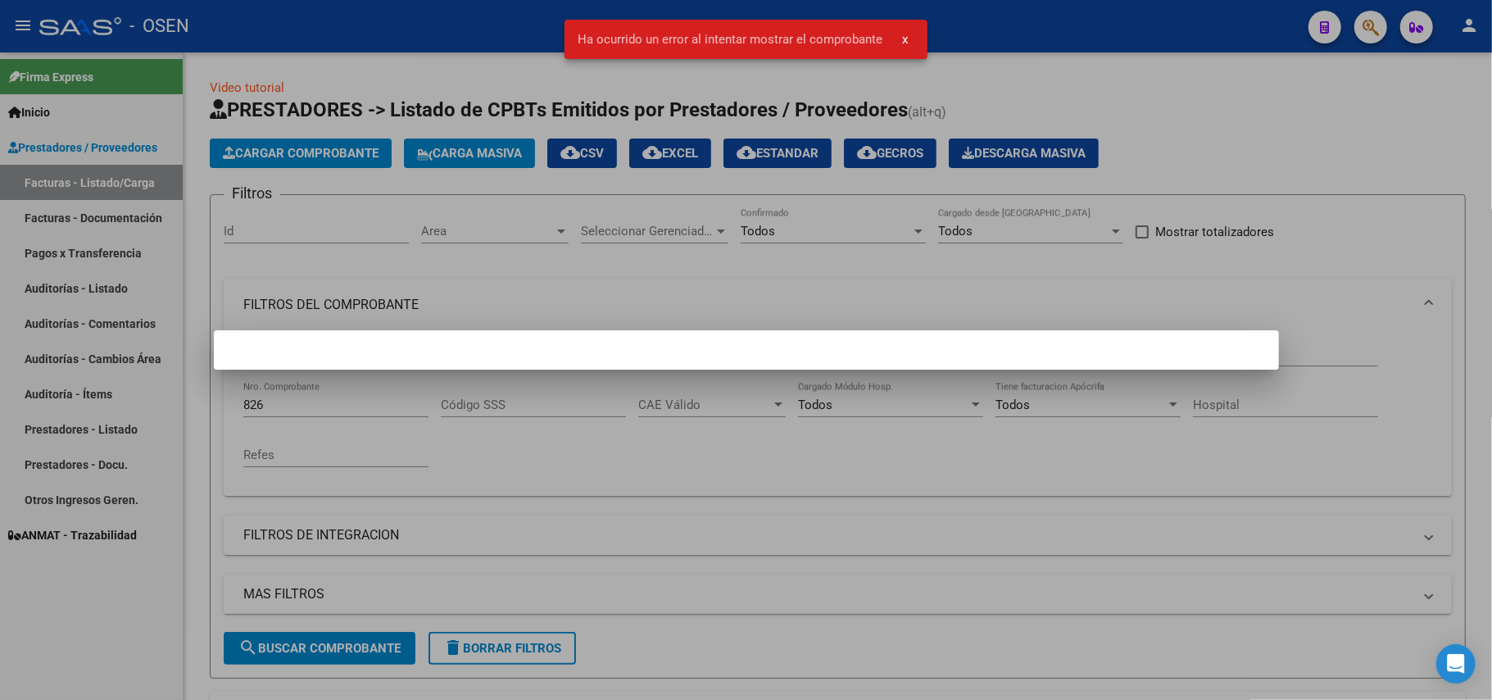
click at [902, 38] on span "x" at bounding box center [905, 39] width 6 height 15
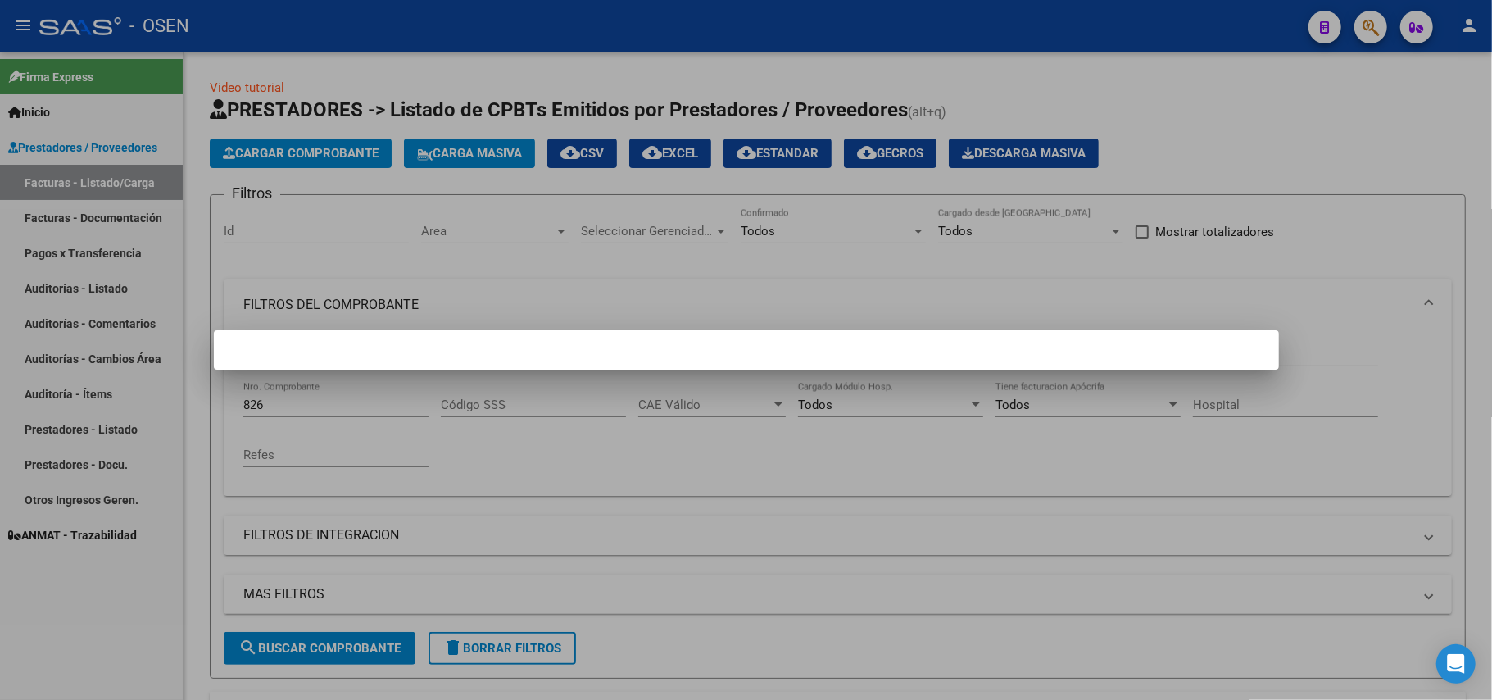
click at [1233, 108] on div at bounding box center [746, 350] width 1492 height 700
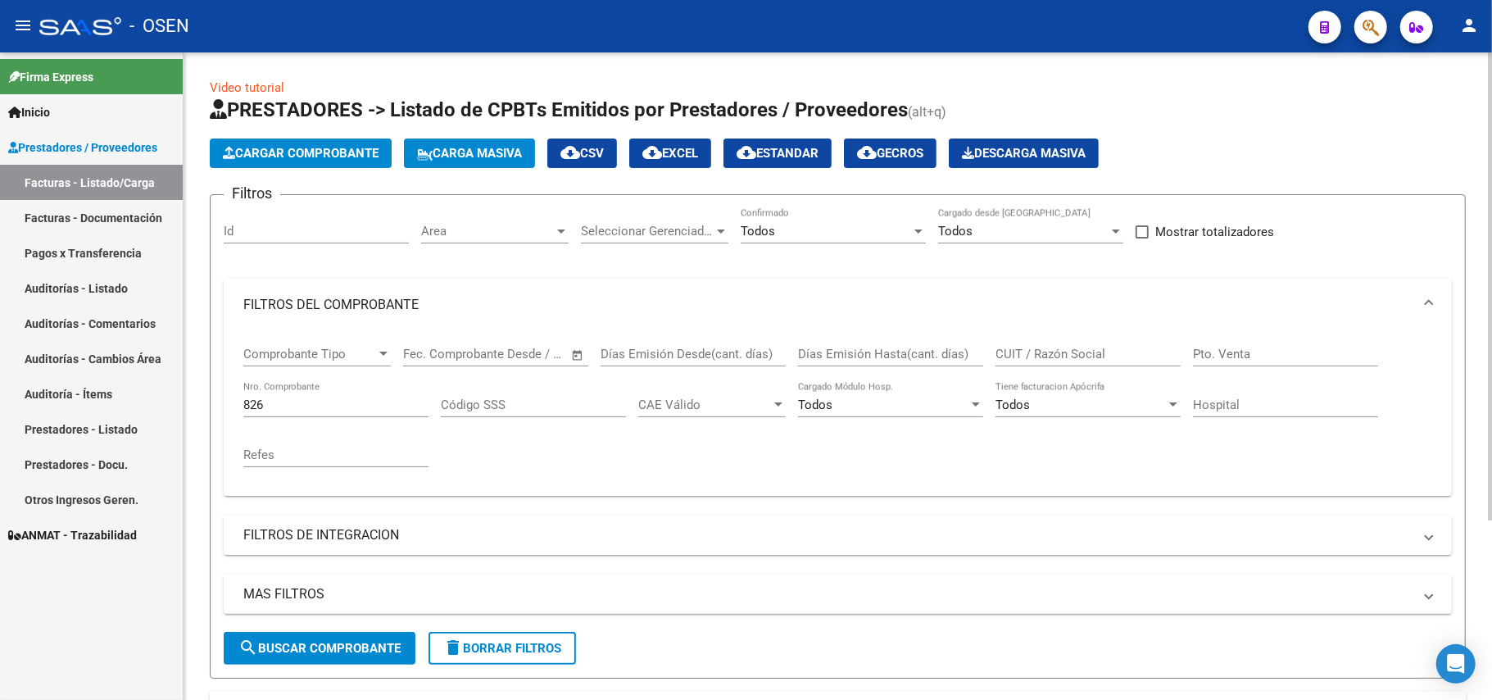
click at [1217, 336] on div "Pto. Venta" at bounding box center [1285, 348] width 185 height 35
type input "5"
click at [371, 653] on span "search Buscar Comprobante" at bounding box center [319, 648] width 162 height 15
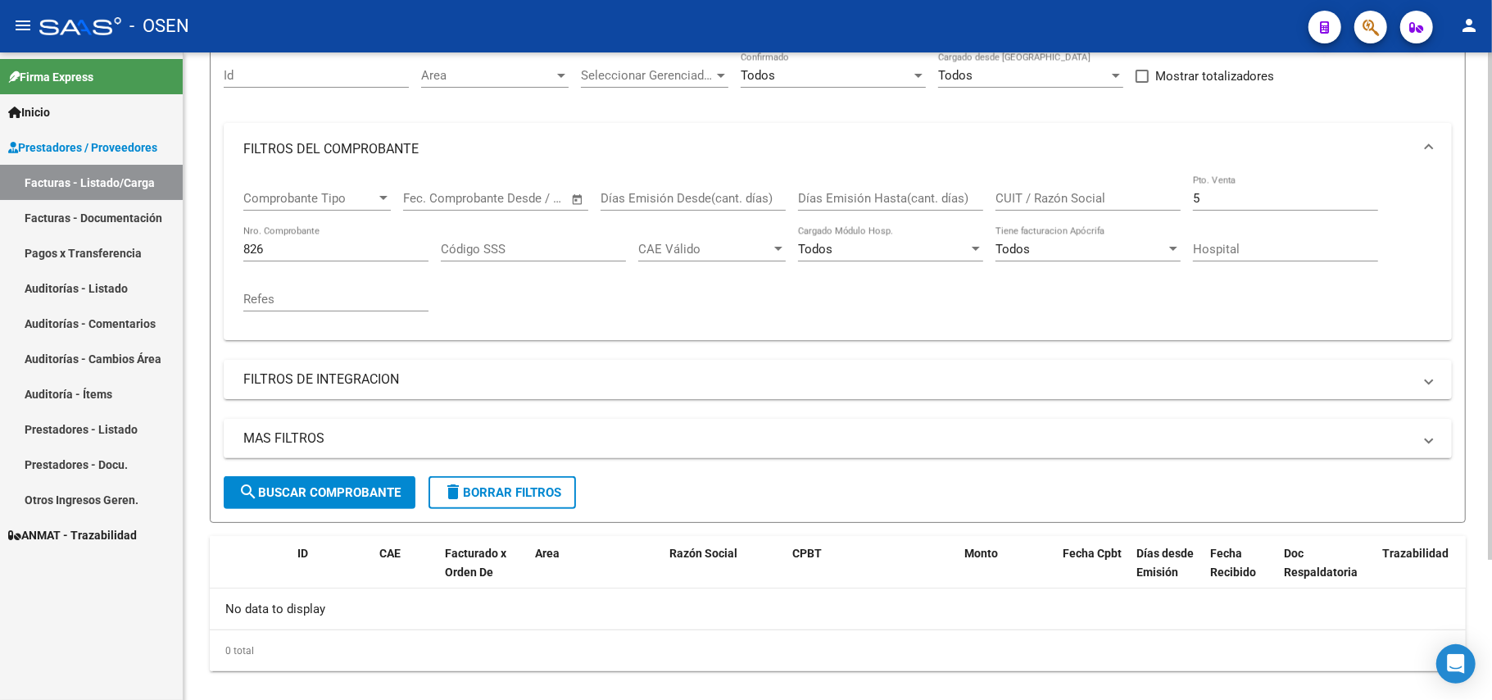
scroll to position [179, 0]
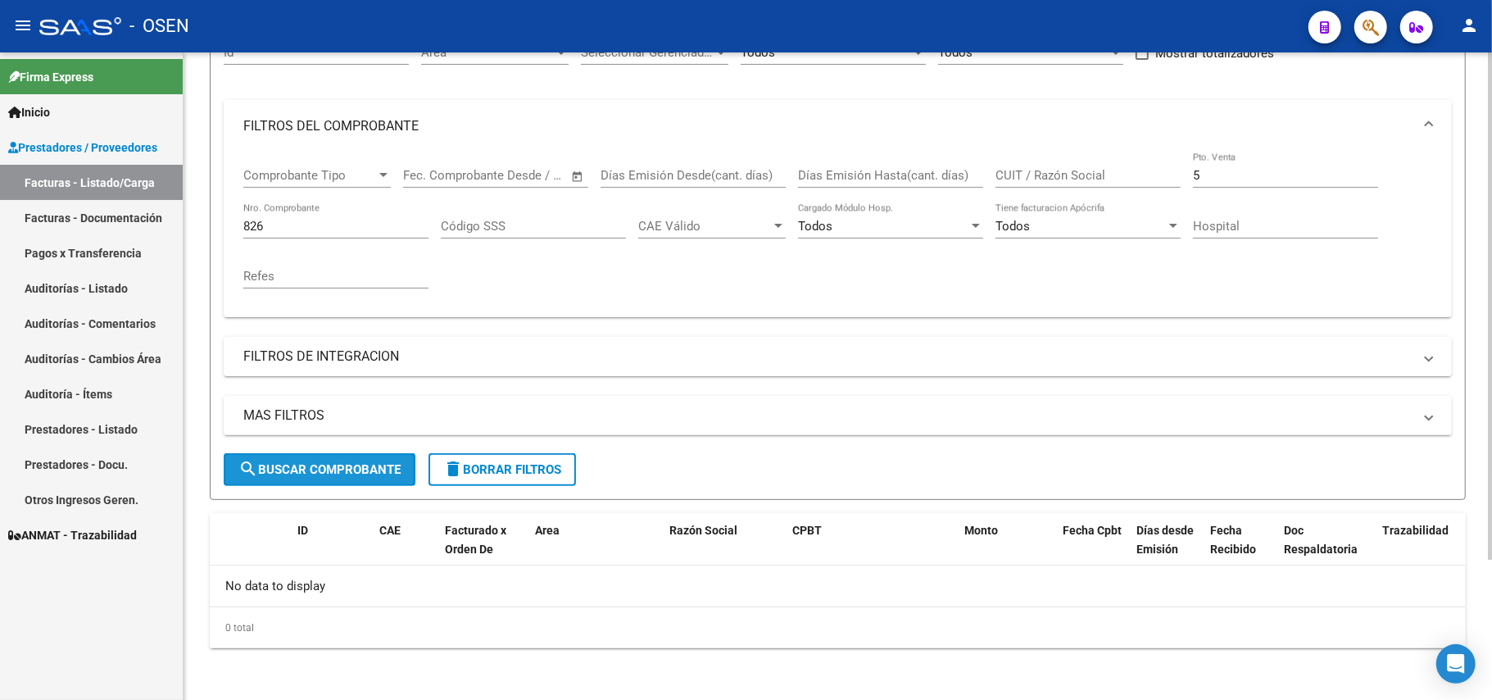
click at [306, 465] on span "search Buscar Comprobante" at bounding box center [319, 469] width 162 height 15
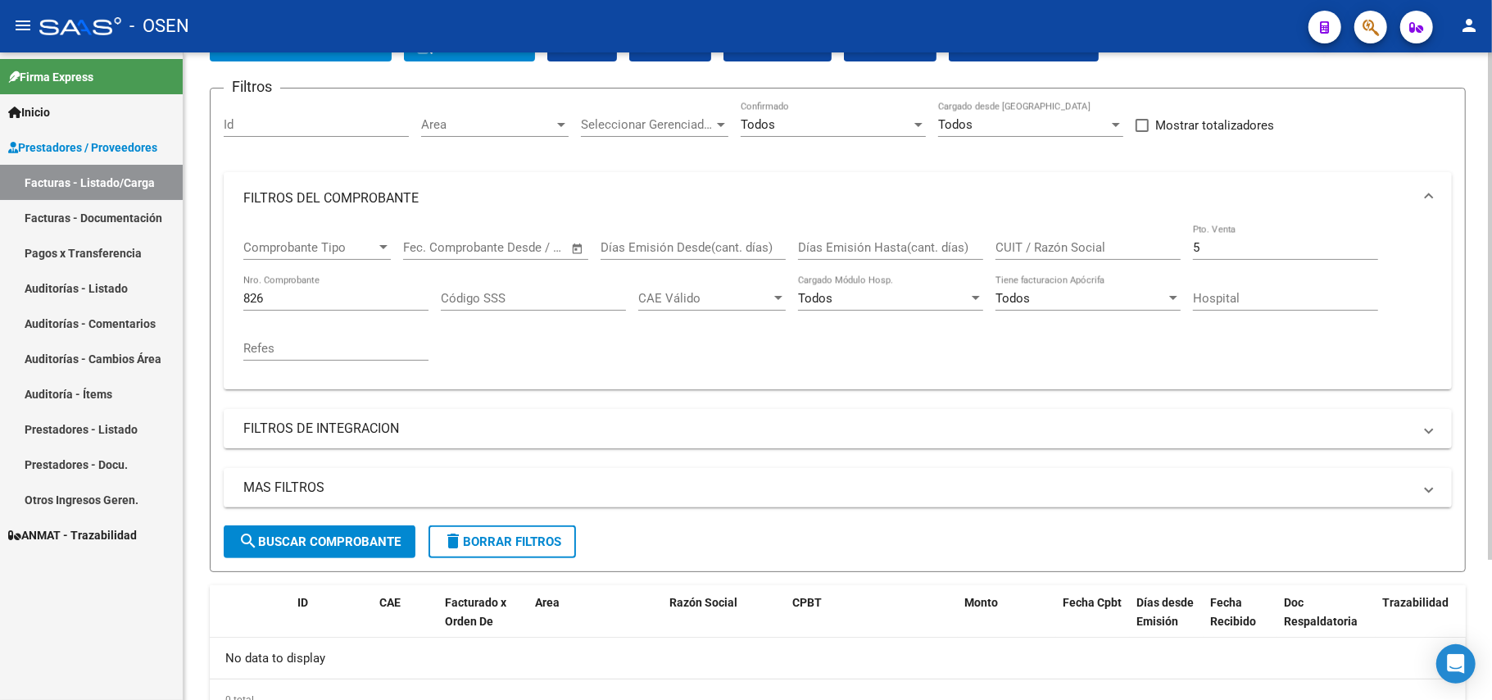
scroll to position [0, 0]
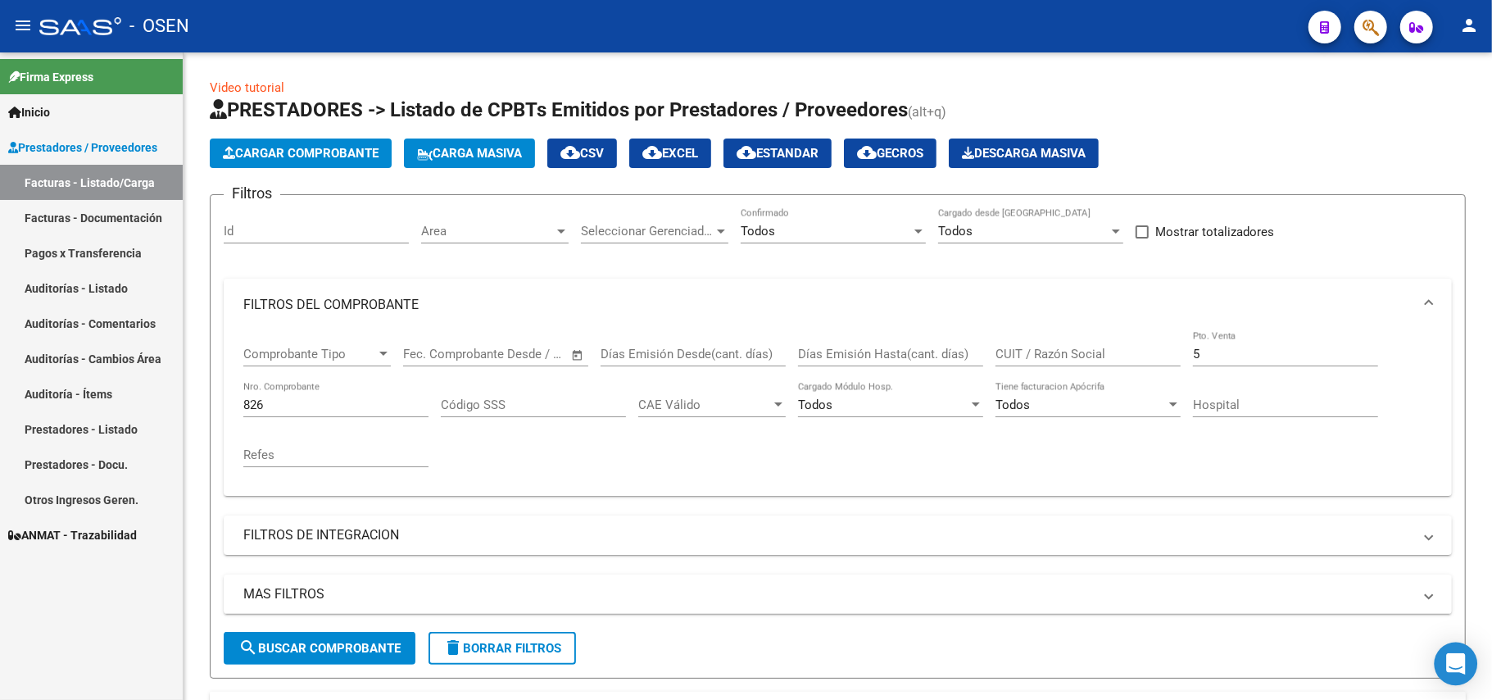
click at [1462, 665] on icon "Open Intercom Messenger" at bounding box center [1455, 663] width 19 height 21
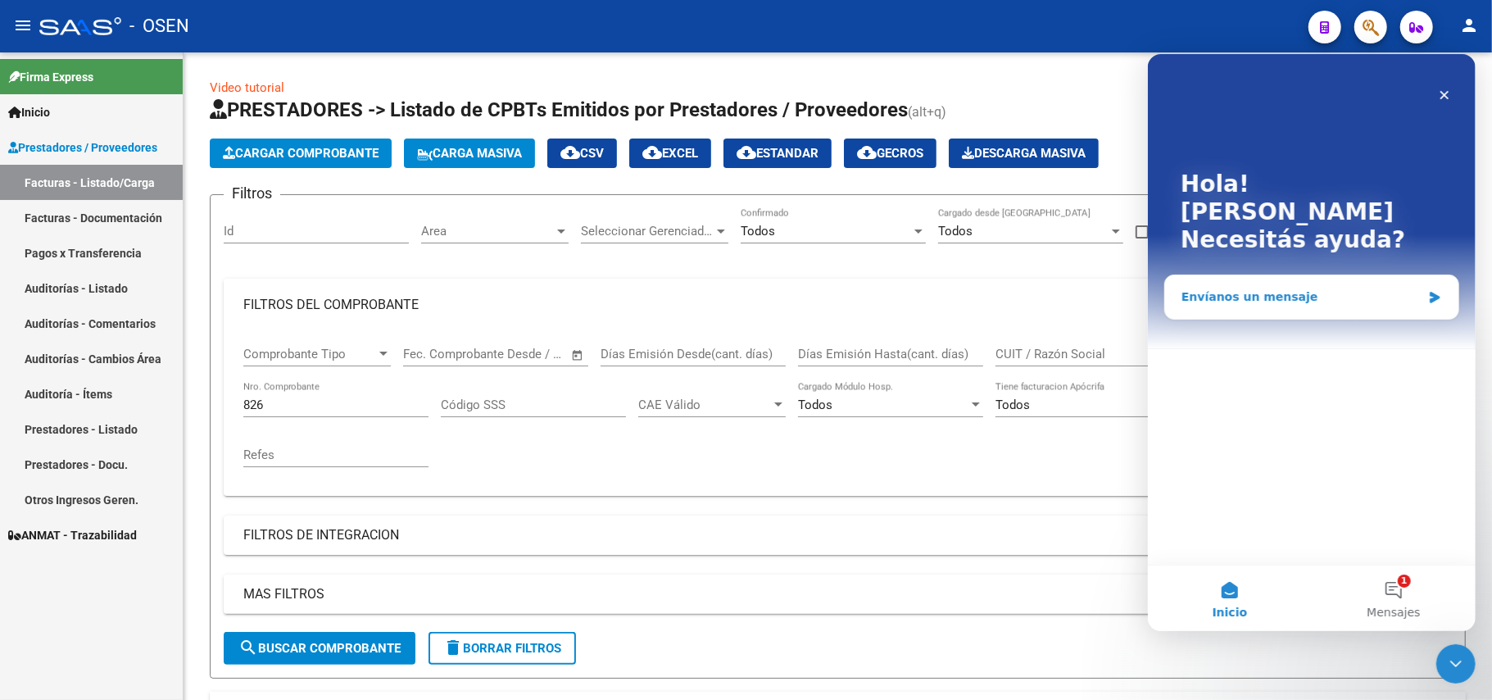
click at [1372, 288] on div "Envíanos un mensaje" at bounding box center [1301, 296] width 240 height 17
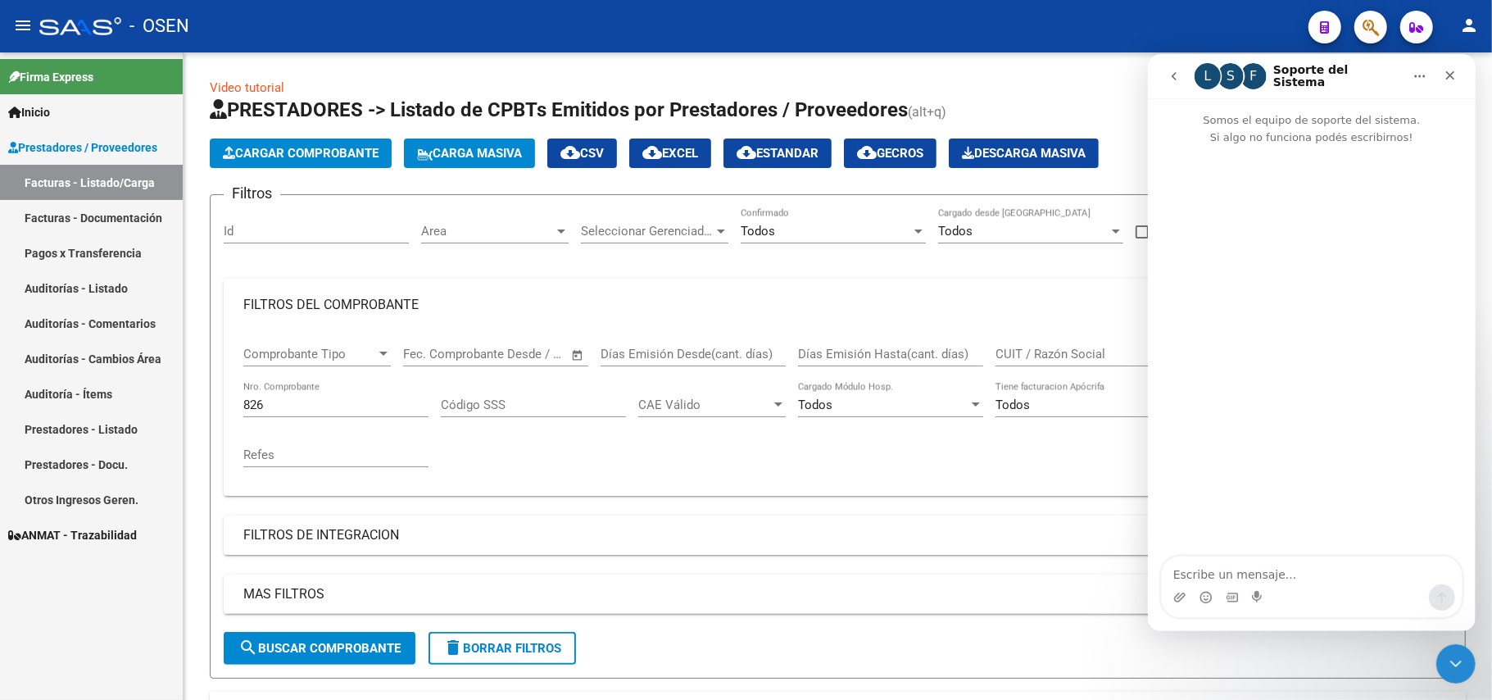
click at [1259, 575] on textarea "Escribe un mensaje..." at bounding box center [1311, 570] width 300 height 28
type textarea "Buen dia"
type textarea "les co"
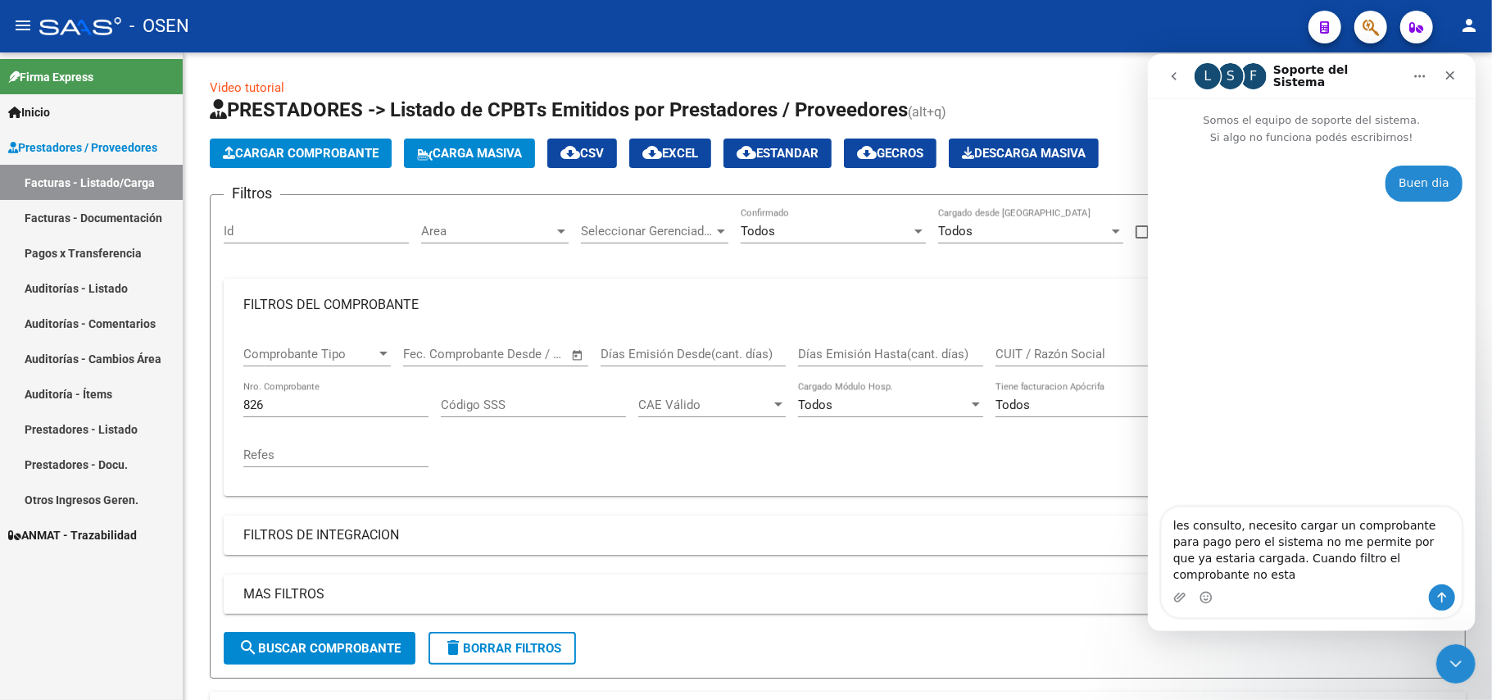
type textarea "les consulto, necesito cargar un comprobante para pago pero el sistema no me pe…"
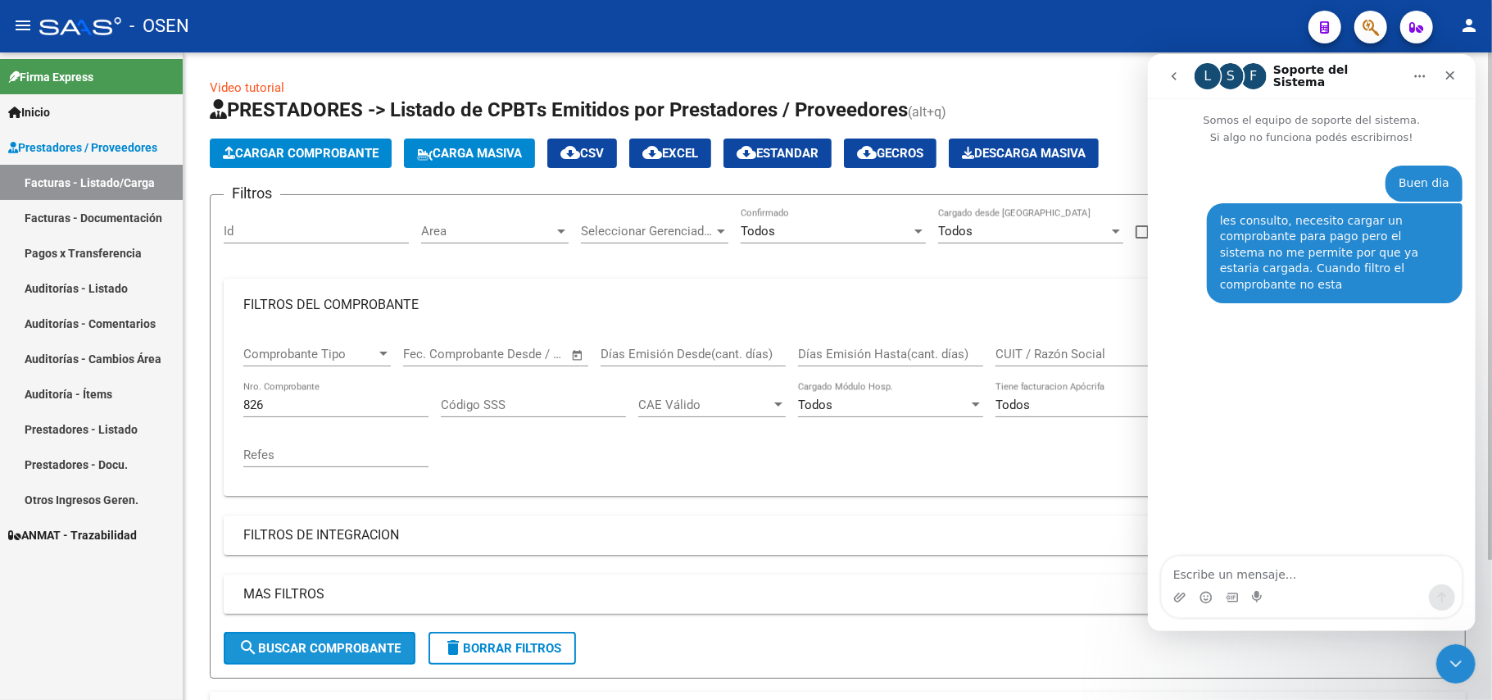
click at [344, 641] on span "search Buscar Comprobante" at bounding box center [319, 648] width 162 height 15
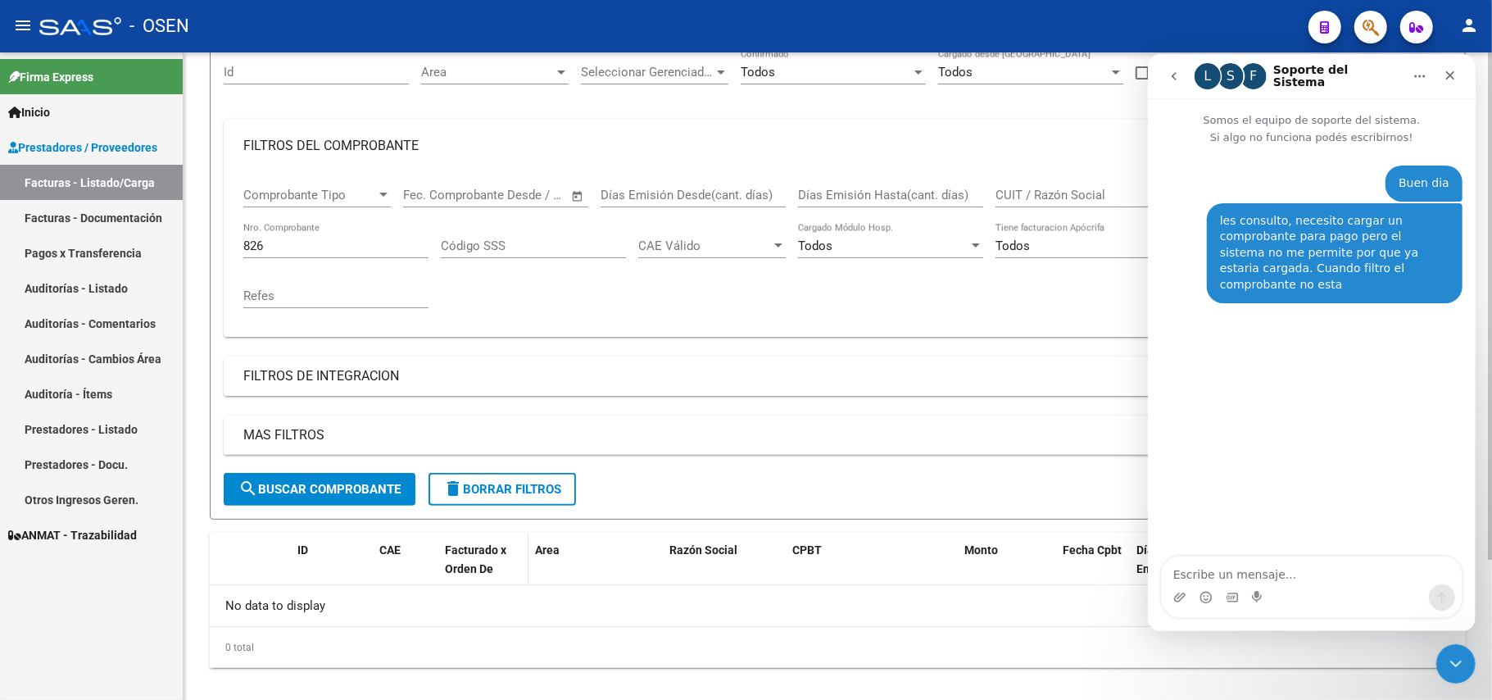
scroll to position [179, 0]
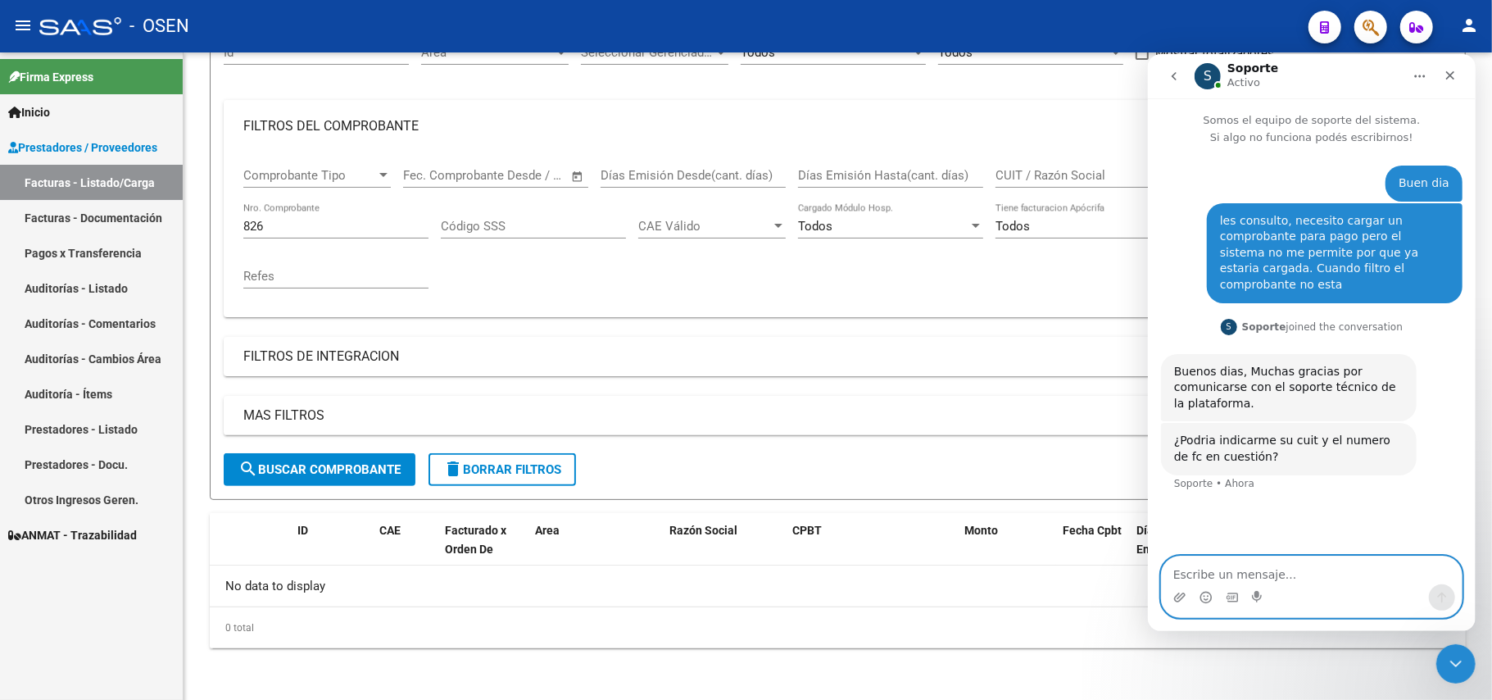
click at [1260, 569] on textarea "Escribe un mensaje..." at bounding box center [1311, 570] width 300 height 28
drag, startPoint x: 1204, startPoint y: 571, endPoint x: 1154, endPoint y: 578, distance: 50.4
click at [1154, 578] on div "Cuit Cuit" at bounding box center [1311, 586] width 328 height 62
type textarea "N° fc 00005-00000826"
type textarea "Cuit 30-70979946-7"
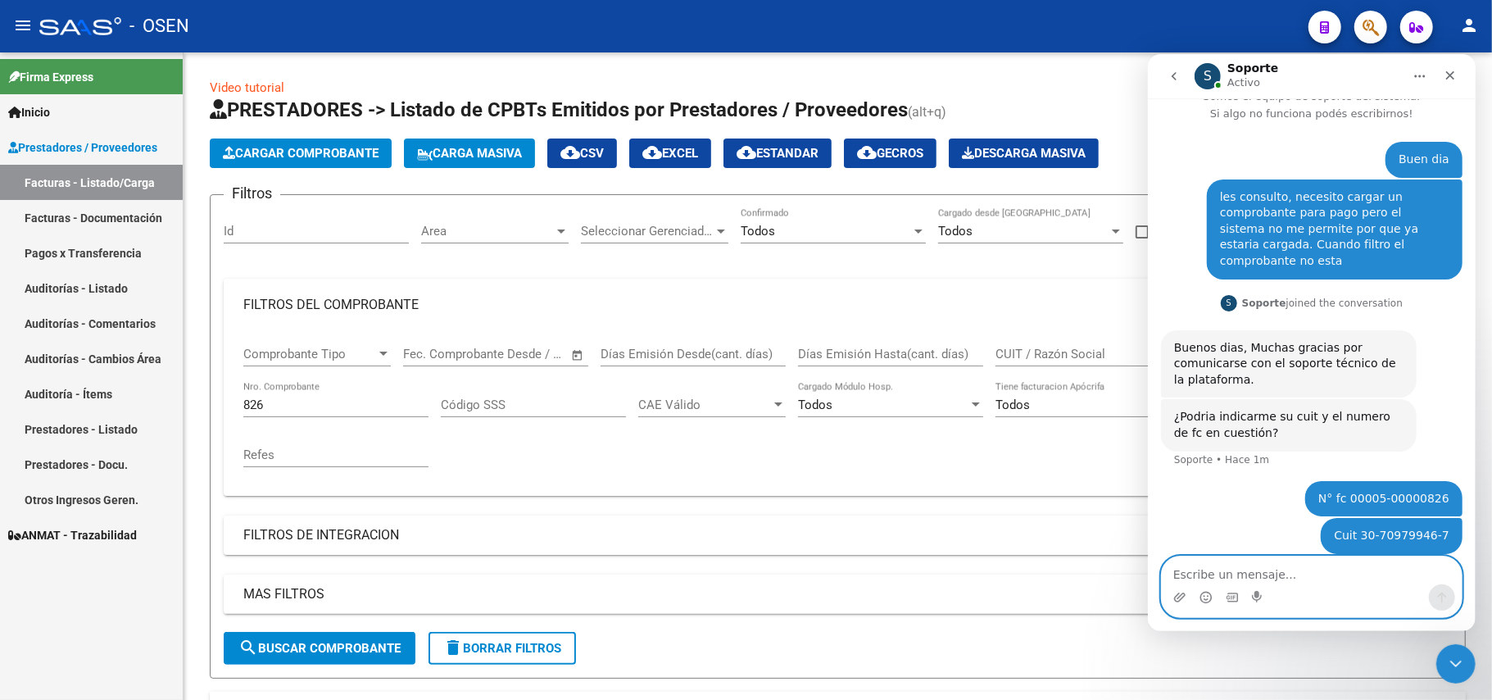
scroll to position [23, 0]
click at [1295, 571] on textarea "Escribe un mensaje..." at bounding box center [1311, 570] width 300 height 28
type textarea "c"
paste textarea "-58913048-7"
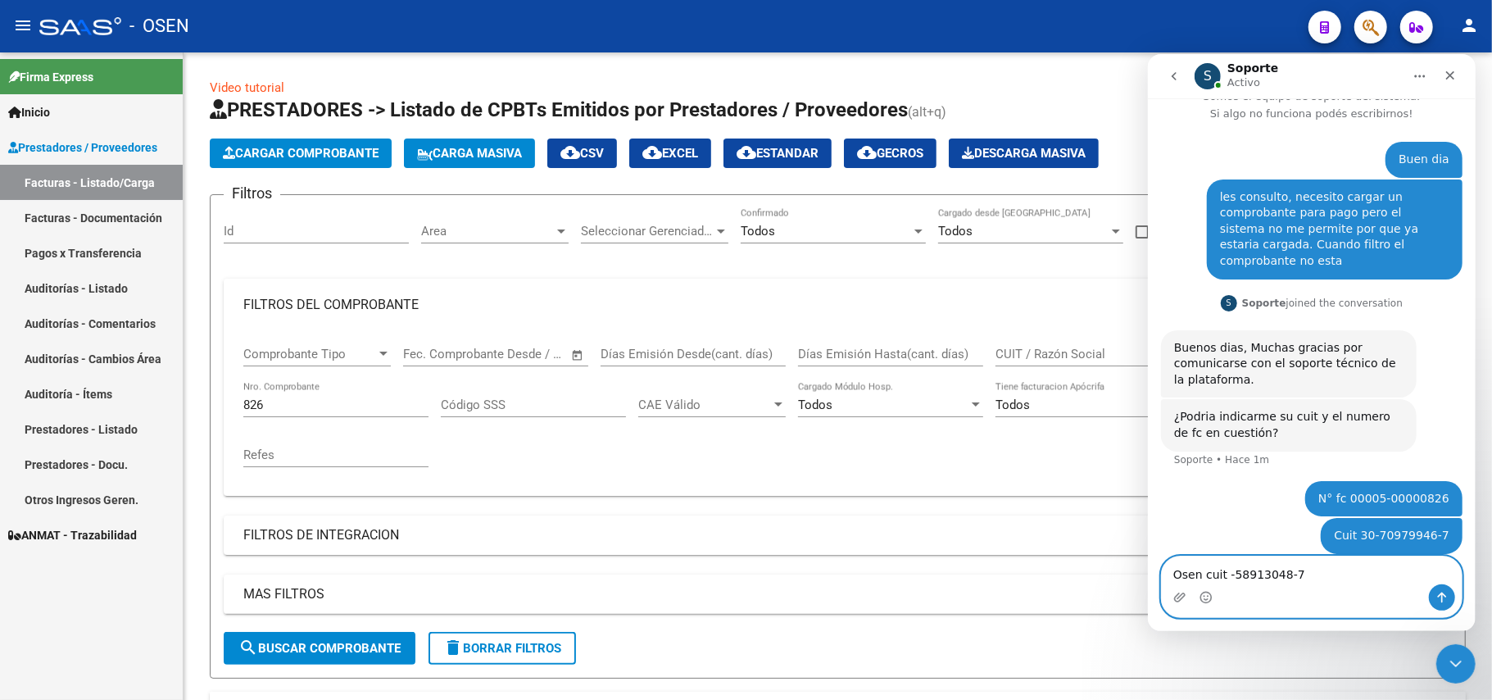
click at [1223, 574] on textarea "Osen cuit -58913048-7" at bounding box center [1311, 570] width 300 height 28
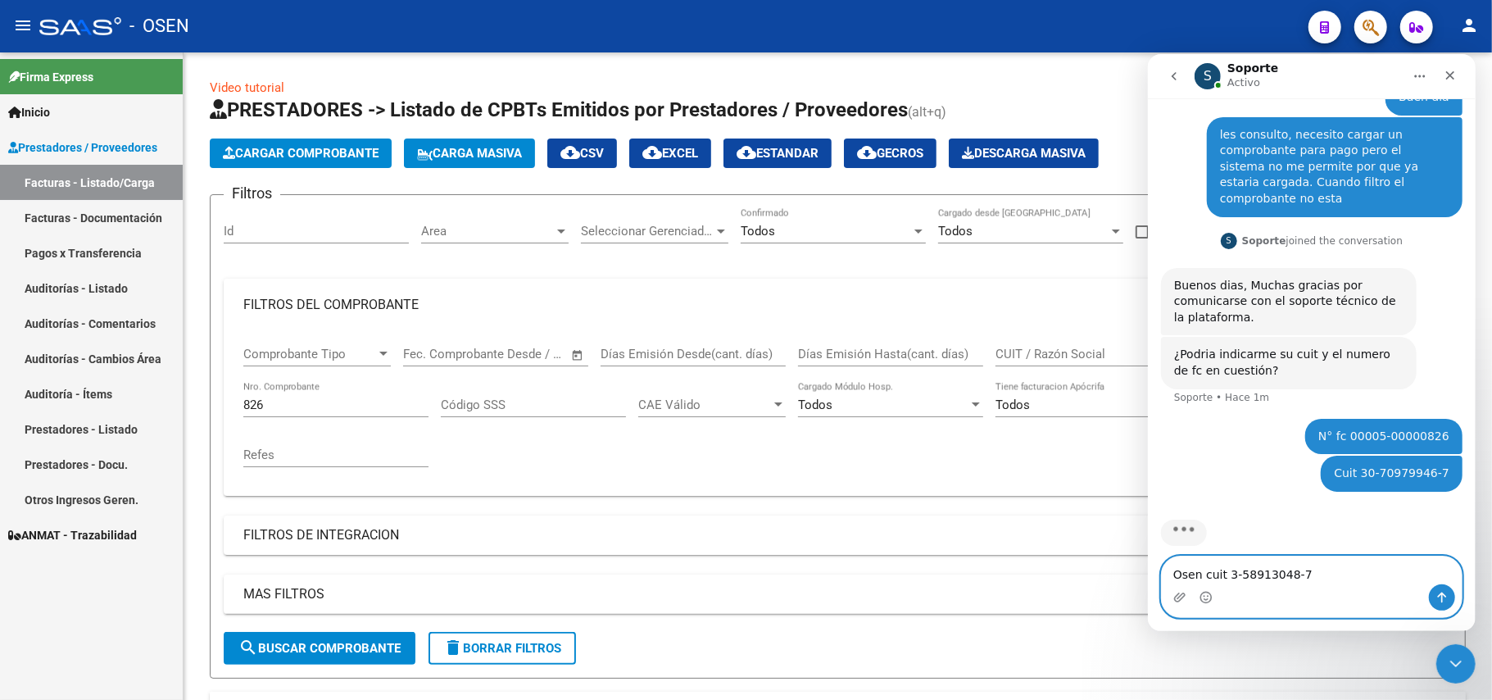
type textarea "Osen cuit 30-58913048-7"
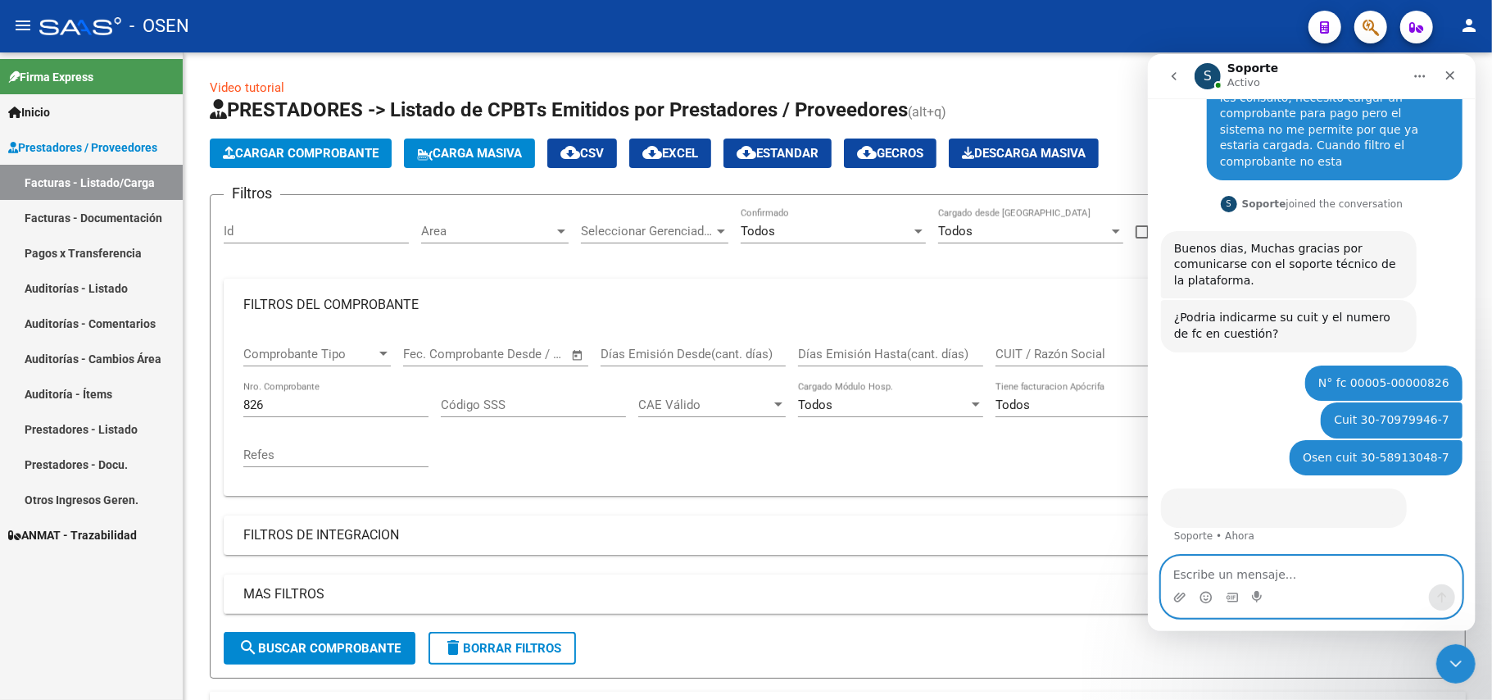
scroll to position [112, 0]
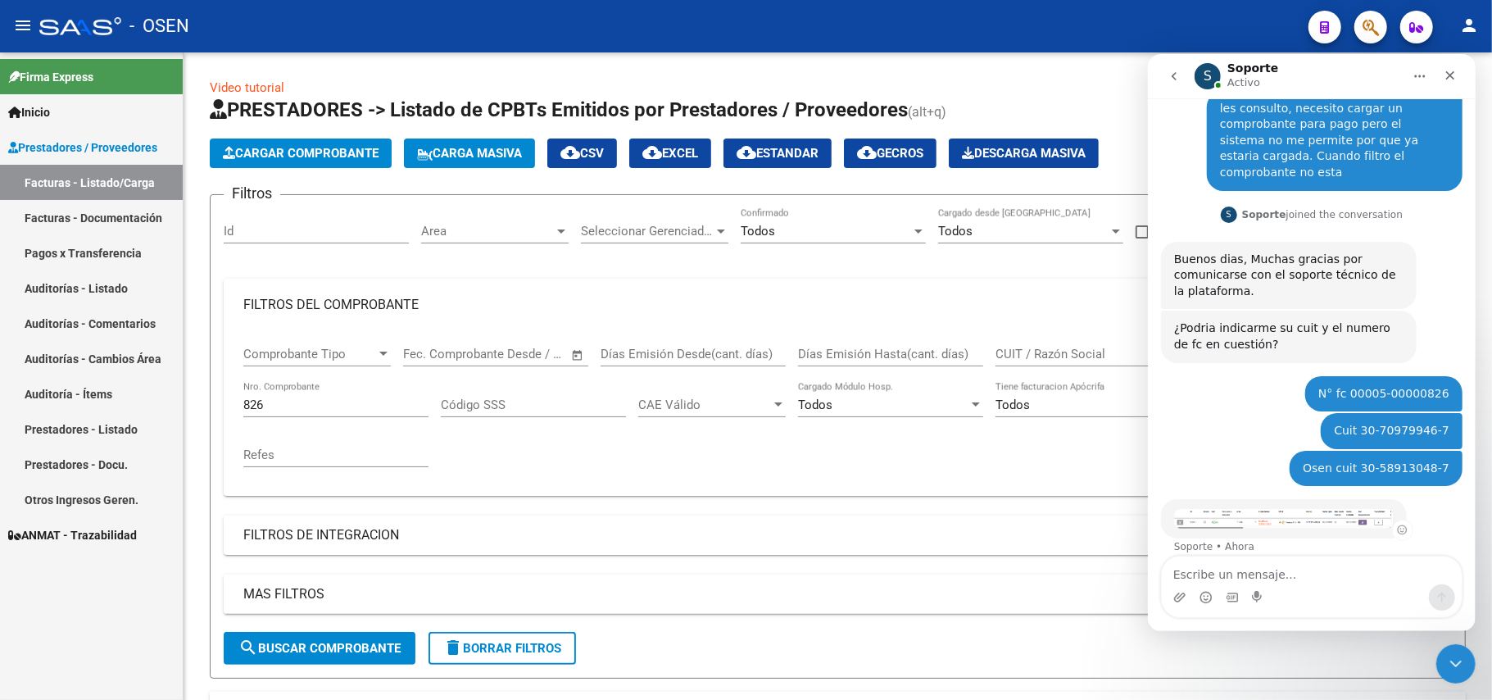
click at [1292, 508] on img "Soporte dice…" at bounding box center [1284, 517] width 220 height 19
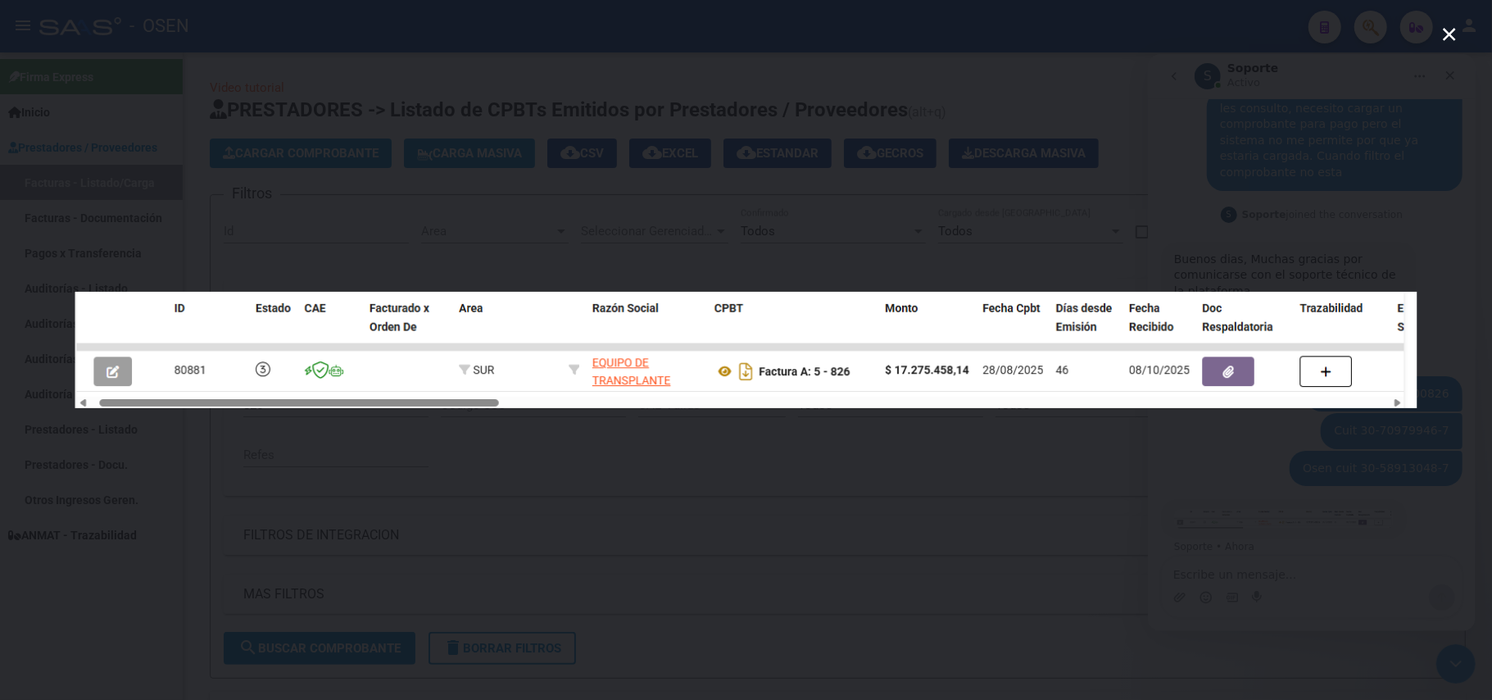
scroll to position [175, 0]
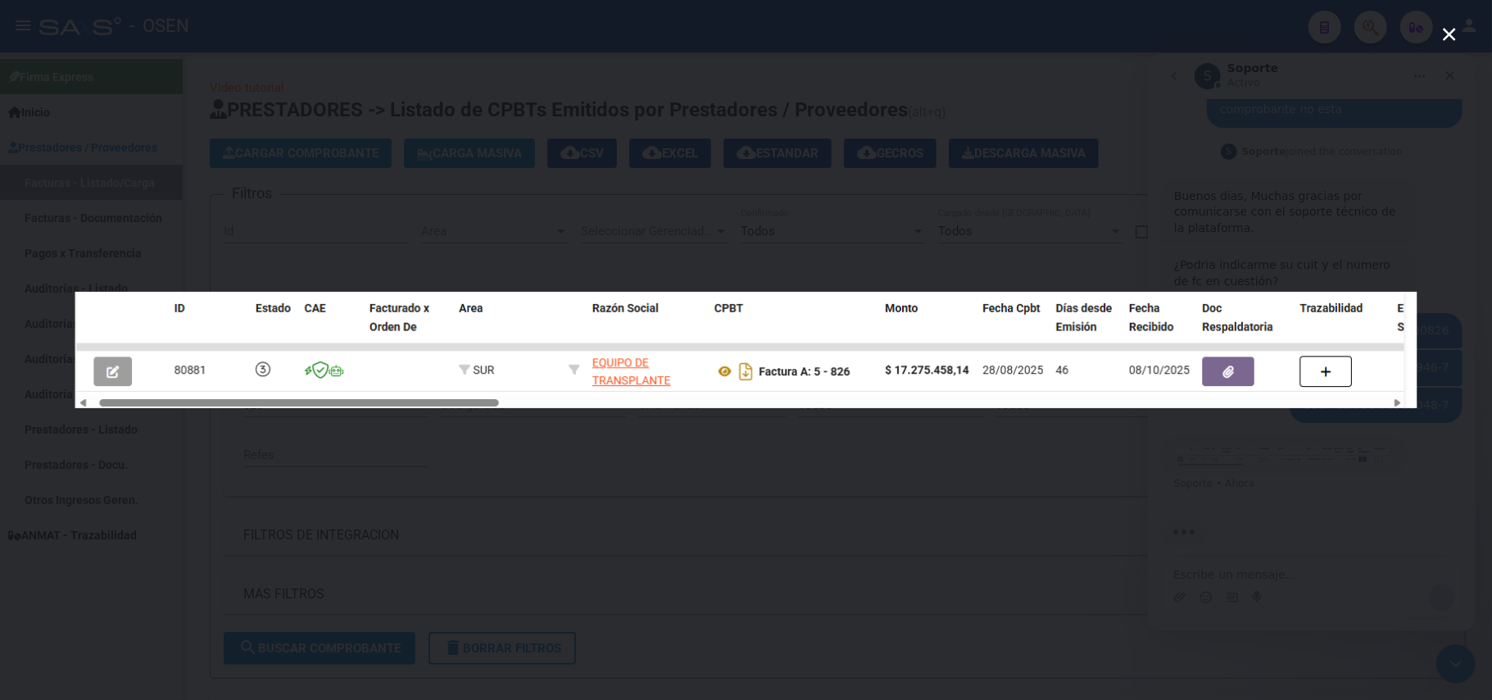
click at [1223, 378] on img "Cerrar" at bounding box center [746, 350] width 1343 height 116
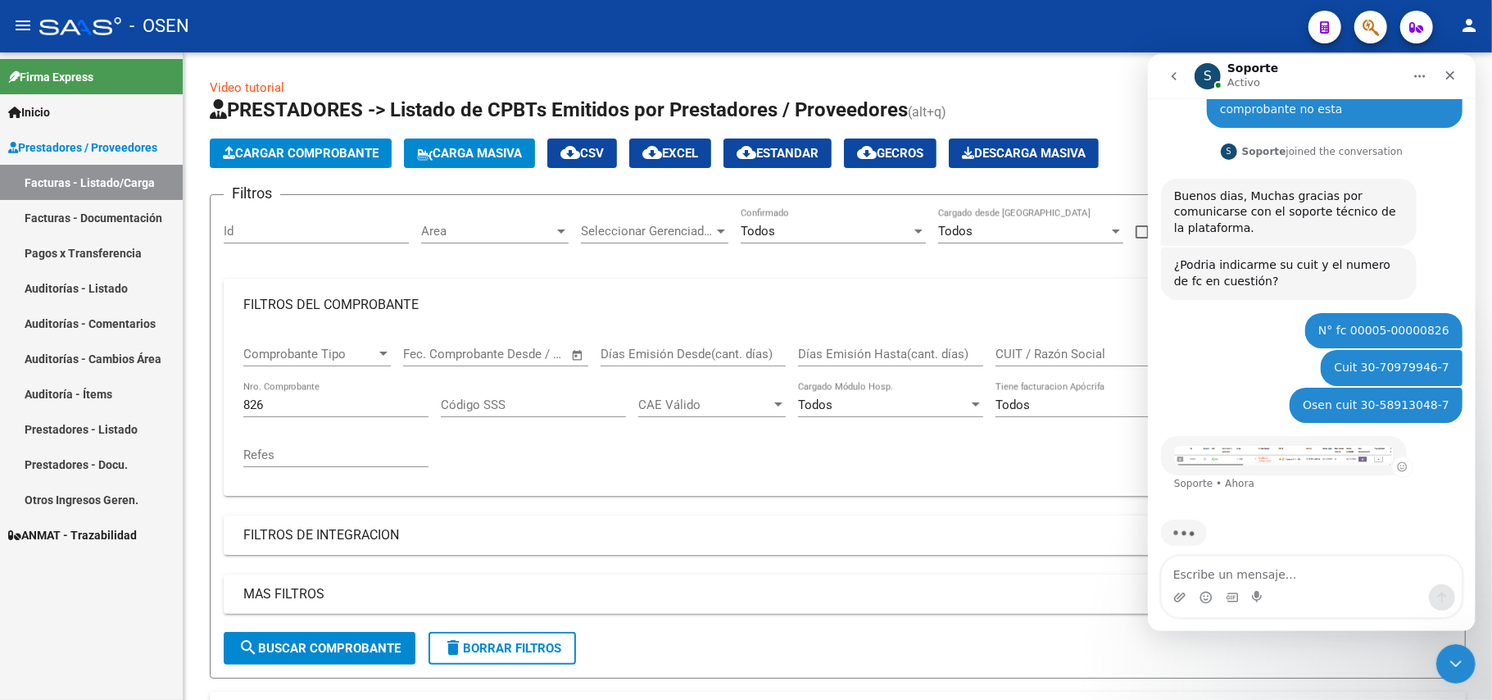
click at [1301, 445] on img "Soporte dice…" at bounding box center [1284, 454] width 220 height 19
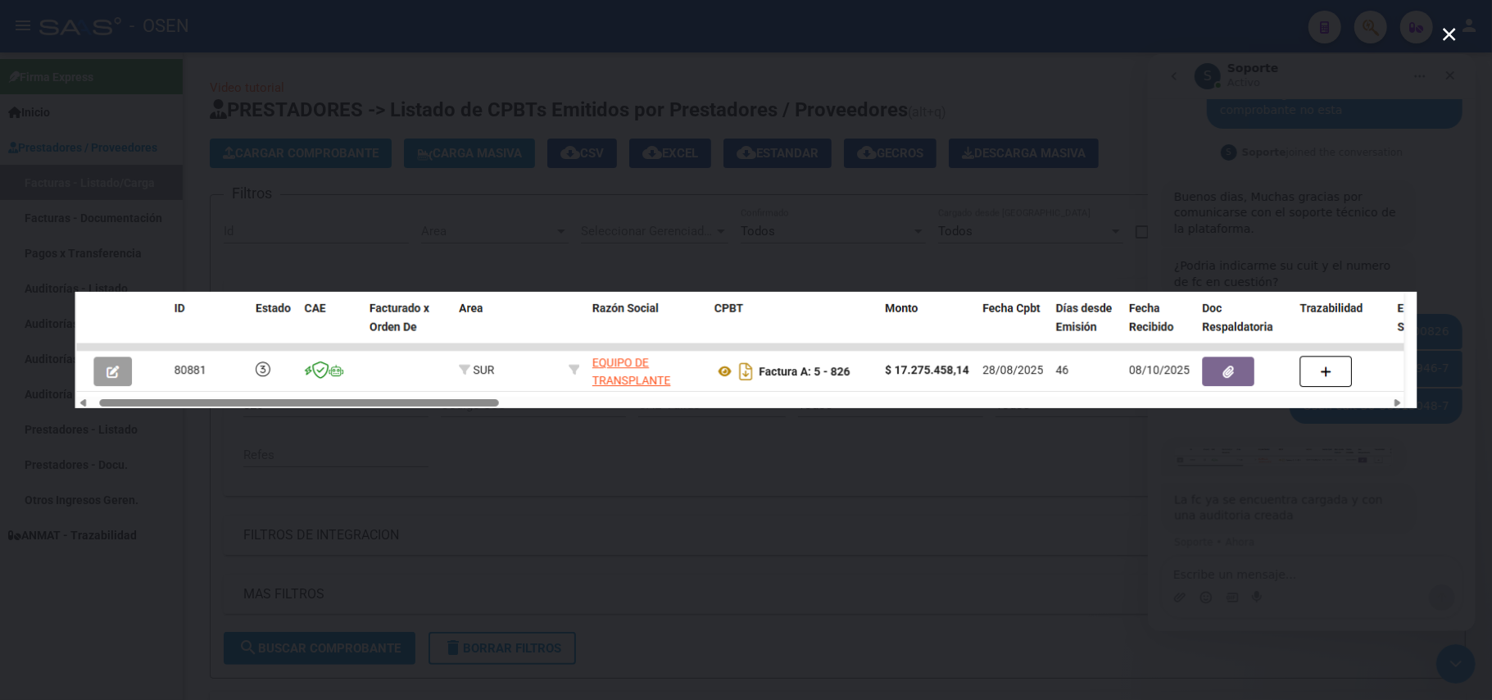
scroll to position [166, 0]
click at [729, 347] on img "Cerrar" at bounding box center [746, 350] width 1343 height 116
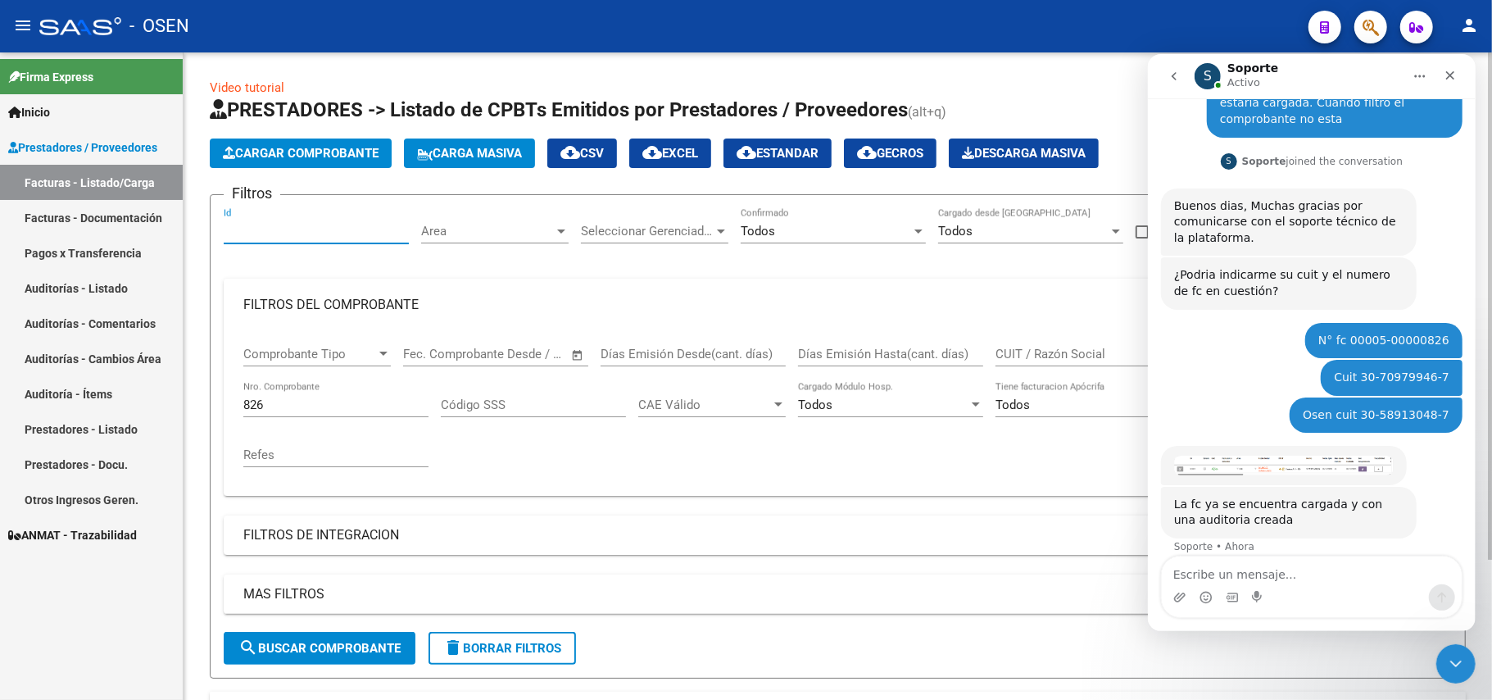
click at [296, 224] on input "Id" at bounding box center [316, 231] width 185 height 15
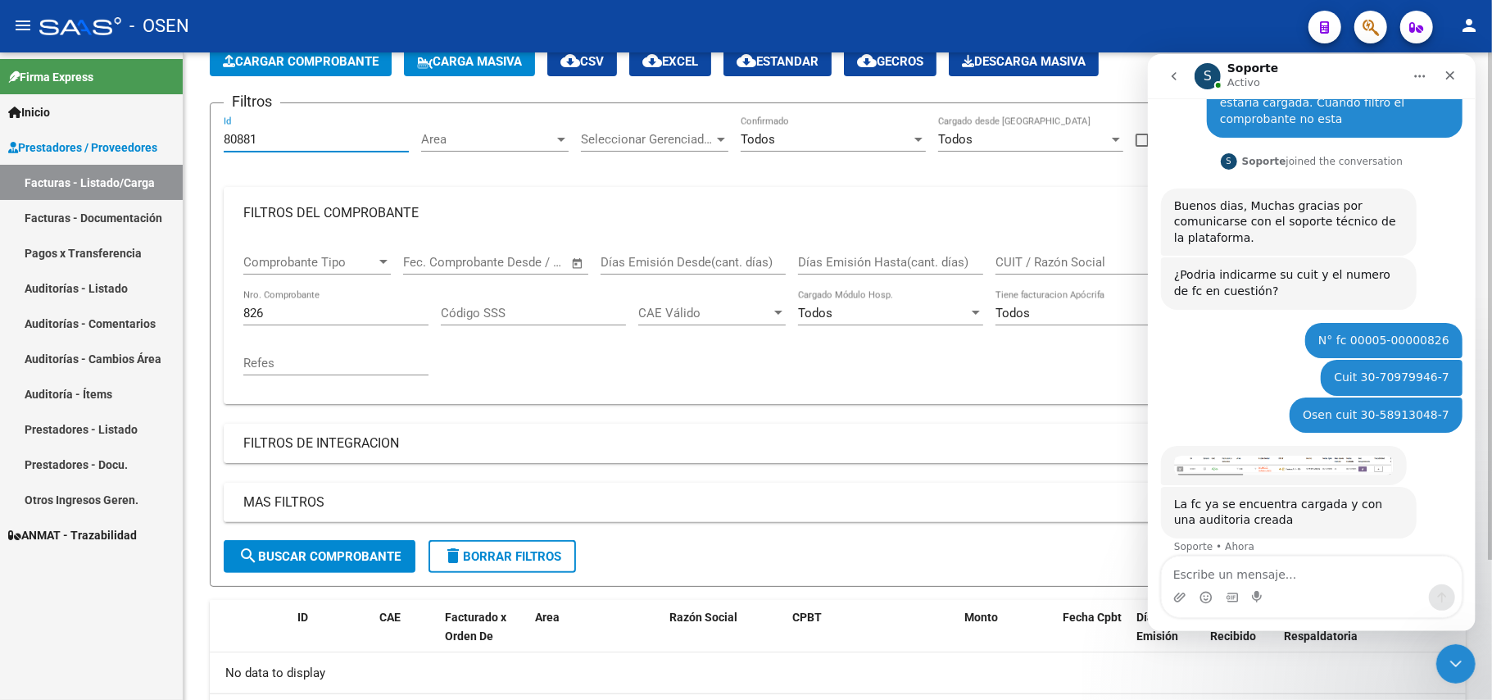
scroll to position [143, 0]
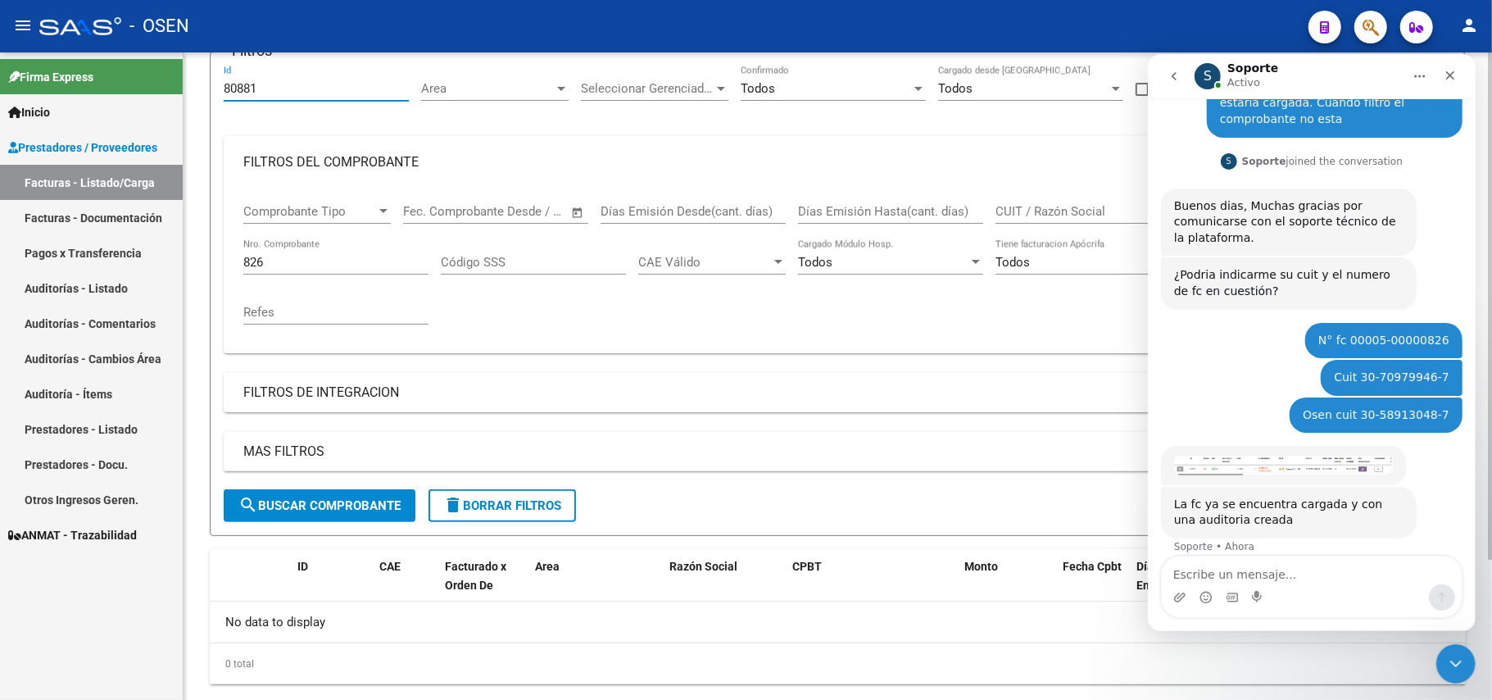
type input "80881"
click at [309, 502] on span "search Buscar Comprobante" at bounding box center [319, 505] width 162 height 15
click at [1270, 455] on img "Soporte dice…" at bounding box center [1284, 464] width 220 height 19
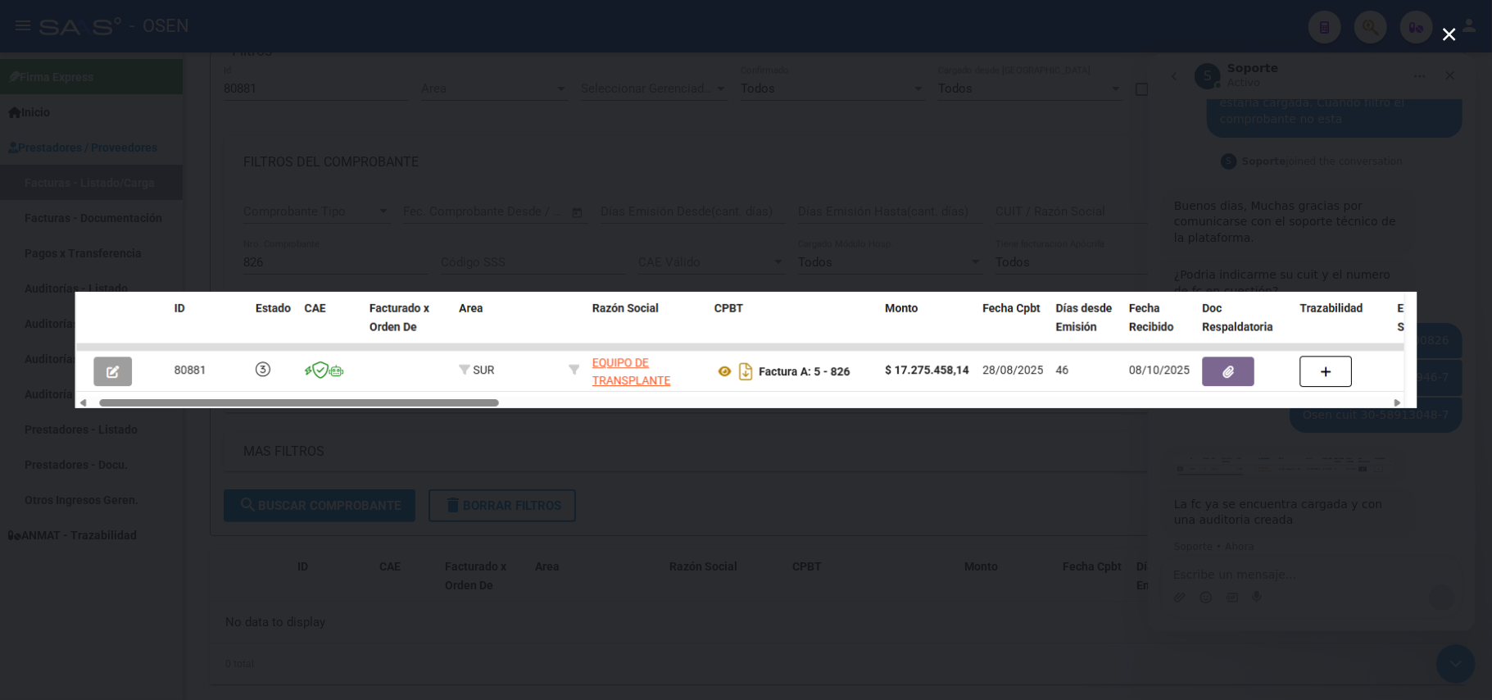
click at [581, 424] on div "Intercom Messenger" at bounding box center [746, 350] width 1492 height 700
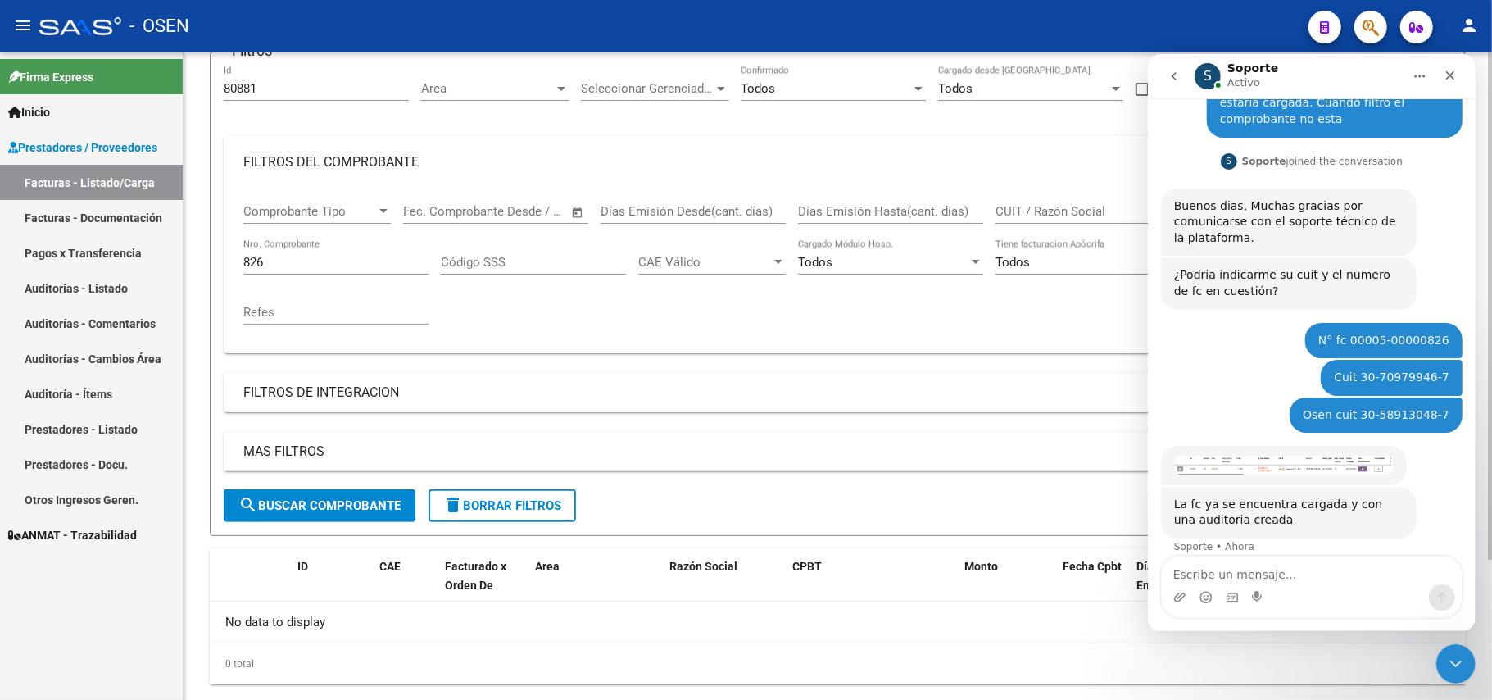
click at [279, 266] on input "826" at bounding box center [335, 262] width 185 height 15
type input "8"
click at [1263, 455] on img "Soporte dice…" at bounding box center [1284, 464] width 220 height 19
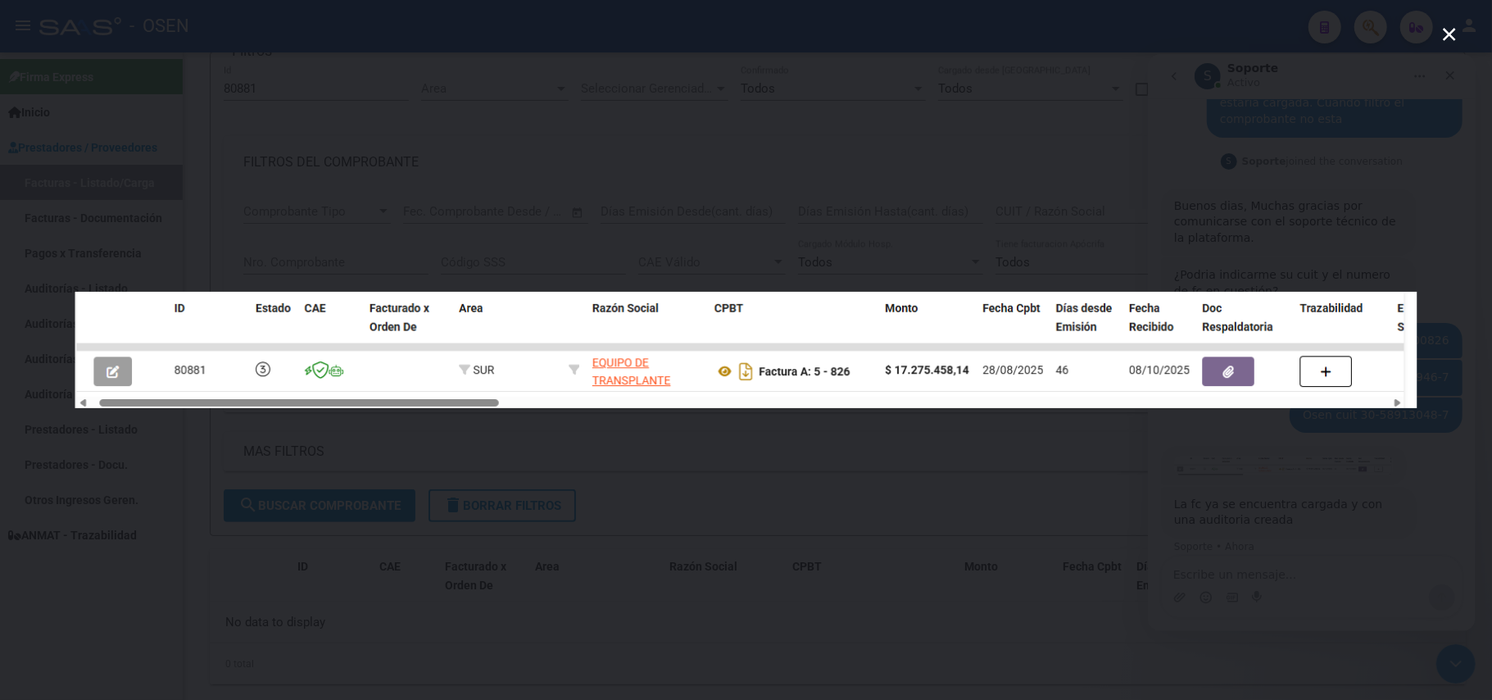
click at [1218, 554] on div "Intercom Messenger" at bounding box center [746, 350] width 1492 height 700
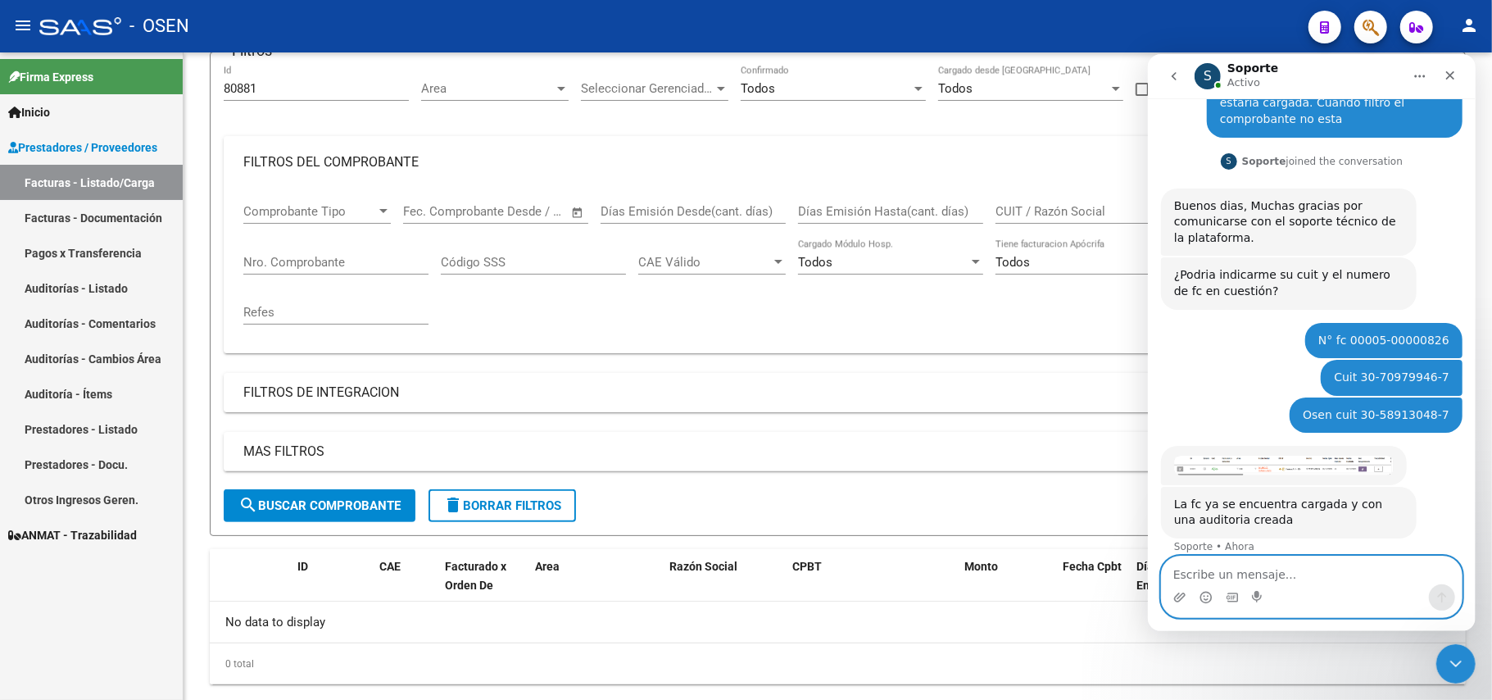
click at [1266, 571] on textarea "Escribe un mensaje..." at bounding box center [1311, 570] width 300 height 28
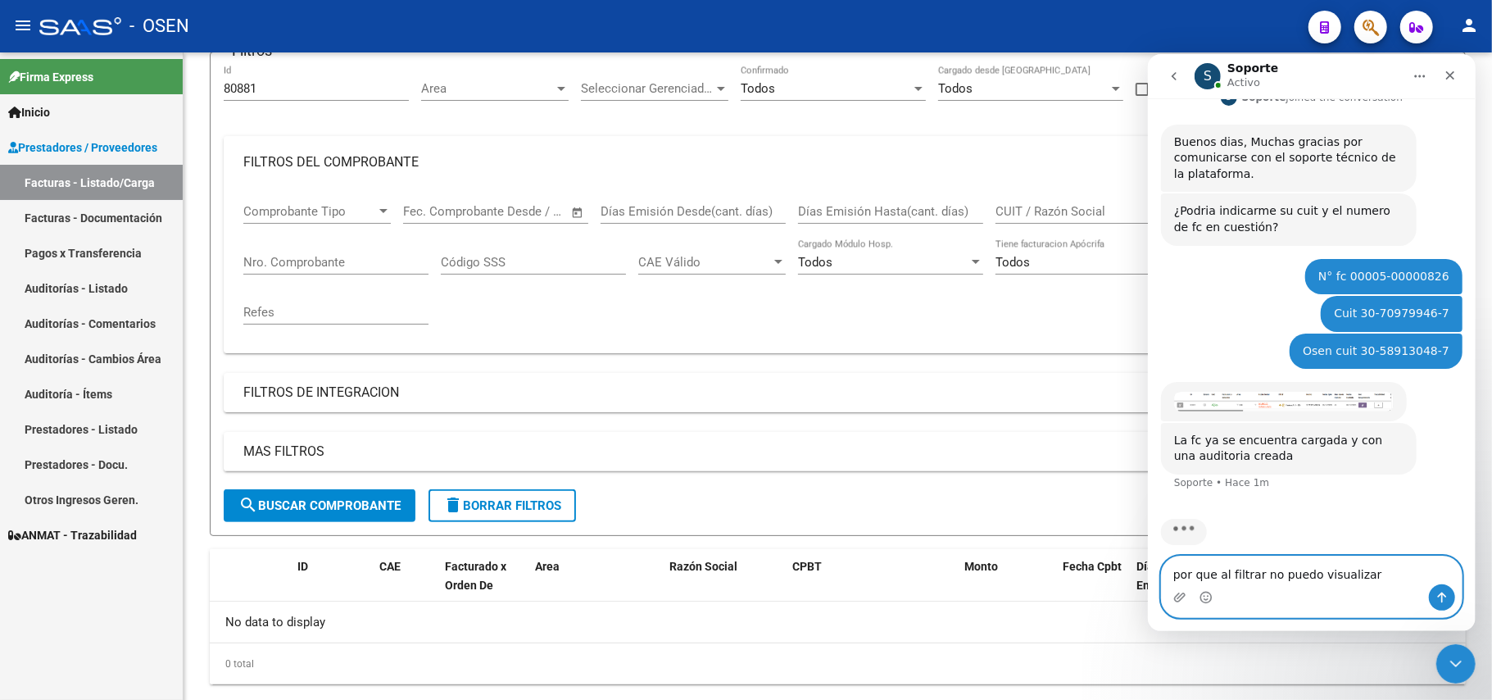
type textarea "por que al filtrar no puedo visualizar?"
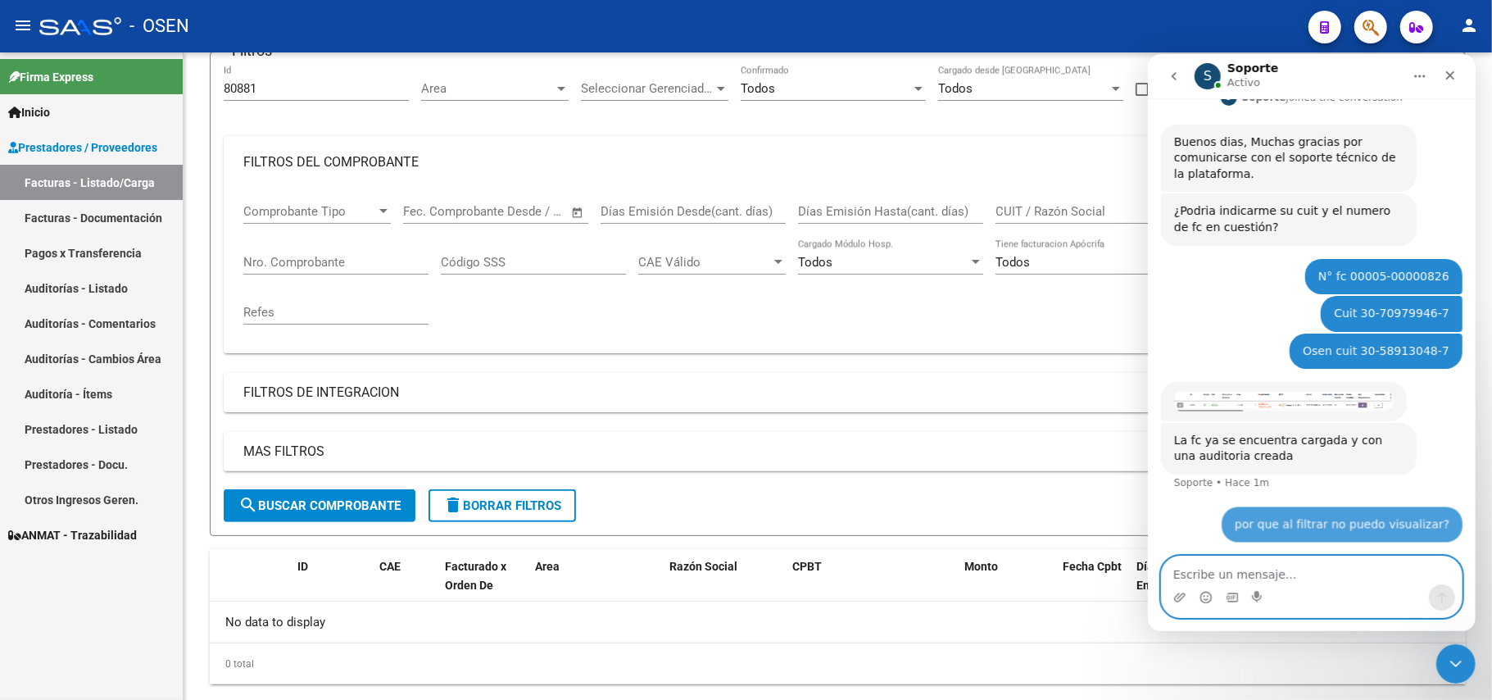
scroll to position [277, 0]
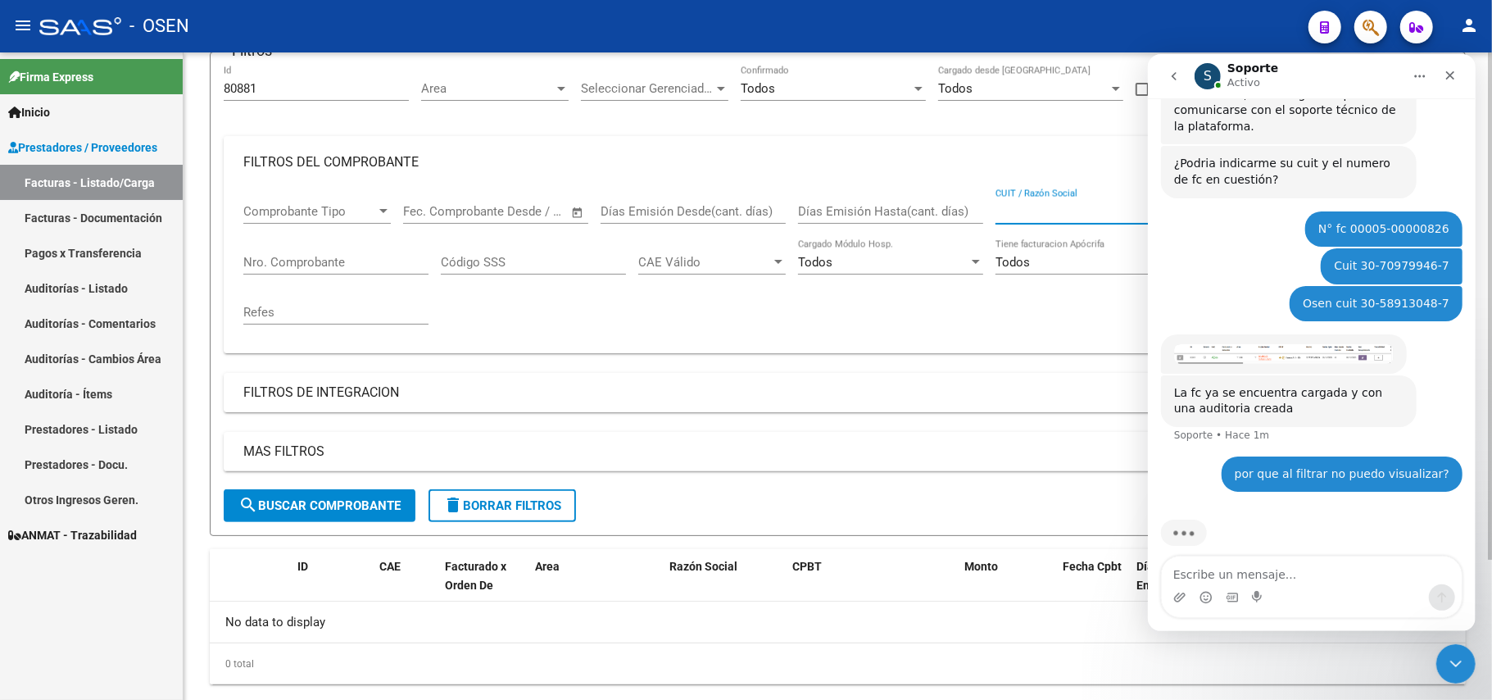
click at [1075, 213] on input "CUIT / Razón Social" at bounding box center [1088, 211] width 185 height 15
drag, startPoint x: 1300, startPoint y: 77, endPoint x: 1277, endPoint y: 96, distance: 29.7
click at [1277, 96] on nav "S Soporte Activo" at bounding box center [1311, 75] width 328 height 44
click at [1077, 205] on input "CUIT / Razón Social" at bounding box center [1088, 211] width 185 height 15
click at [359, 153] on mat-panel-title "FILTROS DEL COMPROBANTE" at bounding box center [827, 162] width 1169 height 18
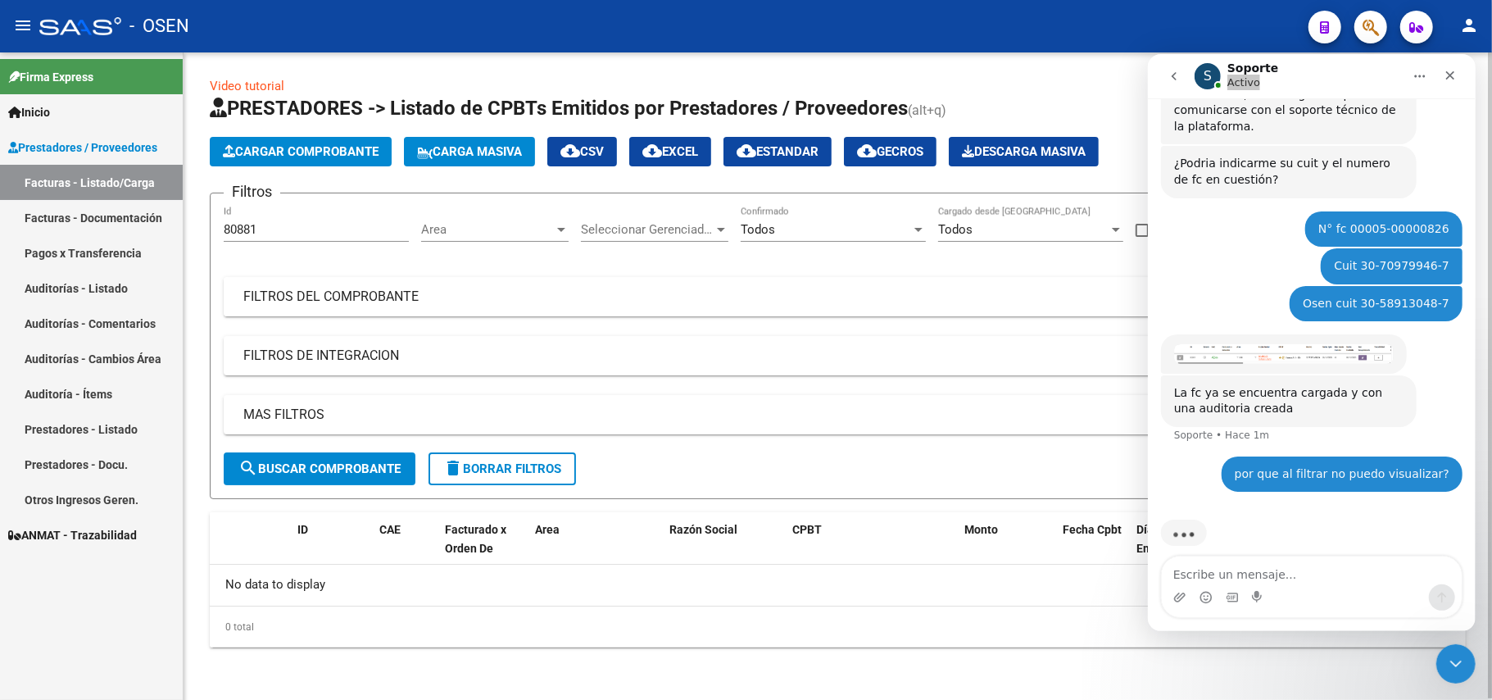
scroll to position [1, 0]
click at [288, 234] on input "80881" at bounding box center [316, 230] width 185 height 15
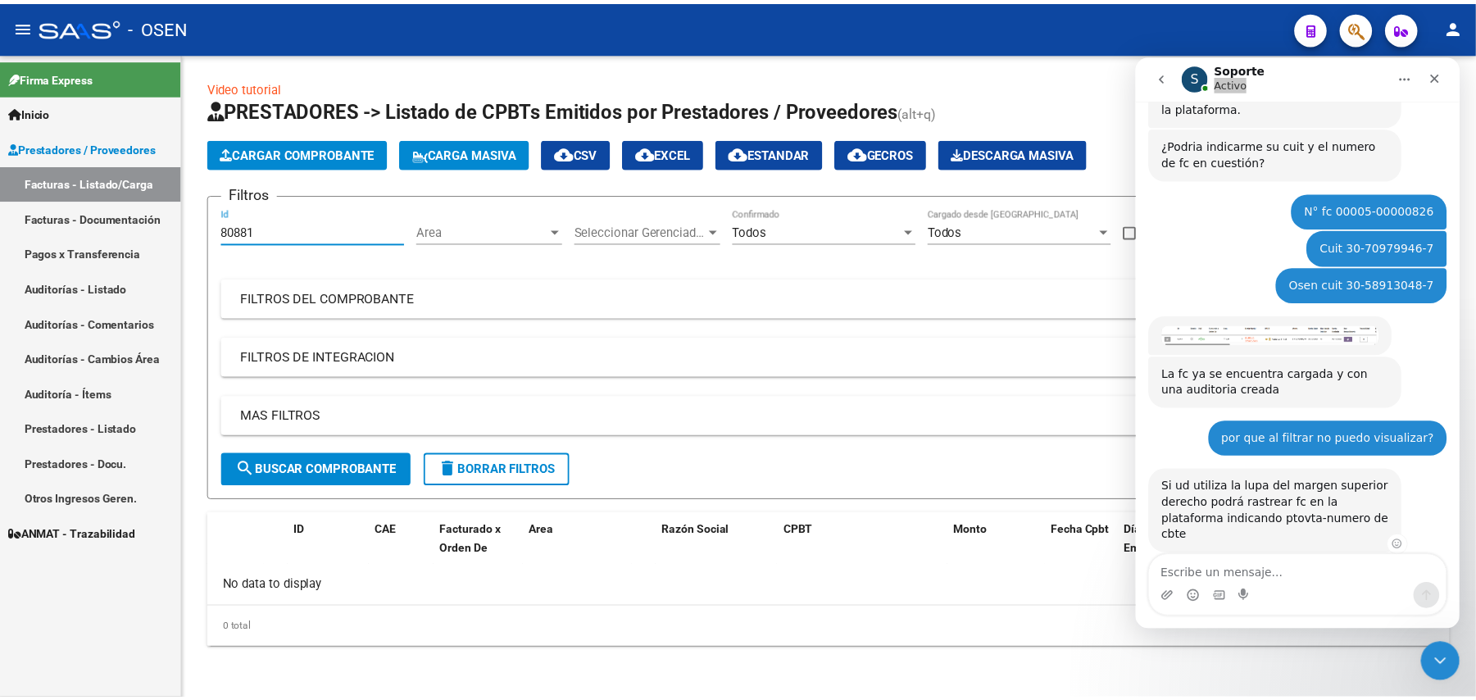
scroll to position [358, 0]
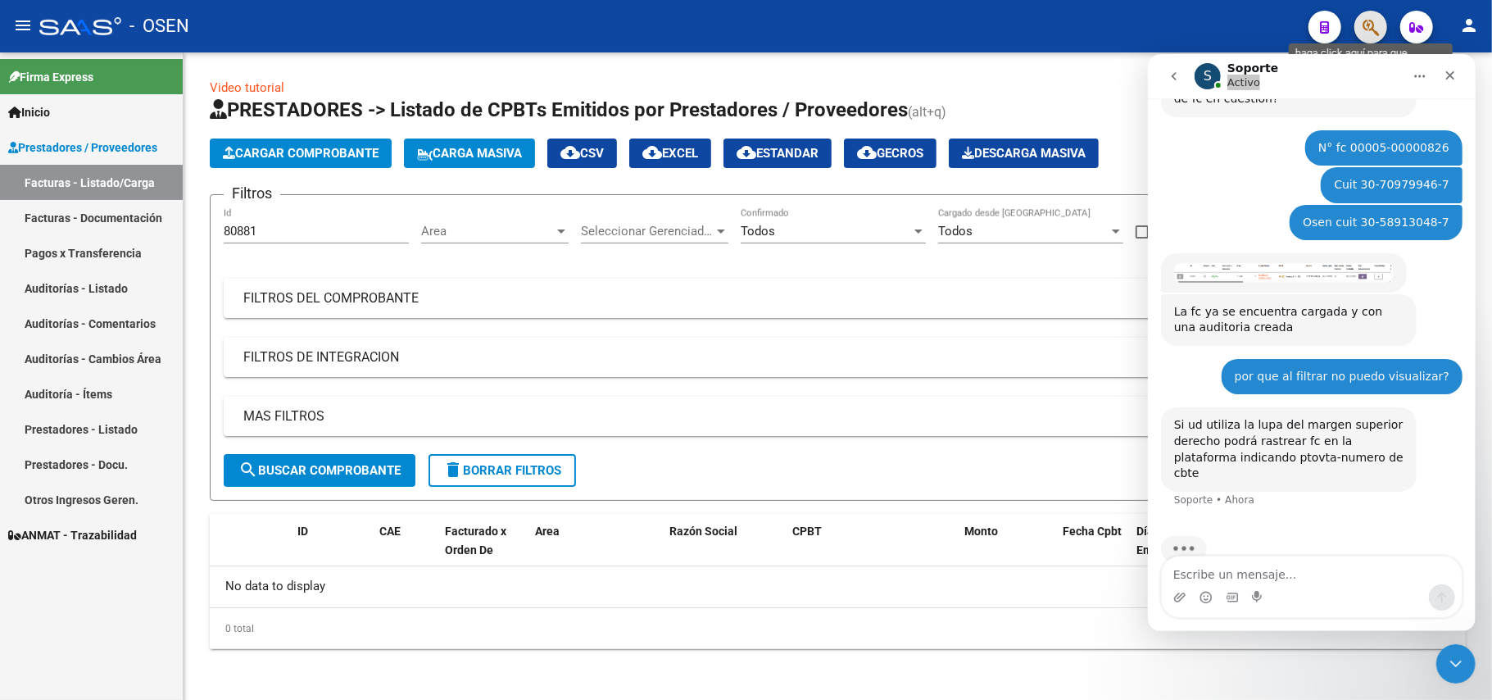
click at [1372, 27] on icon "button" at bounding box center [1371, 27] width 16 height 19
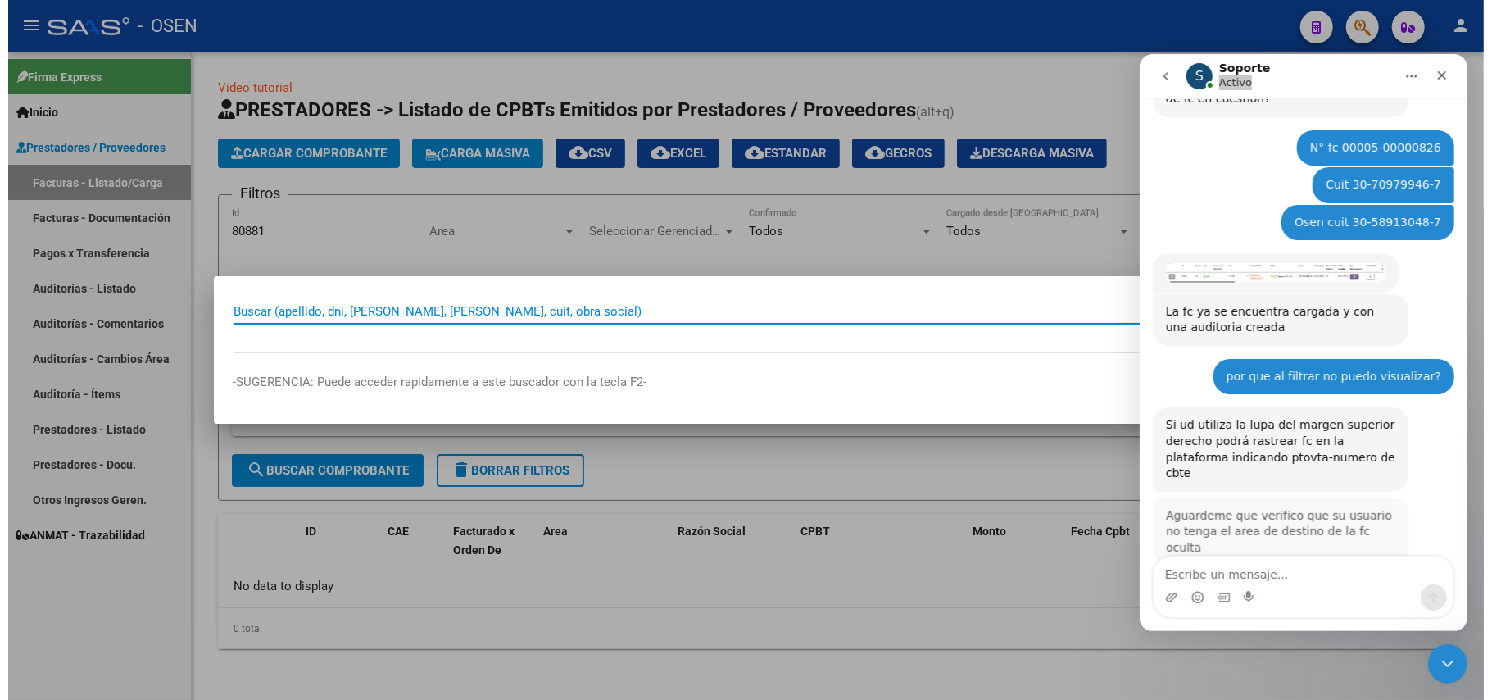
scroll to position [349, 0]
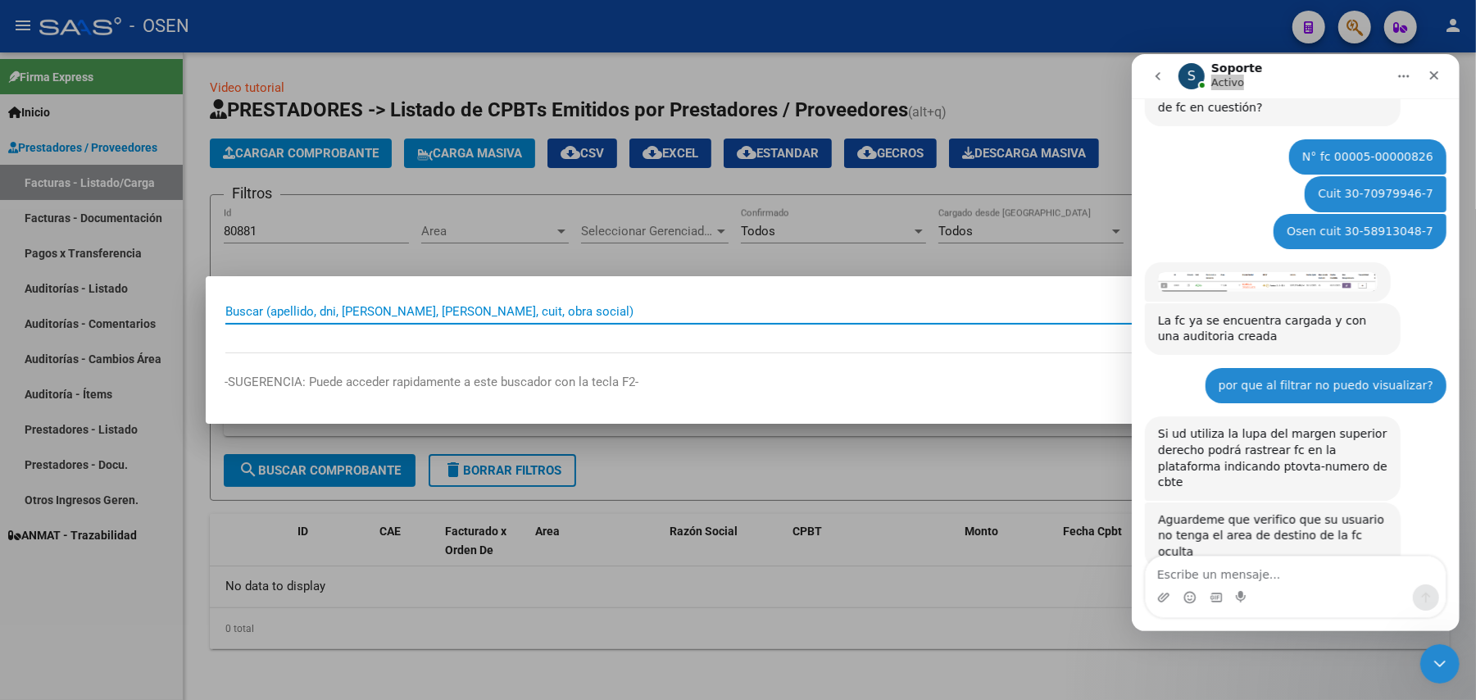
click at [261, 311] on input "Buscar (apellido, dni, cuil, nro traspaso, cuit, obra social)" at bounding box center [716, 311] width 983 height 15
type input "00005-00000826"
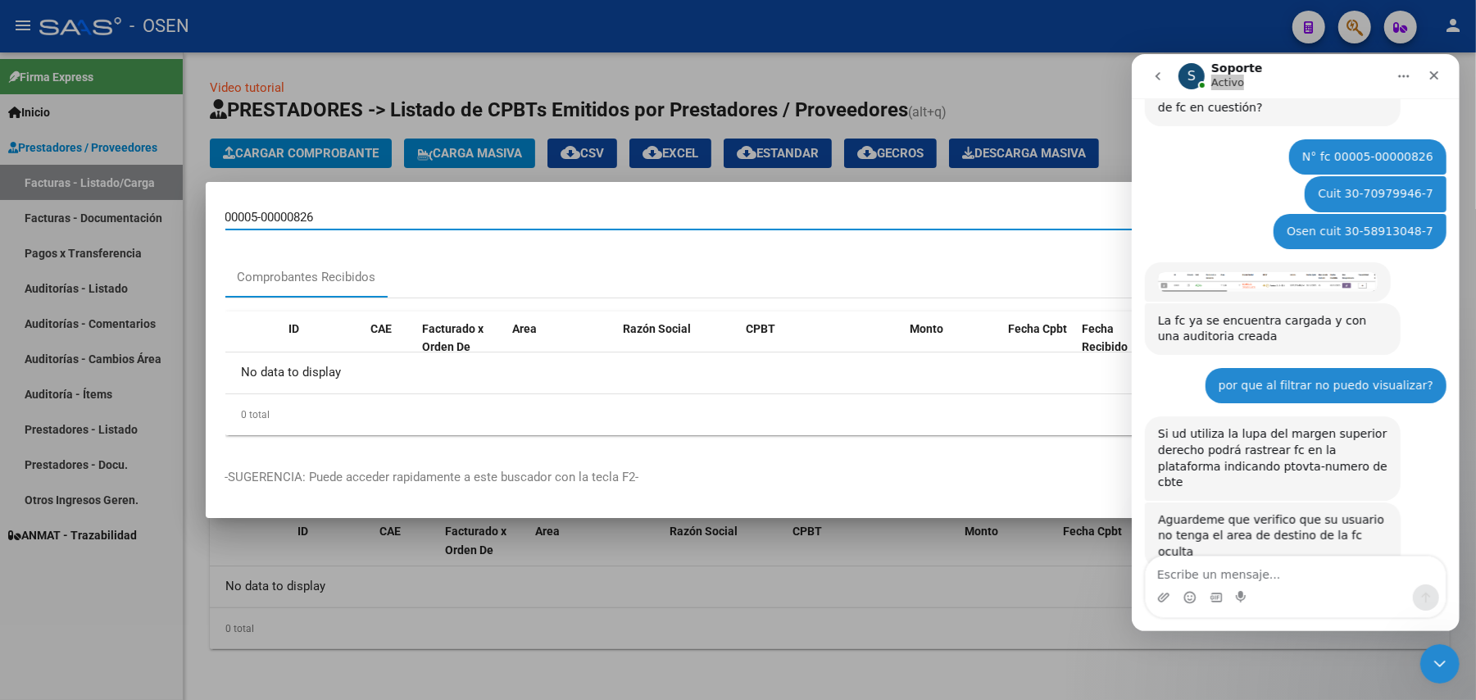
drag, startPoint x: 274, startPoint y: 216, endPoint x: 204, endPoint y: 224, distance: 70.0
click at [204, 224] on div "00005-00000826 Buscar (apellido, dni, cuil, nro traspaso, cuit, obra social) se…" at bounding box center [738, 350] width 1476 height 700
click at [328, 203] on div "Buscar (apellido, dni, cuil, nro traspaso, cuit, obra social) search" at bounding box center [726, 216] width 1002 height 28
click at [243, 14] on div at bounding box center [738, 350] width 1476 height 700
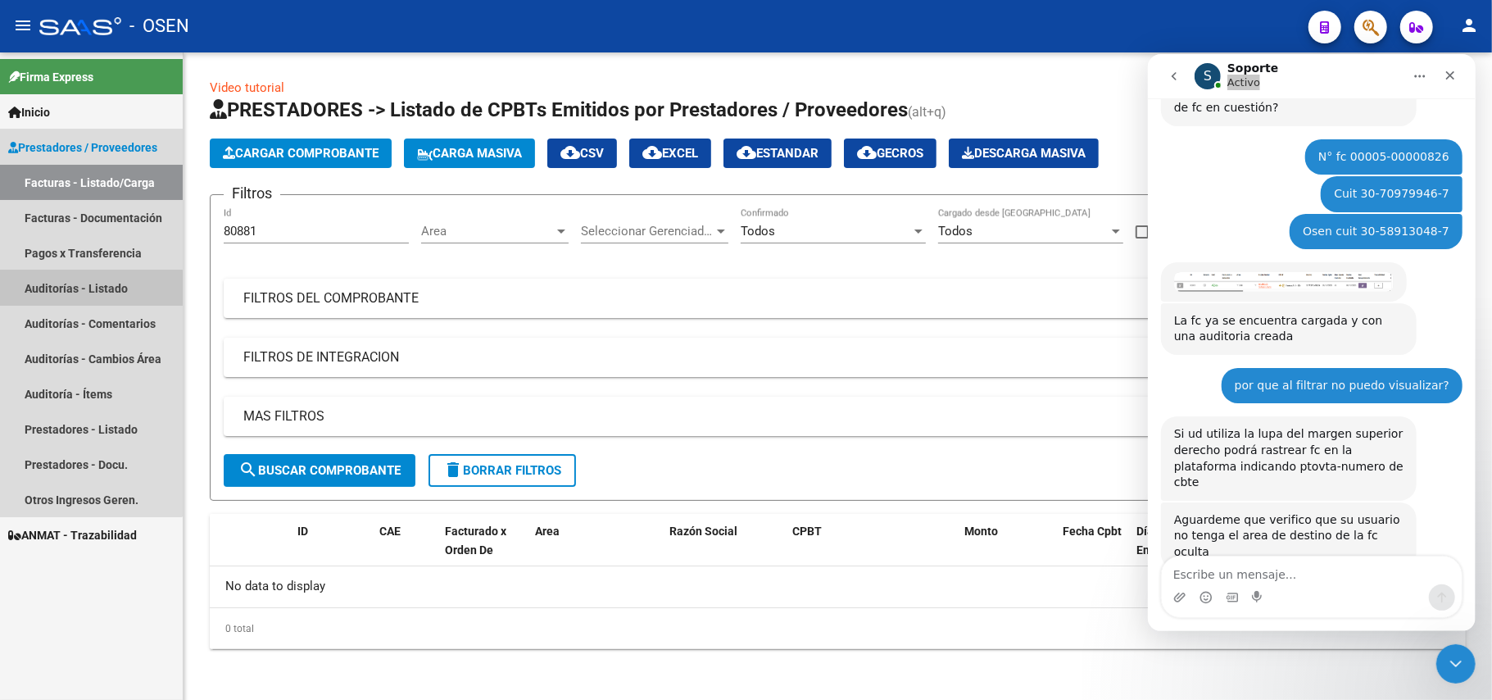
click at [59, 290] on link "Auditorías - Listado" at bounding box center [91, 287] width 183 height 35
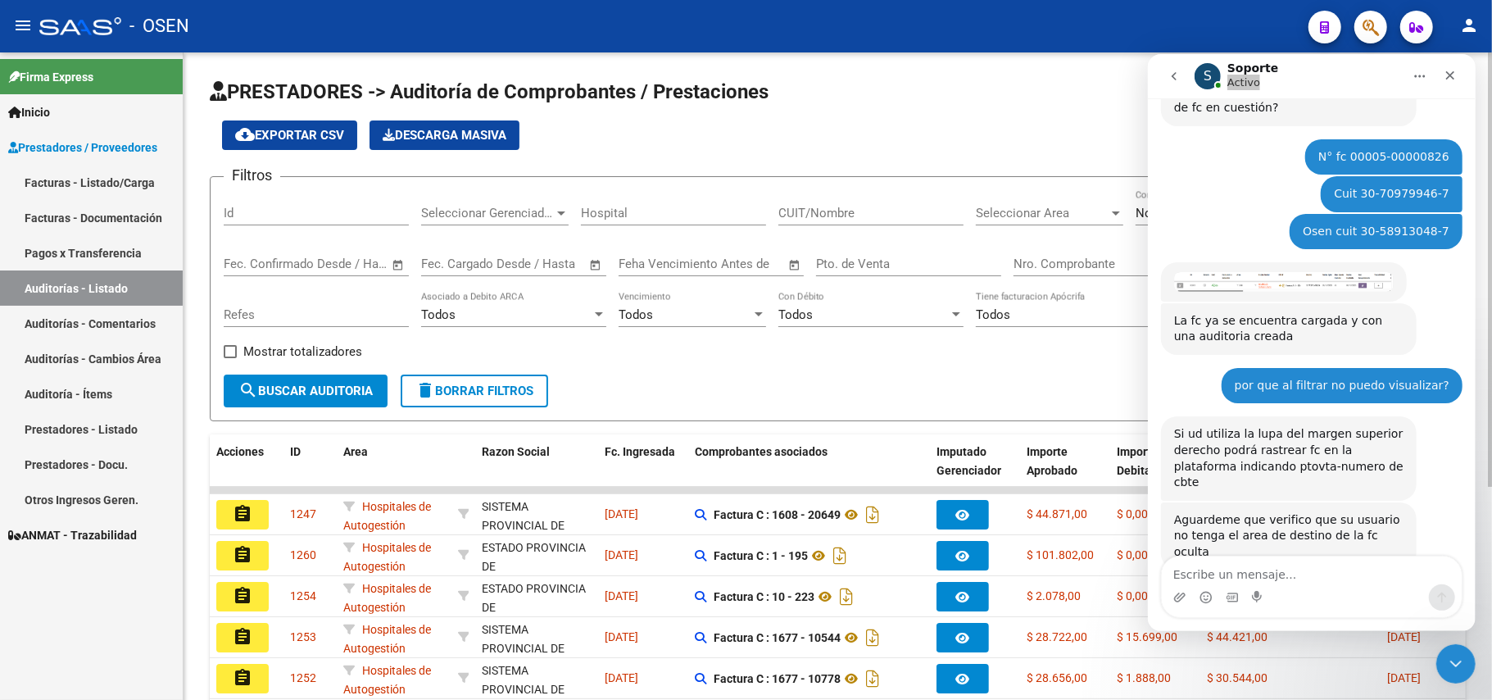
click at [276, 216] on input "Id" at bounding box center [316, 213] width 185 height 15
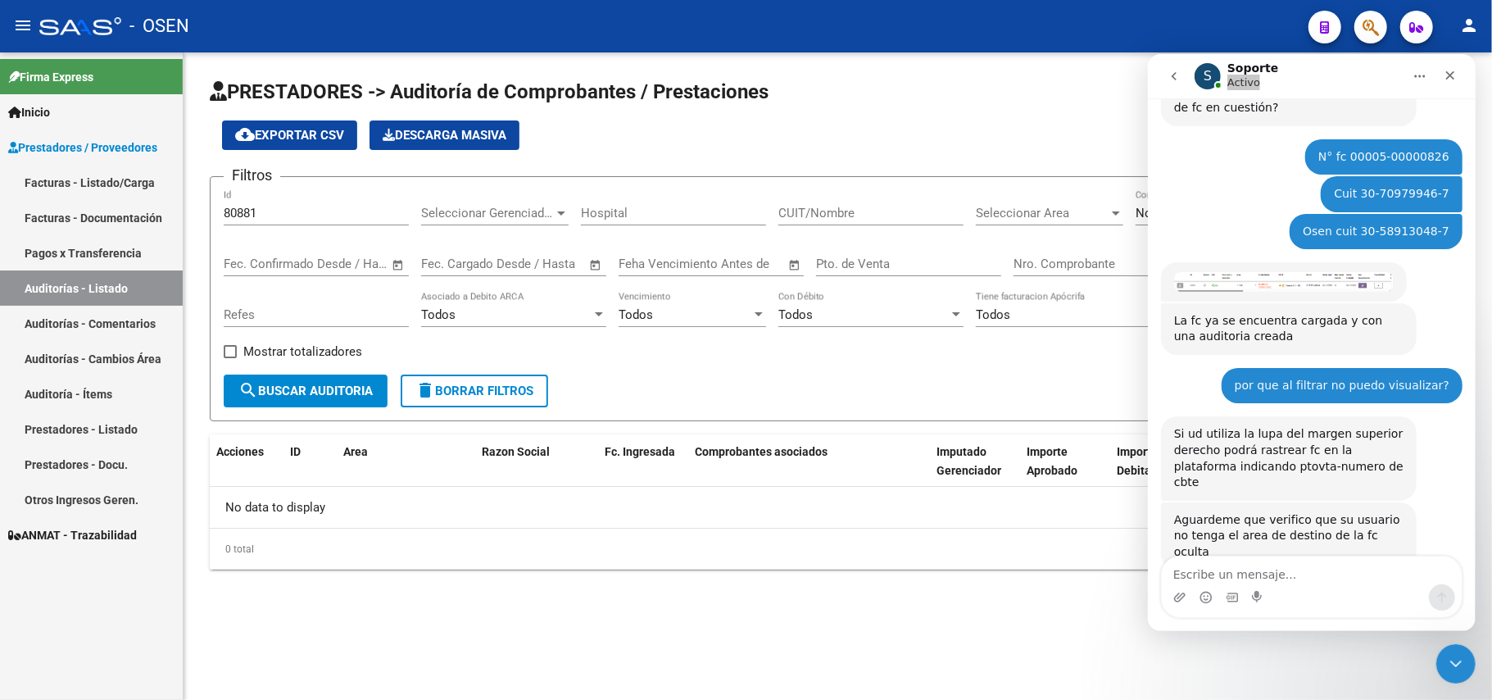
drag, startPoint x: 280, startPoint y: 203, endPoint x: 188, endPoint y: 210, distance: 92.8
click at [188, 210] on div "PRESTADORES -> Auditoría de Comprobantes / Prestaciones cloud_download Exportar…" at bounding box center [838, 337] width 1309 height 570
click at [303, 214] on input "80881" at bounding box center [316, 213] width 185 height 15
type input "8"
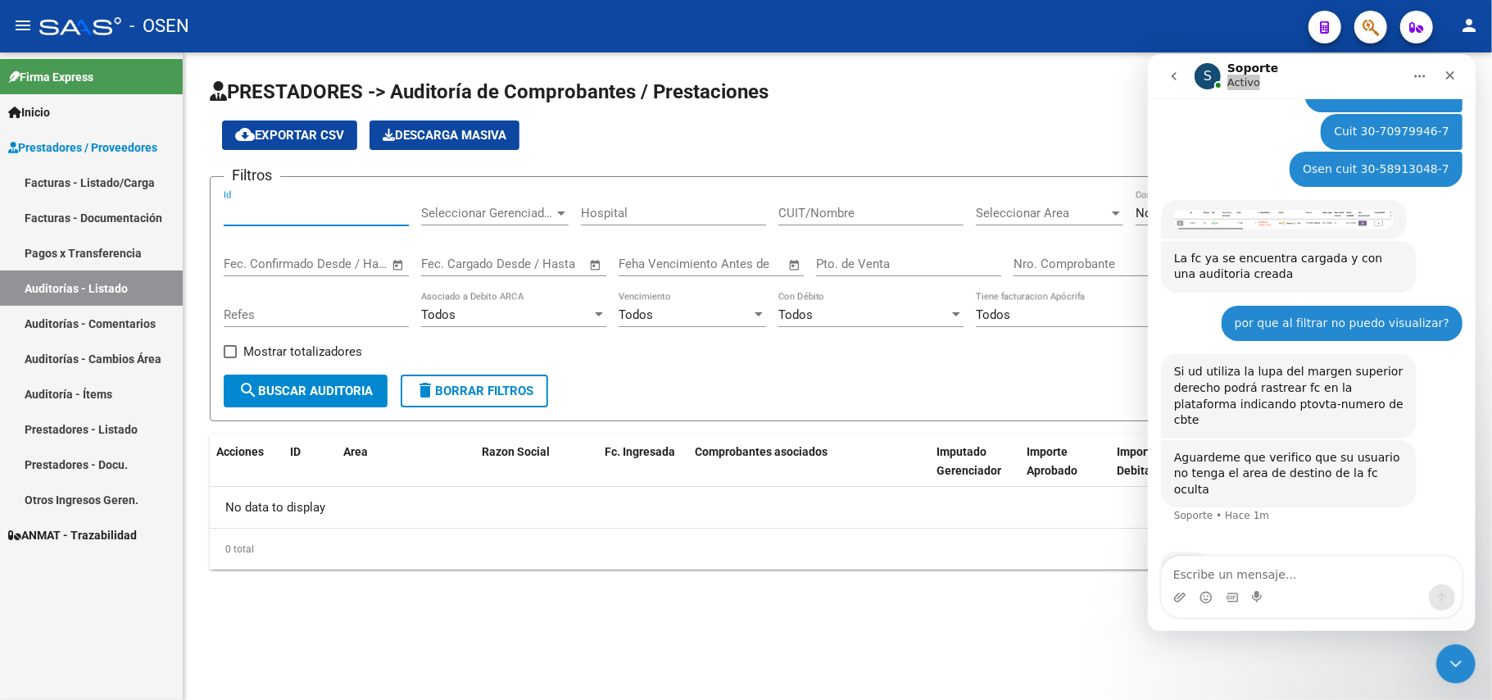
click at [319, 381] on button "search Buscar Auditoria" at bounding box center [306, 391] width 164 height 33
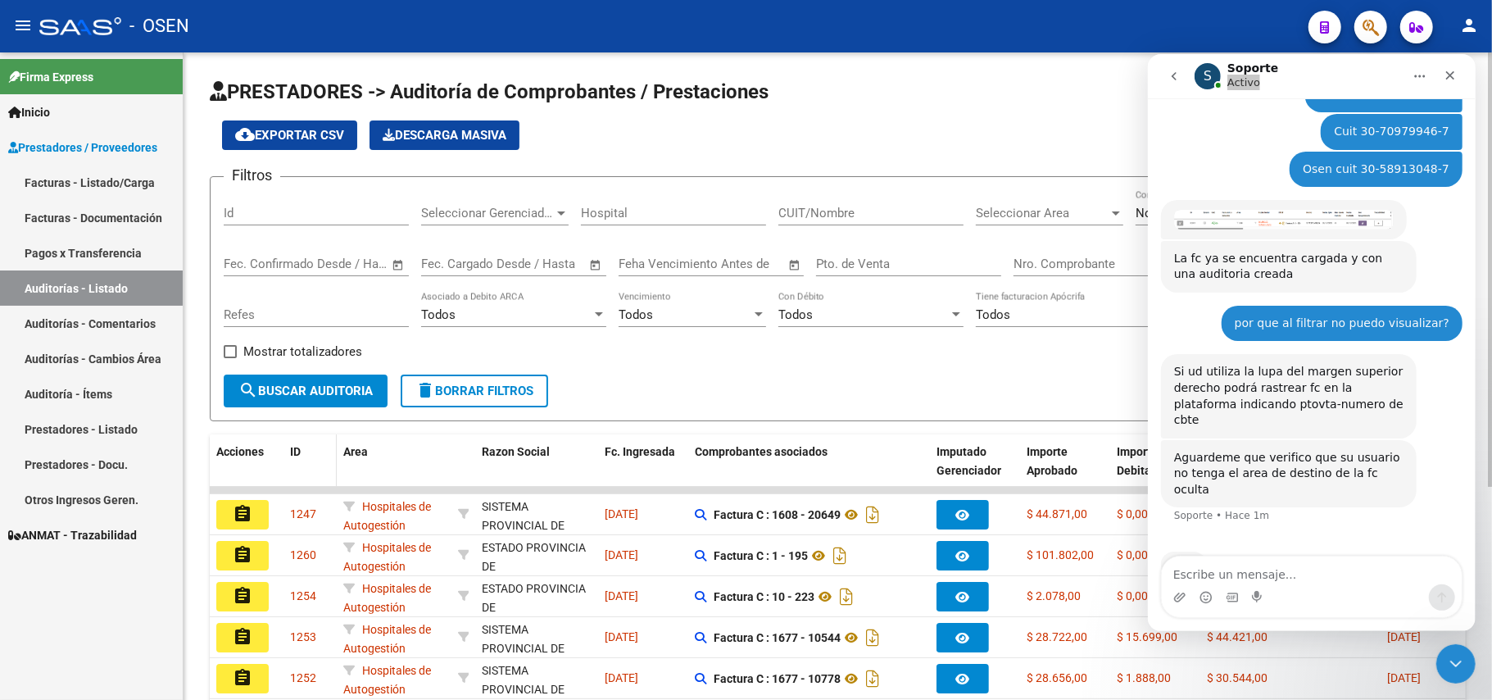
click at [292, 453] on span "ID" at bounding box center [295, 451] width 11 height 13
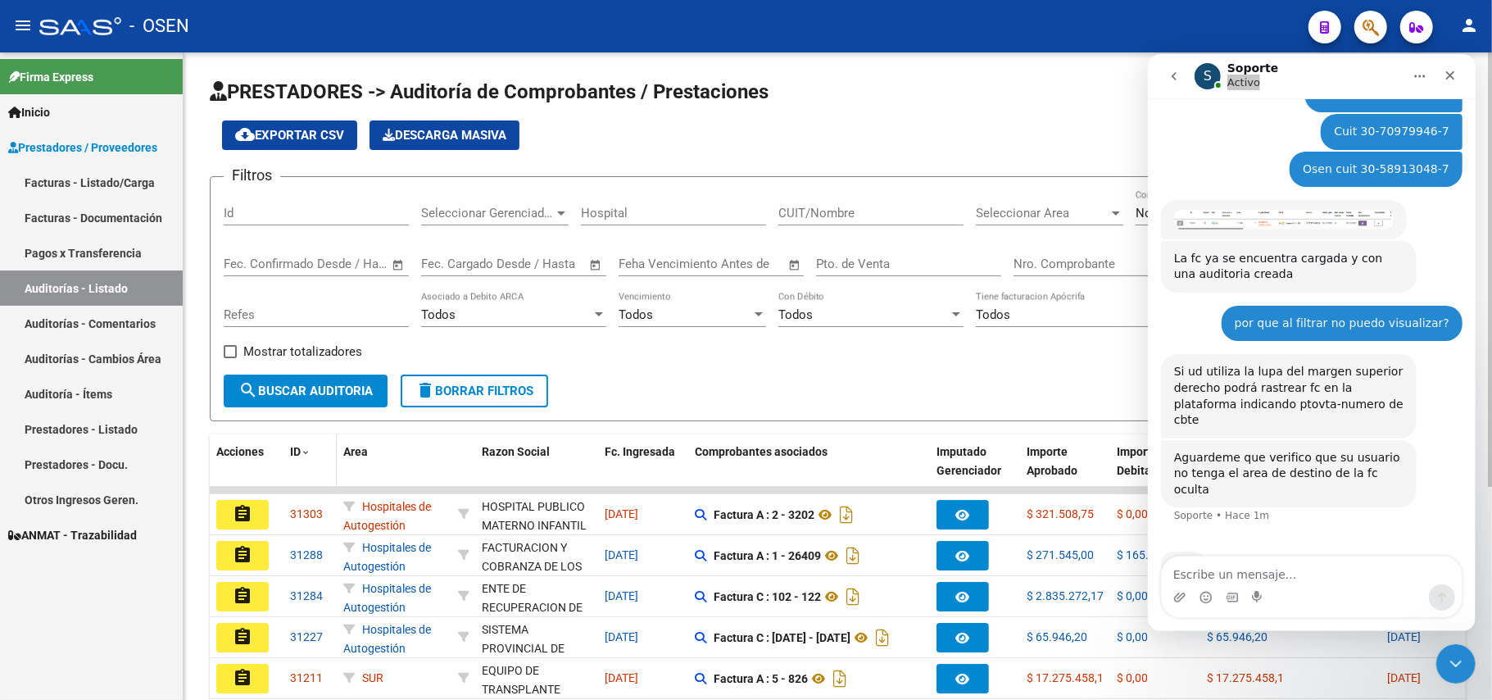
click at [296, 450] on span "ID" at bounding box center [295, 451] width 11 height 13
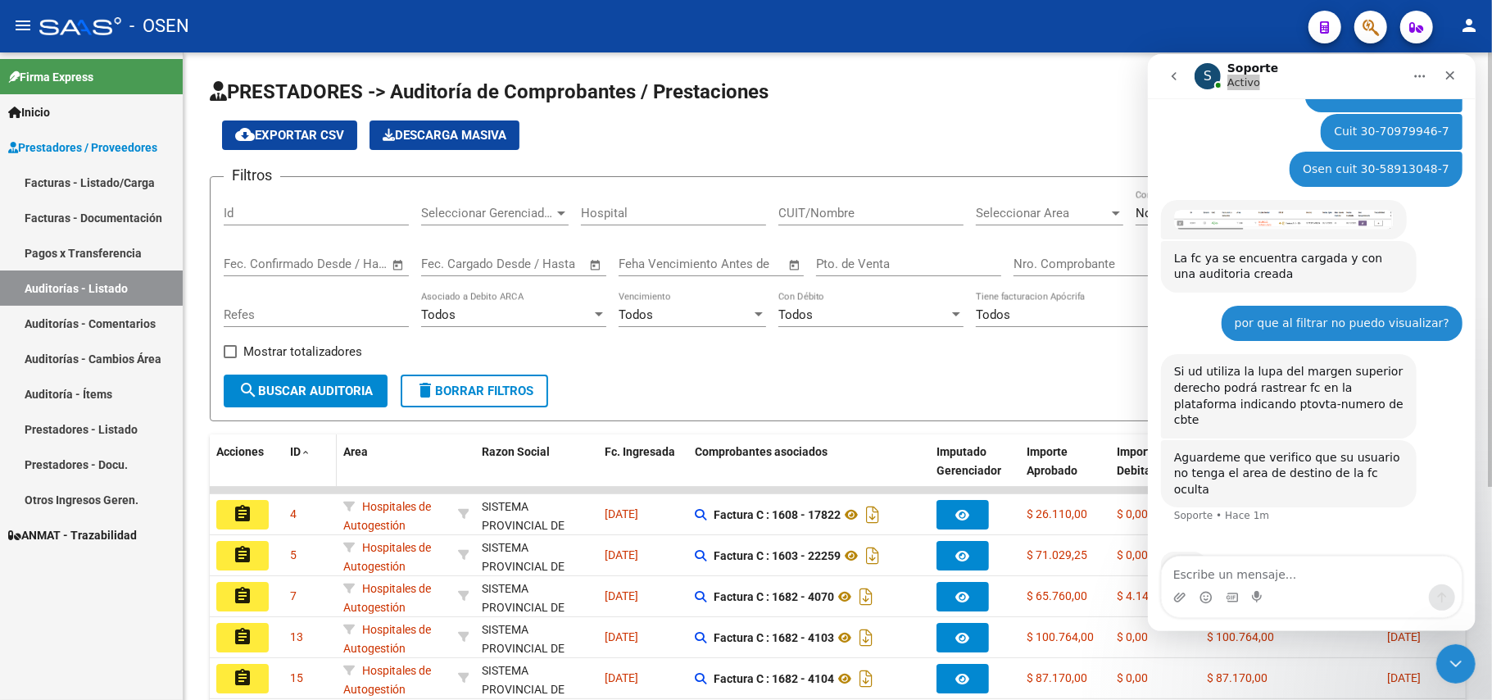
click at [296, 450] on span "ID" at bounding box center [295, 451] width 11 height 13
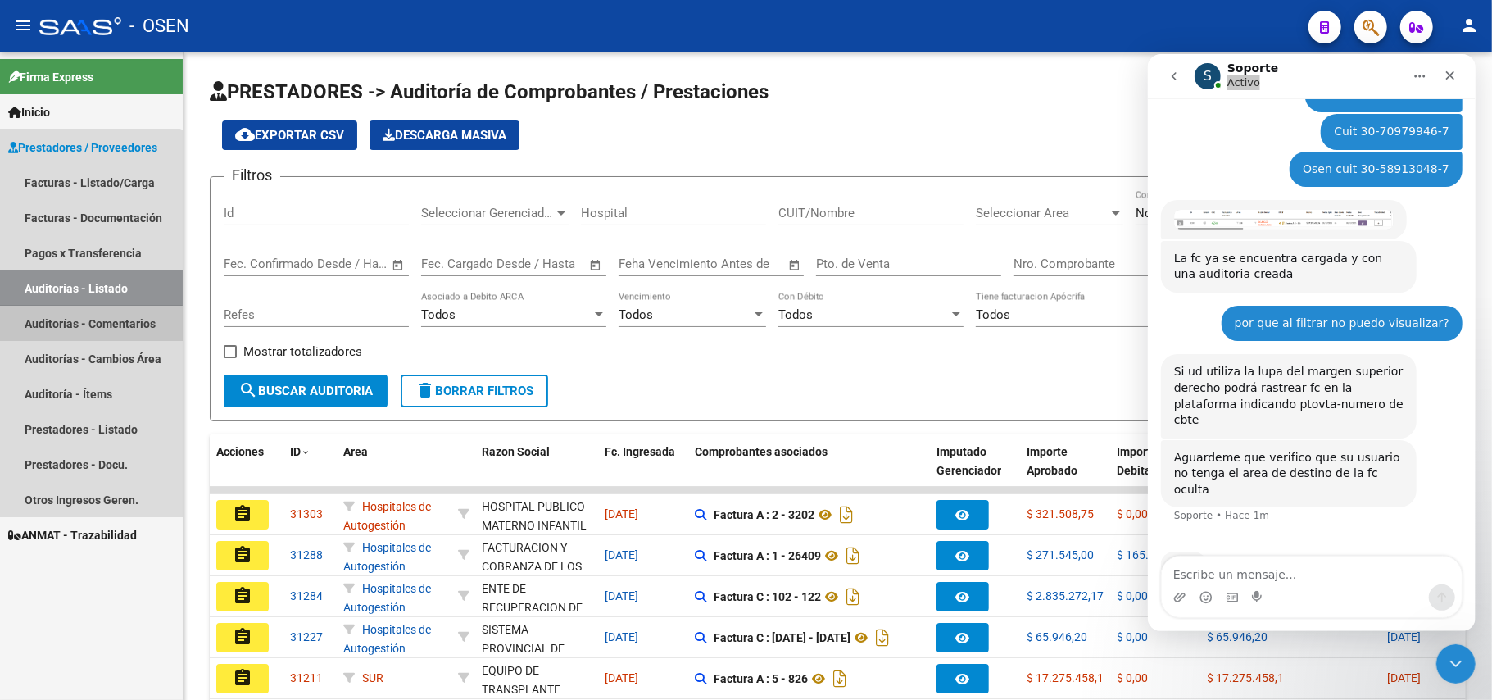
click at [87, 331] on link "Auditorías - Comentarios" at bounding box center [91, 323] width 183 height 35
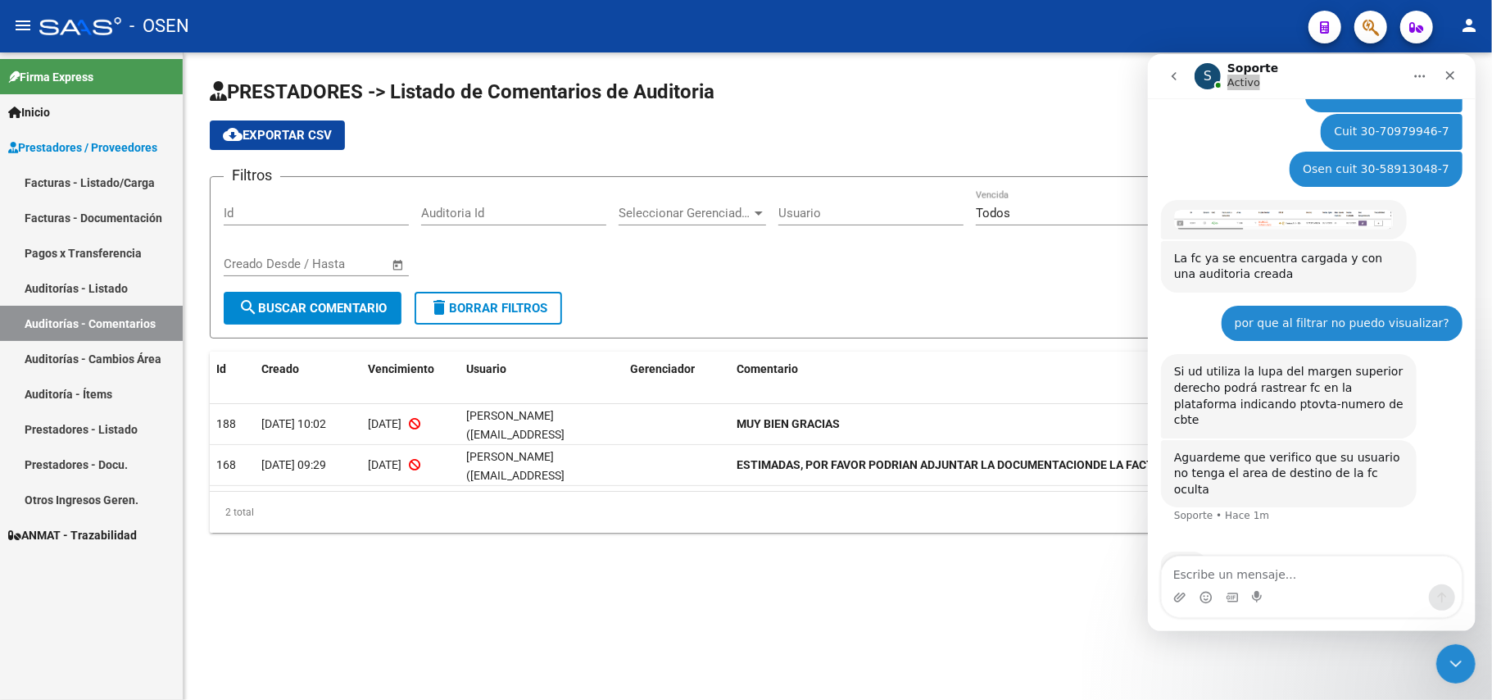
click at [102, 362] on link "Auditorías - Cambios Área" at bounding box center [91, 358] width 183 height 35
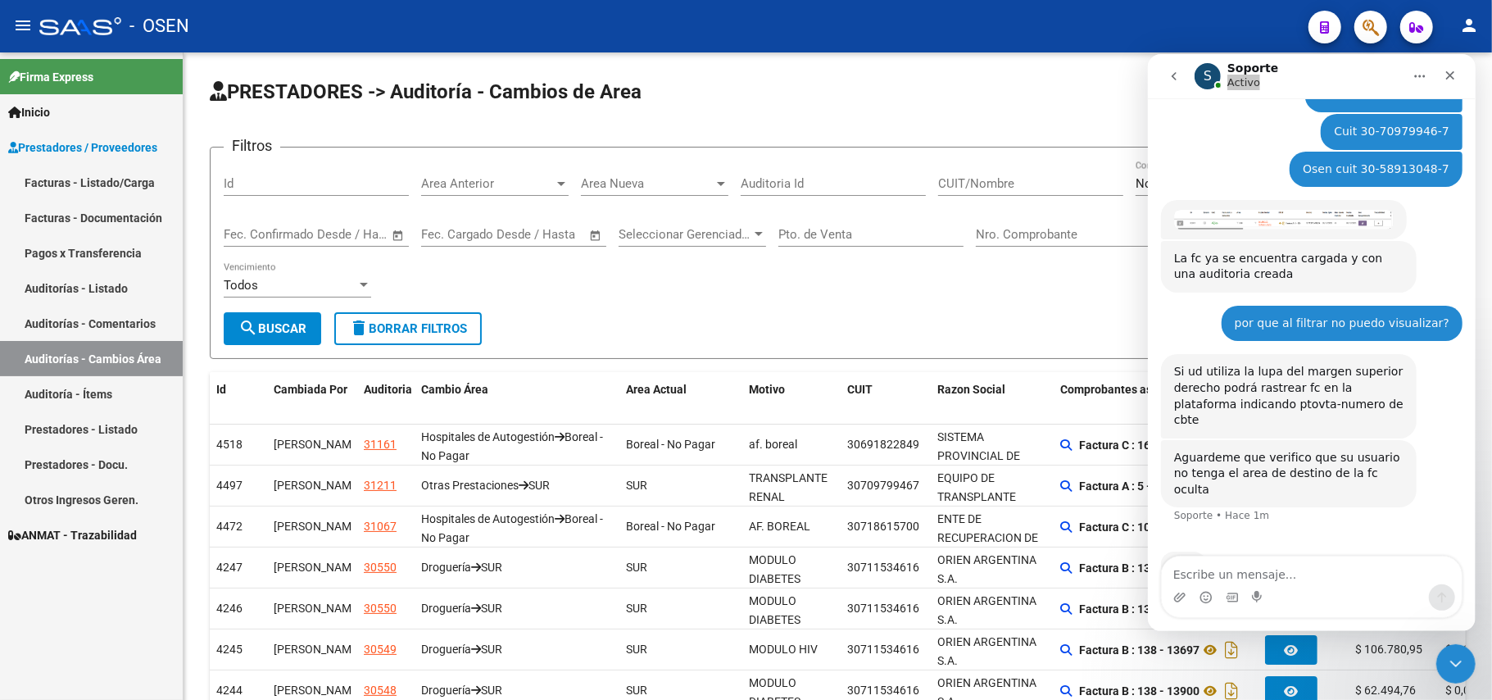
click at [106, 392] on link "Auditoría - Ítems" at bounding box center [91, 393] width 183 height 35
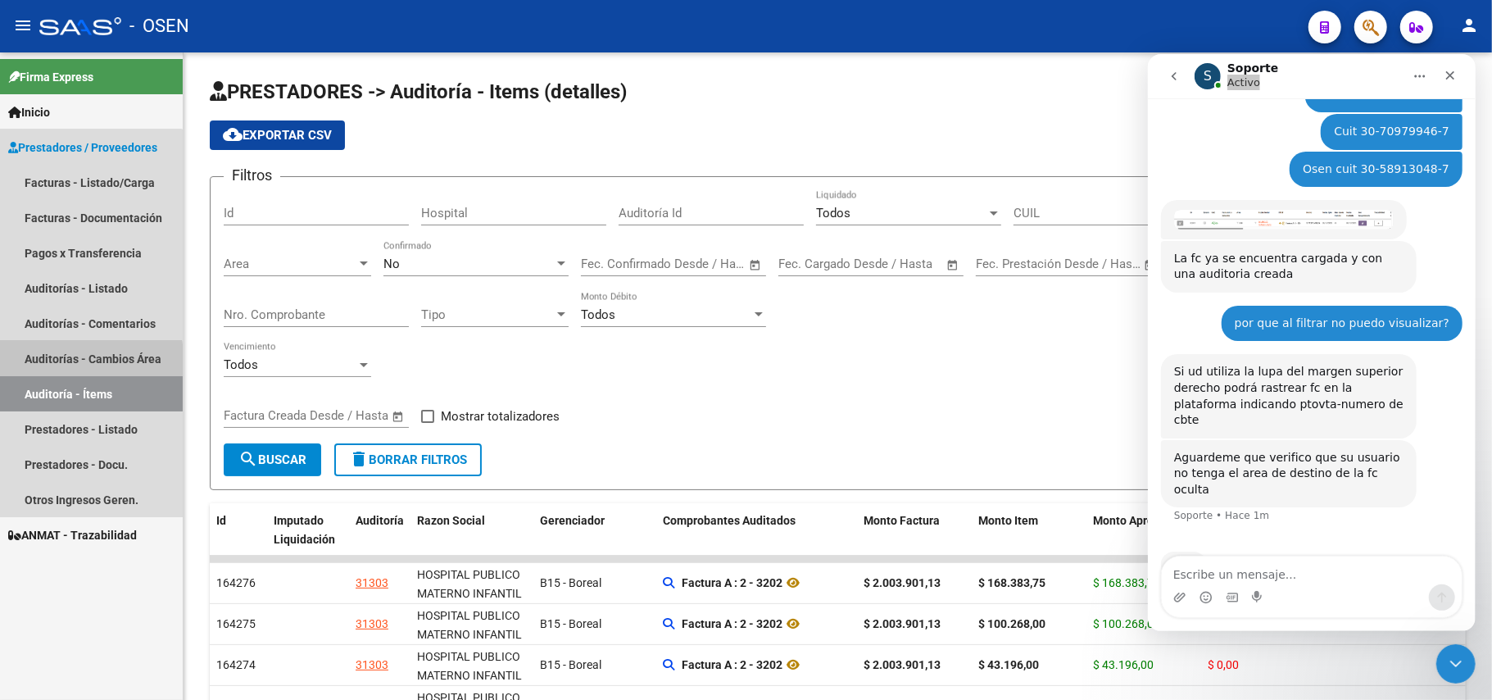
click at [84, 361] on link "Auditorías - Cambios Área" at bounding box center [91, 358] width 183 height 35
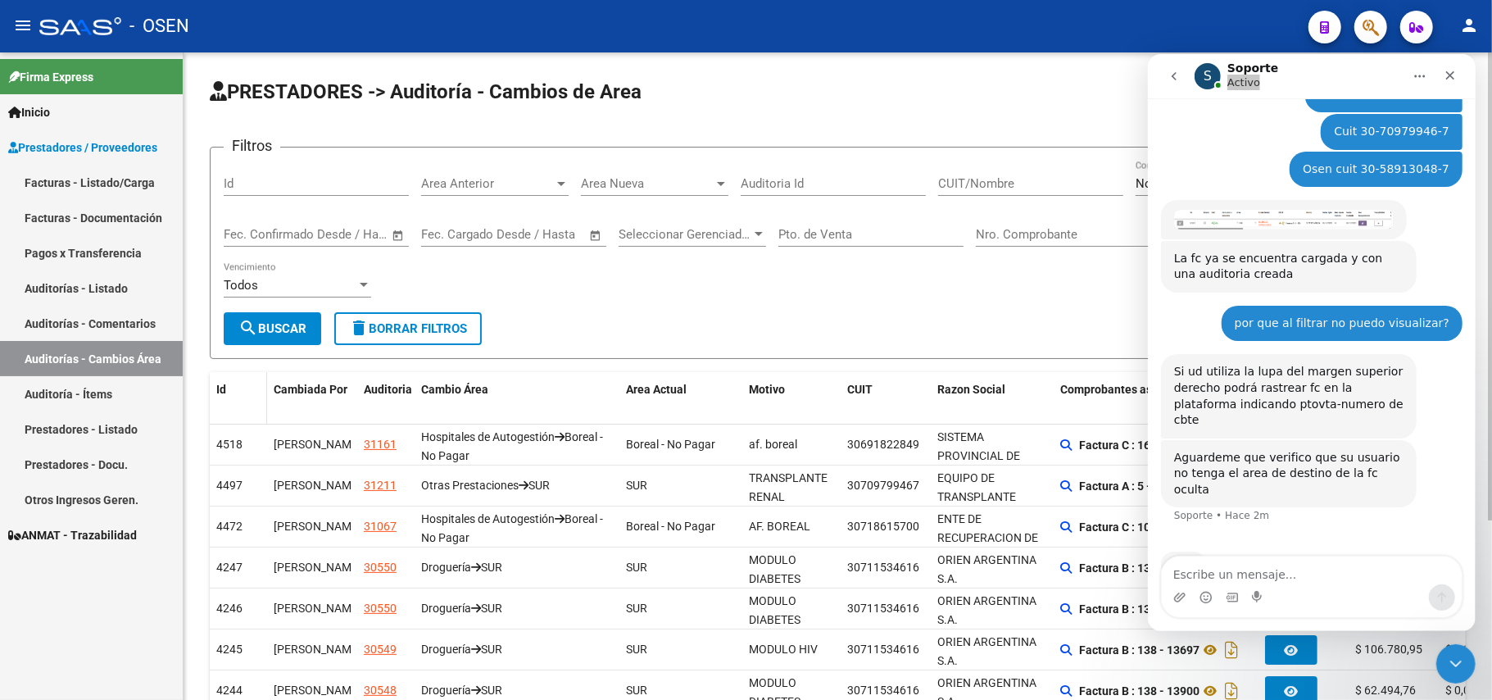
click at [226, 387] on div "Id" at bounding box center [238, 389] width 44 height 19
click at [251, 391] on div "Id" at bounding box center [238, 389] width 44 height 19
click at [273, 191] on div "Id" at bounding box center [316, 178] width 185 height 35
click at [274, 182] on input "Id" at bounding box center [316, 183] width 185 height 15
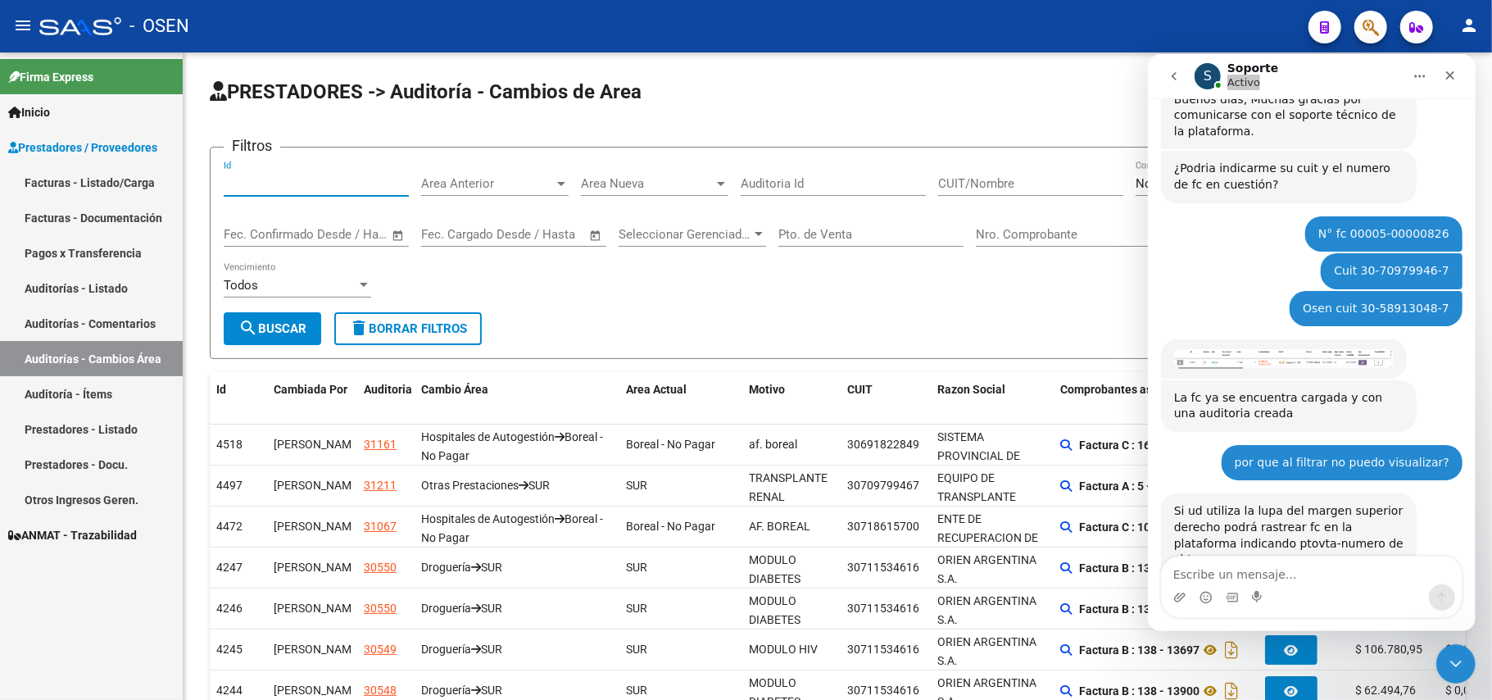
scroll to position [270, 0]
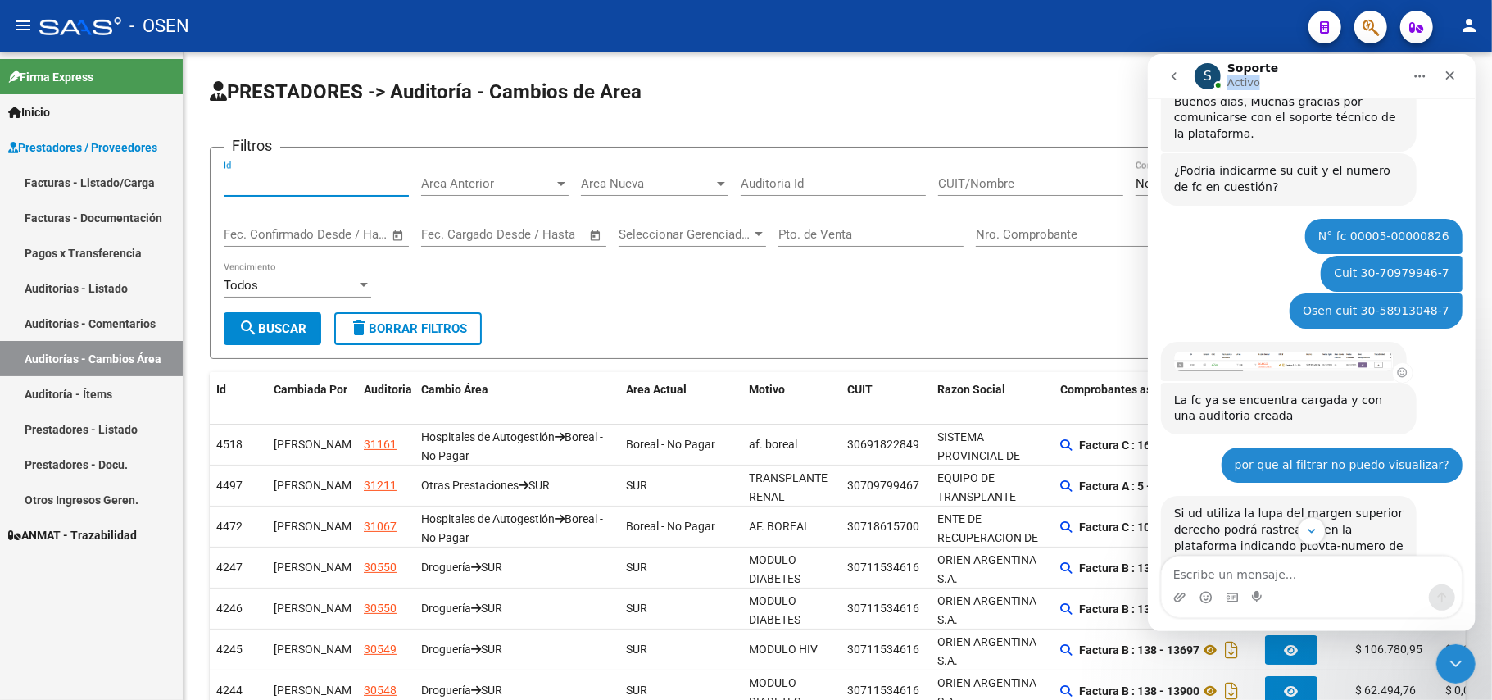
click at [1285, 351] on img "Soporte dice…" at bounding box center [1284, 360] width 220 height 19
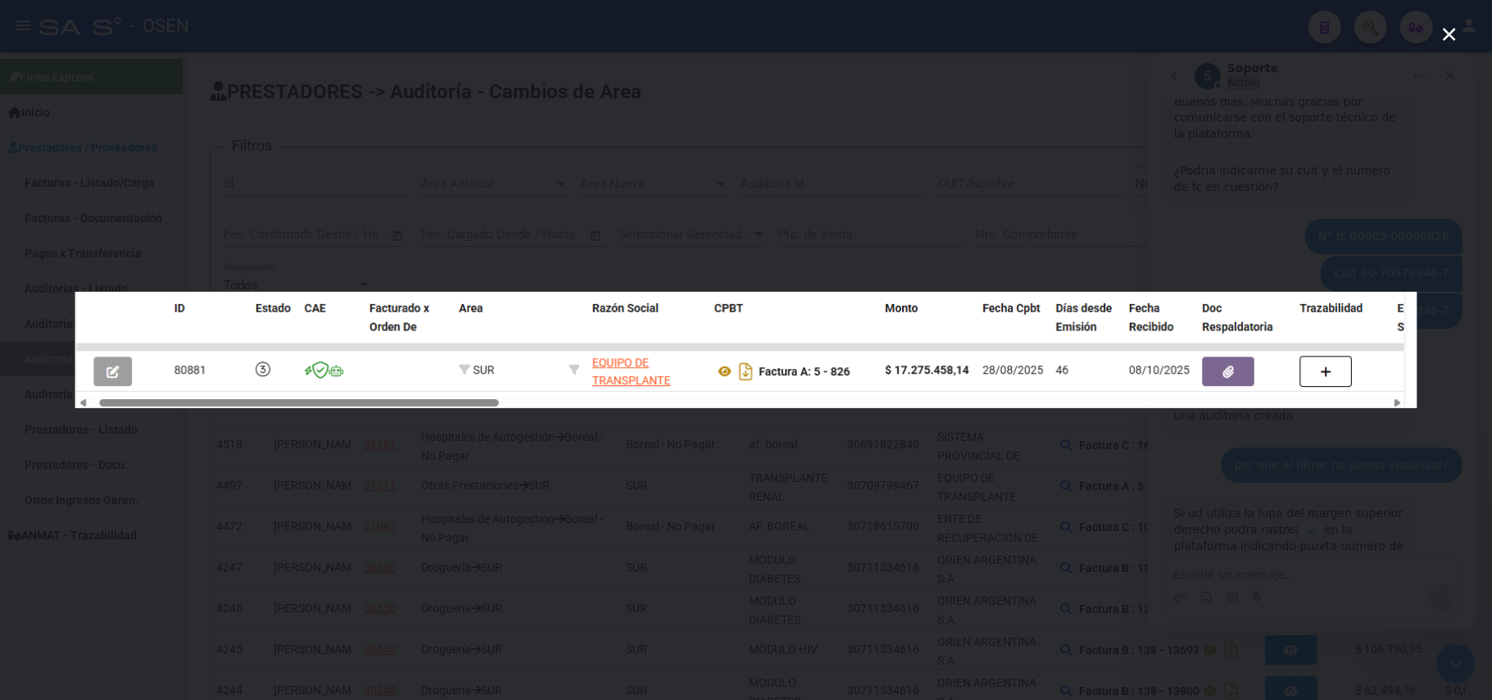
scroll to position [0, 0]
click at [1043, 148] on div "Intercom Messenger" at bounding box center [746, 350] width 1492 height 700
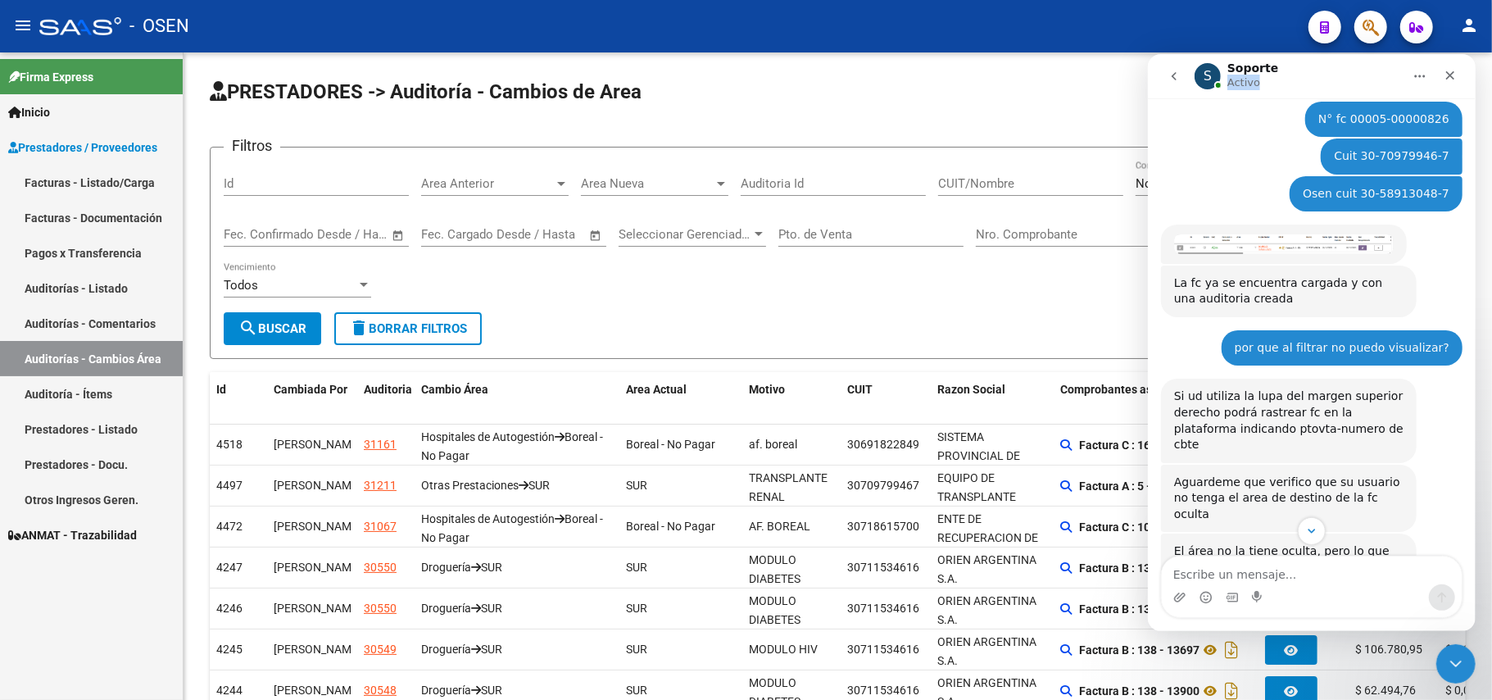
scroll to position [487, 0]
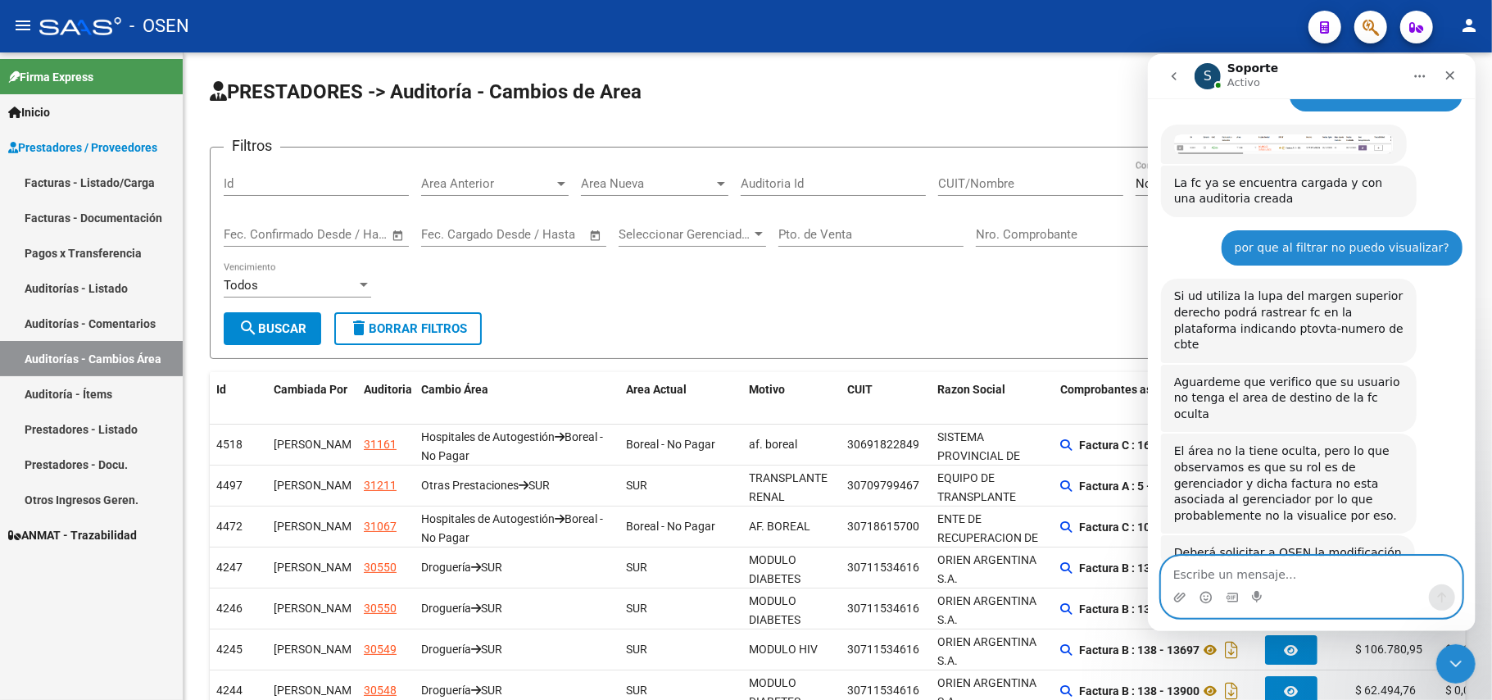
click at [1302, 576] on textarea "Escribe un mensaje..." at bounding box center [1311, 570] width 300 height 28
type textarea "perfecto, muchas gracias"
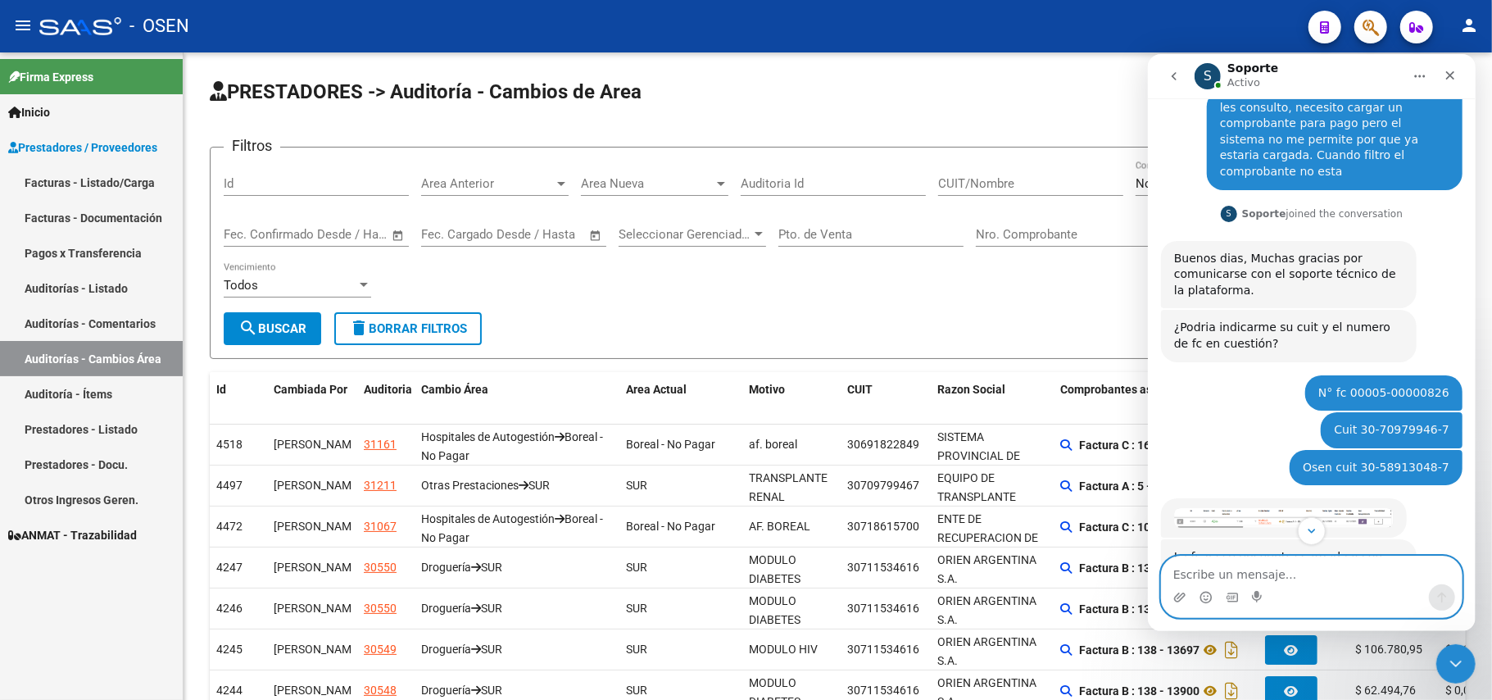
scroll to position [0, 0]
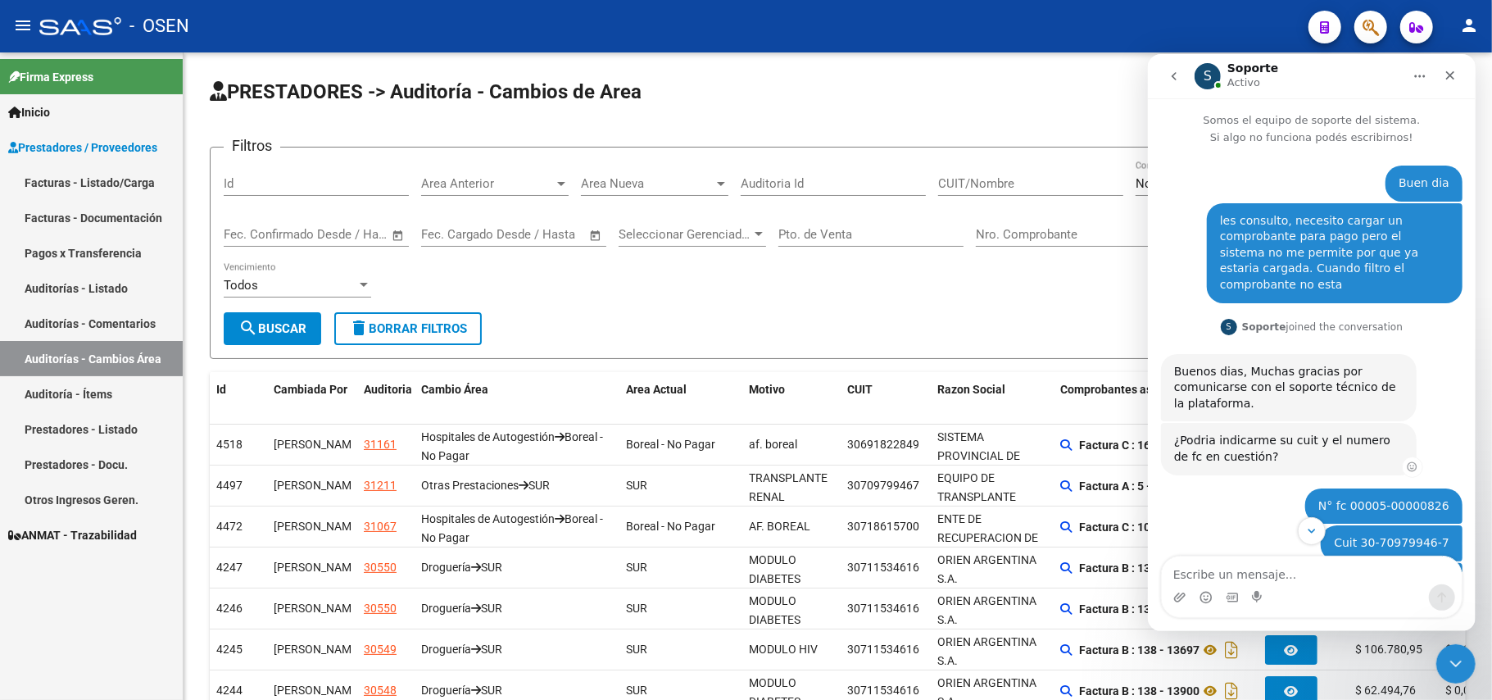
drag, startPoint x: 1210, startPoint y: 170, endPoint x: 1380, endPoint y: 438, distance: 317.6
click at [1384, 494] on div "Buen dia Jorgelina • Hace 8m les consulto, necesito cargar un comprobante para …" at bounding box center [1311, 654] width 302 height 978
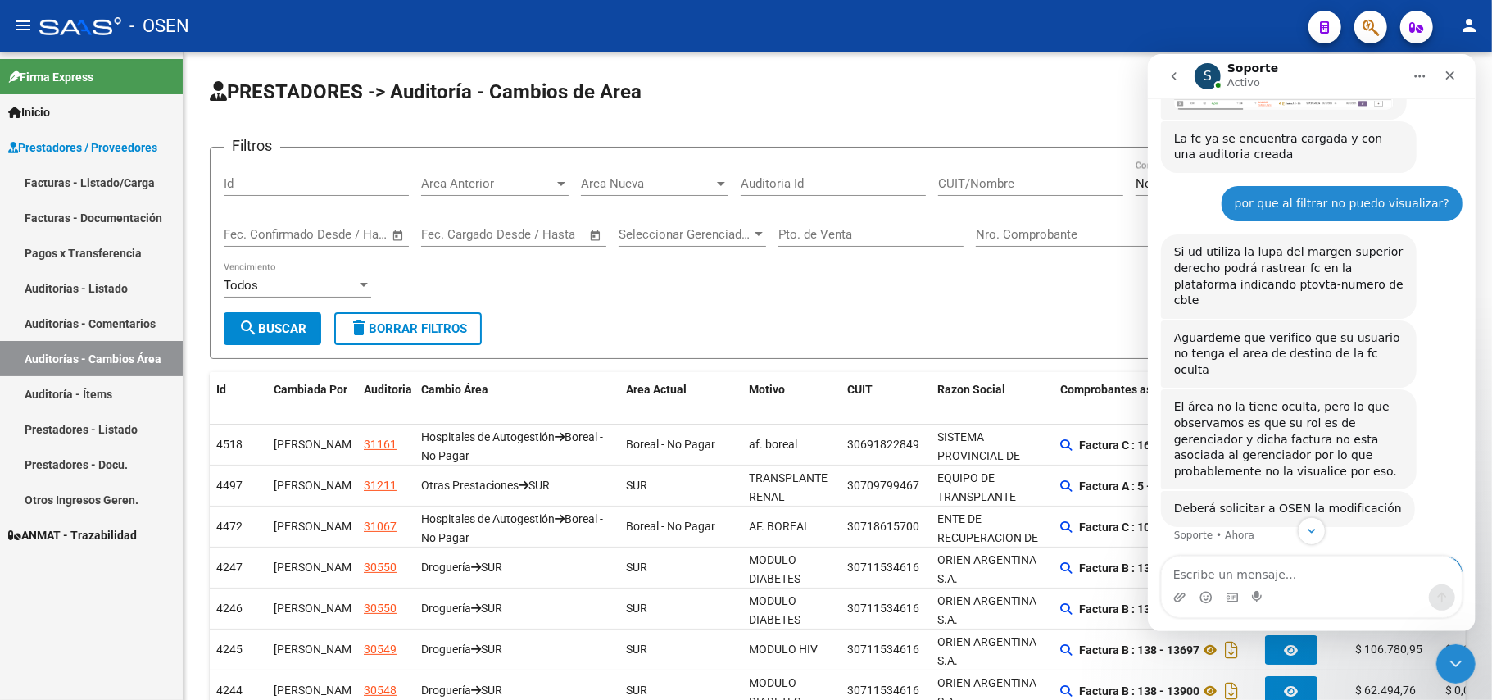
scroll to position [536, 0]
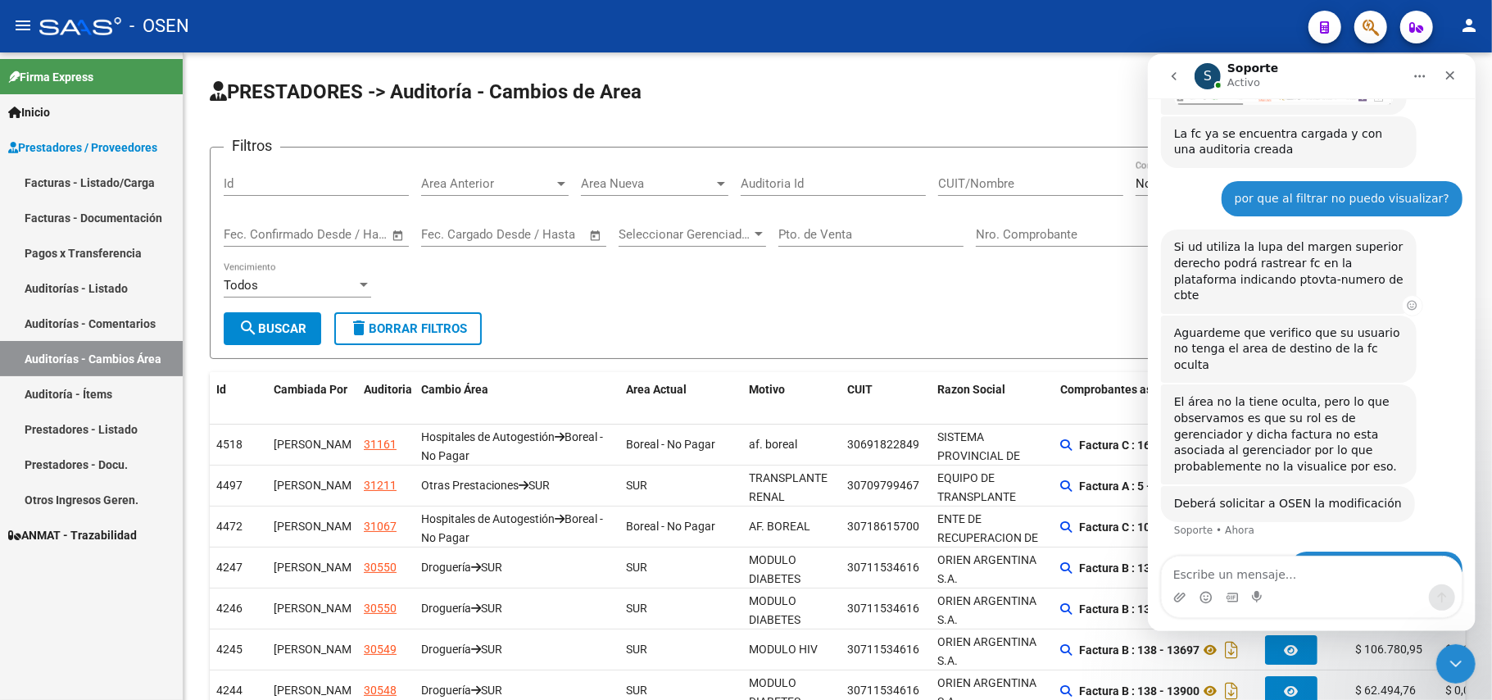
click at [1172, 229] on div "Si ud utiliza la lupa del margen superior derecho podrá rastrear fc en la plata…" at bounding box center [1288, 271] width 256 height 84
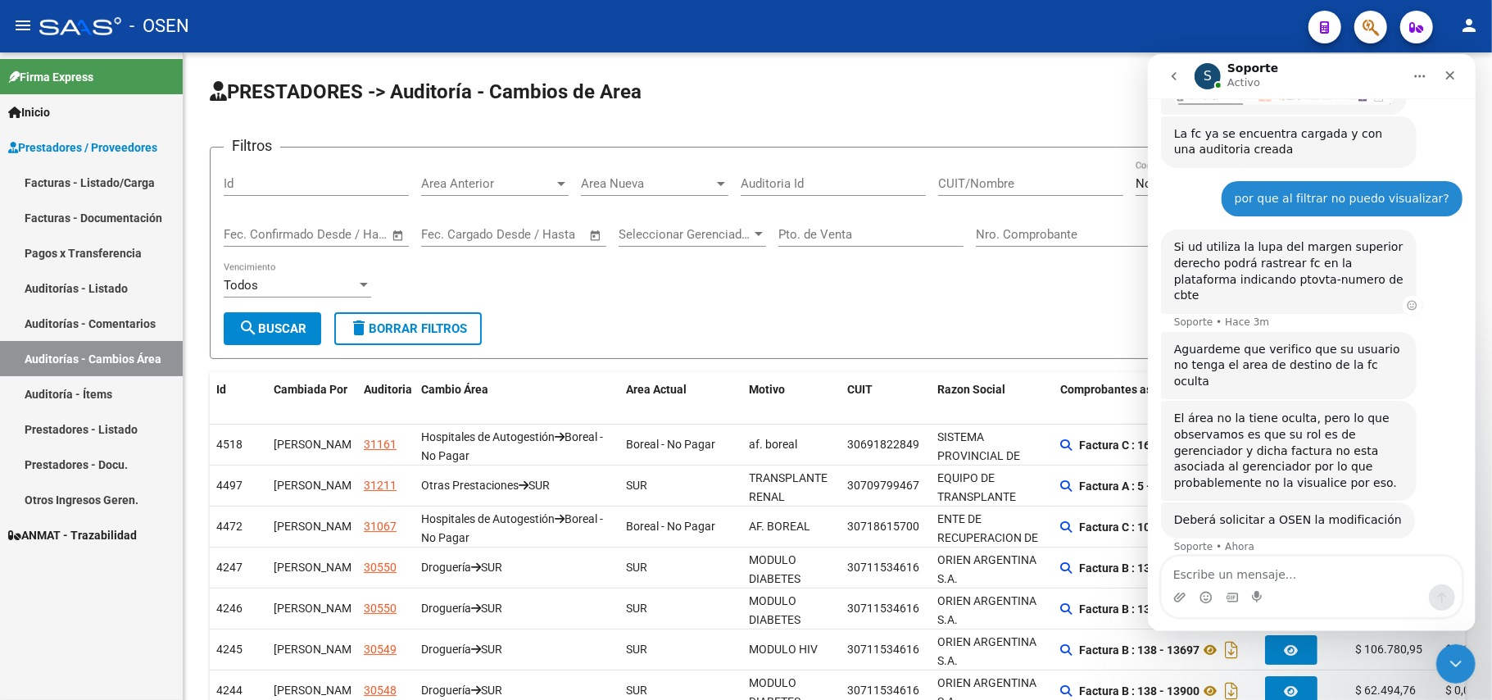
scroll to position [552, 0]
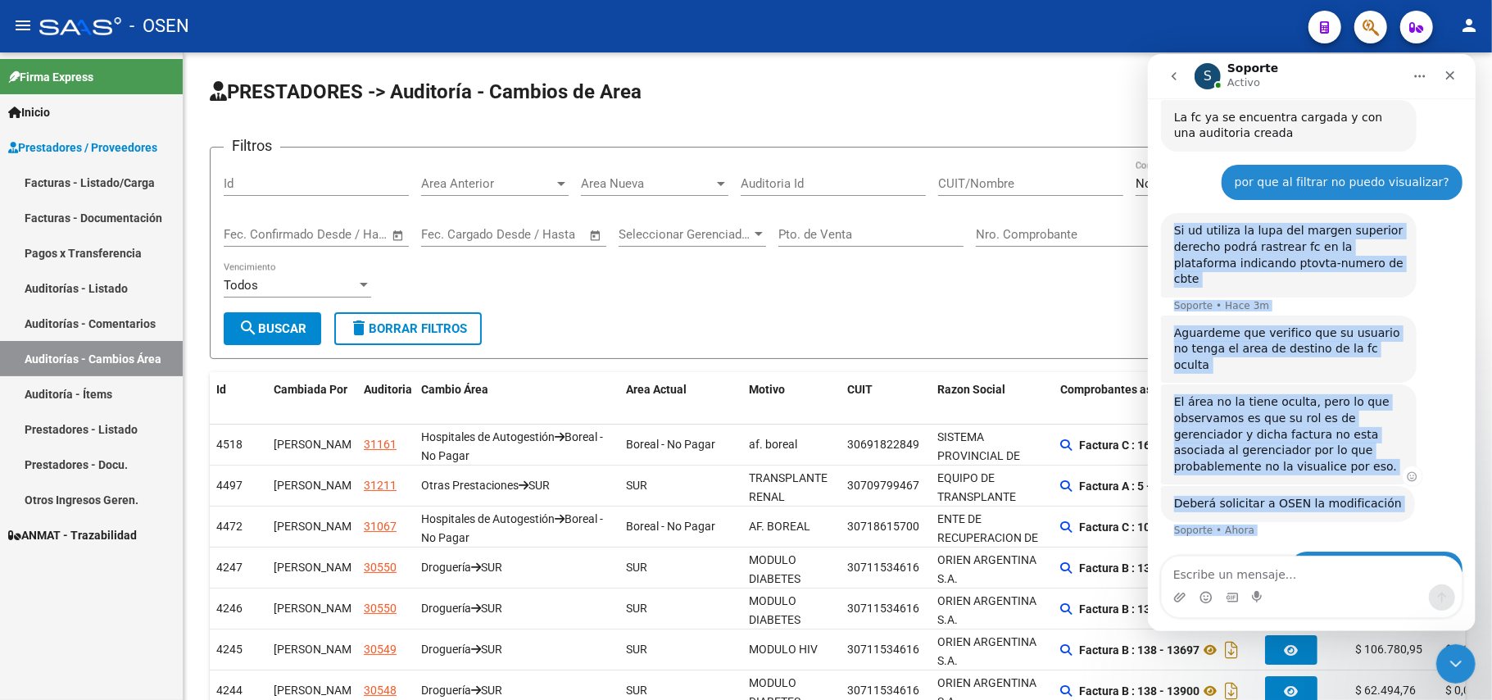
drag, startPoint x: 1175, startPoint y: 211, endPoint x: 1372, endPoint y: 385, distance: 263.0
click at [1446, 496] on div "Buen dia Jorgelina • Hace 8m les consulto, necesito cargar un comprobante para …" at bounding box center [1311, 109] width 302 height 994
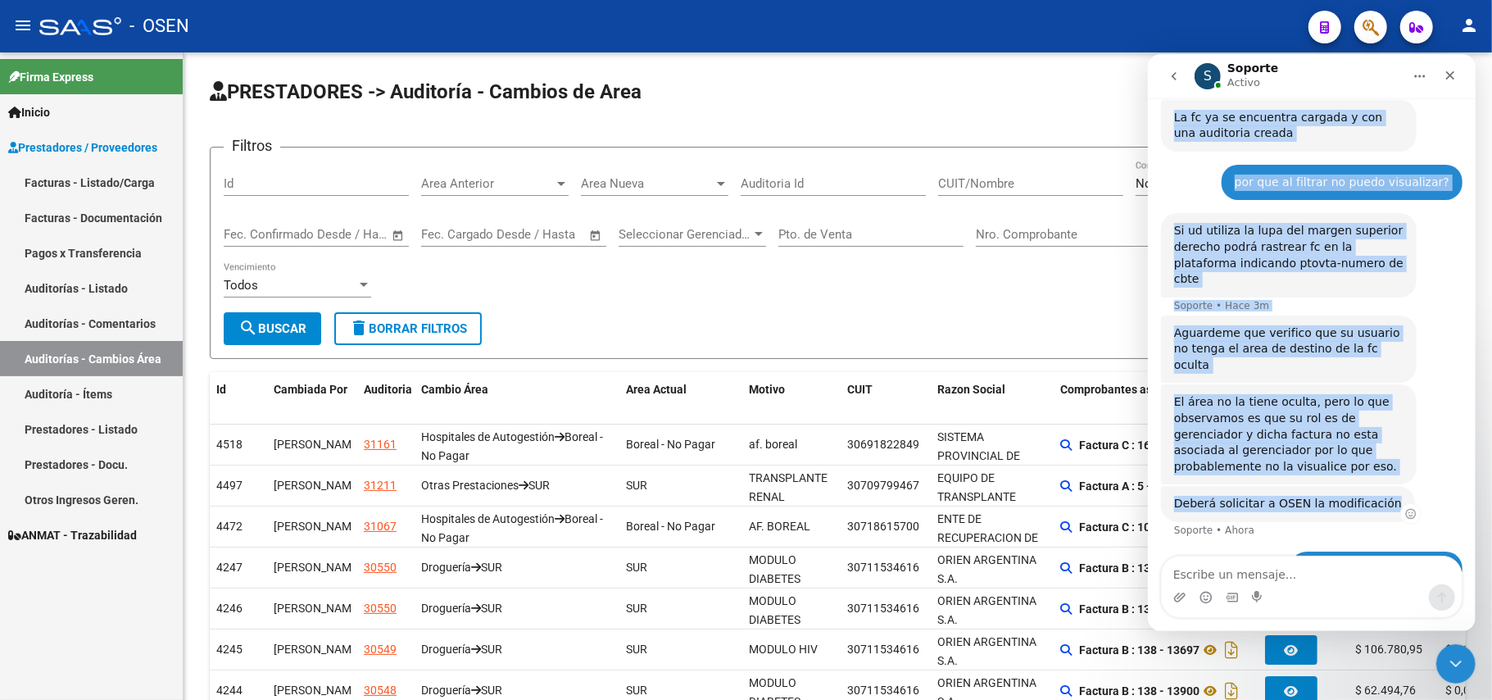
drag, startPoint x: 1394, startPoint y: 179, endPoint x: 1378, endPoint y: 450, distance: 271.7
click at [1378, 450] on div "Buen dia Jorgelina • Hace 9m les consulto, necesito cargar un comprobante para …" at bounding box center [1311, 109] width 302 height 994
copy div "Buen dia Jorgelina • Hace 9m les consulto, necesito cargar un comprobante para …"
click at [1437, 216] on div "Si ud utiliza la lupa del margen superior derecho podrá rastrear fc en la plata…" at bounding box center [1311, 263] width 302 height 102
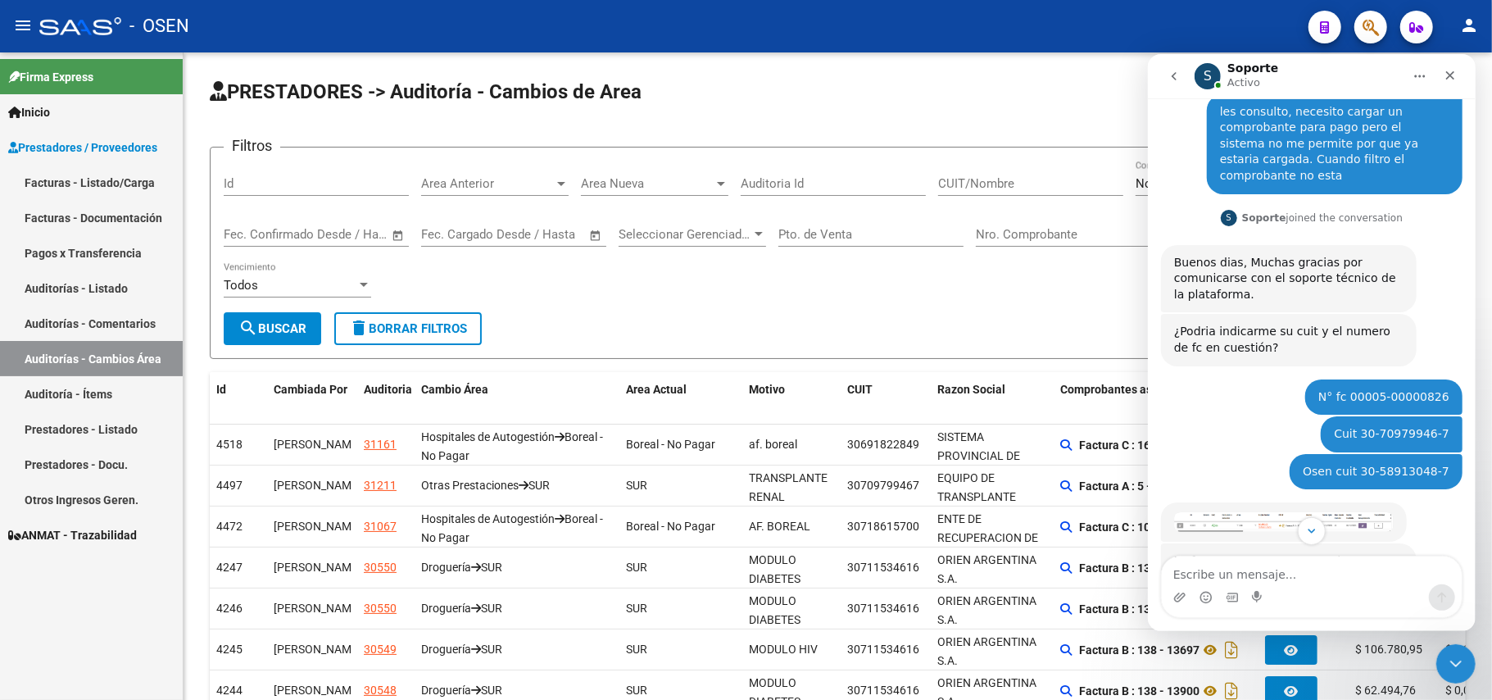
scroll to position [218, 0]
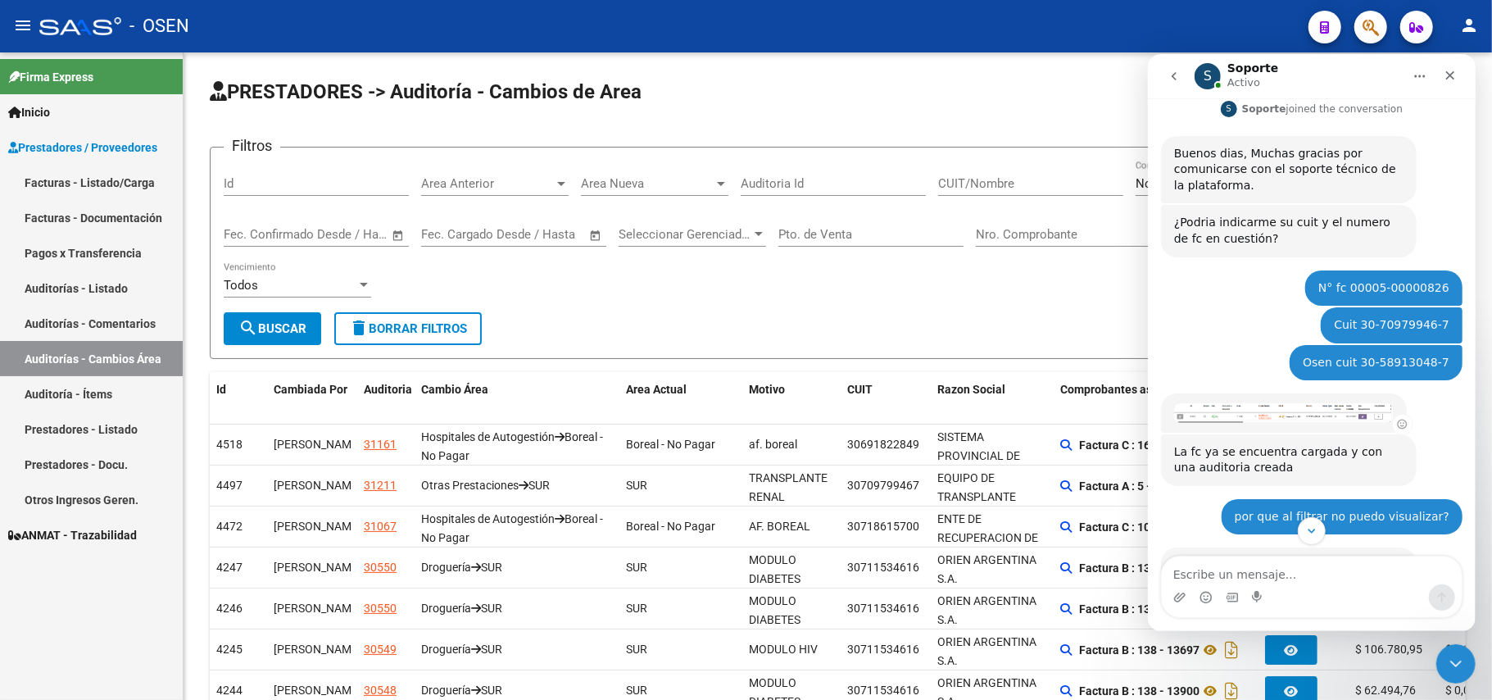
click at [1255, 402] on img "Soporte dice…" at bounding box center [1284, 411] width 220 height 19
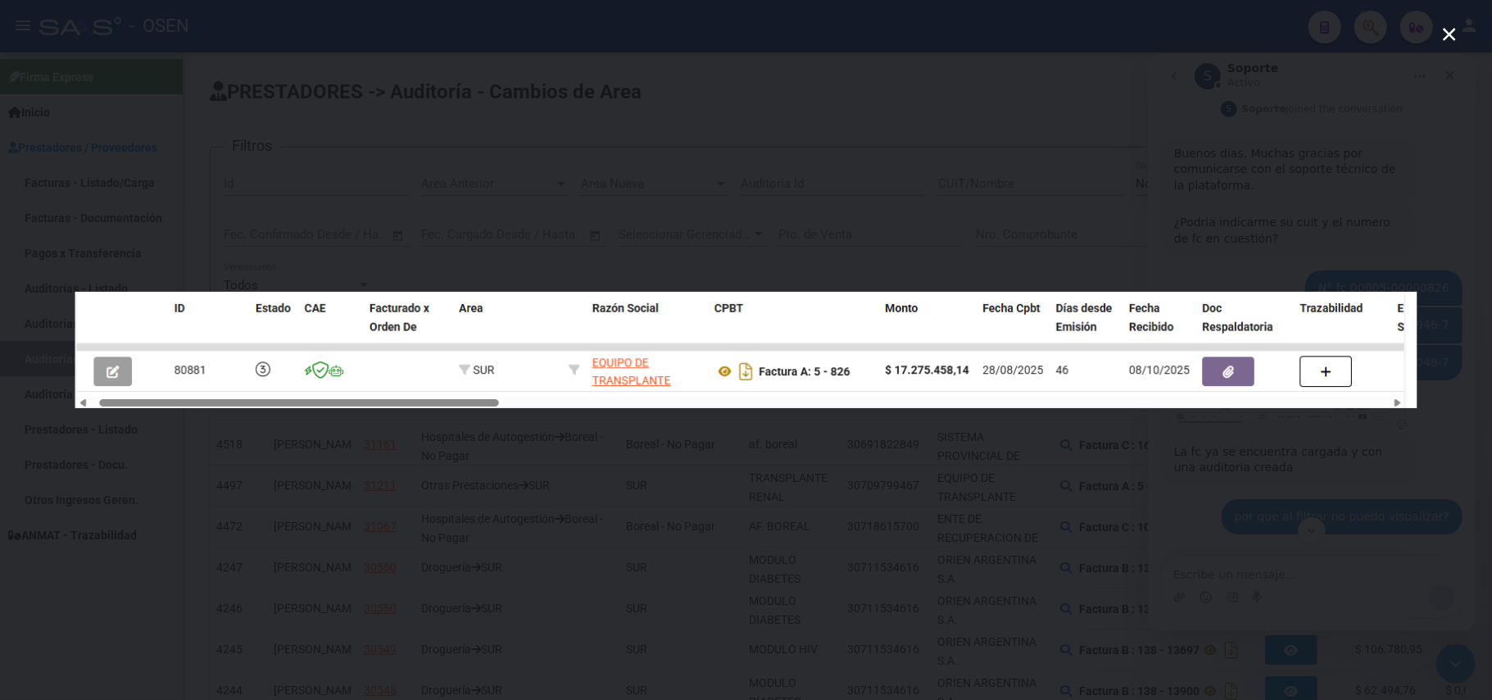
scroll to position [0, 0]
click at [987, 98] on div "Intercom Messenger" at bounding box center [746, 350] width 1492 height 700
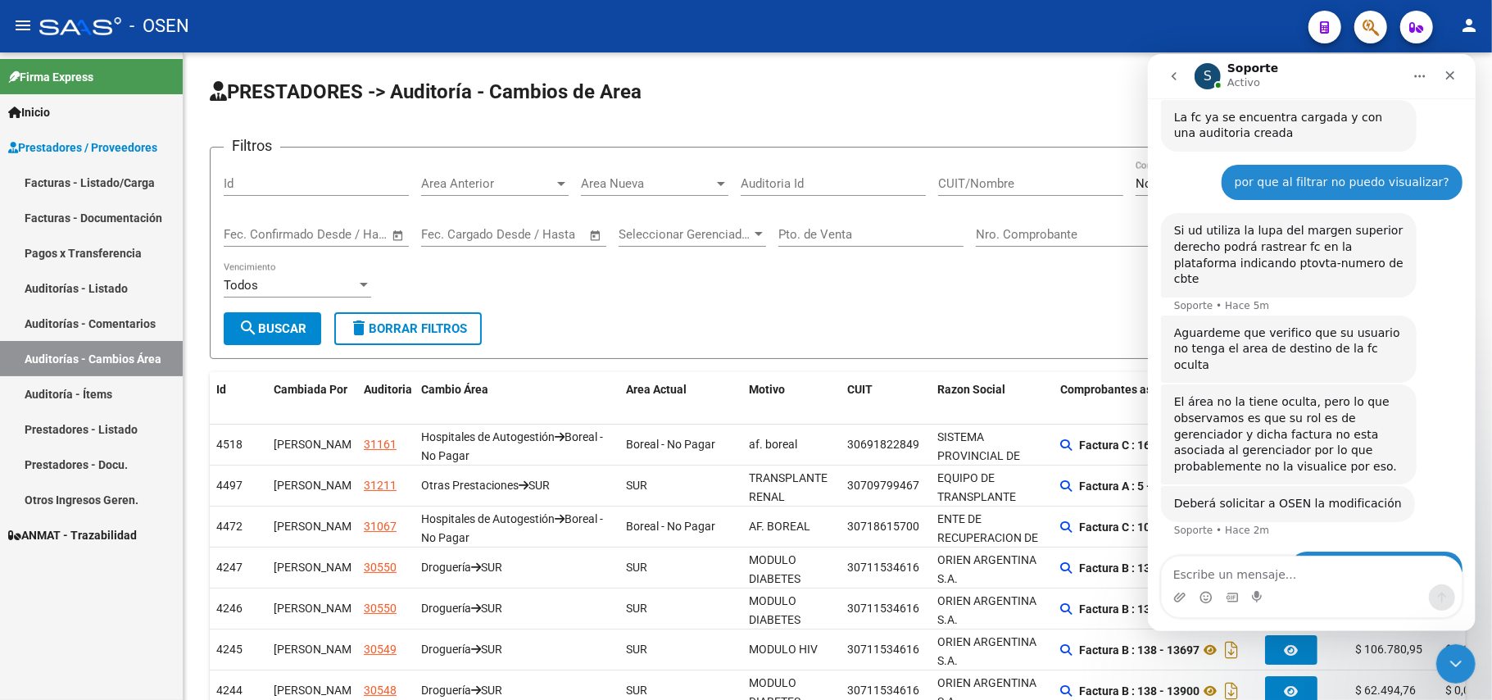
scroll to position [334, 0]
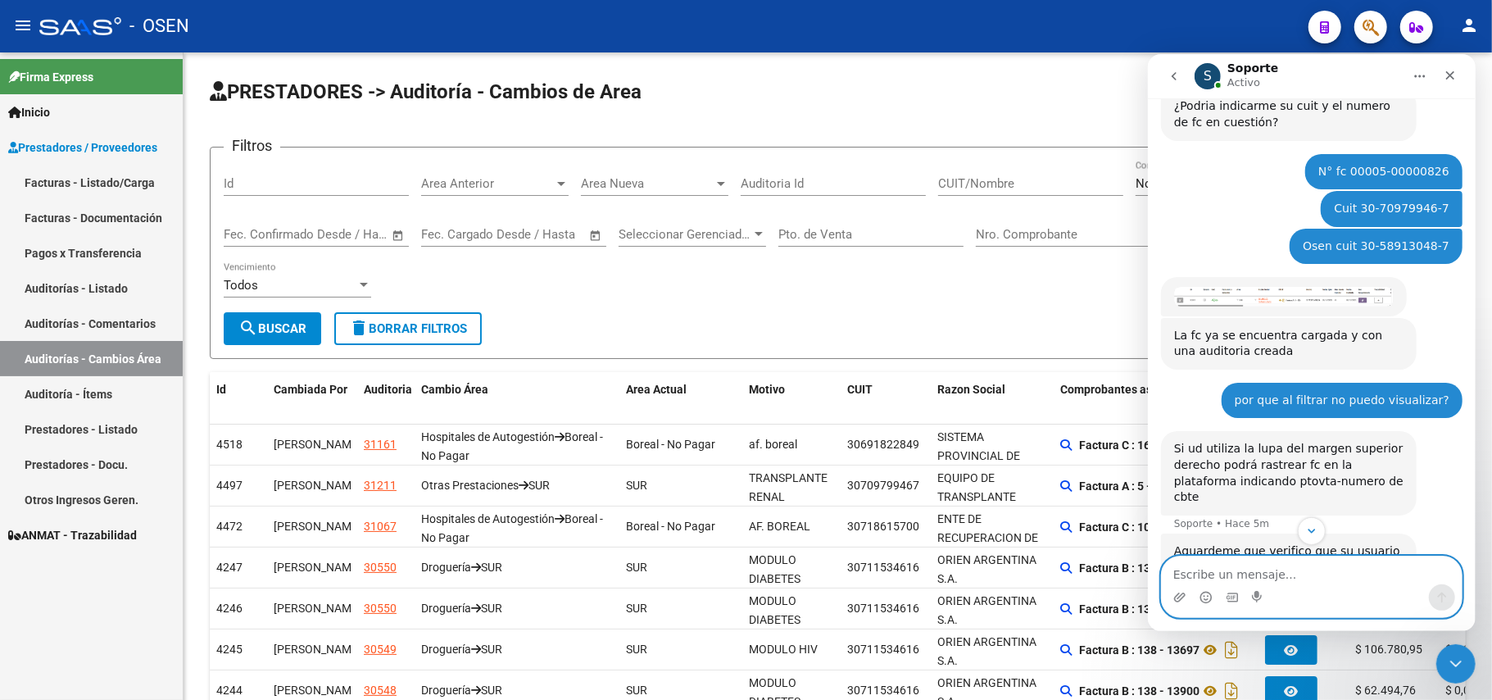
click at [1265, 565] on textarea "Escribe un mensaje..." at bounding box center [1311, 570] width 300 height 28
type textarea "Se puede saber el usuario que cargo la factura?"
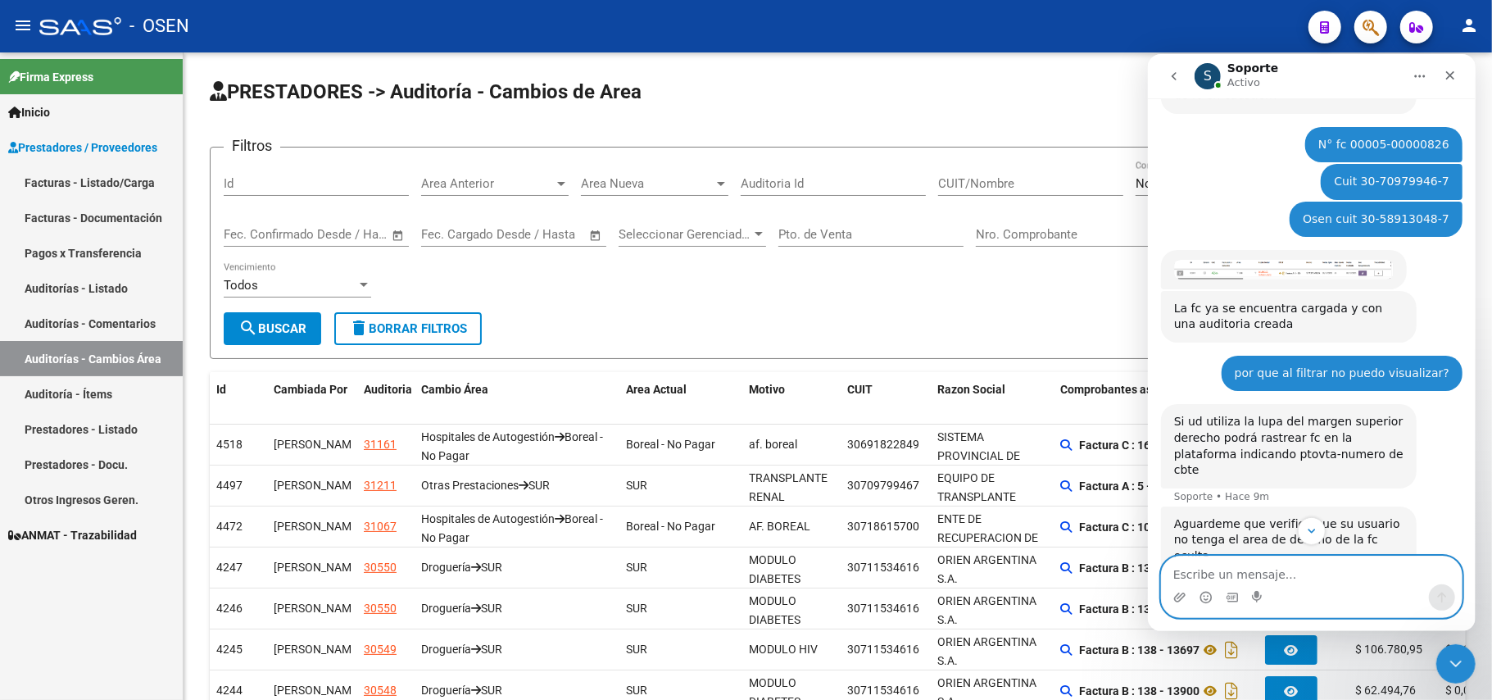
scroll to position [670, 0]
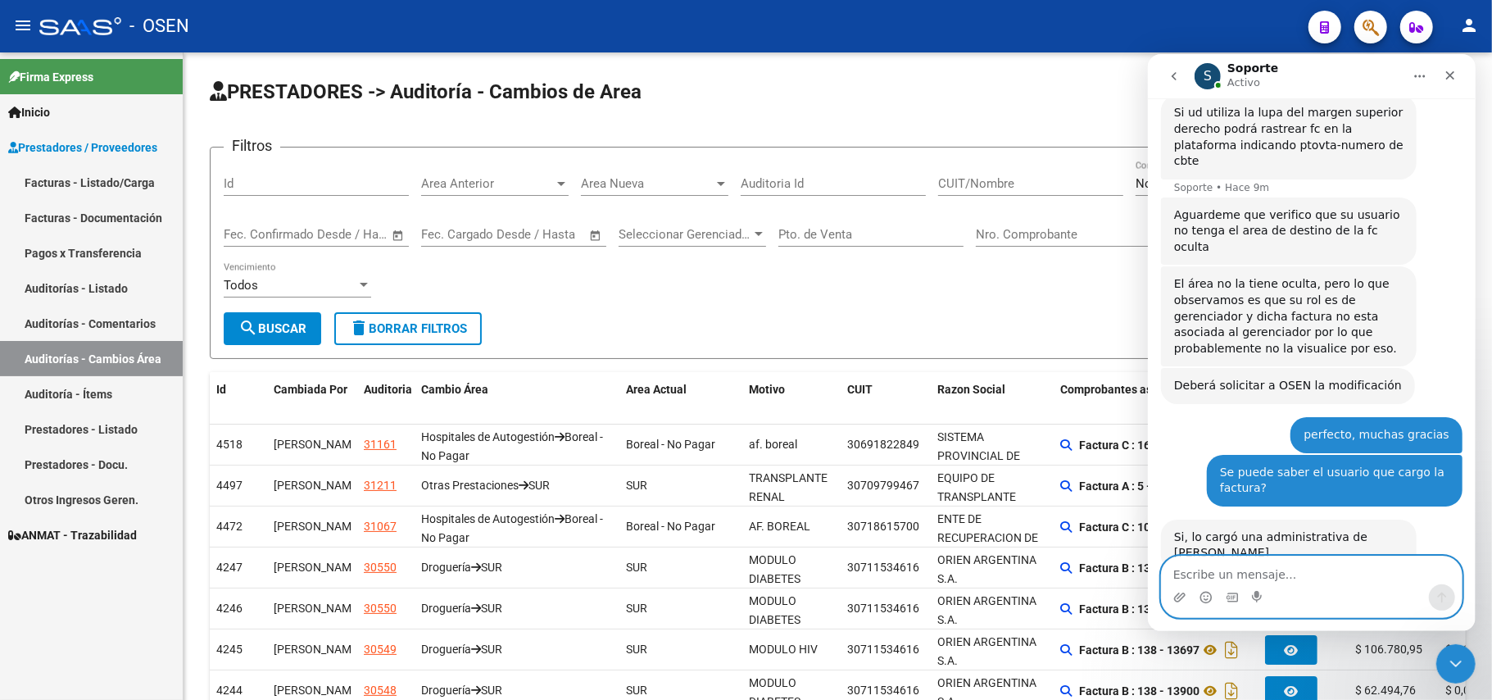
click at [1285, 573] on textarea "Escribe un mensaje..." at bounding box center [1311, 570] width 300 height 28
type textarea "MUCHAS GRACIAS"
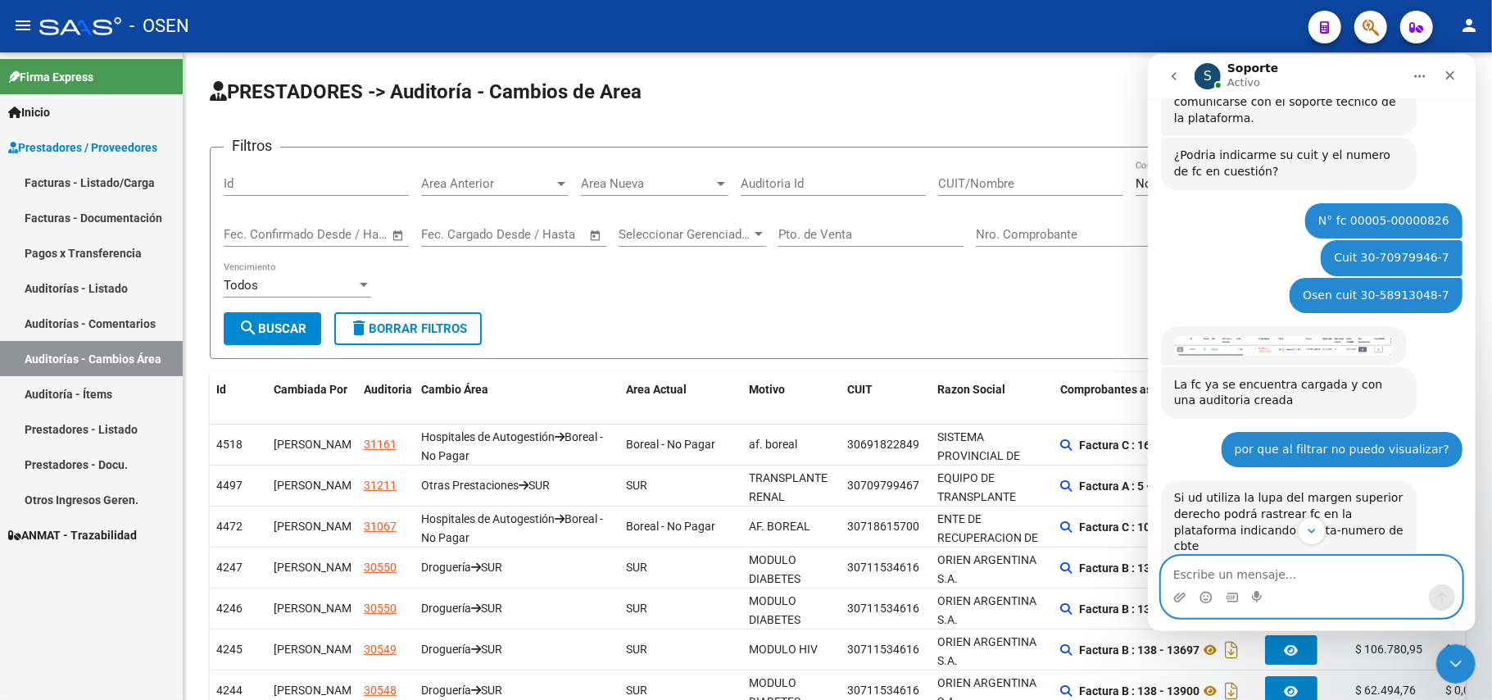
scroll to position [283, 0]
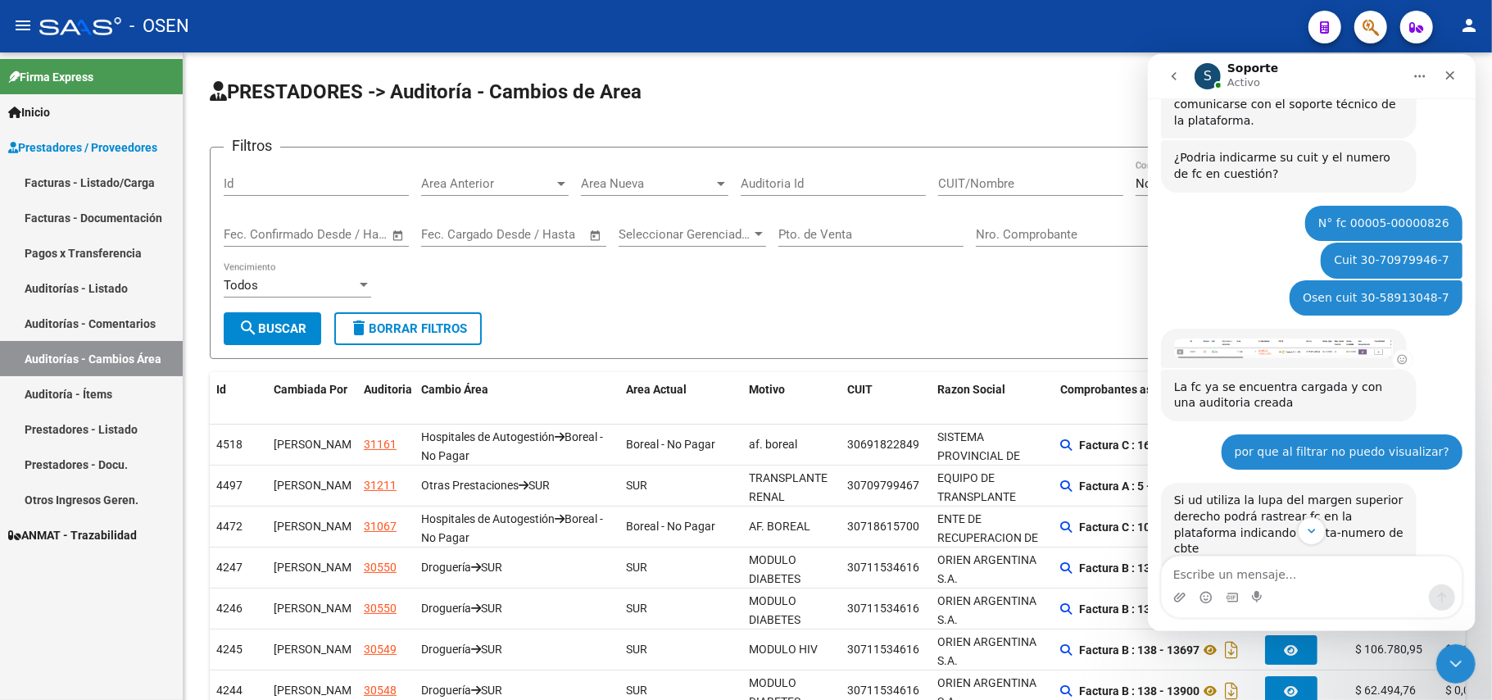
click at [1292, 338] on img "Soporte dice…" at bounding box center [1284, 347] width 220 height 19
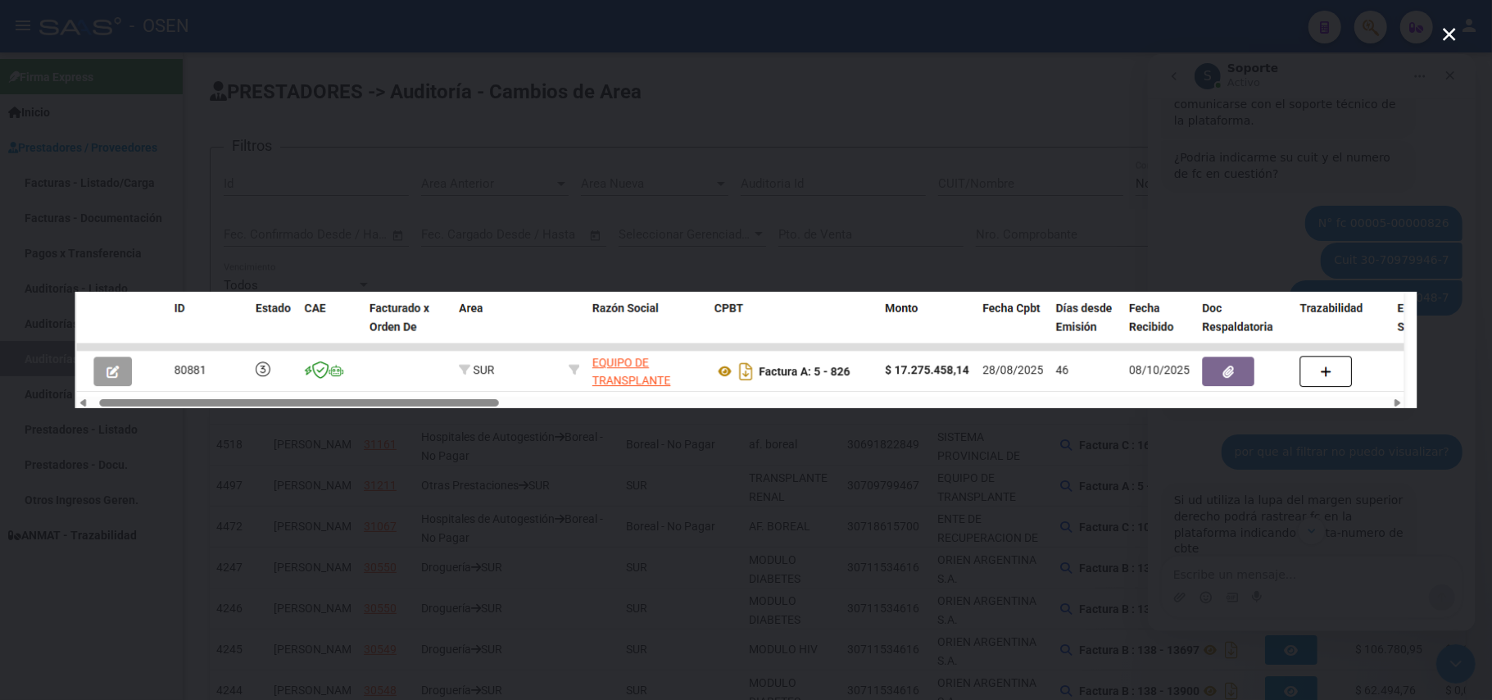
scroll to position [0, 0]
click at [197, 129] on div "Intercom Messenger" at bounding box center [746, 350] width 1492 height 700
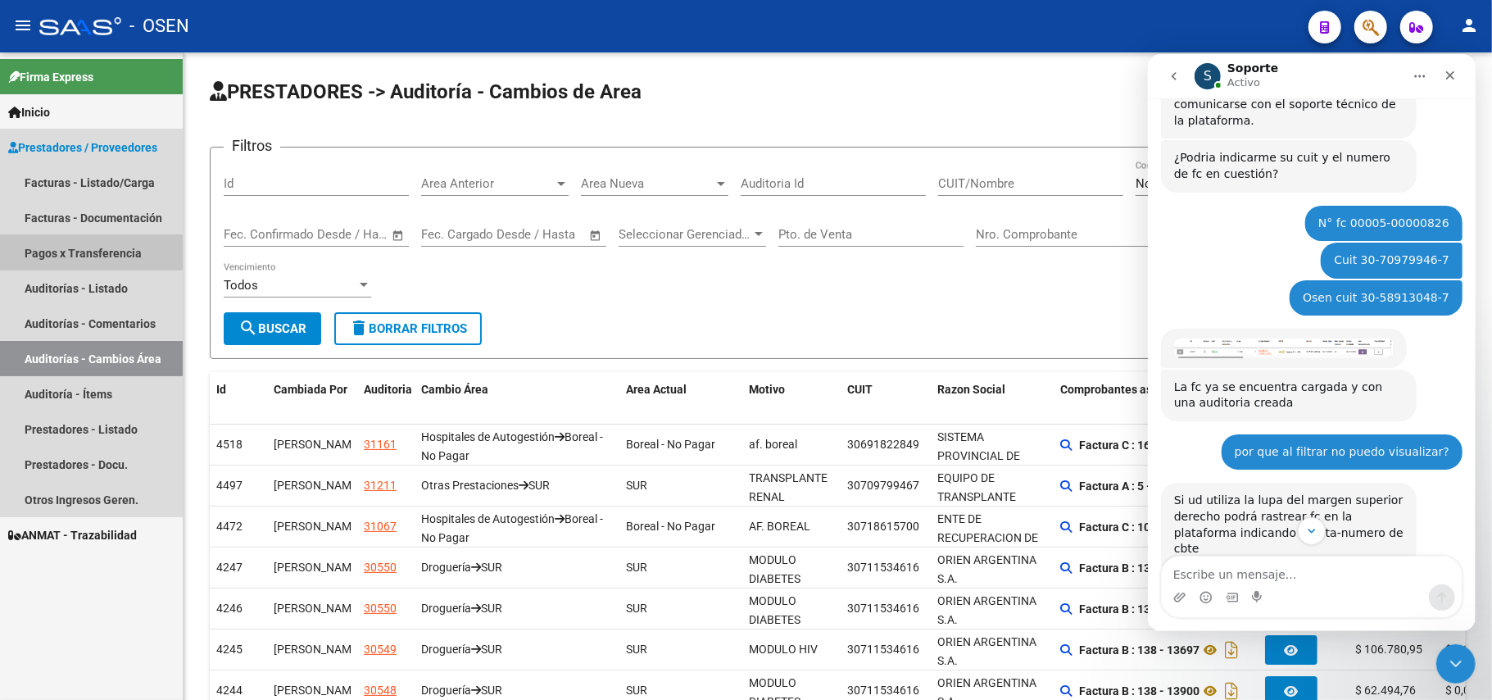
click at [39, 257] on link "Pagos x Transferencia" at bounding box center [91, 252] width 183 height 35
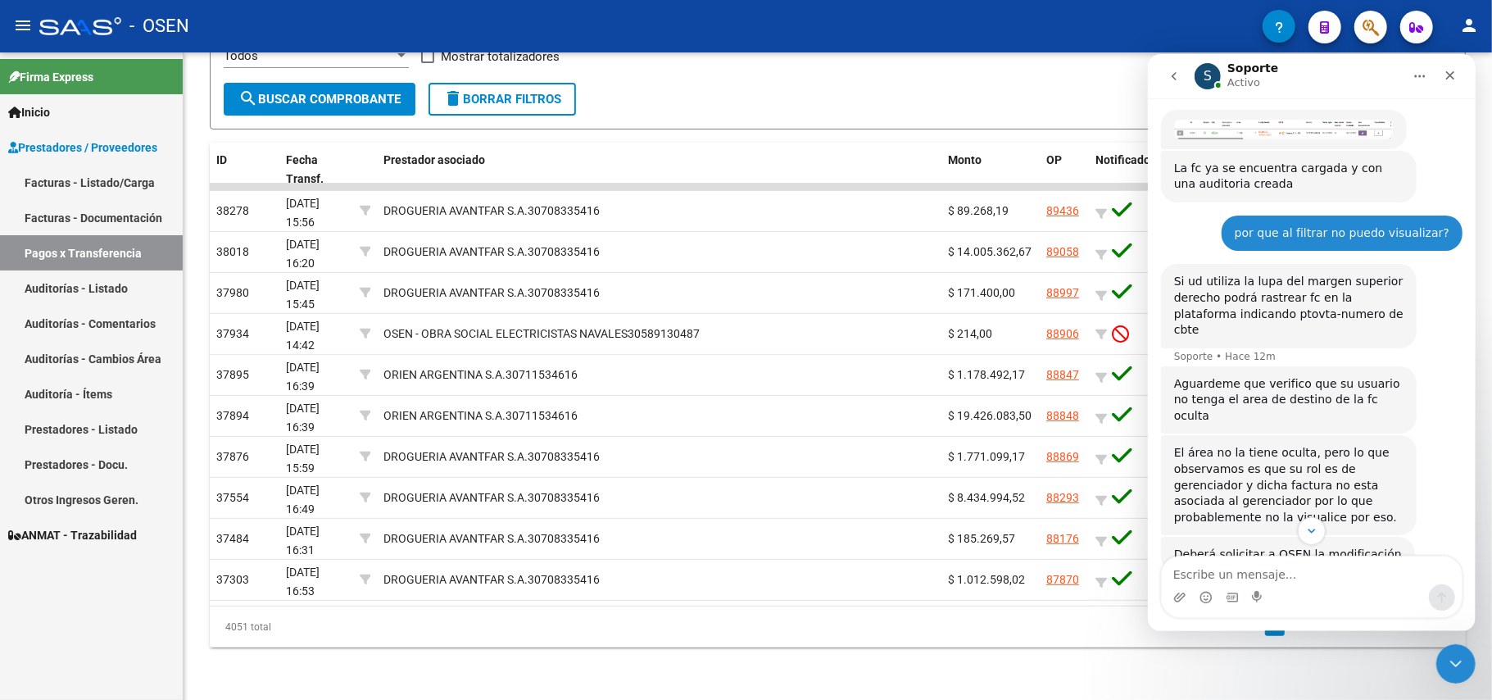
scroll to position [720, 0]
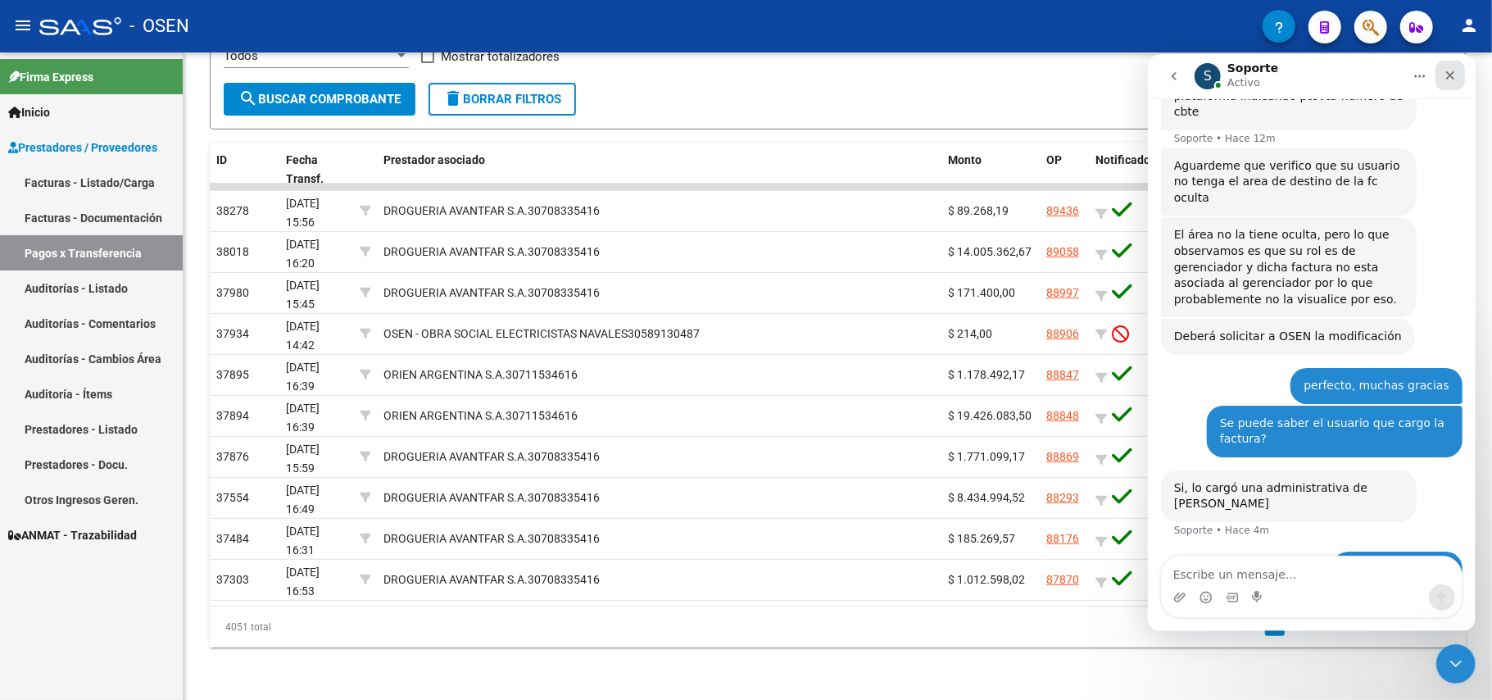
click at [1447, 68] on icon "Cerrar" at bounding box center [1449, 74] width 13 height 13
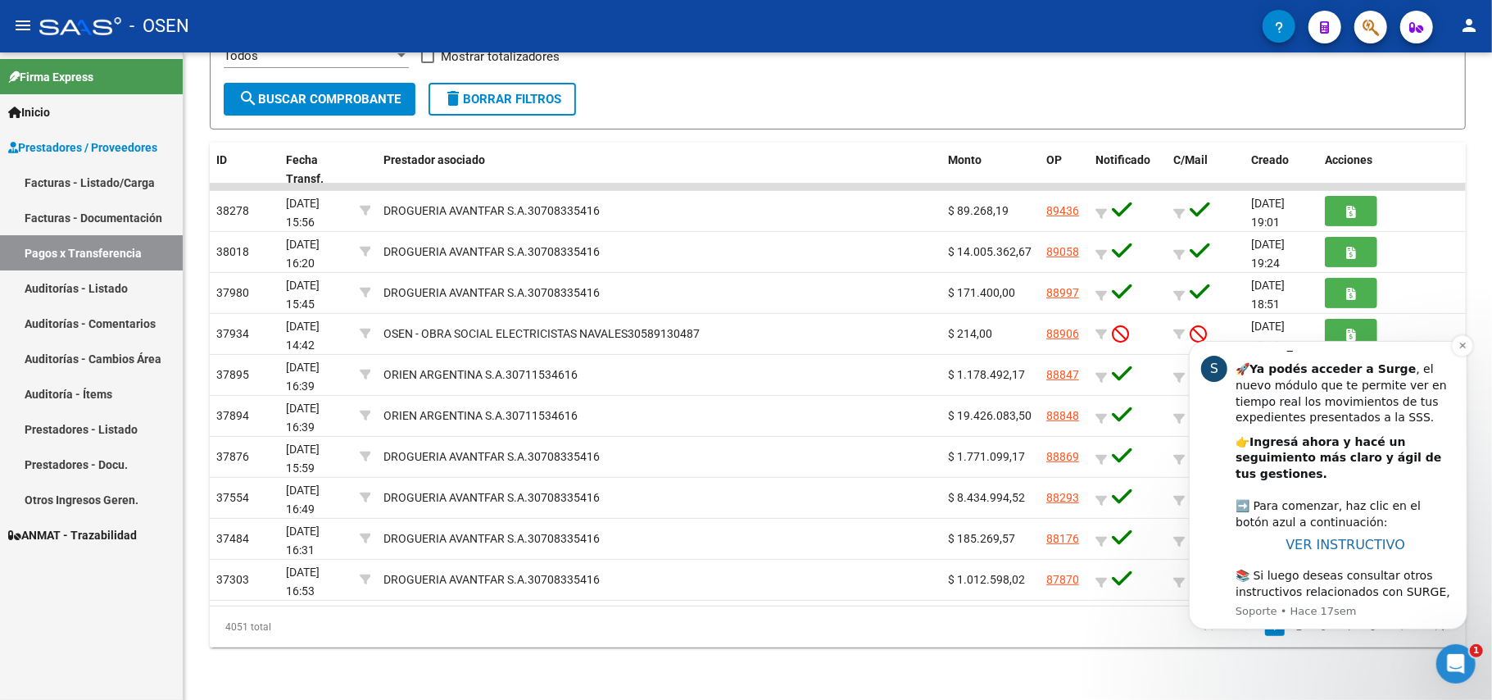
scroll to position [16, 0]
click at [1458, 343] on icon "Dismiss notification" at bounding box center [1462, 344] width 9 height 9
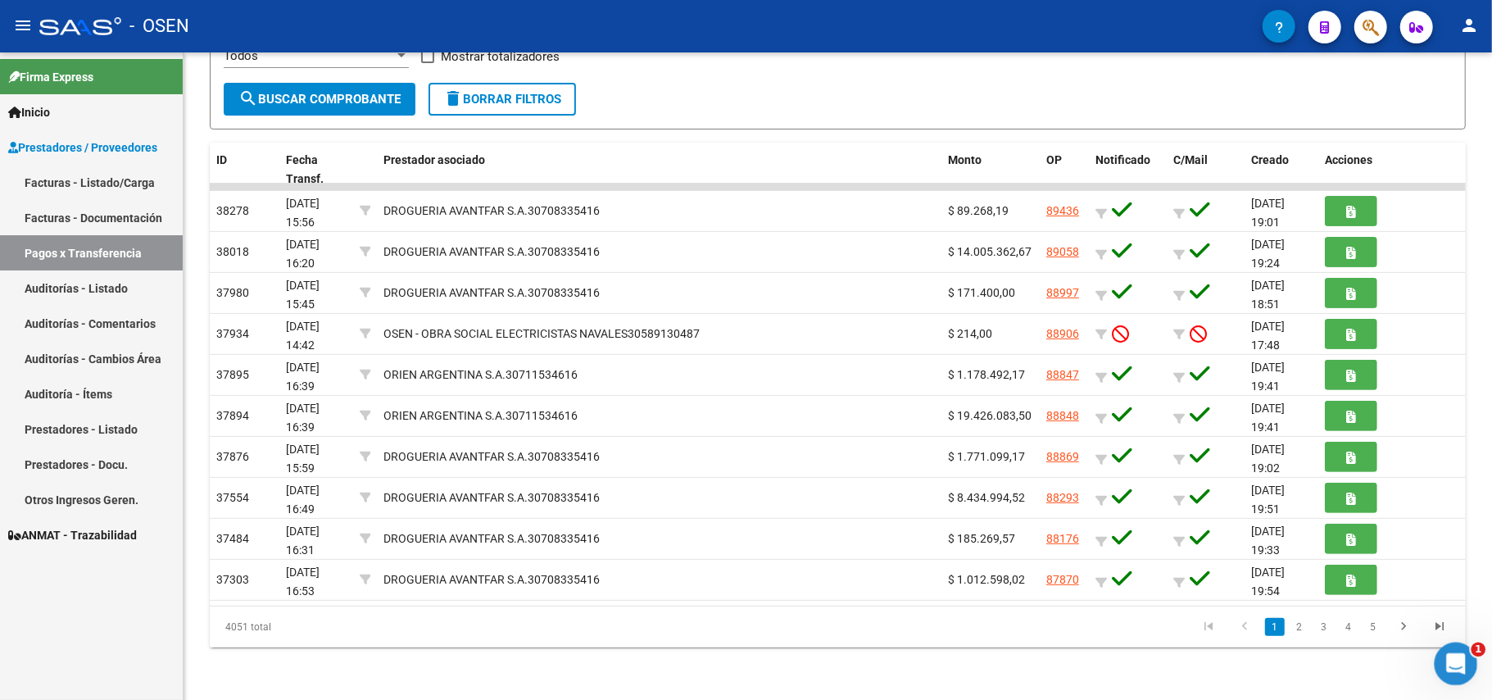
click at [1455, 661] on icon "Abrir Intercom Messenger" at bounding box center [1454, 661] width 27 height 27
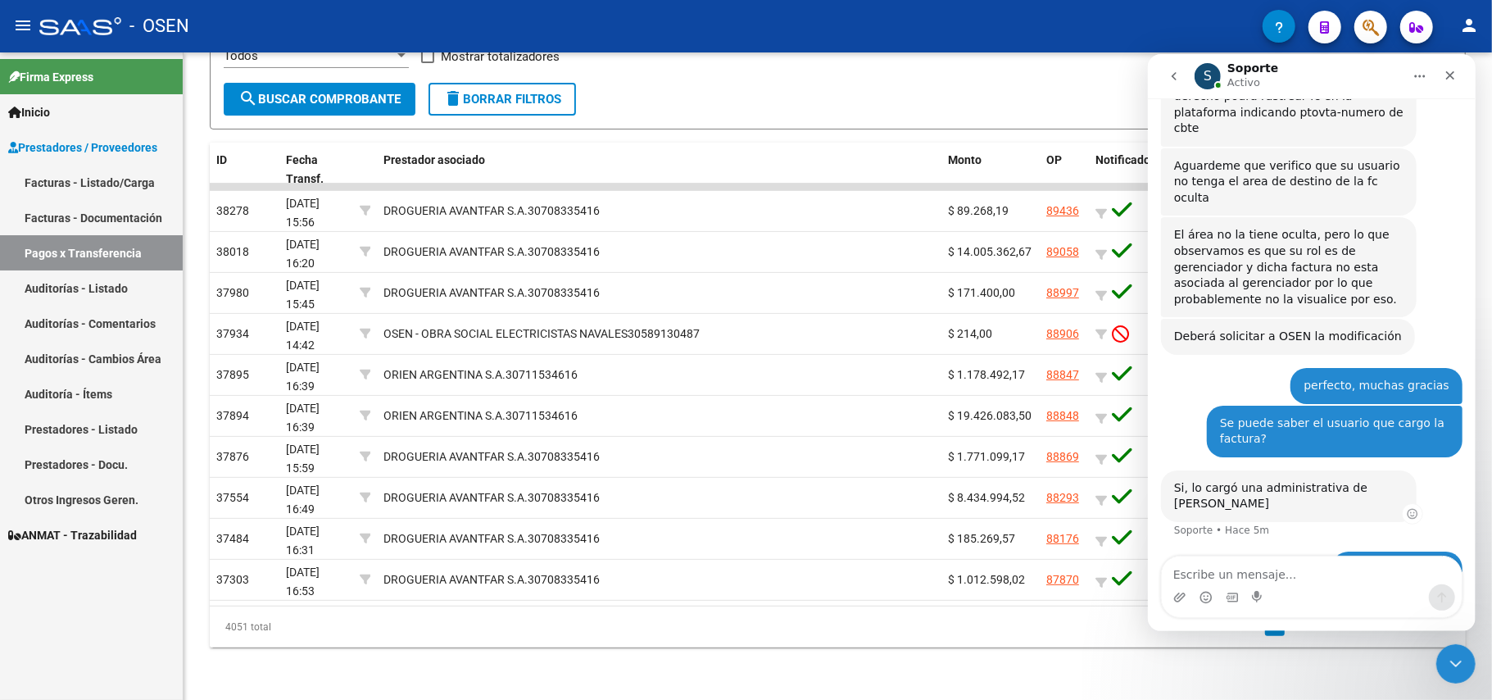
scroll to position [485, 0]
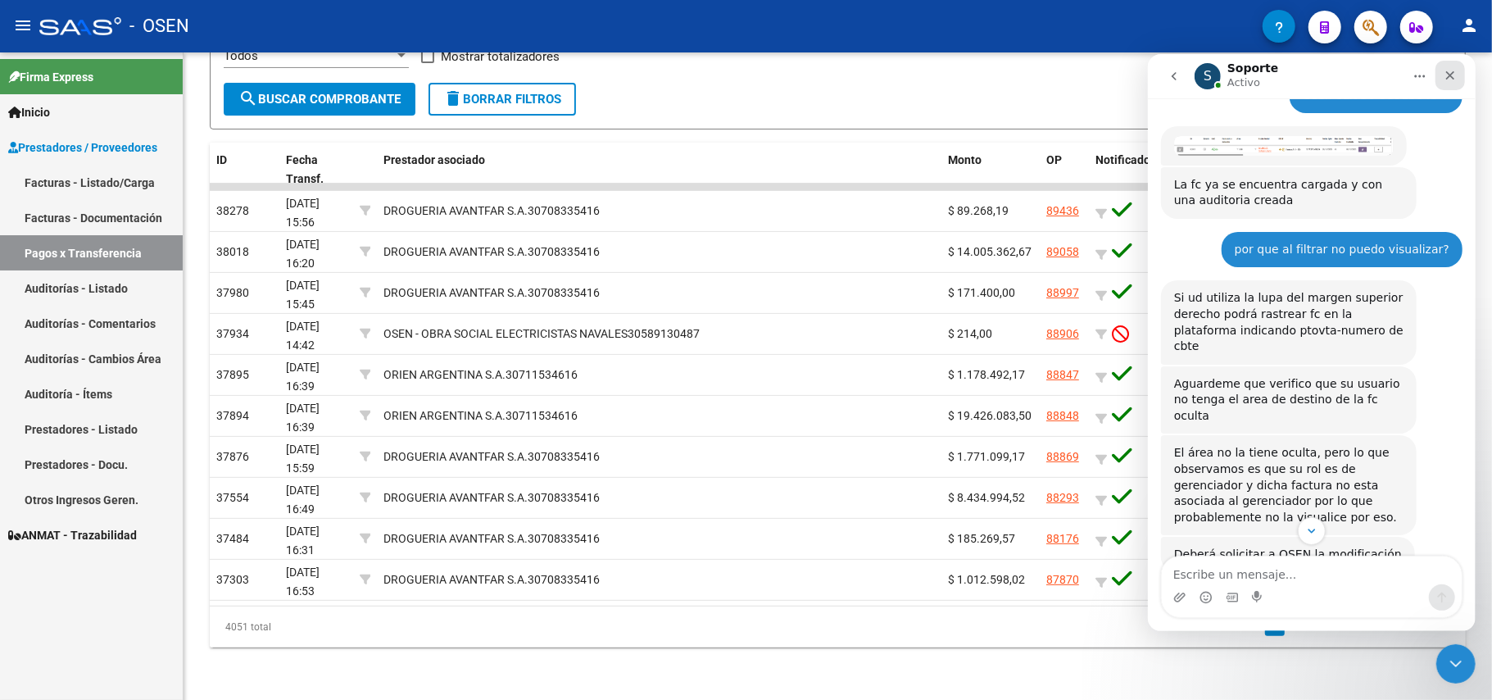
click at [1444, 78] on icon "Cerrar" at bounding box center [1449, 74] width 13 height 13
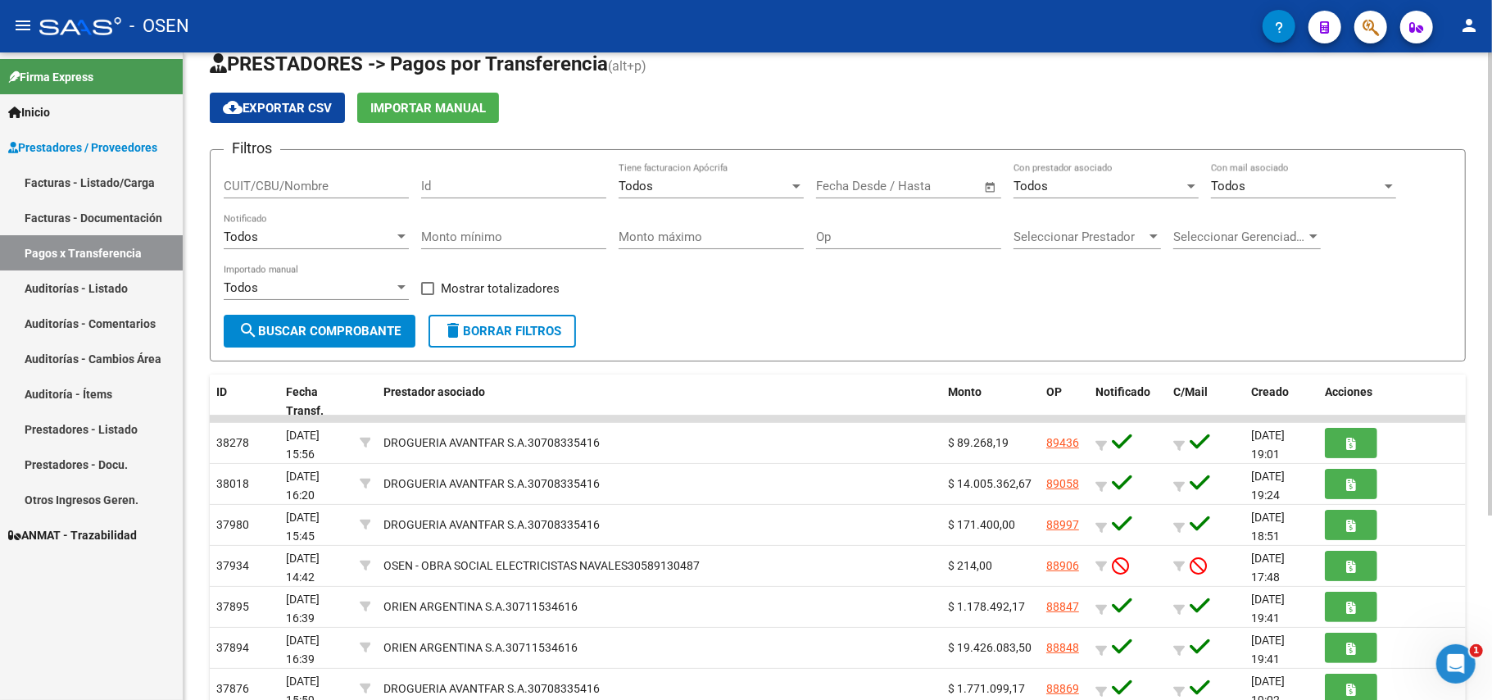
scroll to position [0, 0]
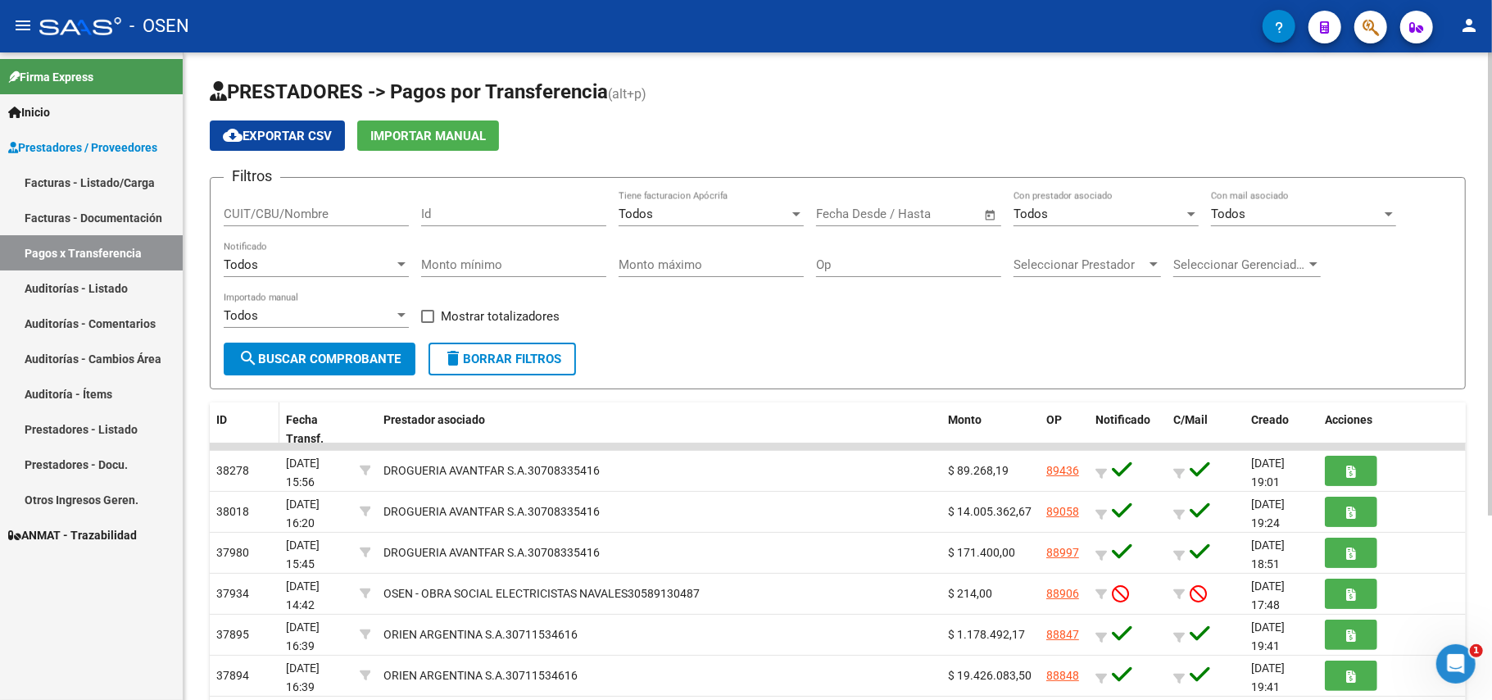
click at [224, 418] on span "ID" at bounding box center [221, 419] width 11 height 13
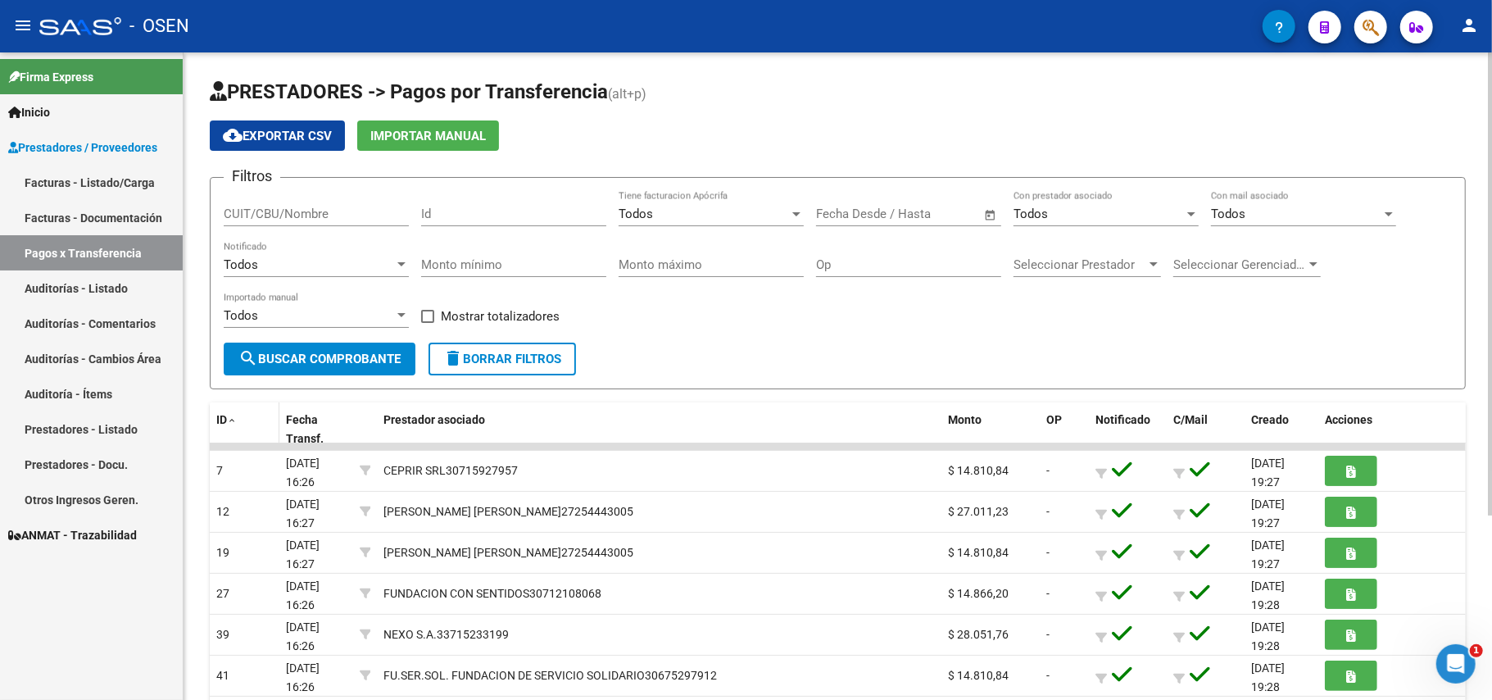
click at [224, 418] on span "ID" at bounding box center [221, 419] width 11 height 13
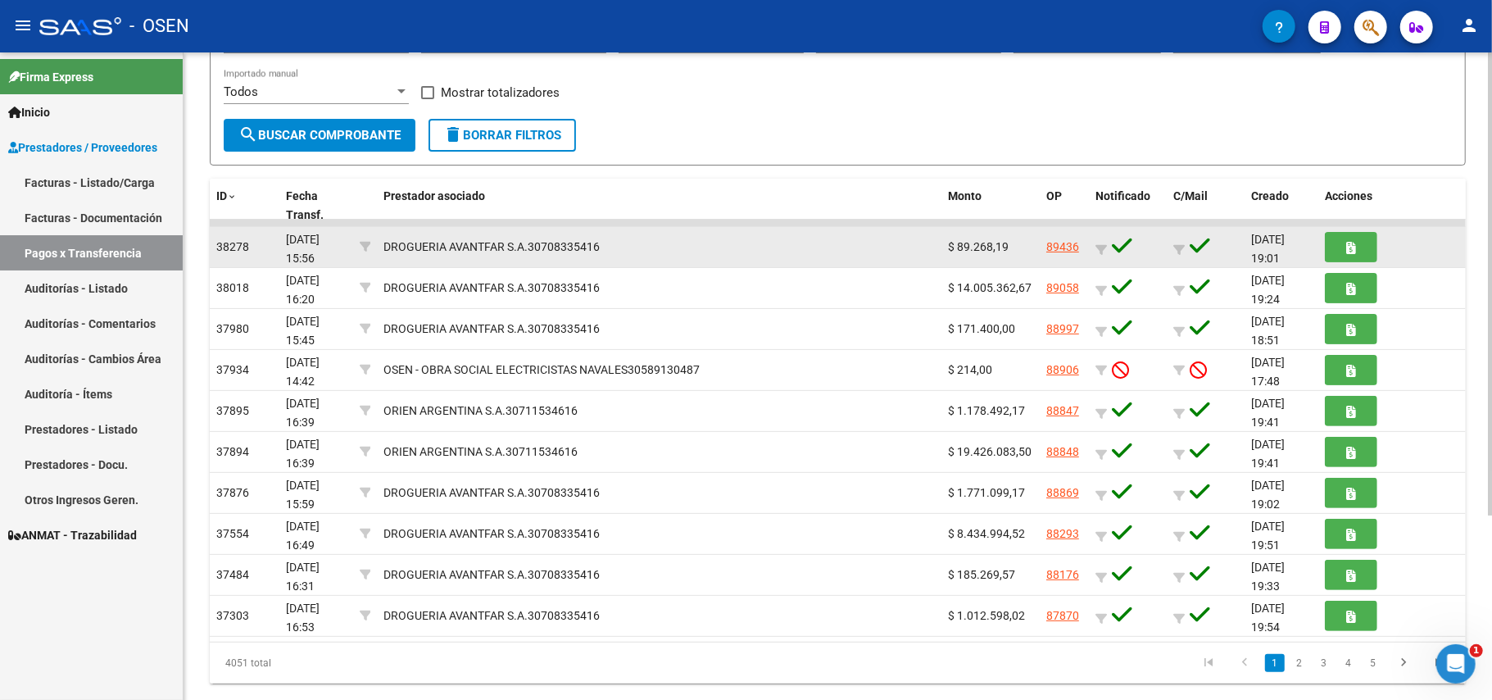
scroll to position [260, 0]
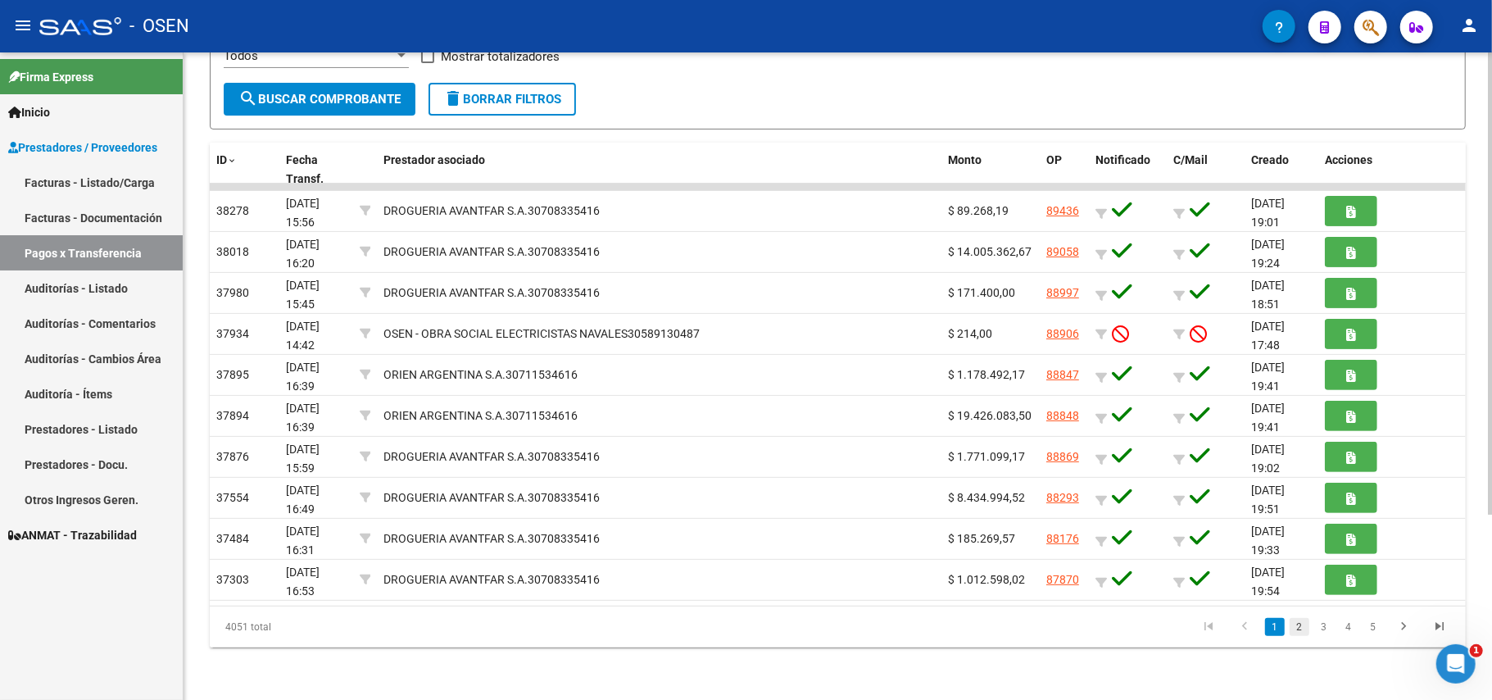
click at [1295, 631] on link "2" at bounding box center [1300, 627] width 20 height 18
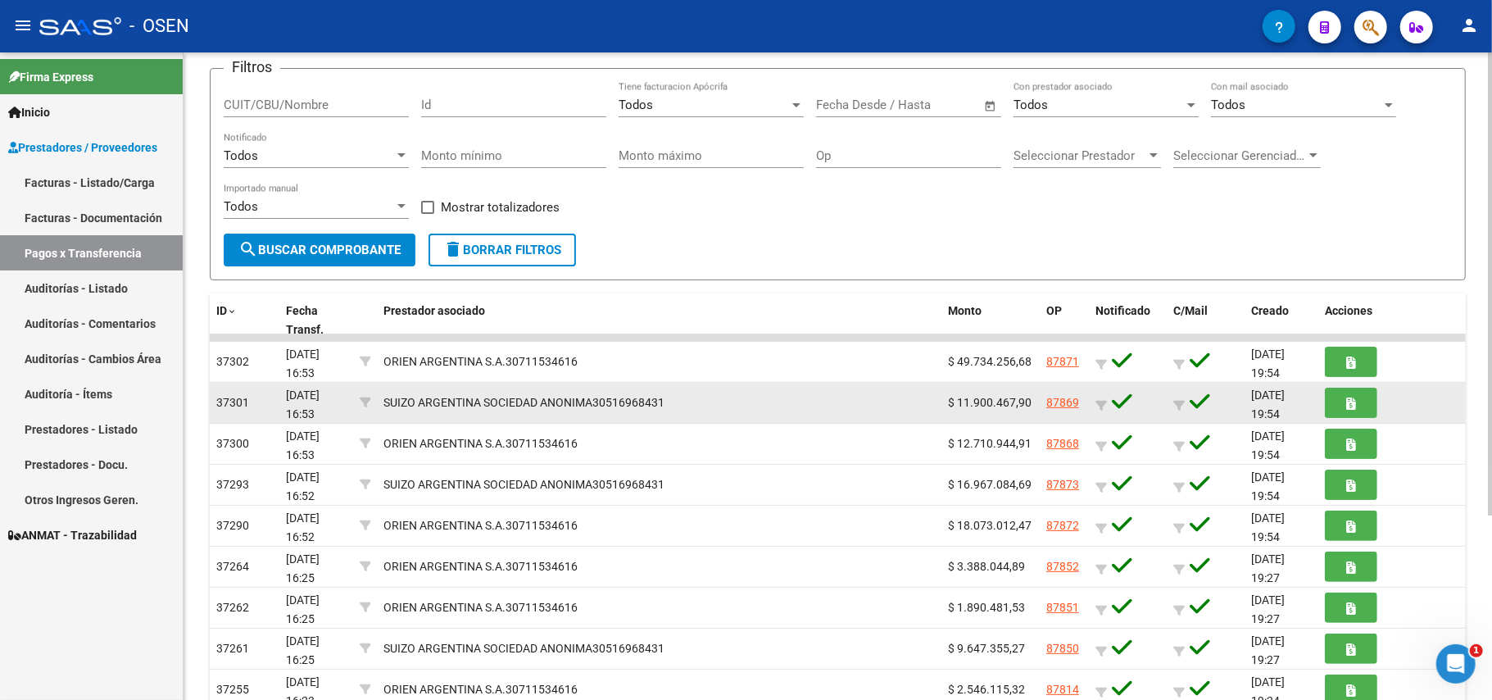
scroll to position [2, 0]
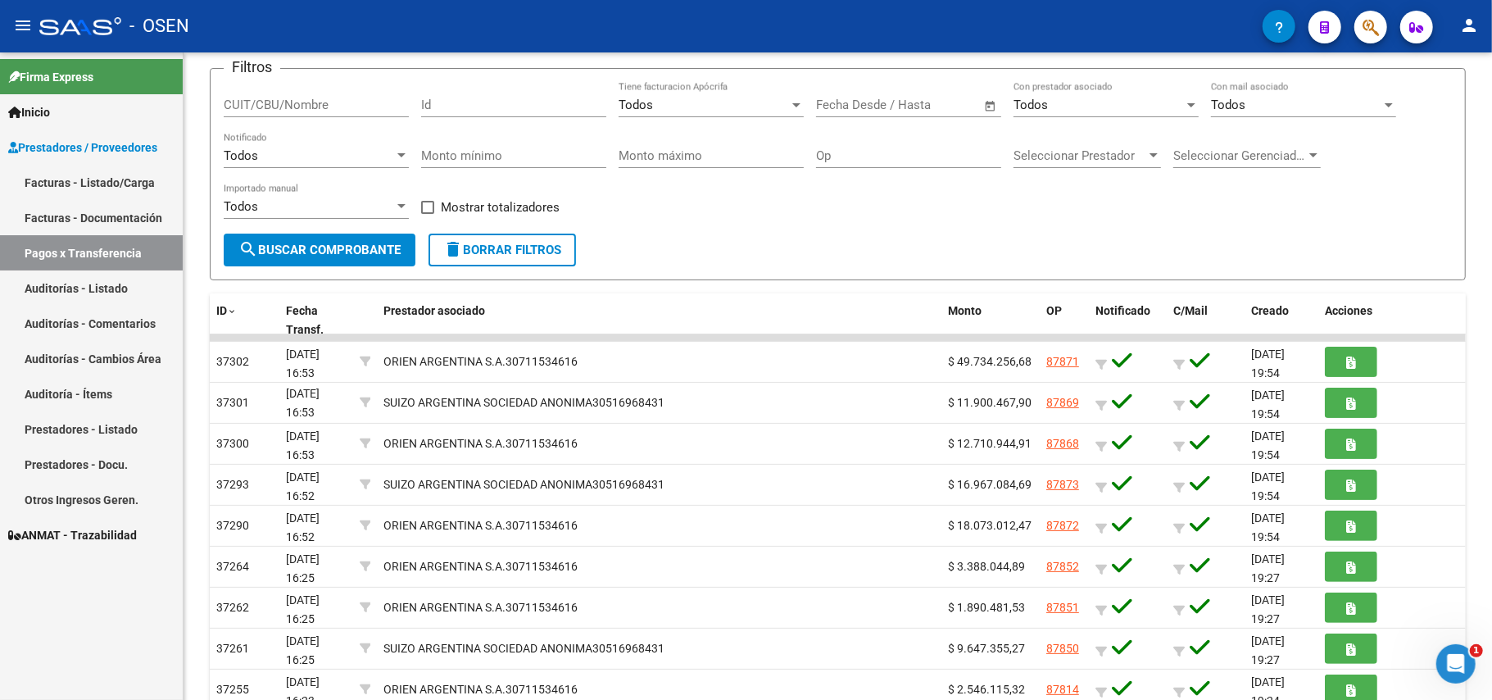
click at [66, 288] on link "Auditorías - Listado" at bounding box center [91, 287] width 183 height 35
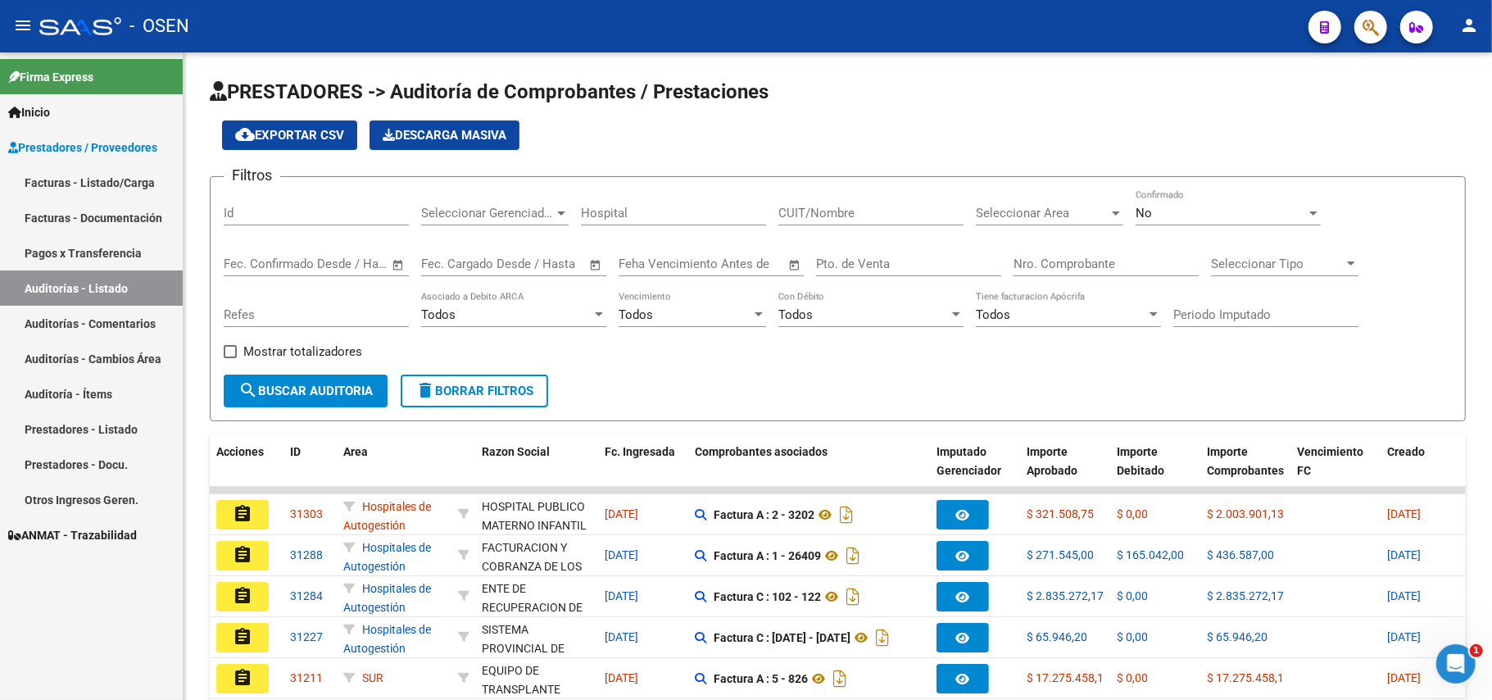
click at [46, 148] on span "Prestadores / Proveedores" at bounding box center [82, 147] width 149 height 18
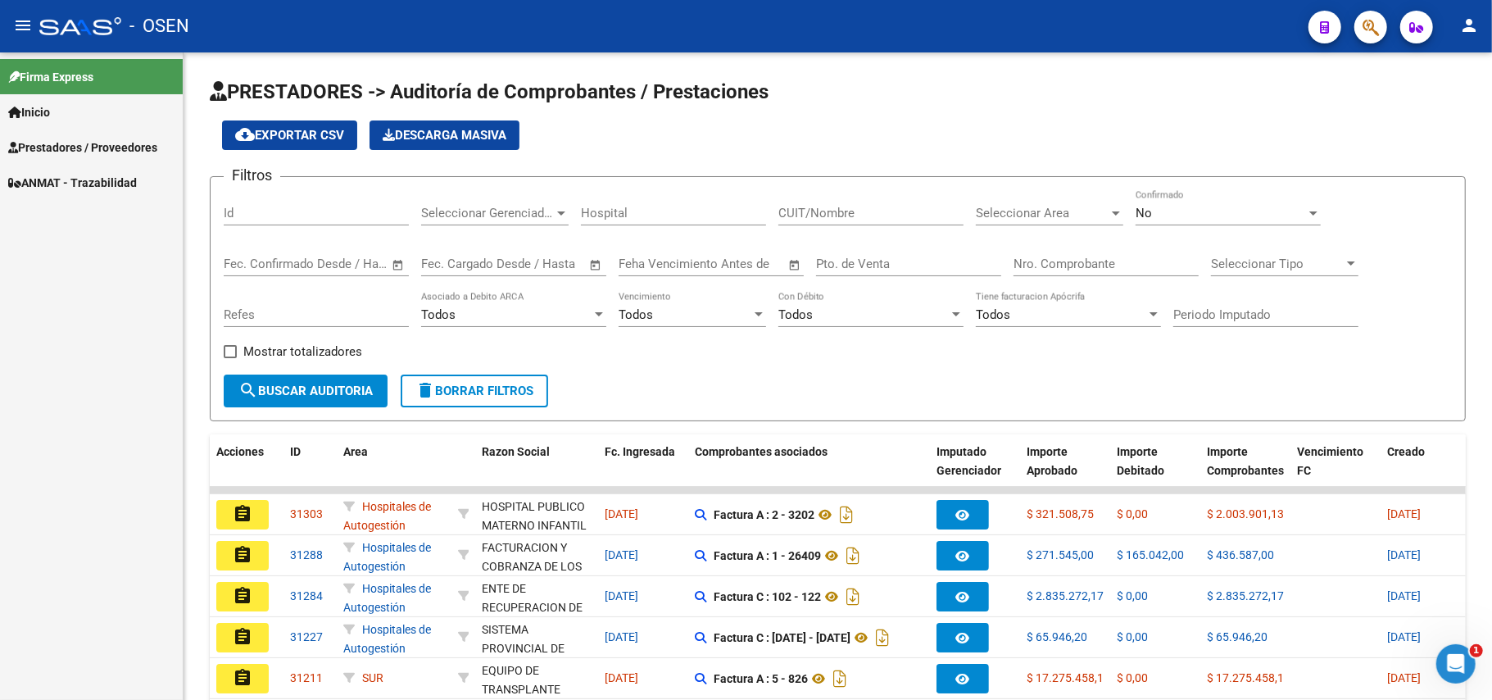
click at [57, 68] on span "Firma Express" at bounding box center [50, 77] width 85 height 18
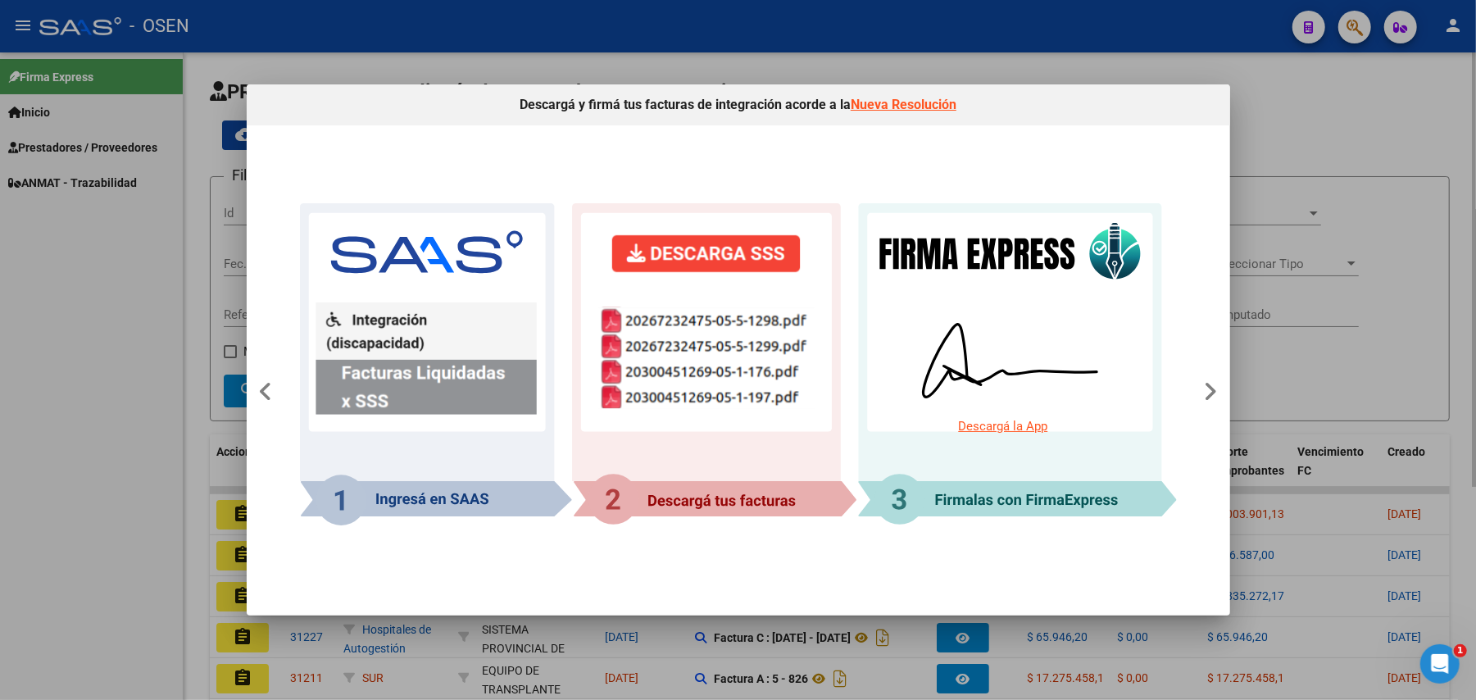
click at [1305, 89] on div at bounding box center [738, 350] width 1476 height 700
